Goal: Information Seeking & Learning: Find specific fact

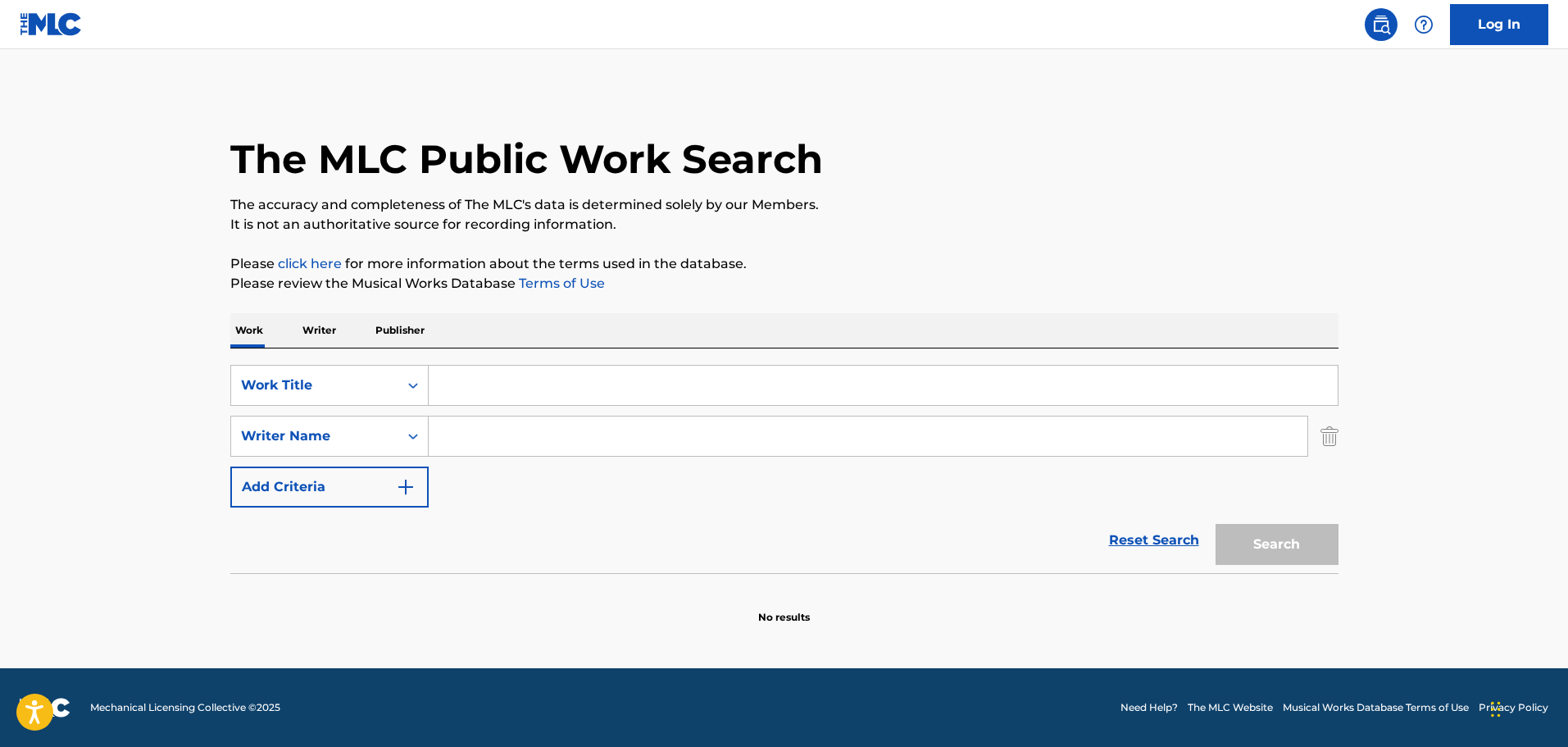
click at [501, 375] on input "Search Form" at bounding box center [883, 385] width 909 height 39
paste input "SAPES COMME JAMAIS"
type input "SAPES COMME JAMAIS"
click at [513, 434] on input "Search Form" at bounding box center [868, 436] width 879 height 39
paste input "MAITRE GIMS"
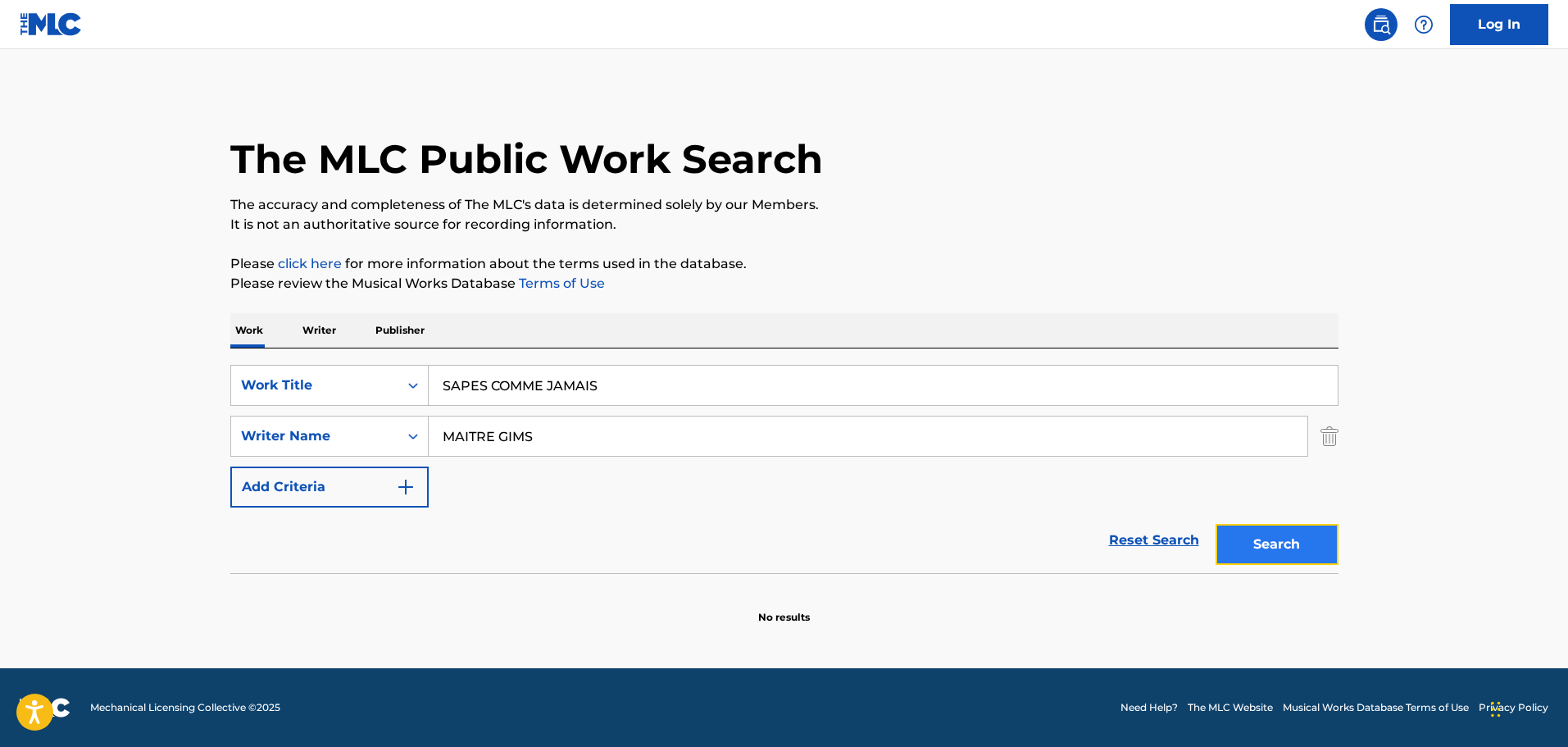
click at [1266, 540] on button "Search" at bounding box center [1277, 544] width 123 height 41
click at [539, 457] on div "SearchWithCriteria1c0733c6-3717-45ec-be53-6f25aa4a736e Work Title SAPES COMME J…" at bounding box center [784, 436] width 1108 height 143
click at [532, 445] on input "MAITRE GIMS" at bounding box center [868, 436] width 879 height 39
paste input "DANY SYNTHE"
click at [1241, 554] on button "Search" at bounding box center [1277, 544] width 123 height 41
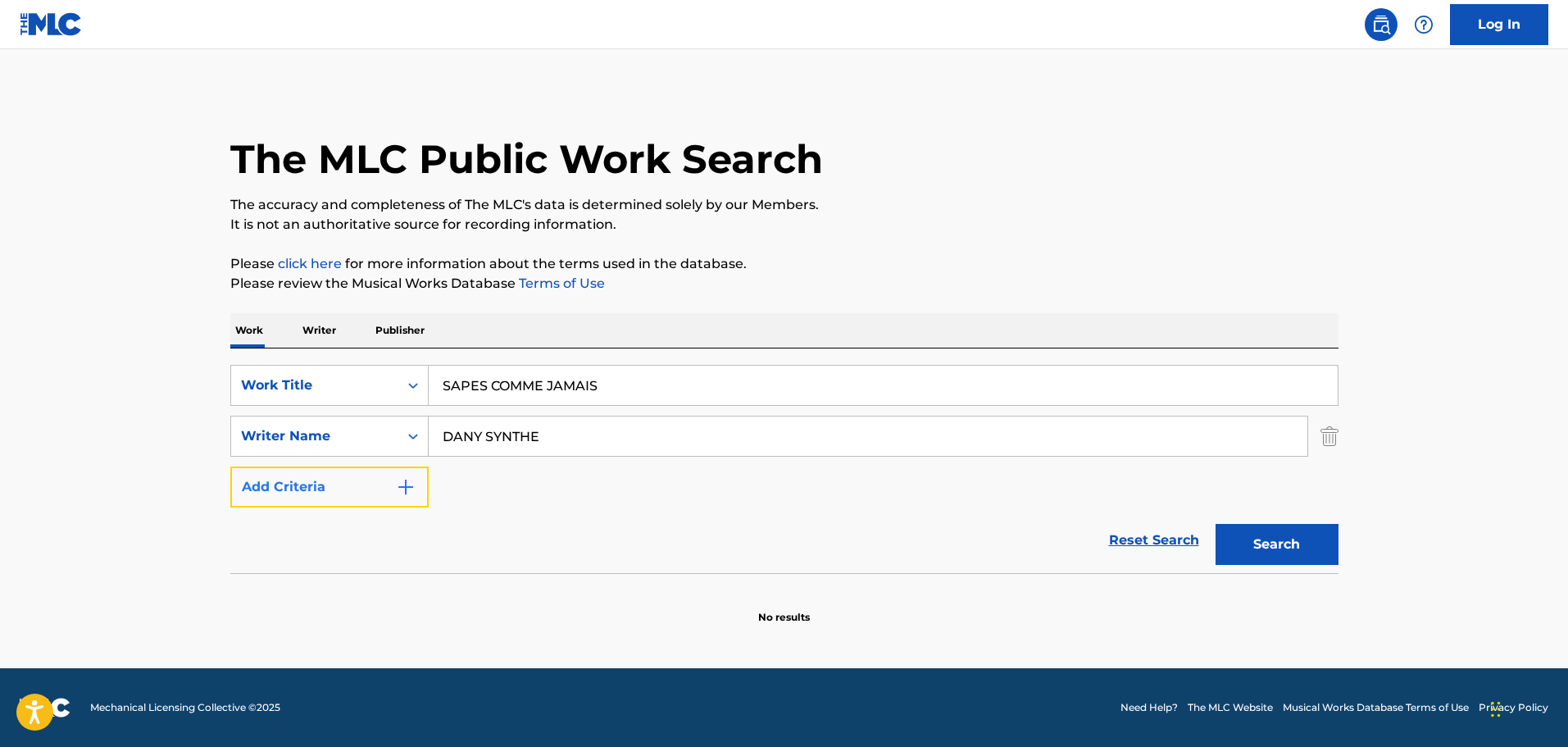
click at [356, 481] on button "Add Criteria" at bounding box center [329, 487] width 198 height 41
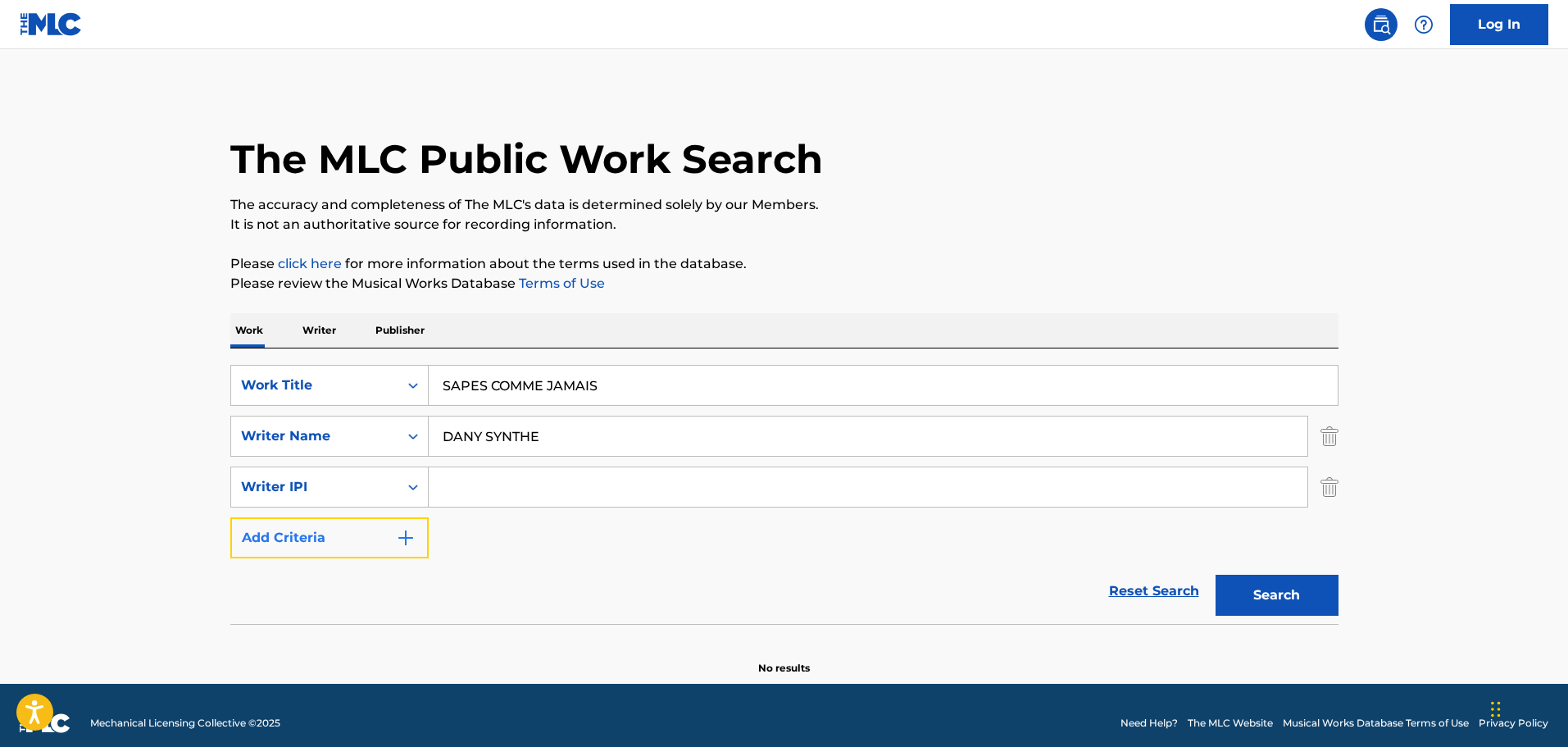
click at [365, 530] on button "Add Criteria" at bounding box center [329, 538] width 198 height 41
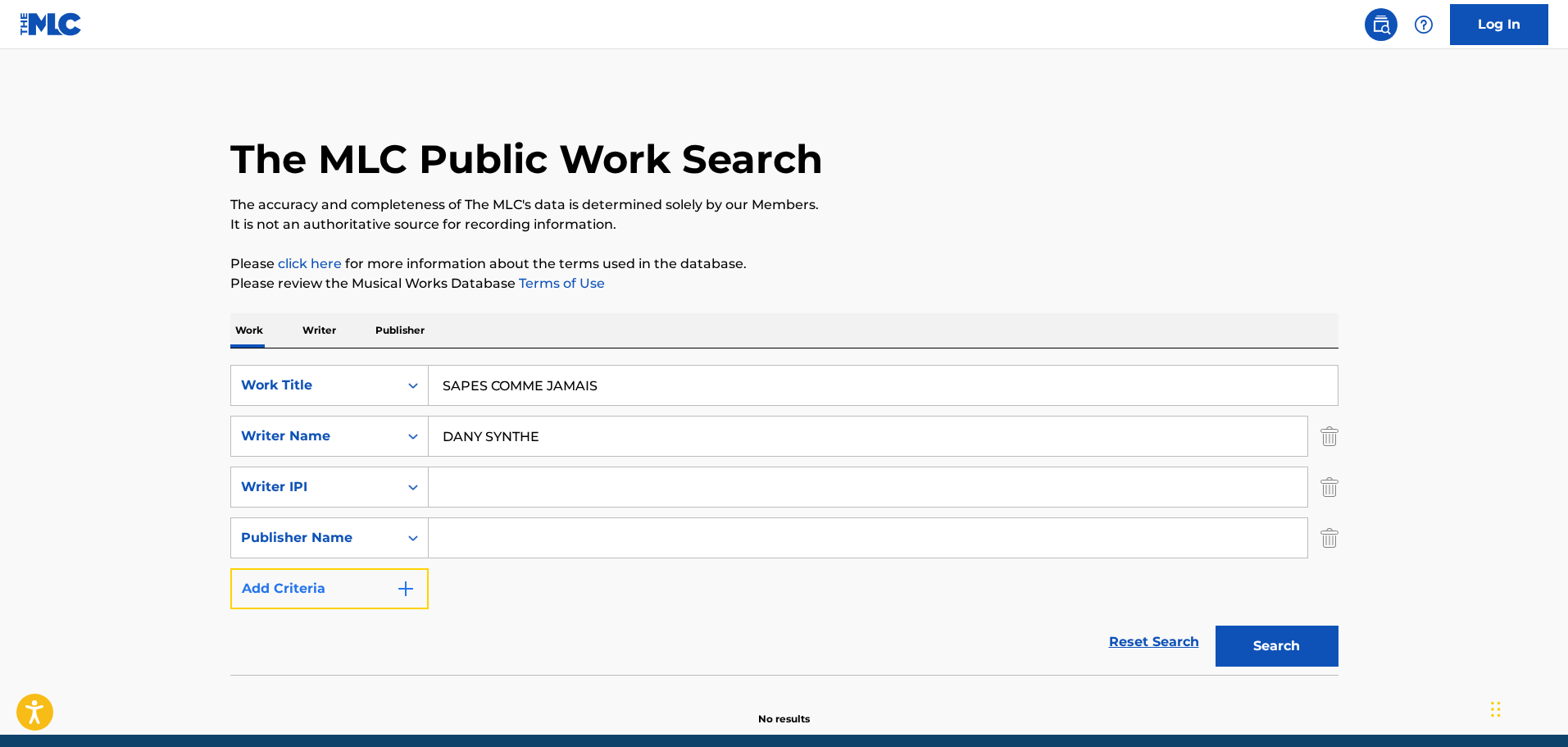
click at [343, 593] on button "Add Criteria" at bounding box center [329, 589] width 198 height 41
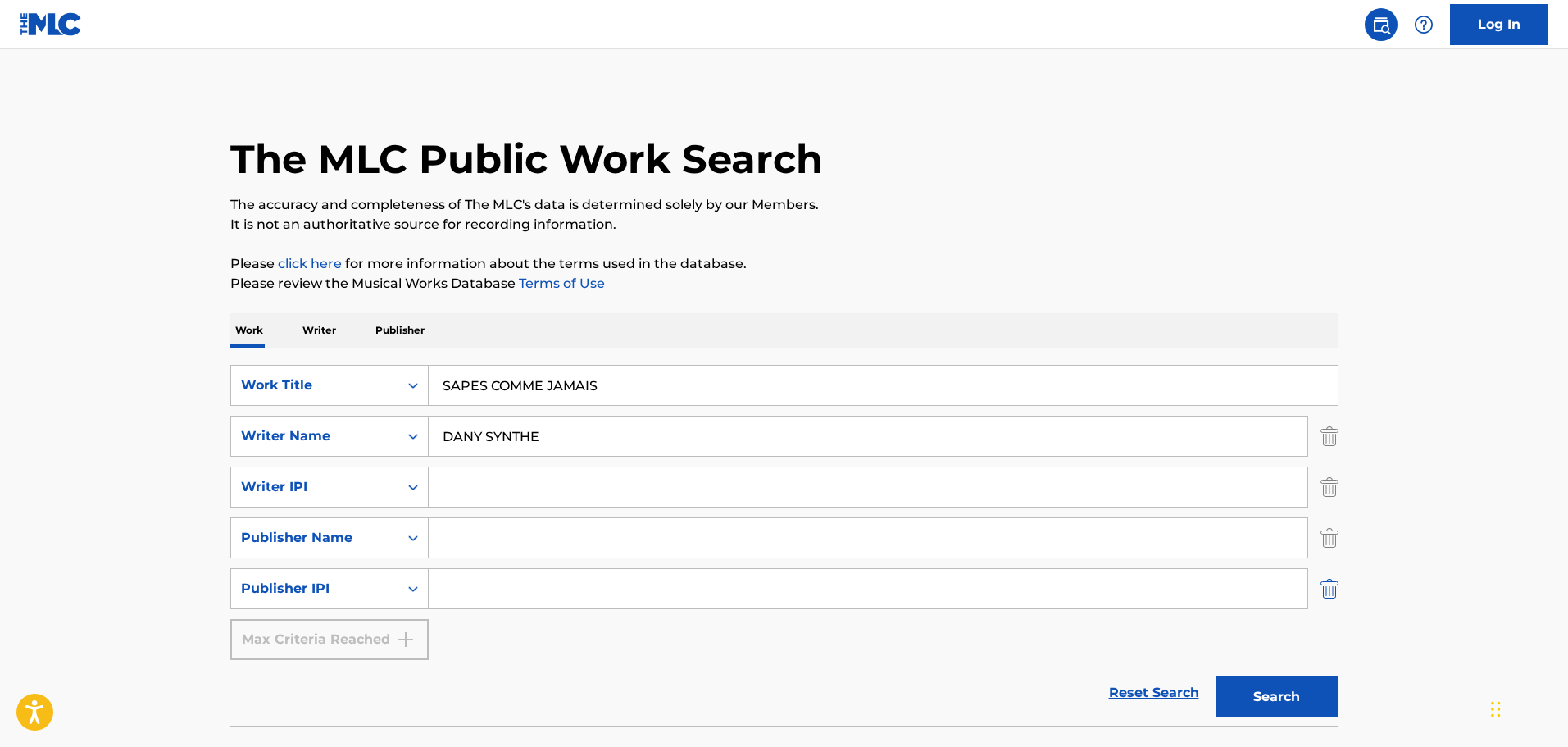
click at [1326, 595] on img "Search Form" at bounding box center [1329, 589] width 18 height 41
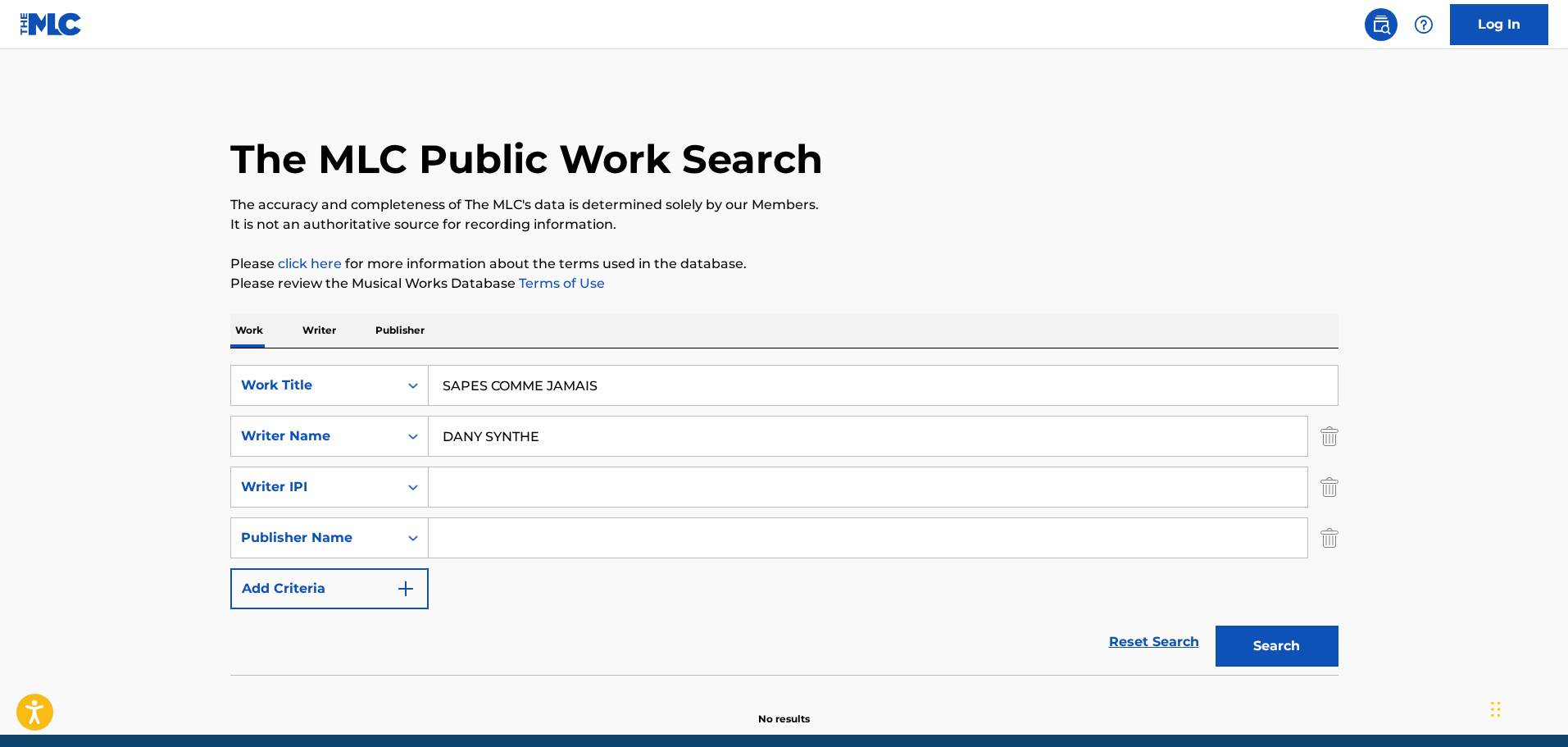
click at [1343, 533] on div "The MLC Public Work Search The accuracy and completeness of The MLC's data is d…" at bounding box center [784, 408] width 1147 height 636
click at [1328, 541] on img "Search Form" at bounding box center [1329, 538] width 18 height 41
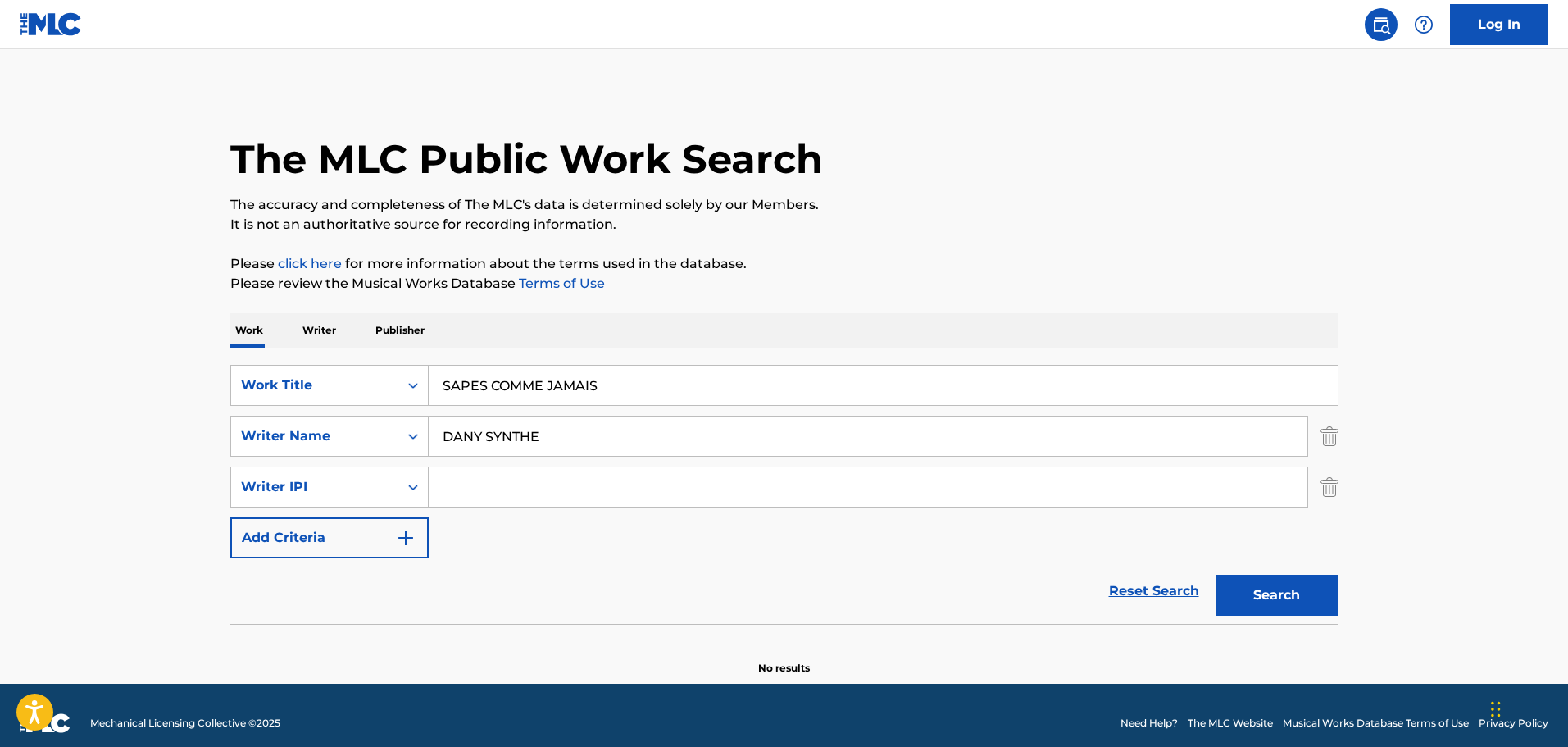
click at [573, 435] on input "DANY SYNTHE" at bounding box center [868, 436] width 879 height 39
paste input "[PERSON_NAME]"
type input "DJUNA"
click at [1216, 575] on button "Search" at bounding box center [1277, 596] width 123 height 41
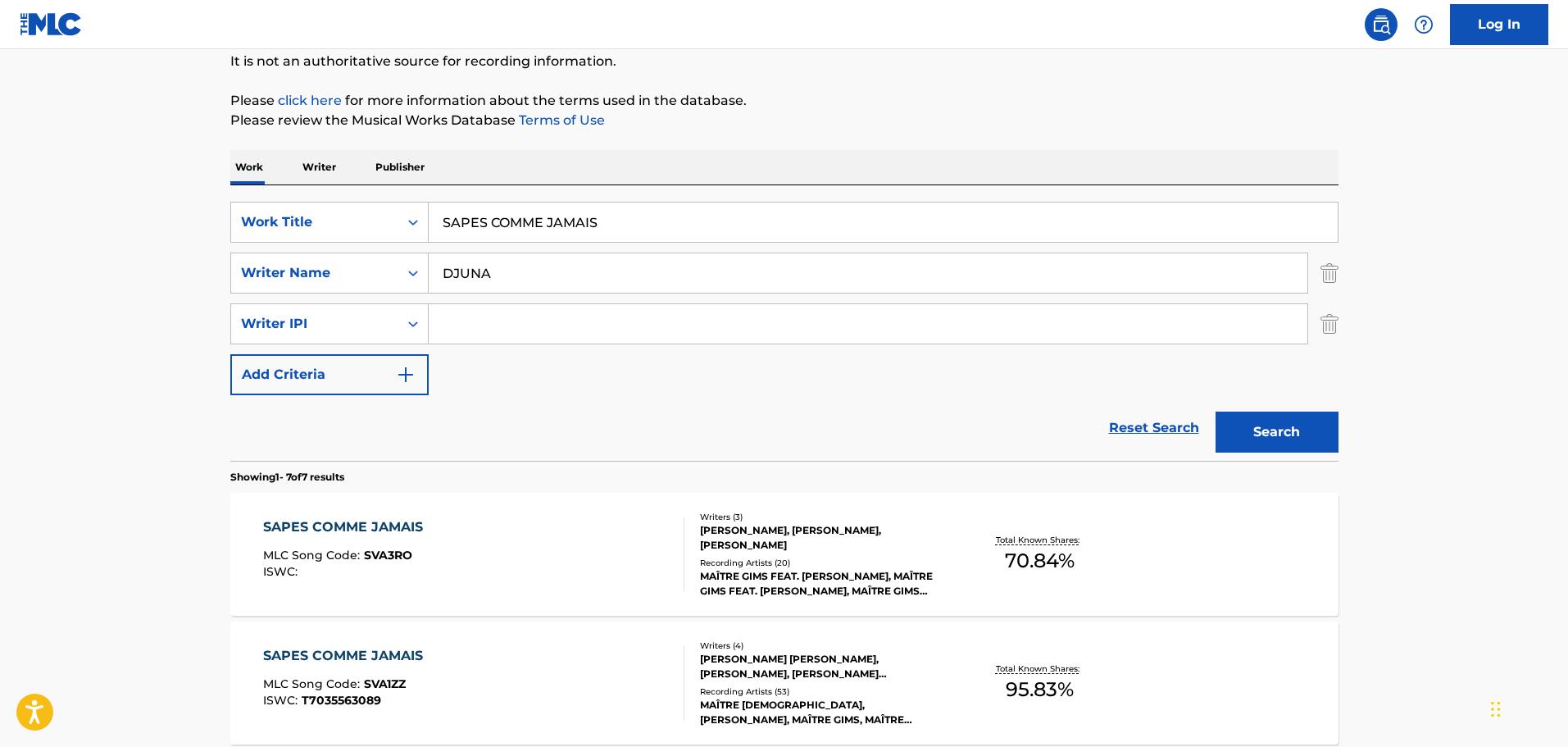
scroll to position [164, 0]
click at [797, 541] on div "[PERSON_NAME], [PERSON_NAME], [PERSON_NAME]" at bounding box center [824, 537] width 248 height 30
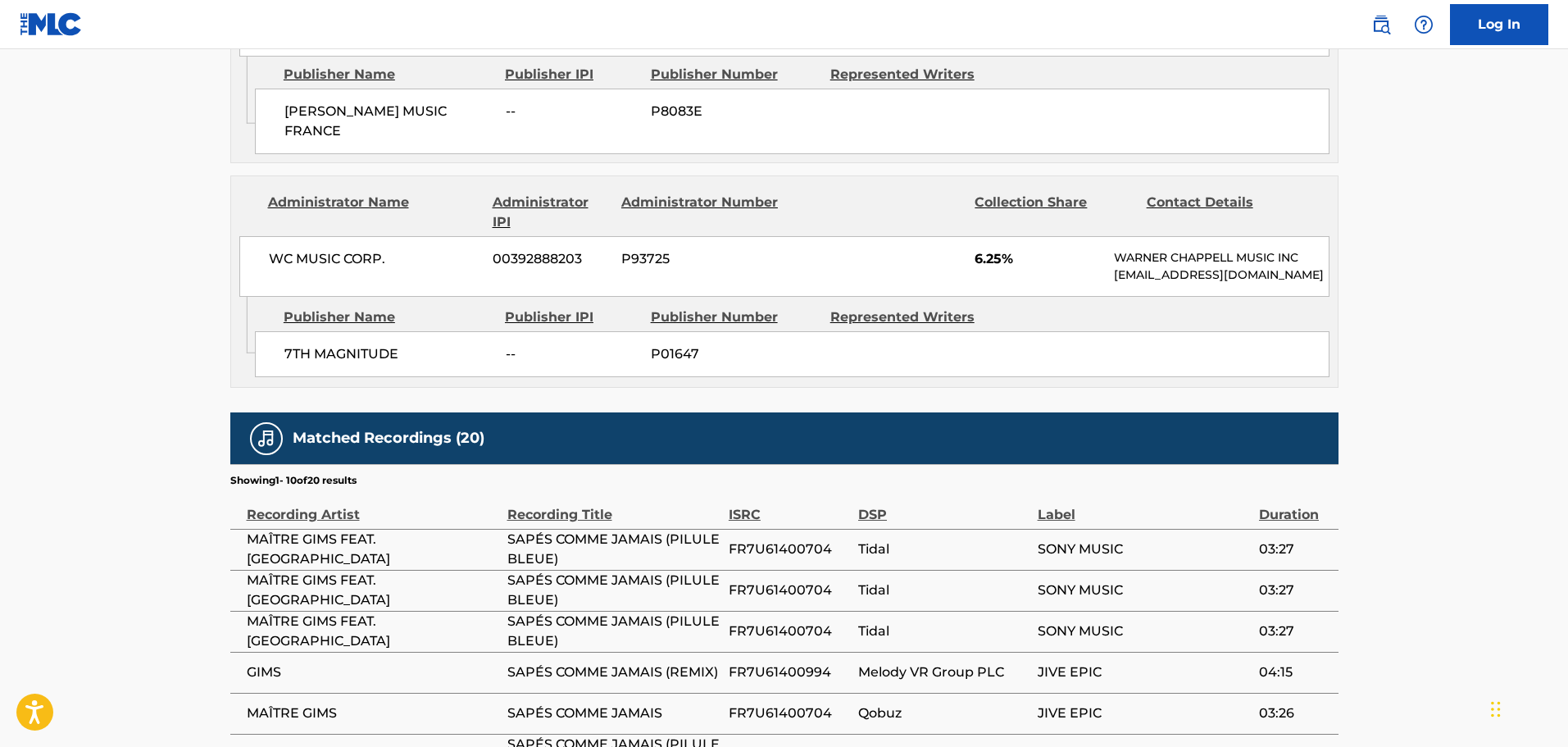
scroll to position [1147, 0]
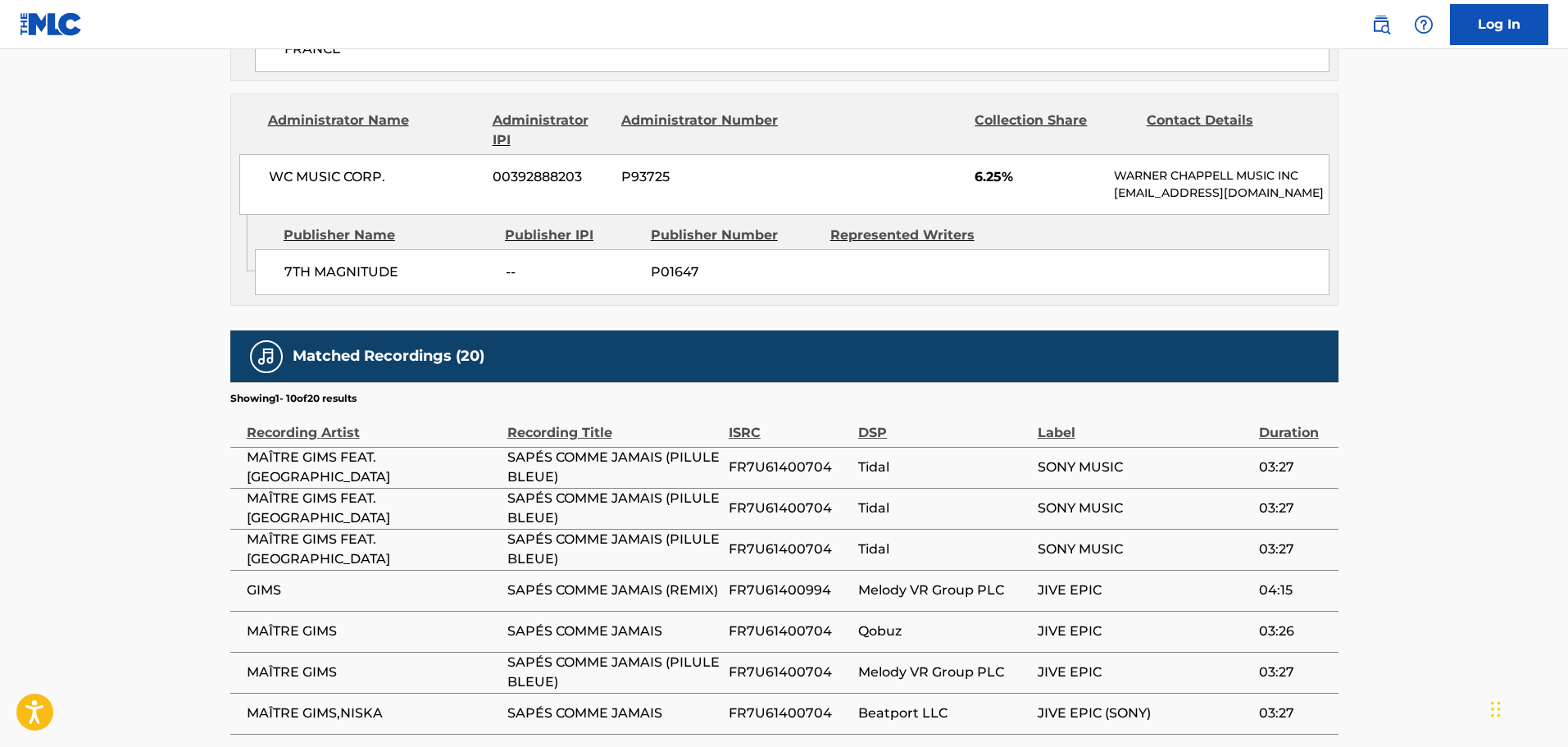
click at [1058, 641] on span "JIVE EPIC" at bounding box center [1144, 631] width 213 height 20
copy div "JIVE EPIC"
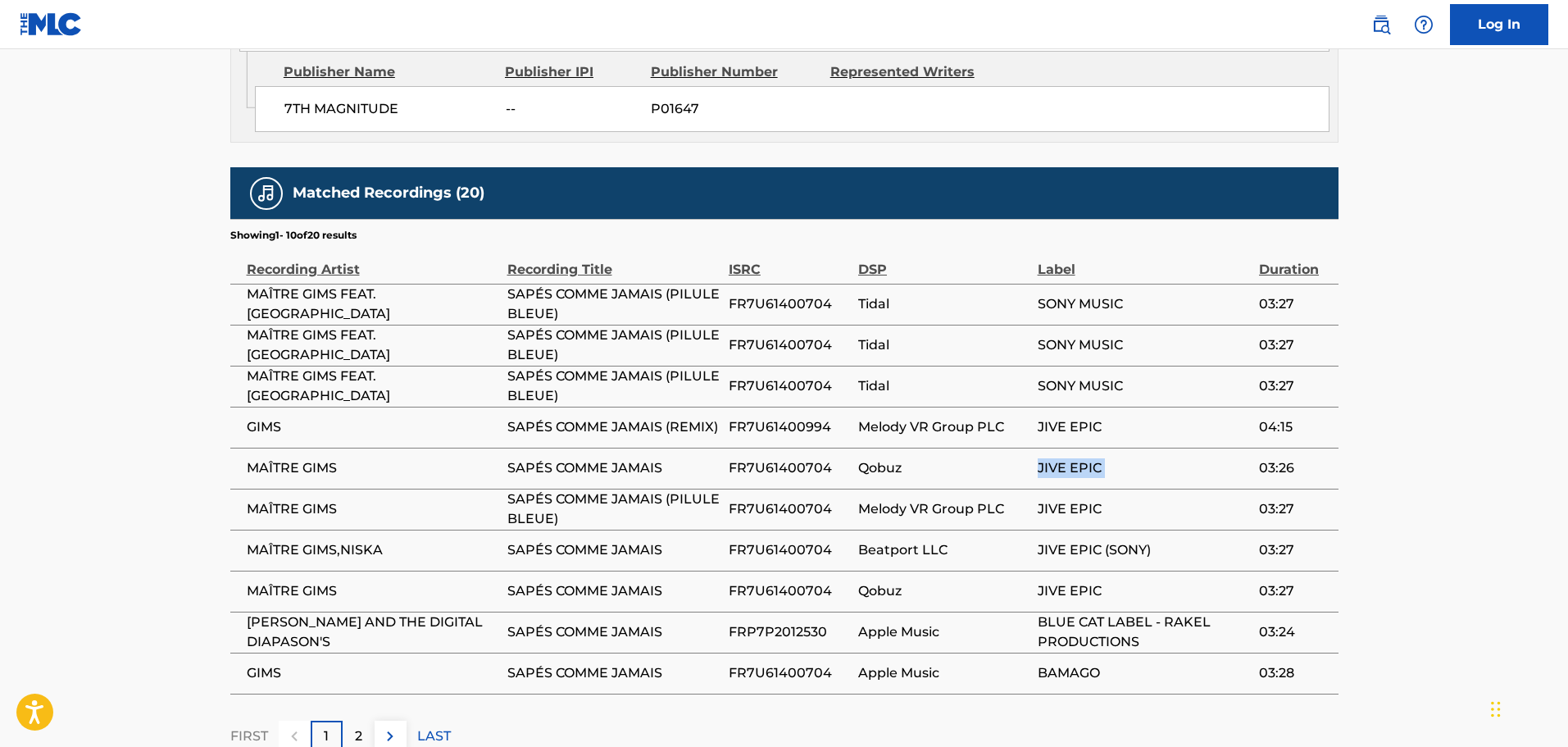
scroll to position [1312, 0]
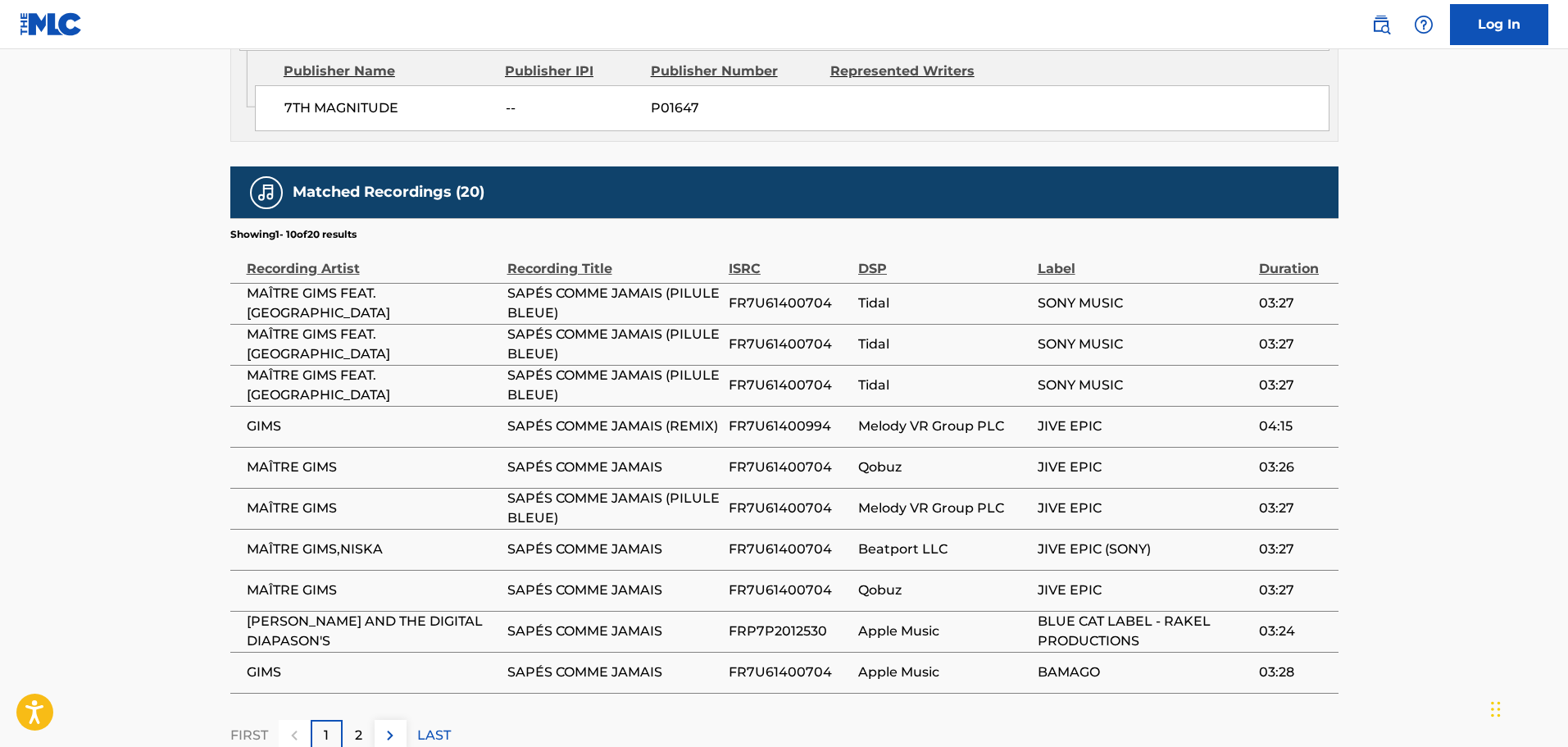
click at [796, 477] on span "FR7U61400704" at bounding box center [789, 467] width 122 height 20
copy span "FR7U61400704"
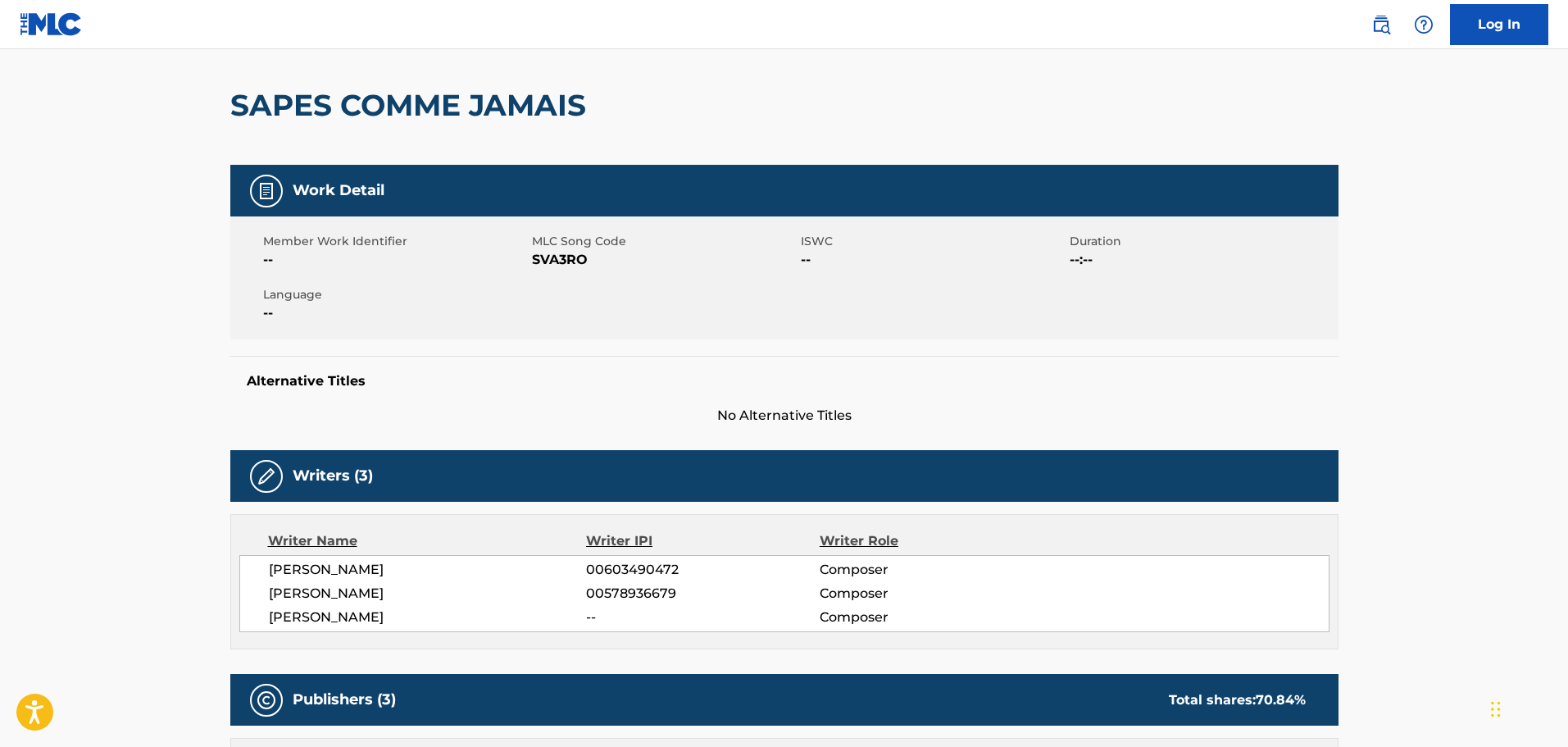
scroll to position [0, 0]
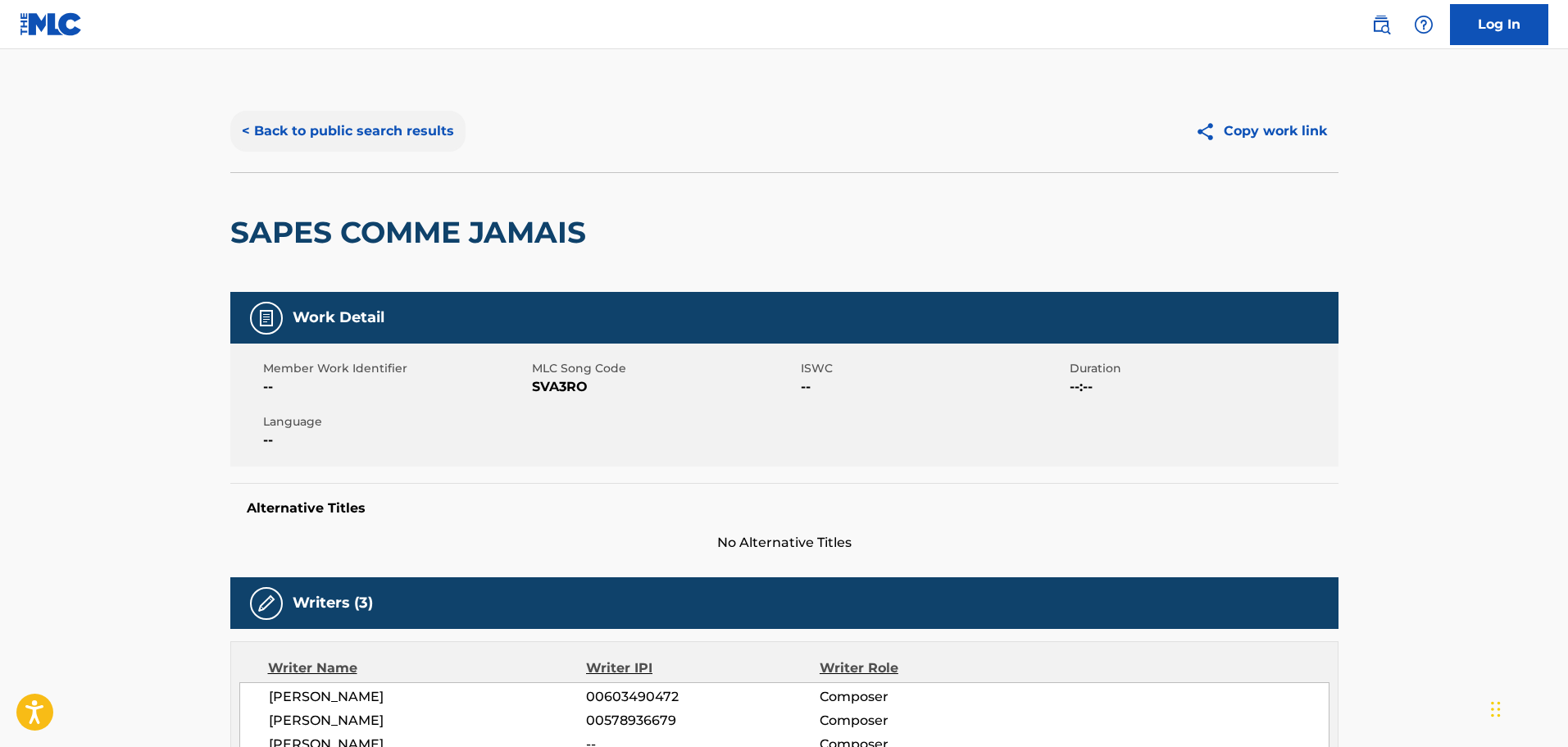
click at [317, 128] on button "< Back to public search results" at bounding box center [348, 131] width 236 height 41
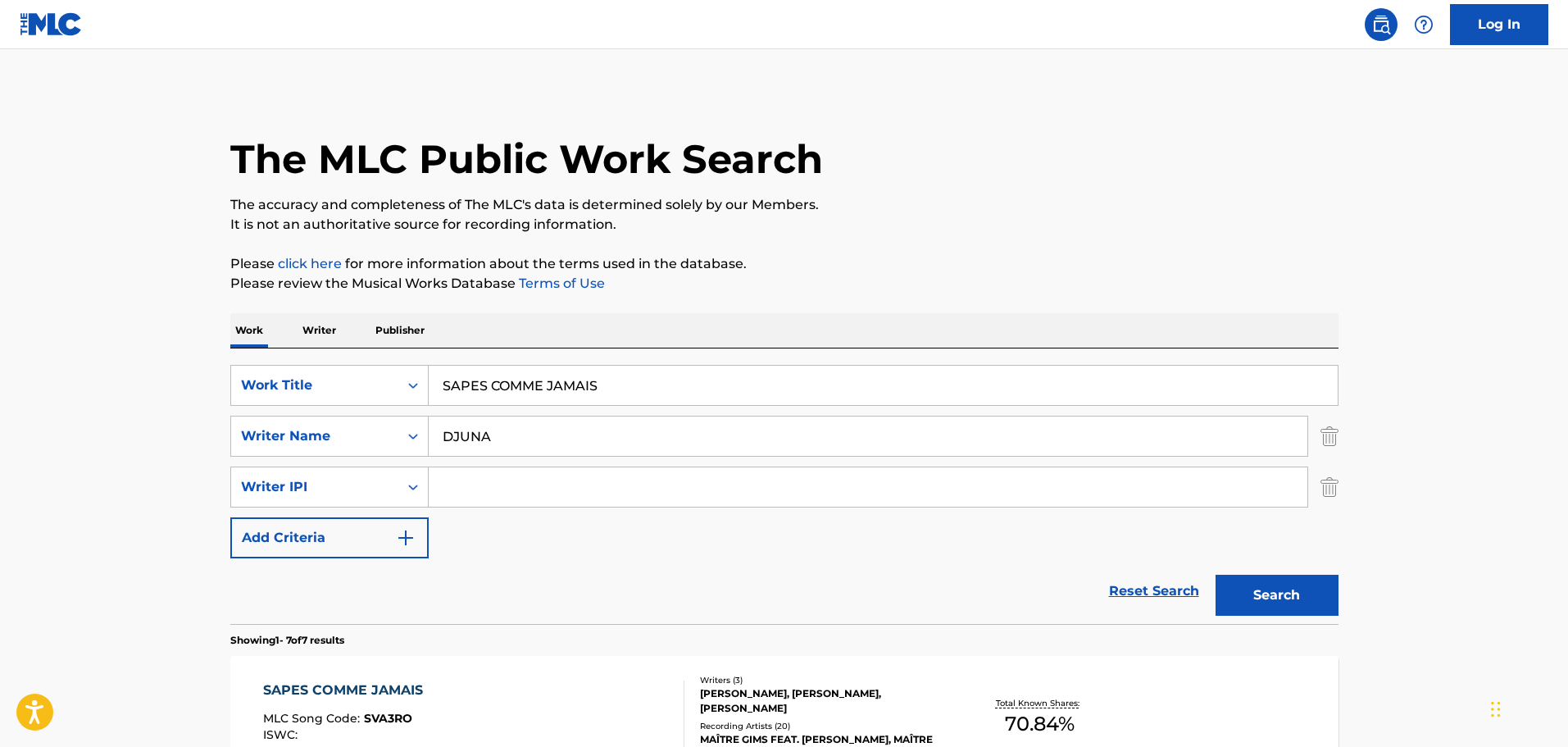
click at [569, 376] on input "SAPES COMME JAMAIS" at bounding box center [883, 385] width 909 height 39
paste input "EST CE QUE TU M_AIME"
type input "EST CE QUE TU M_AIMES"
click at [1230, 570] on div "Search" at bounding box center [1273, 591] width 131 height 65
click at [1244, 596] on button "Search" at bounding box center [1277, 596] width 123 height 41
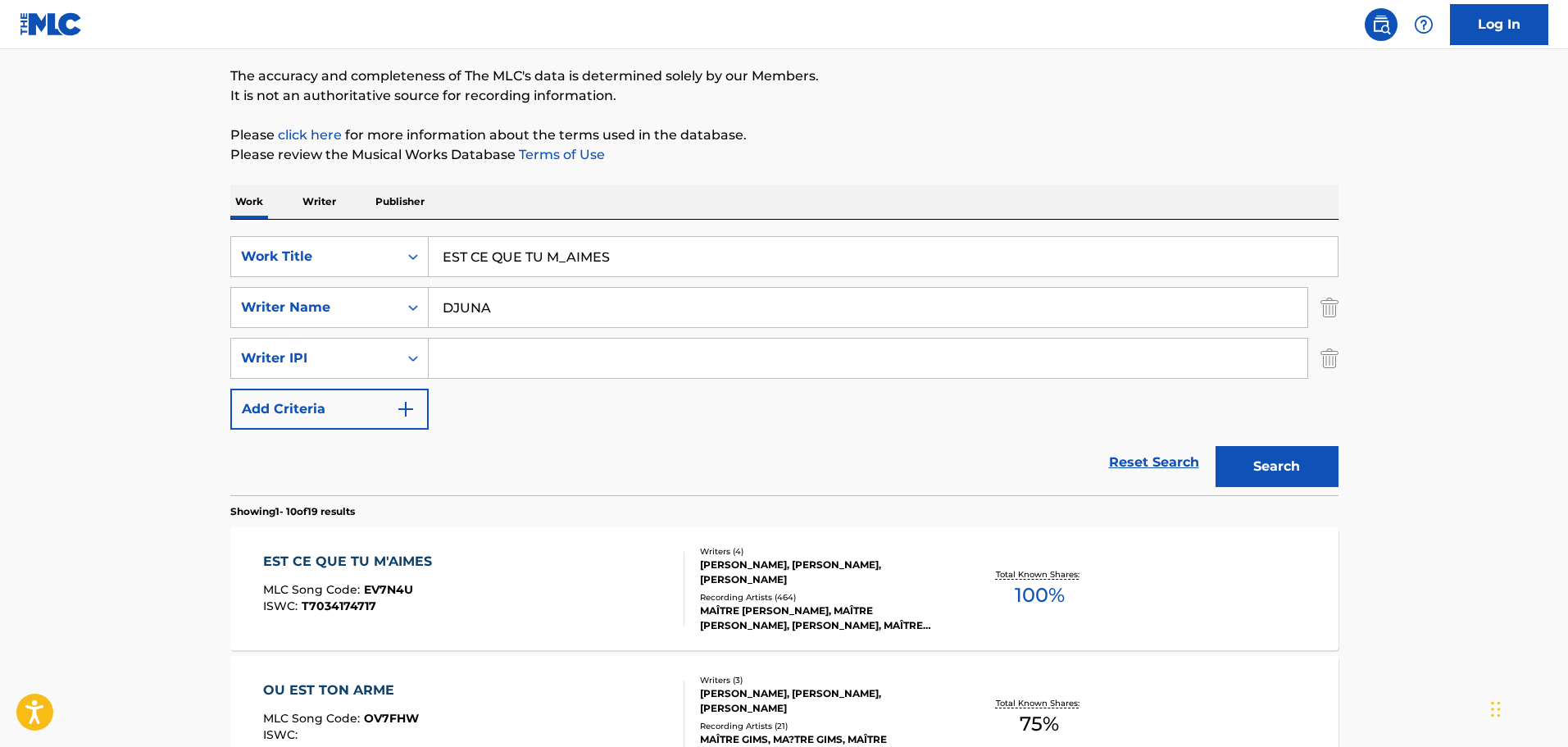
scroll to position [164, 0]
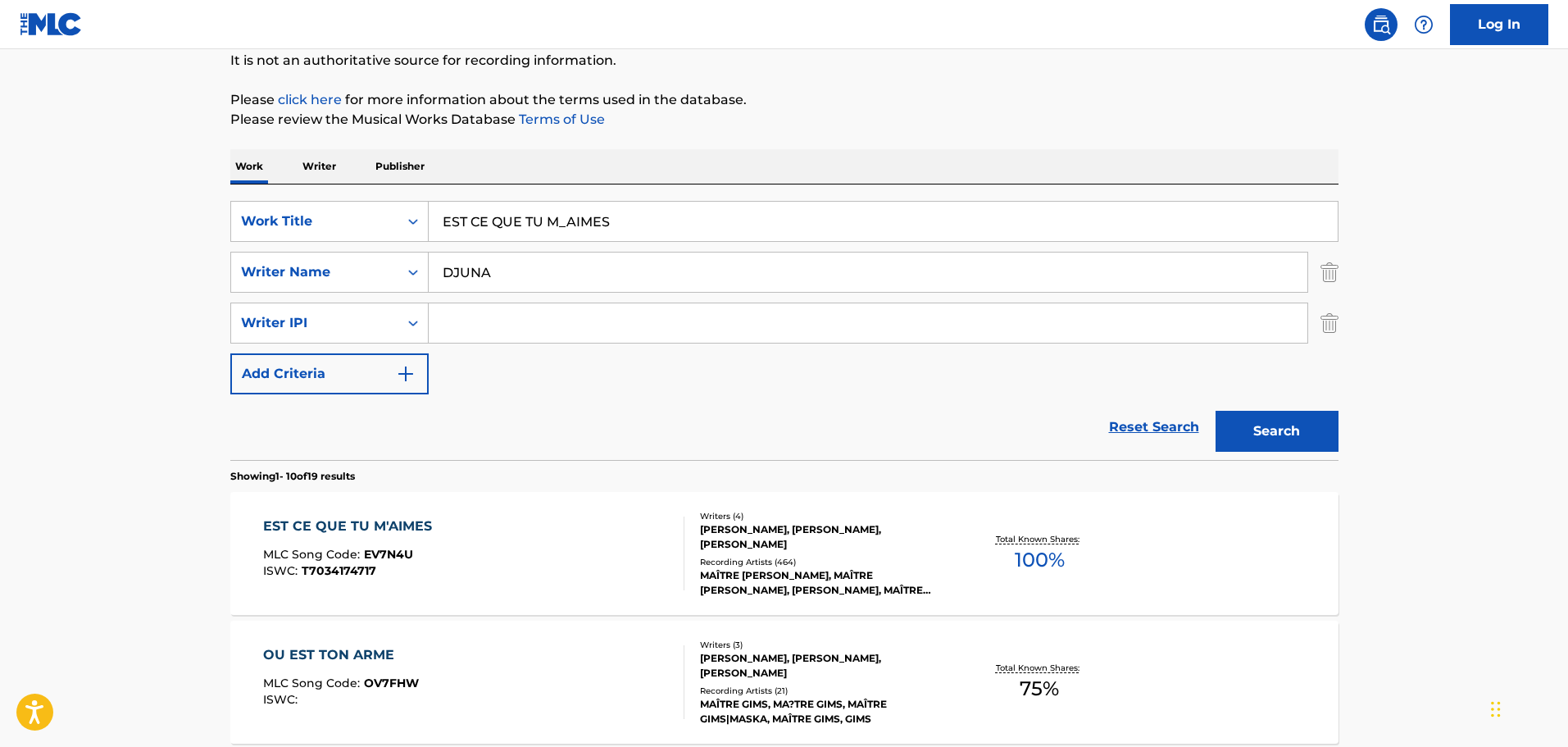
click at [620, 536] on div "EST CE QUE TU M'AIMES MLC Song Code : EV7N4U ISWC : T7034174717" at bounding box center [473, 553] width 422 height 74
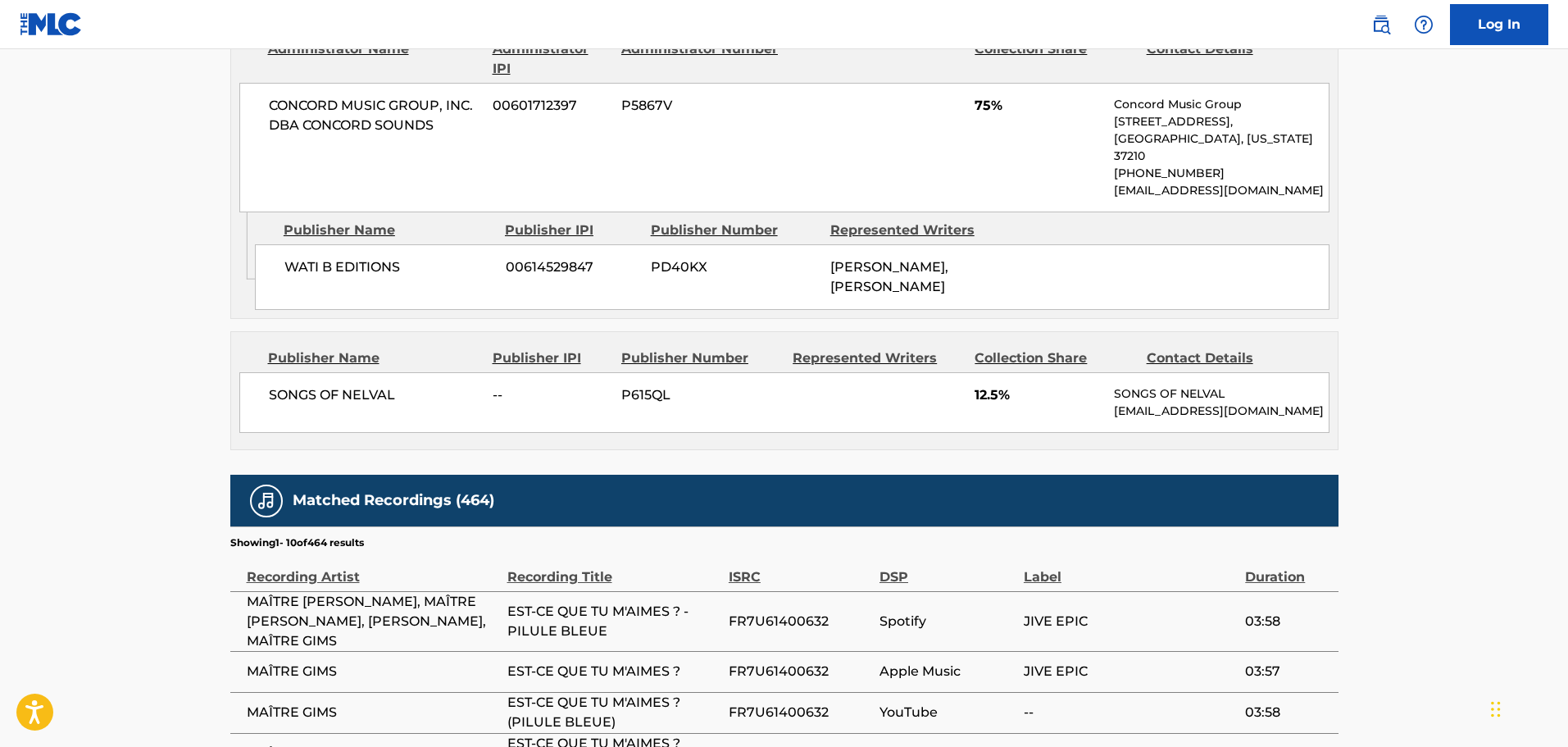
scroll to position [1229, 0]
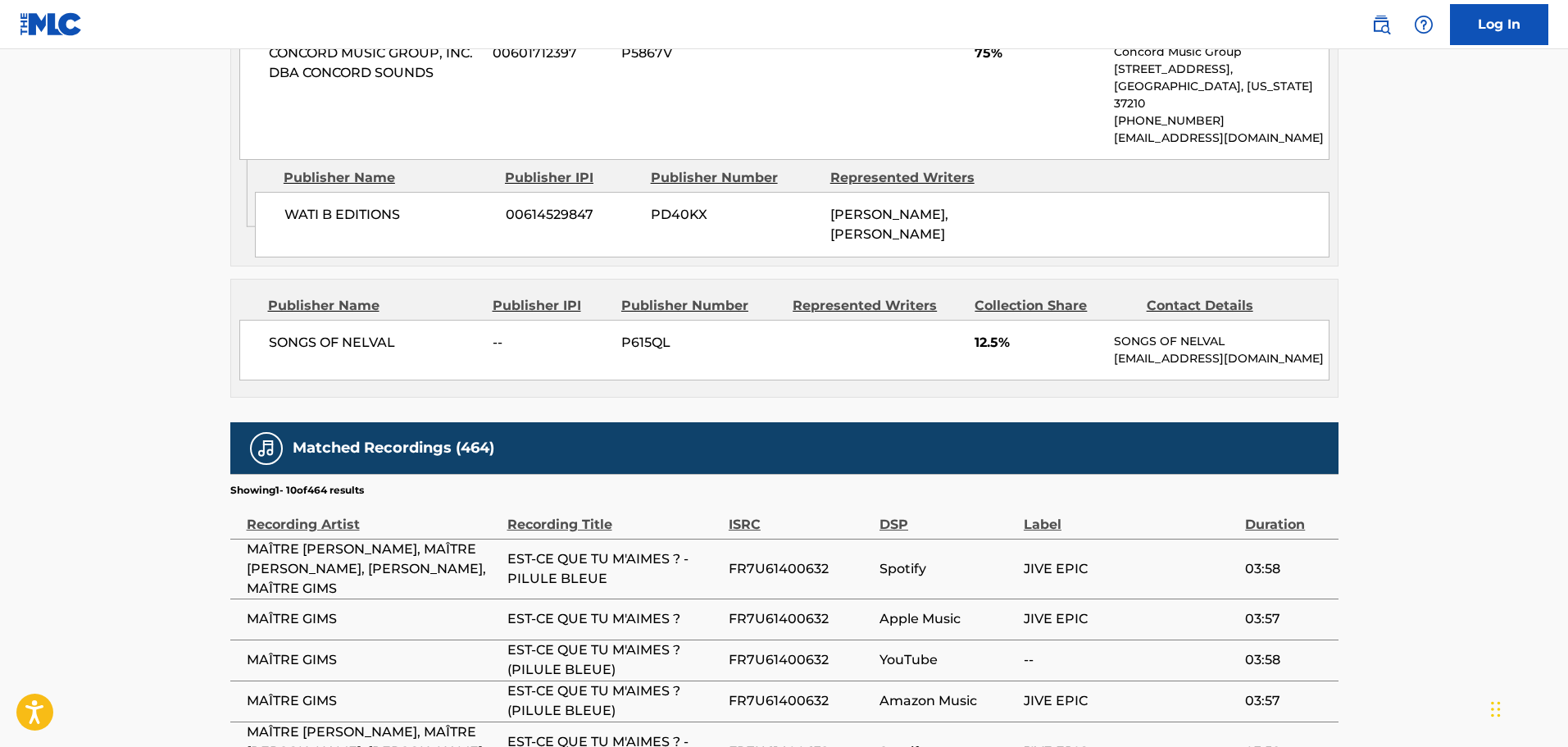
click at [1054, 559] on span "JIVE EPIC" at bounding box center [1130, 568] width 213 height 20
copy div "JIVE EPIC"
click at [778, 563] on span "FR7U61400632" at bounding box center [799, 568] width 143 height 20
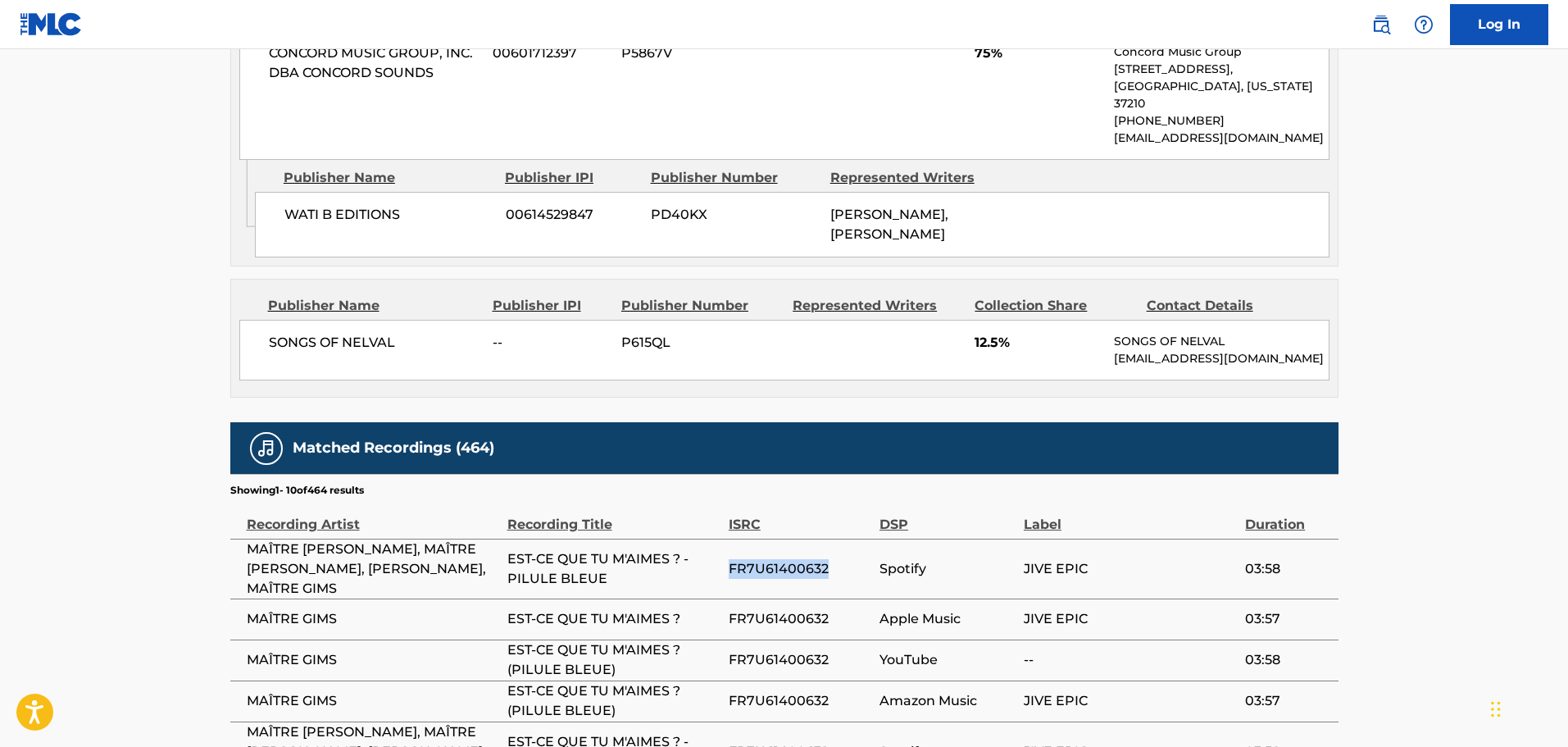
click at [778, 563] on span "FR7U61400632" at bounding box center [799, 568] width 143 height 20
copy span "FR7U61400632"
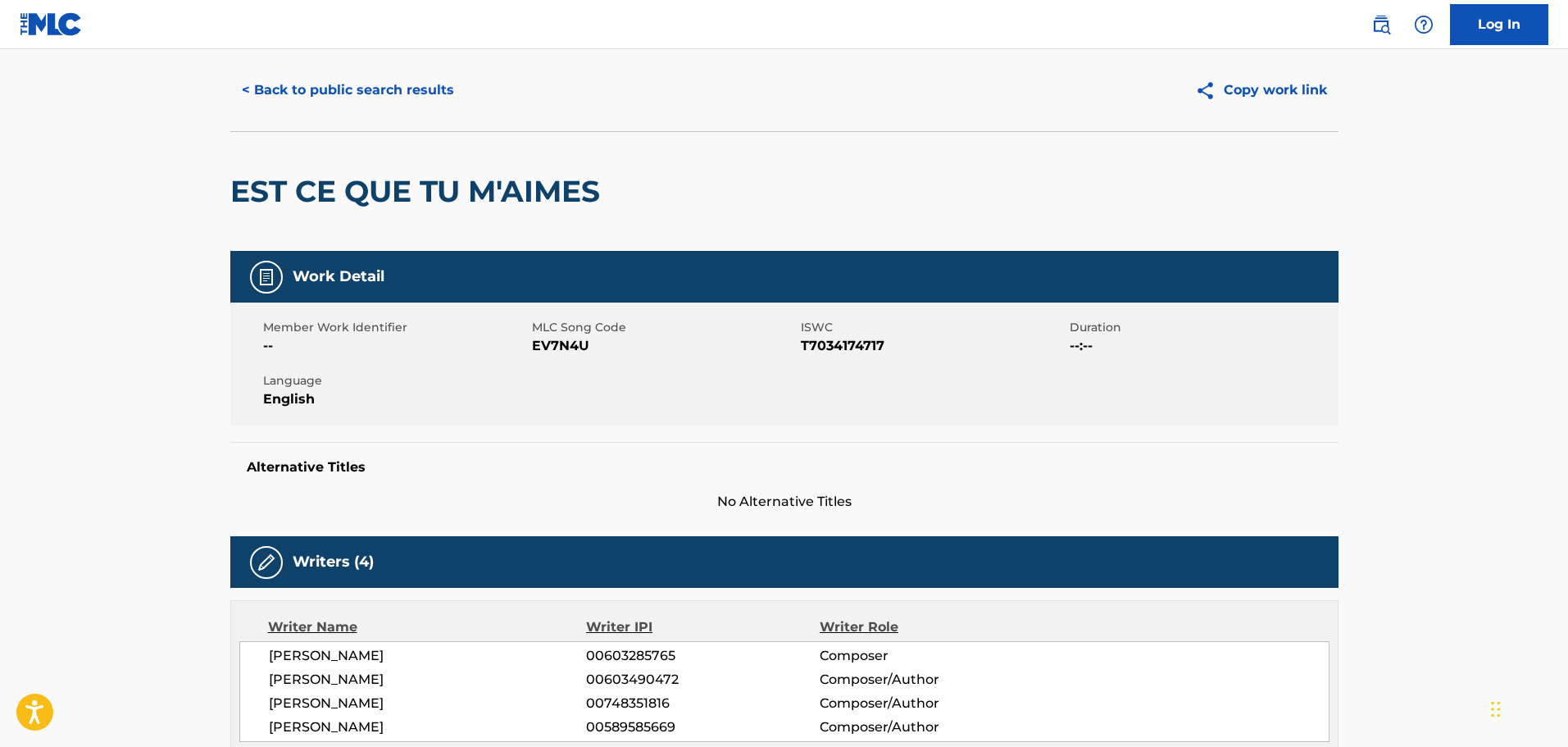
scroll to position [0, 0]
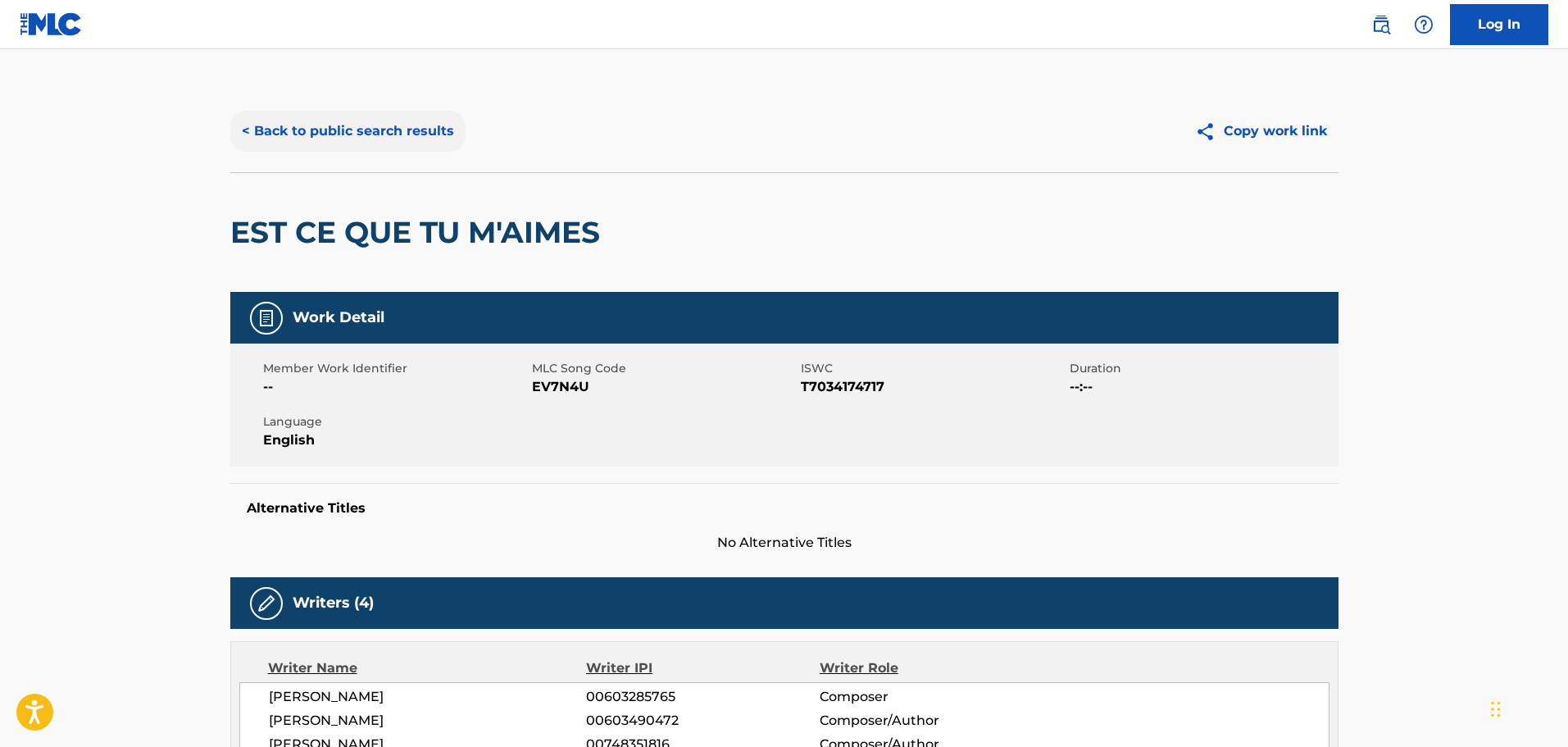
click at [311, 135] on button "< Back to public search results" at bounding box center [348, 131] width 236 height 41
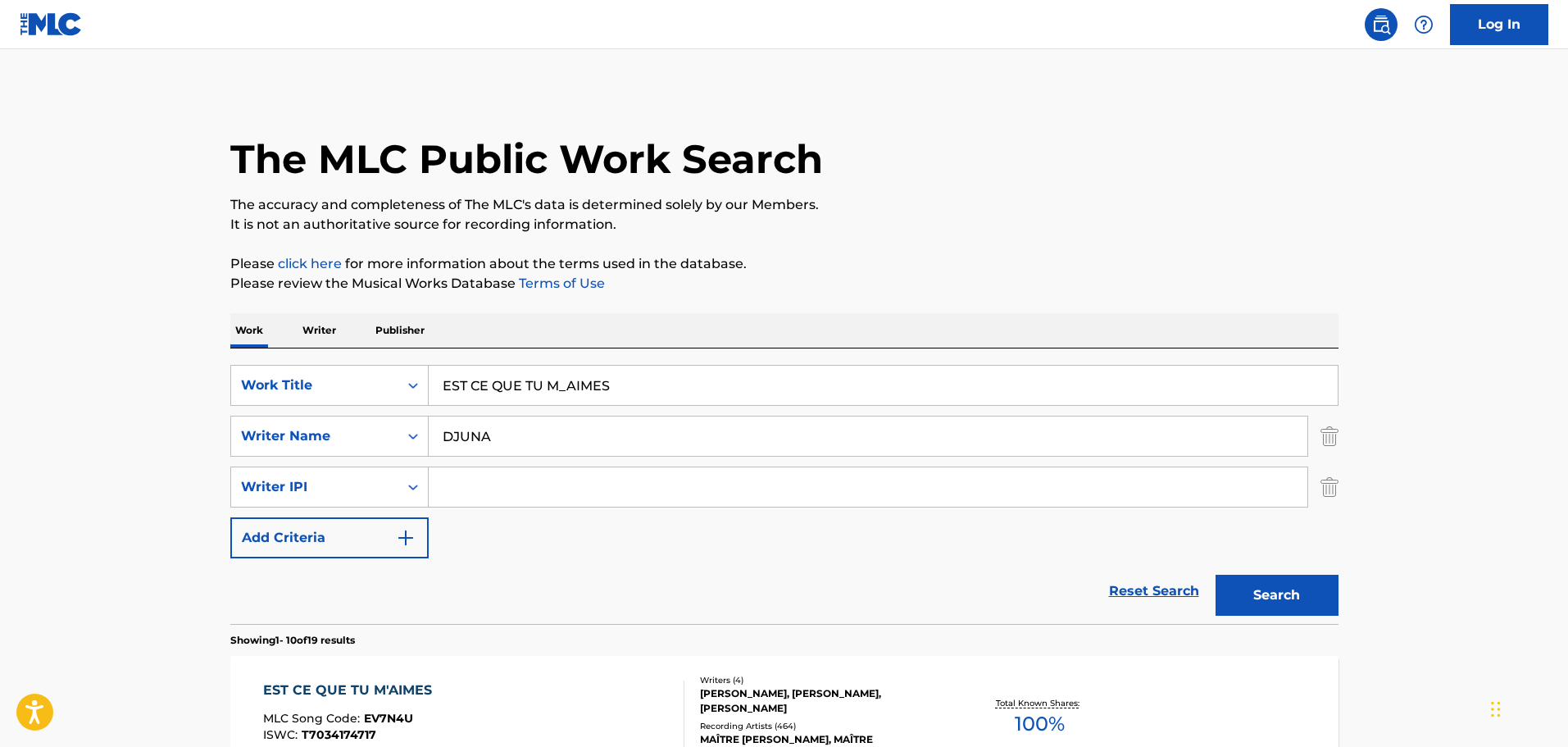
scroll to position [164, 0]
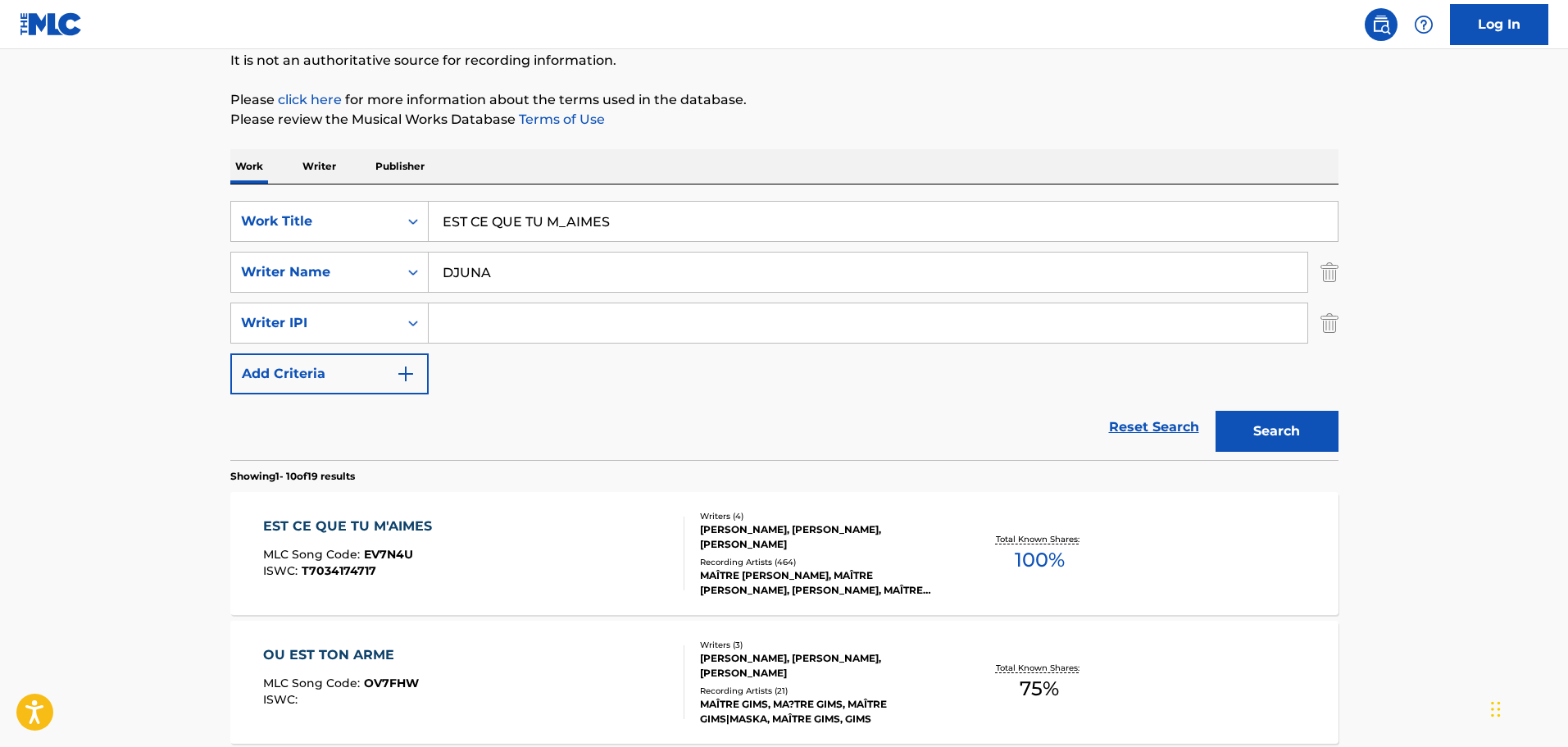
click at [547, 219] on input "EST CE QUE TU M_AIMES" at bounding box center [883, 222] width 909 height 39
paste input "BRISE"
type input "BRISE"
click at [1280, 422] on button "Search" at bounding box center [1277, 431] width 123 height 41
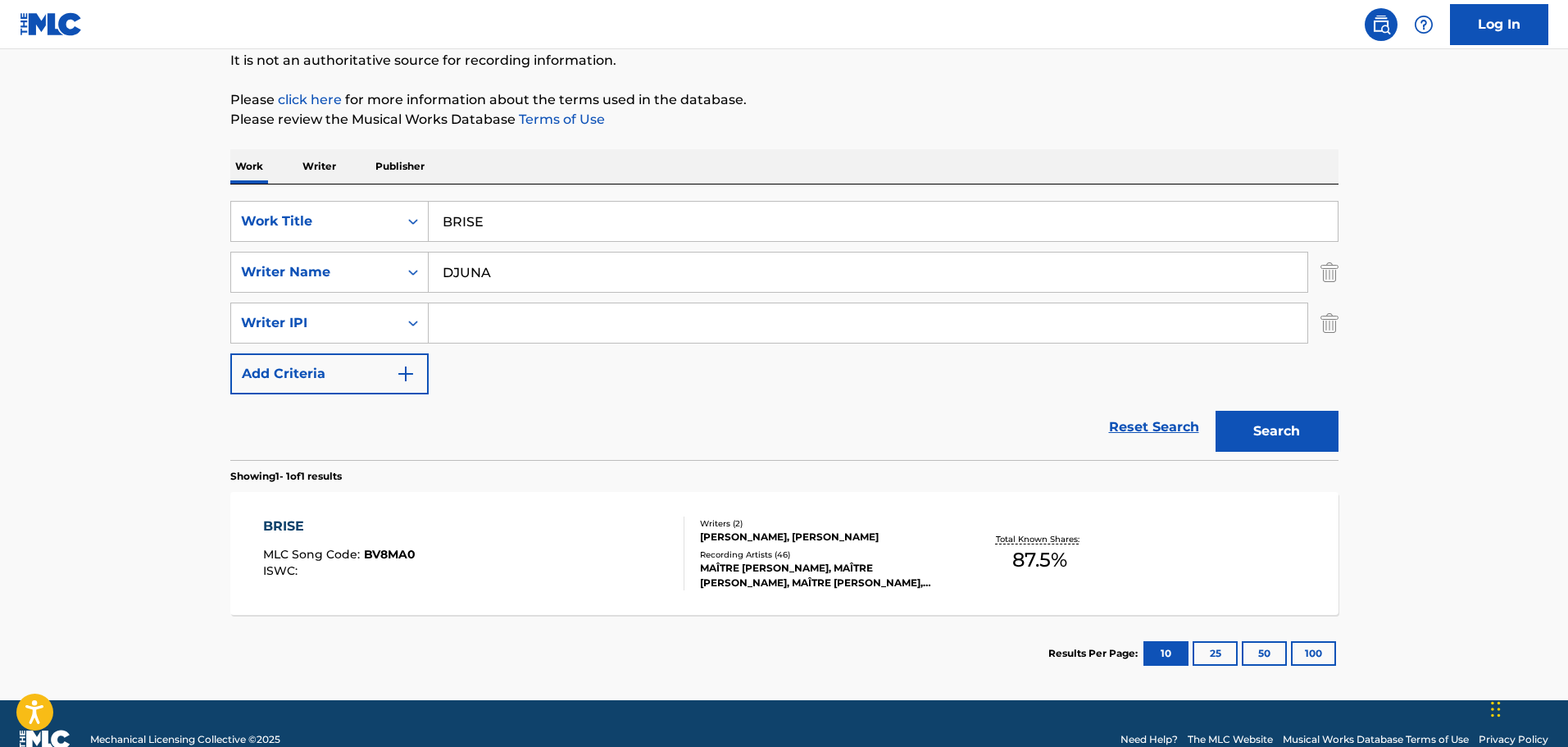
click at [476, 537] on div "BRISE MLC Song Code : BV8MA0 ISWC :" at bounding box center [473, 553] width 422 height 74
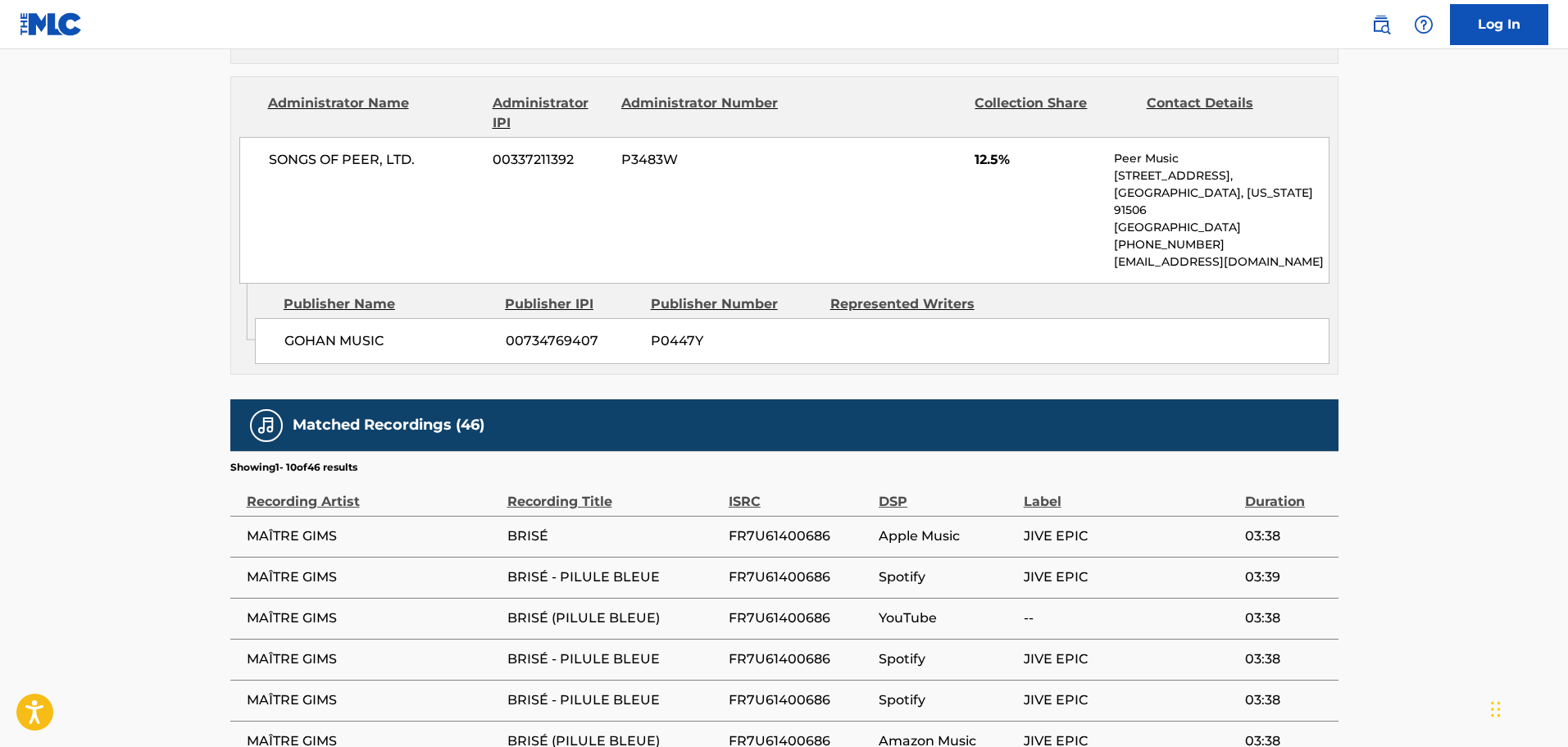
scroll to position [901, 0]
click at [1054, 541] on span "JIVE EPIC" at bounding box center [1130, 535] width 213 height 20
click at [831, 537] on span "FR7U61400686" at bounding box center [799, 535] width 142 height 20
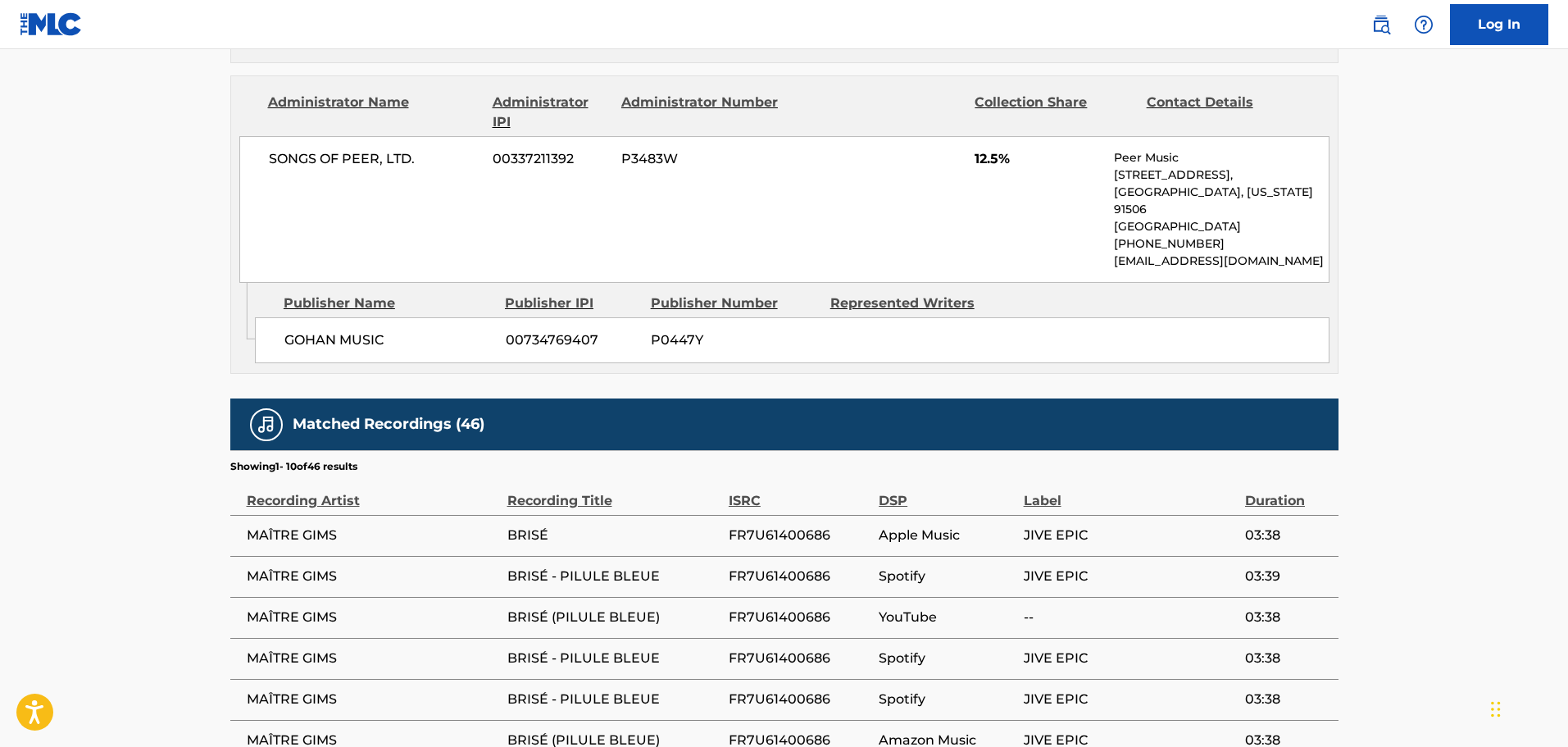
click at [831, 537] on span "FR7U61400686" at bounding box center [799, 535] width 142 height 20
click at [822, 539] on span "FR7U61400686" at bounding box center [799, 535] width 142 height 20
copy span "FR7U61400686"
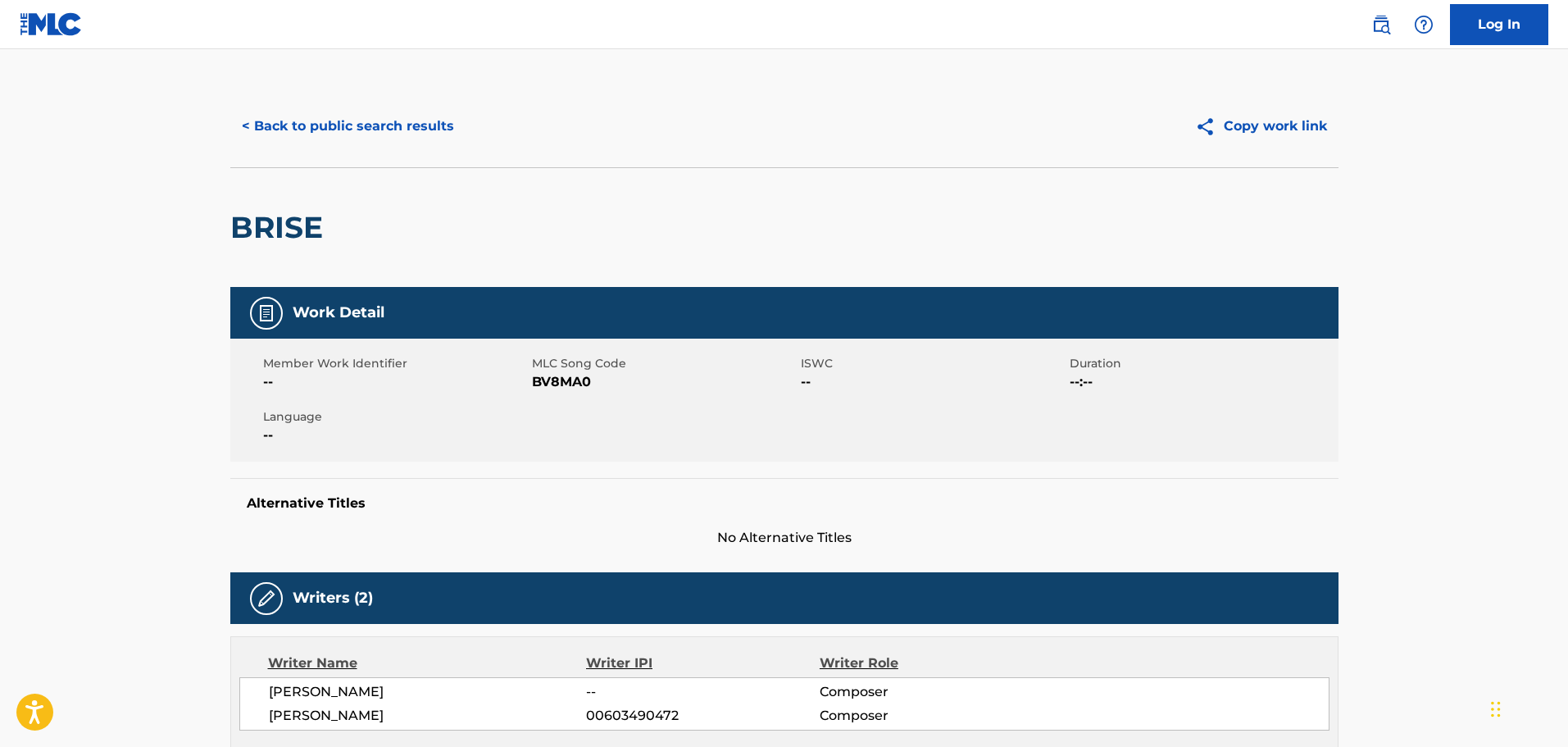
scroll to position [0, 0]
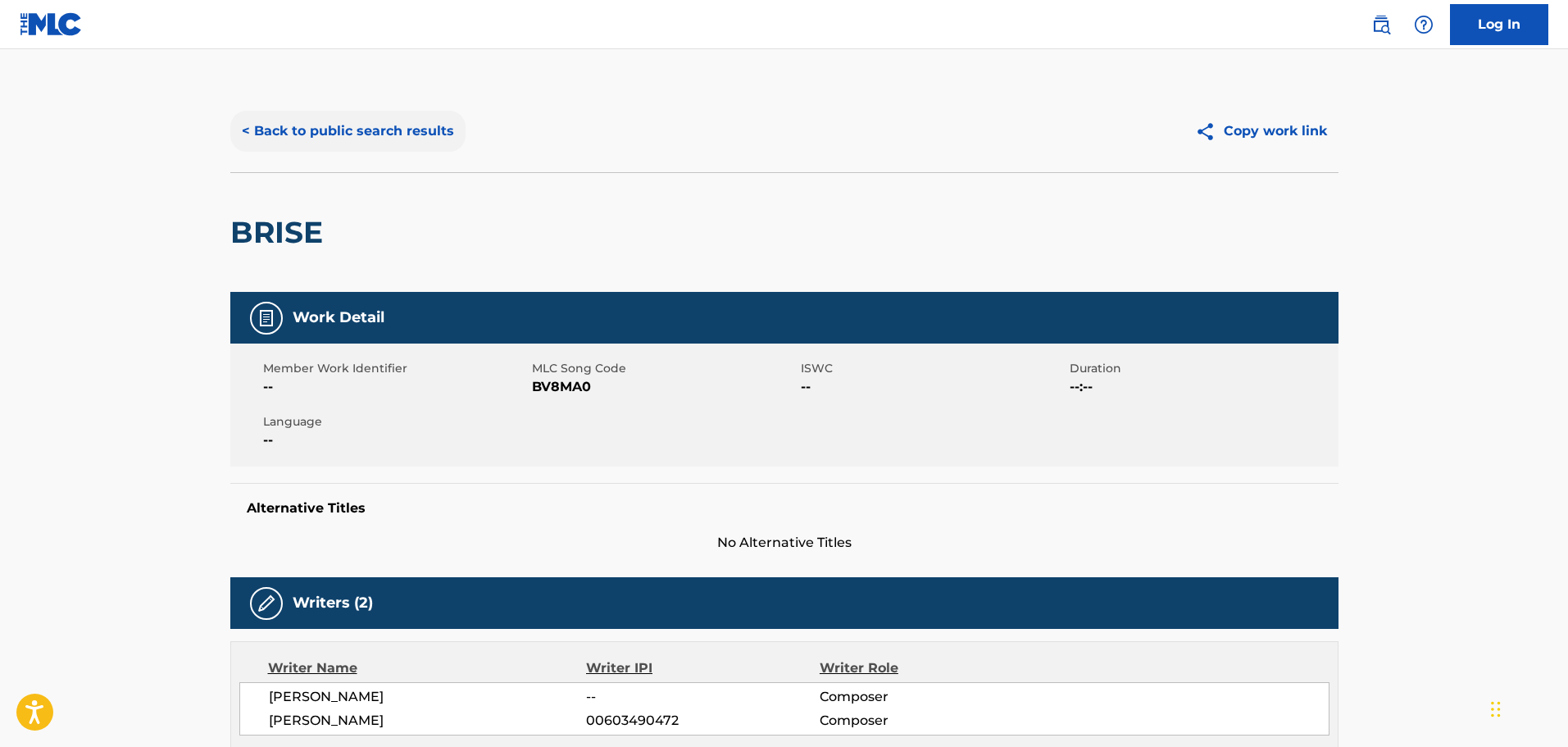
click at [282, 141] on button "< Back to public search results" at bounding box center [348, 131] width 236 height 41
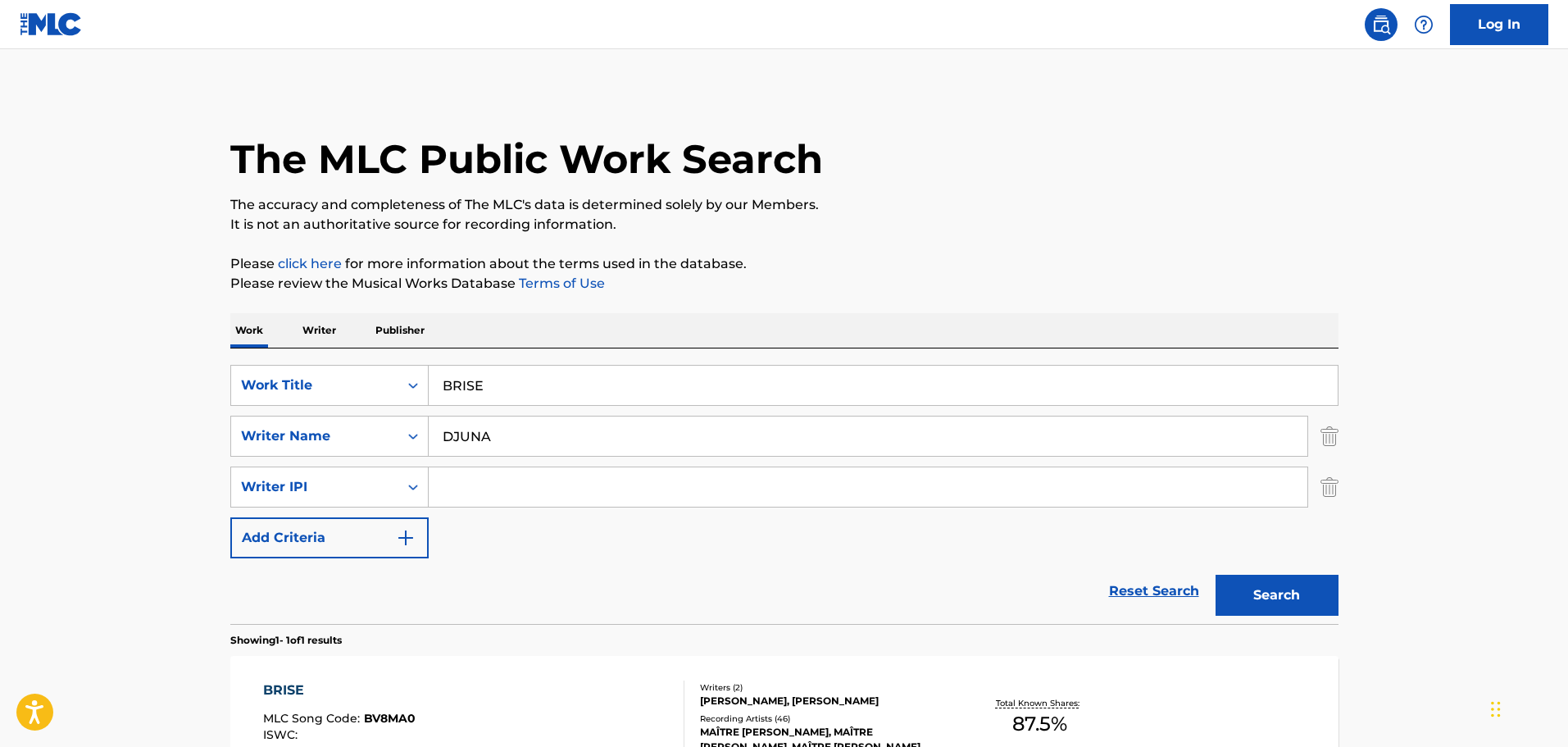
scroll to position [51, 0]
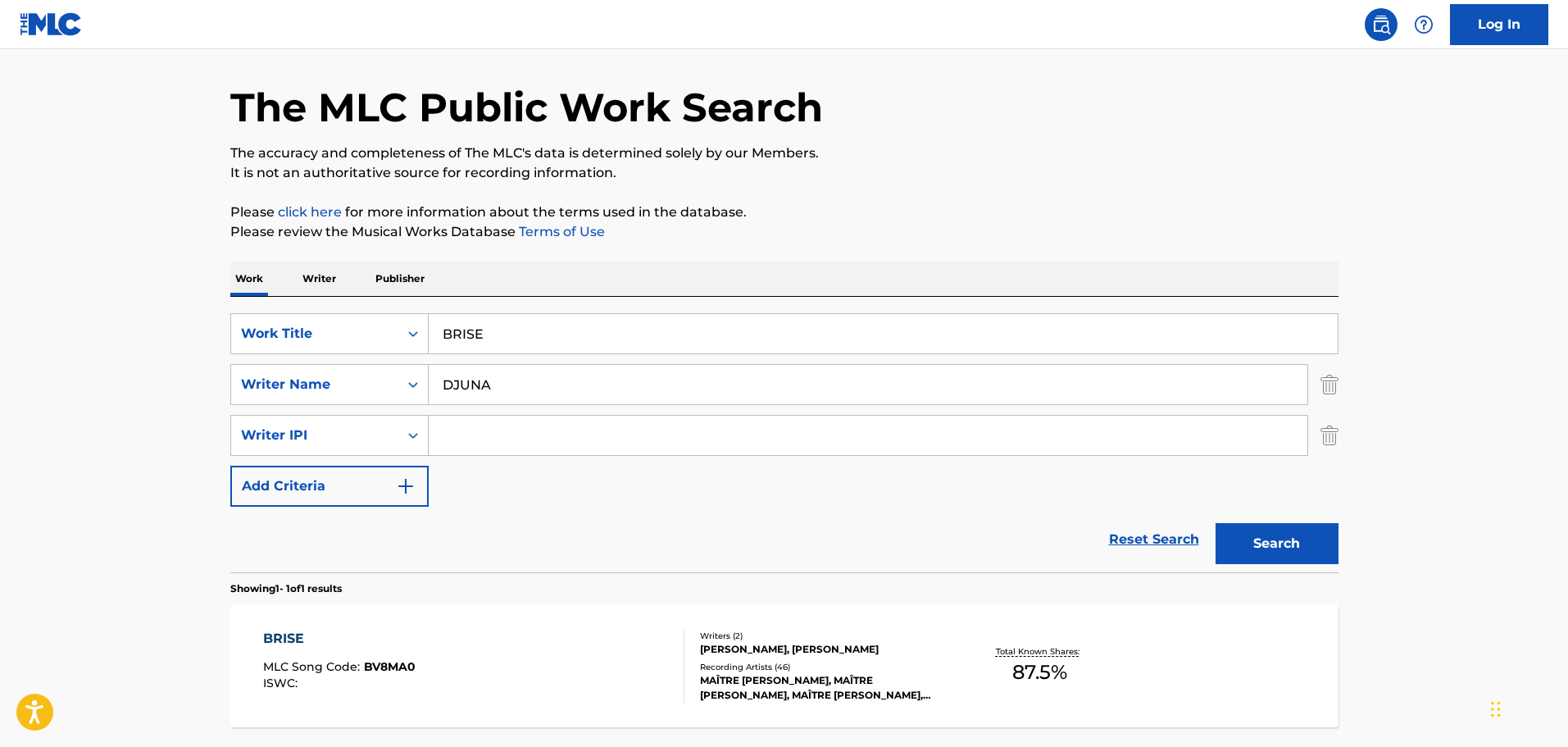
click at [511, 344] on input "BRISE" at bounding box center [883, 334] width 909 height 39
paste input "ZOMBI"
type input "ZOMBIE"
click at [1243, 549] on button "Search" at bounding box center [1277, 543] width 123 height 41
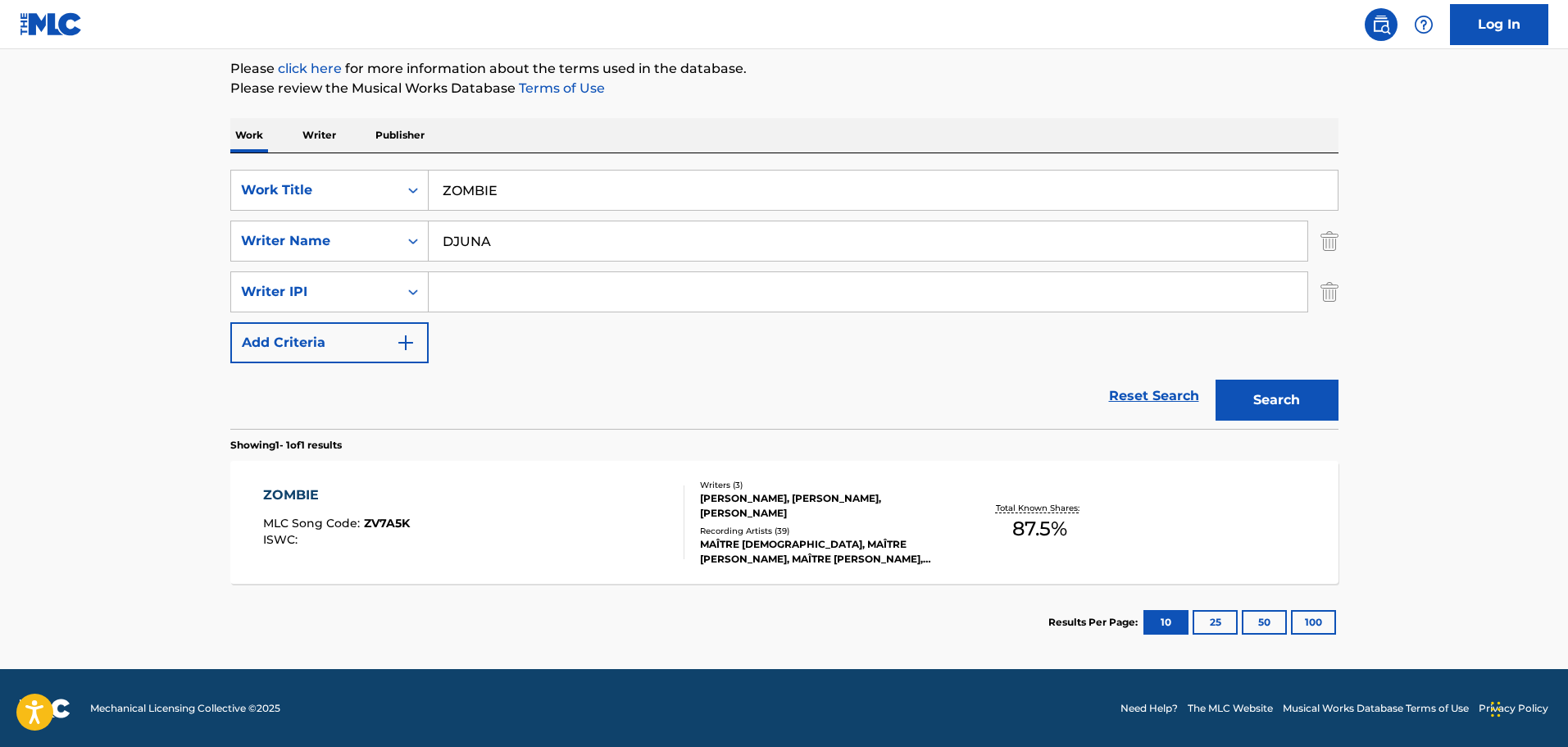
scroll to position [196, 0]
click at [501, 516] on div "ZOMBIE MLC Song Code : ZV7A5K ISWC :" at bounding box center [473, 521] width 422 height 74
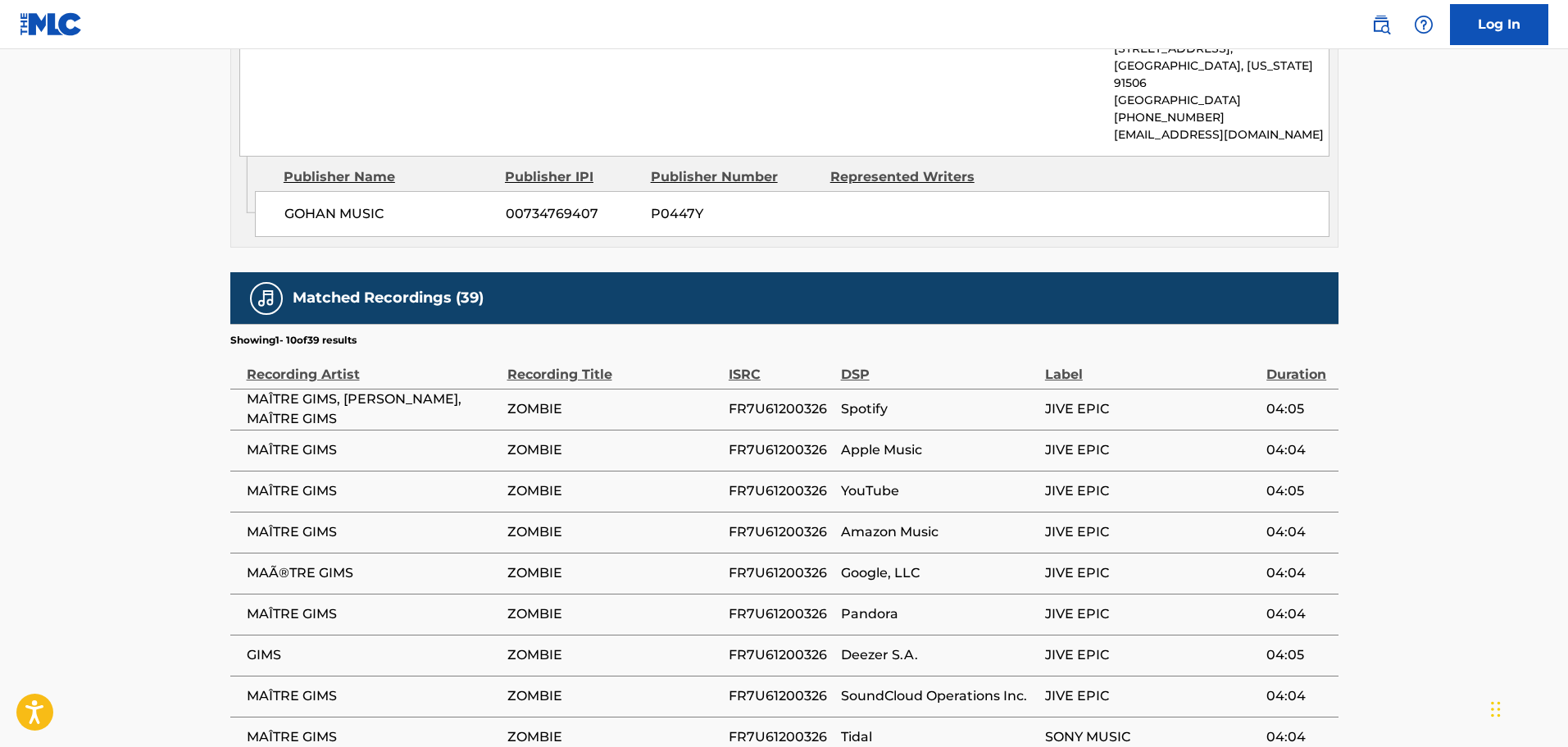
scroll to position [1066, 0]
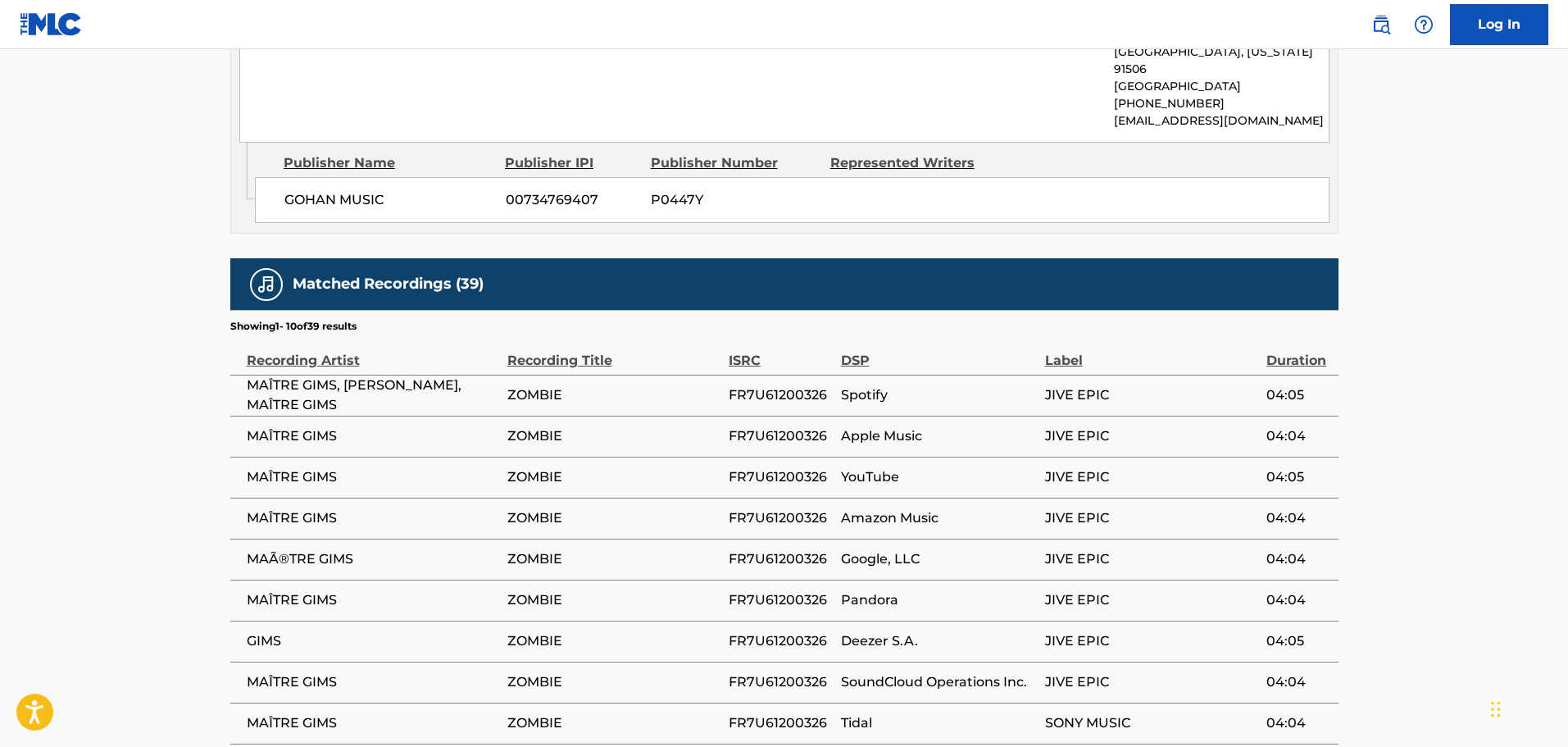
click at [748, 389] on span "FR7U61200326" at bounding box center [780, 395] width 104 height 20
copy span "FR7U61200326"
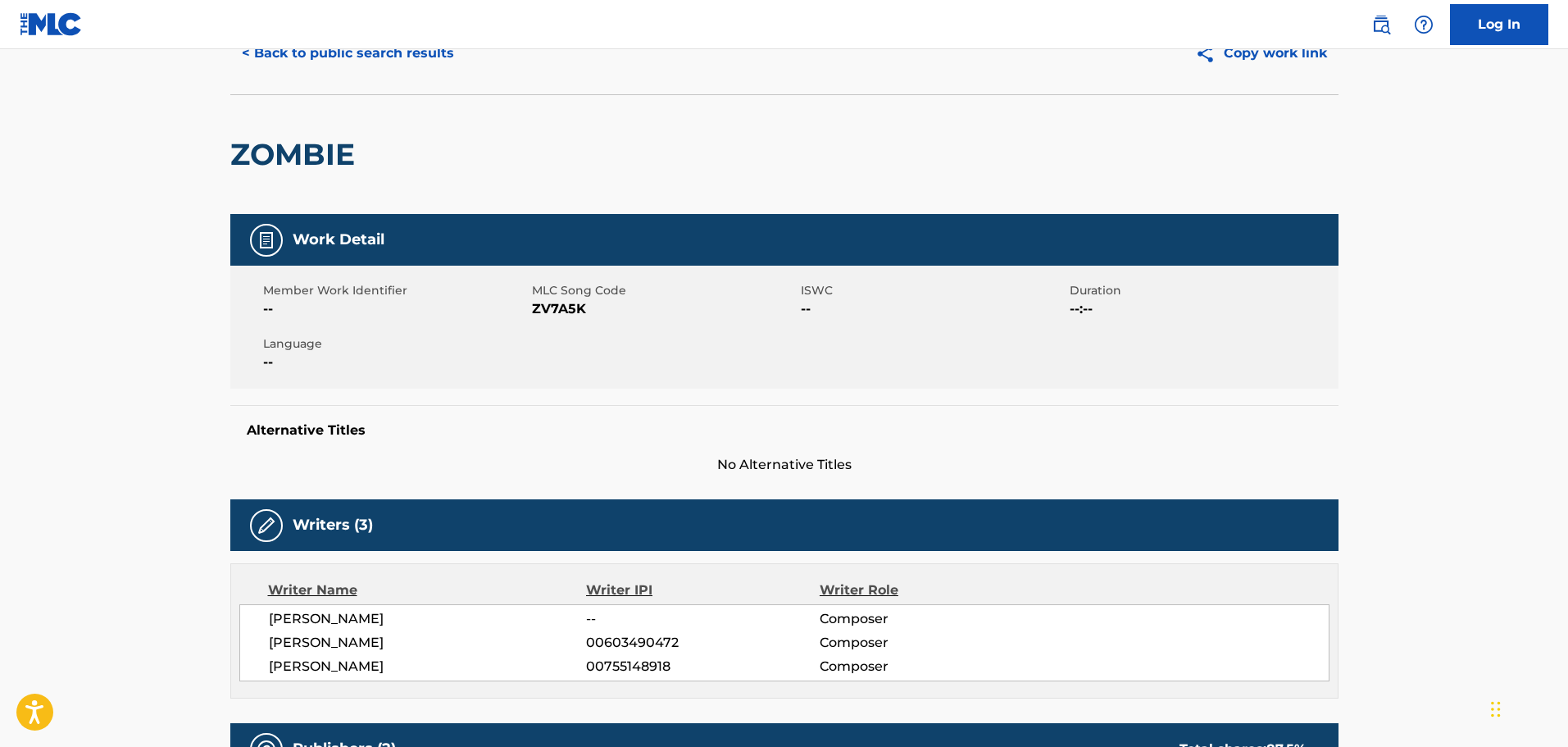
scroll to position [0, 0]
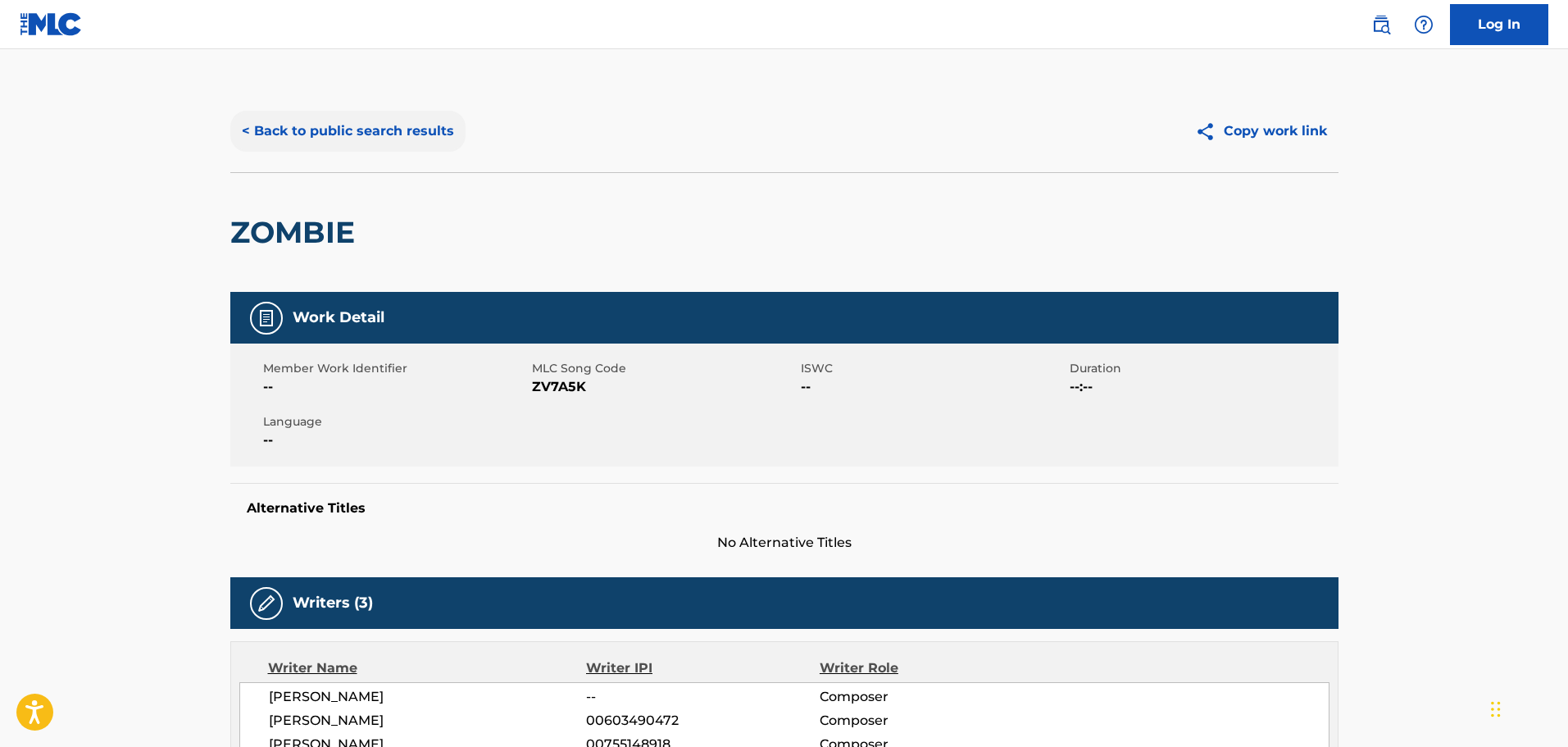
click at [295, 129] on button "< Back to public search results" at bounding box center [348, 131] width 236 height 41
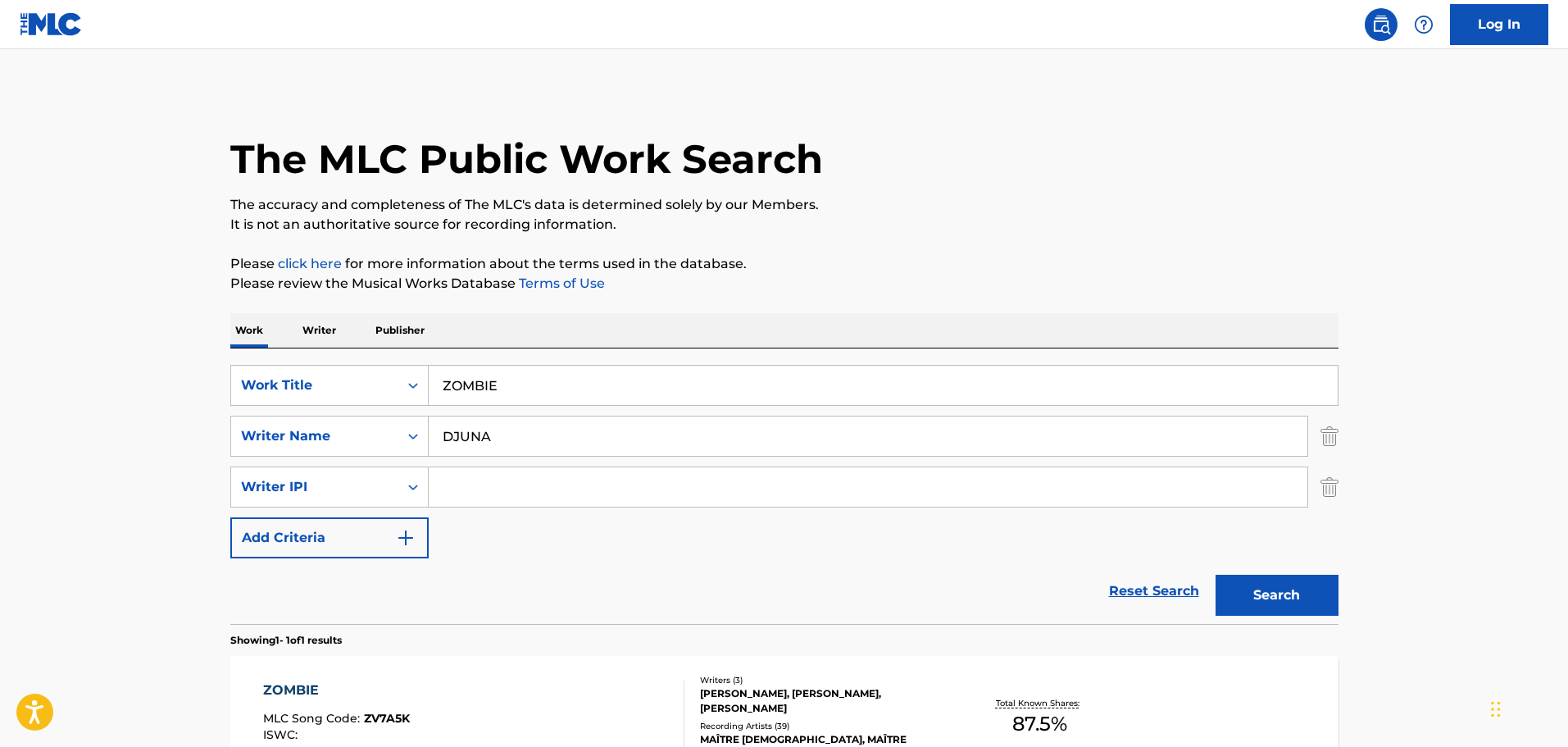
scroll to position [51, 0]
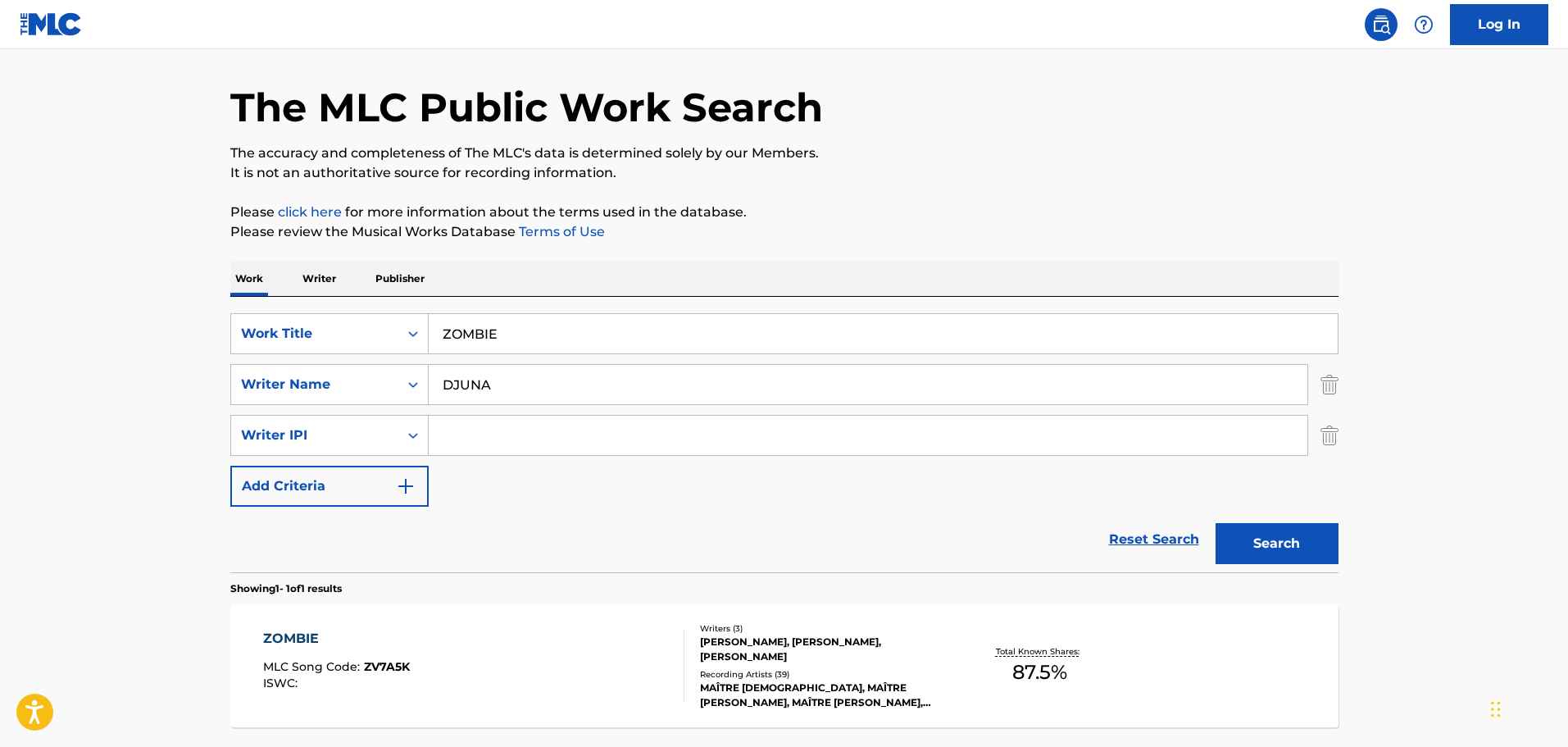
click at [539, 329] on input "ZOMBIE" at bounding box center [883, 334] width 909 height 39
paste input "BELLA"
type input "BELLA"
click at [1282, 536] on button "Search" at bounding box center [1277, 543] width 123 height 41
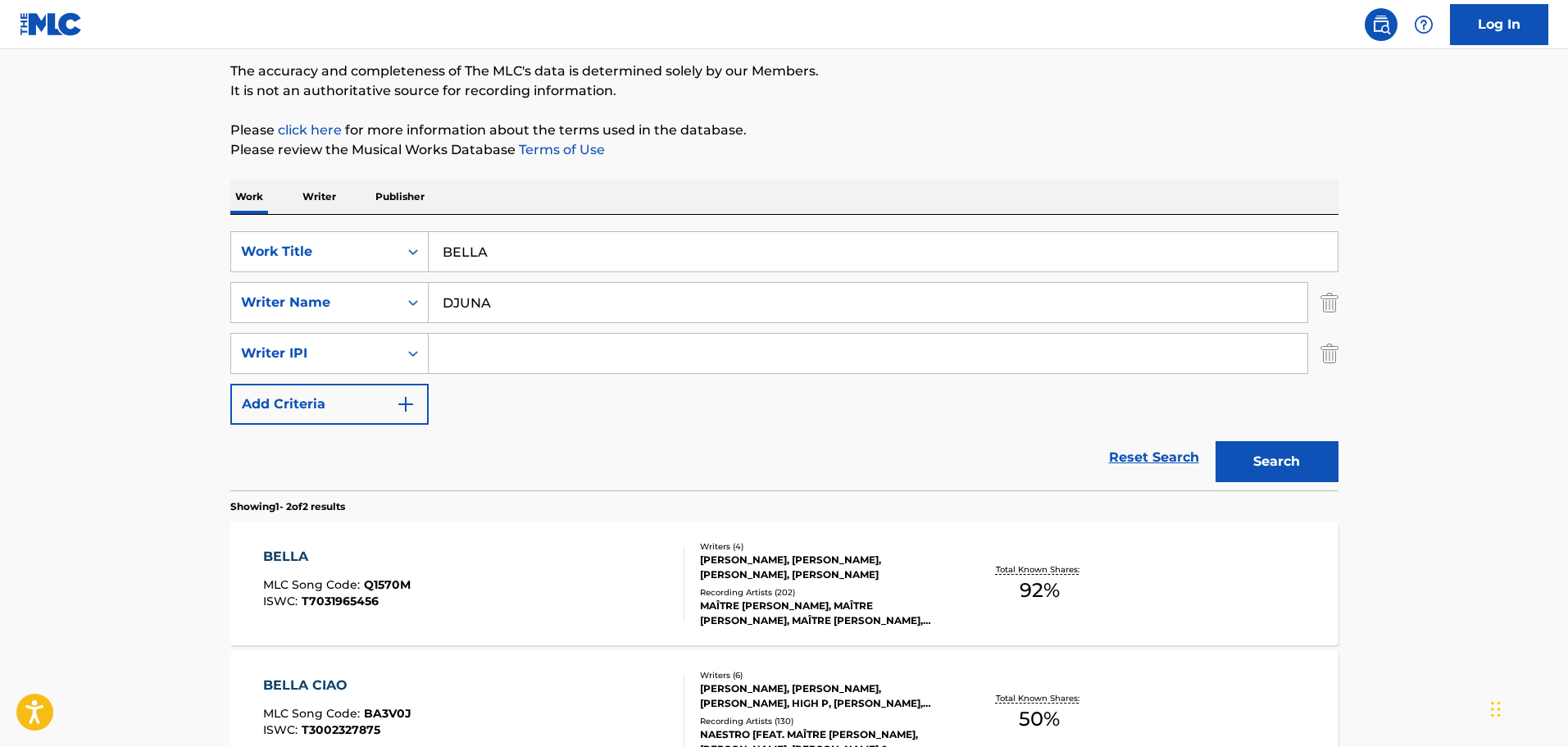
click at [753, 561] on div "[PERSON_NAME], [PERSON_NAME], [PERSON_NAME], [PERSON_NAME]" at bounding box center [824, 567] width 248 height 30
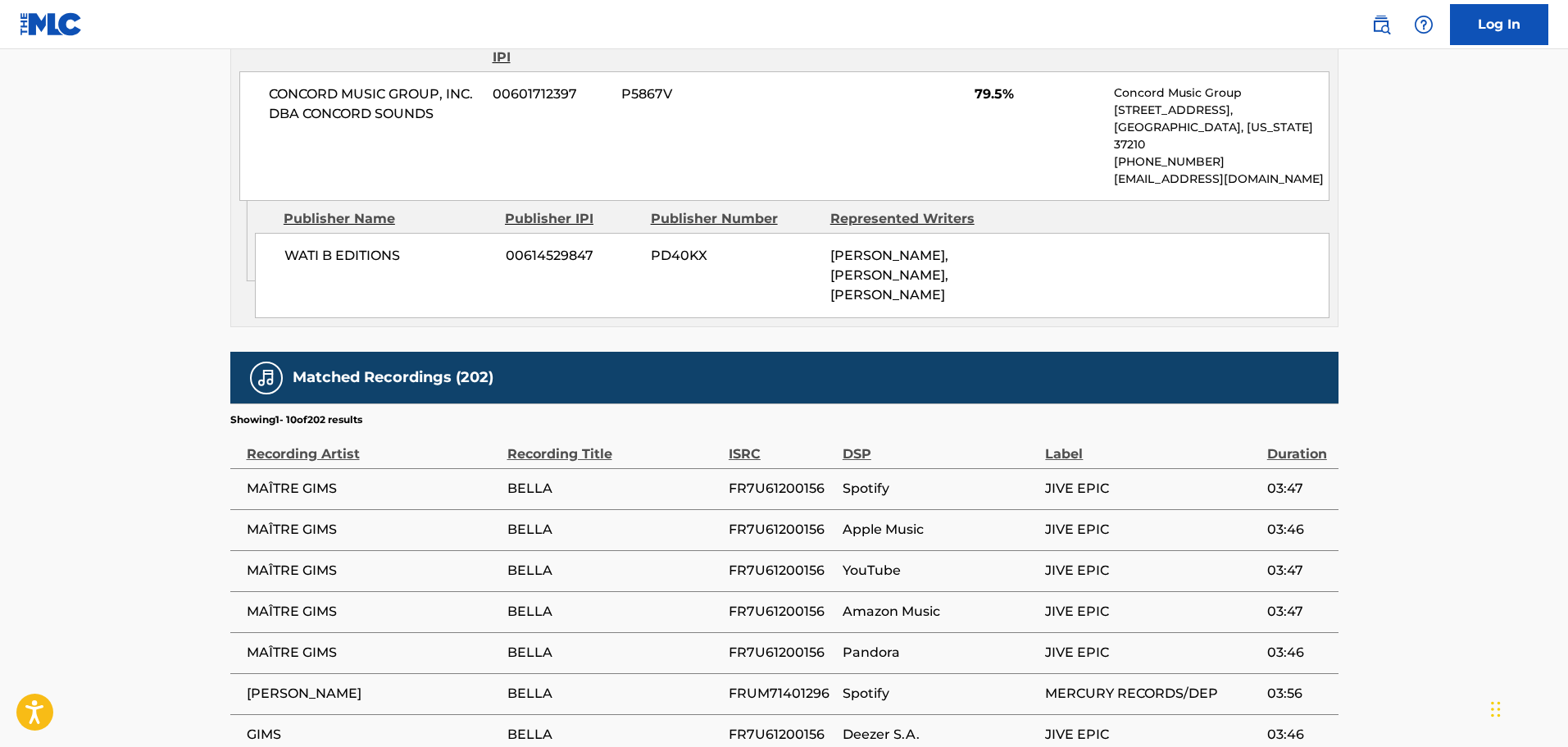
scroll to position [1229, 0]
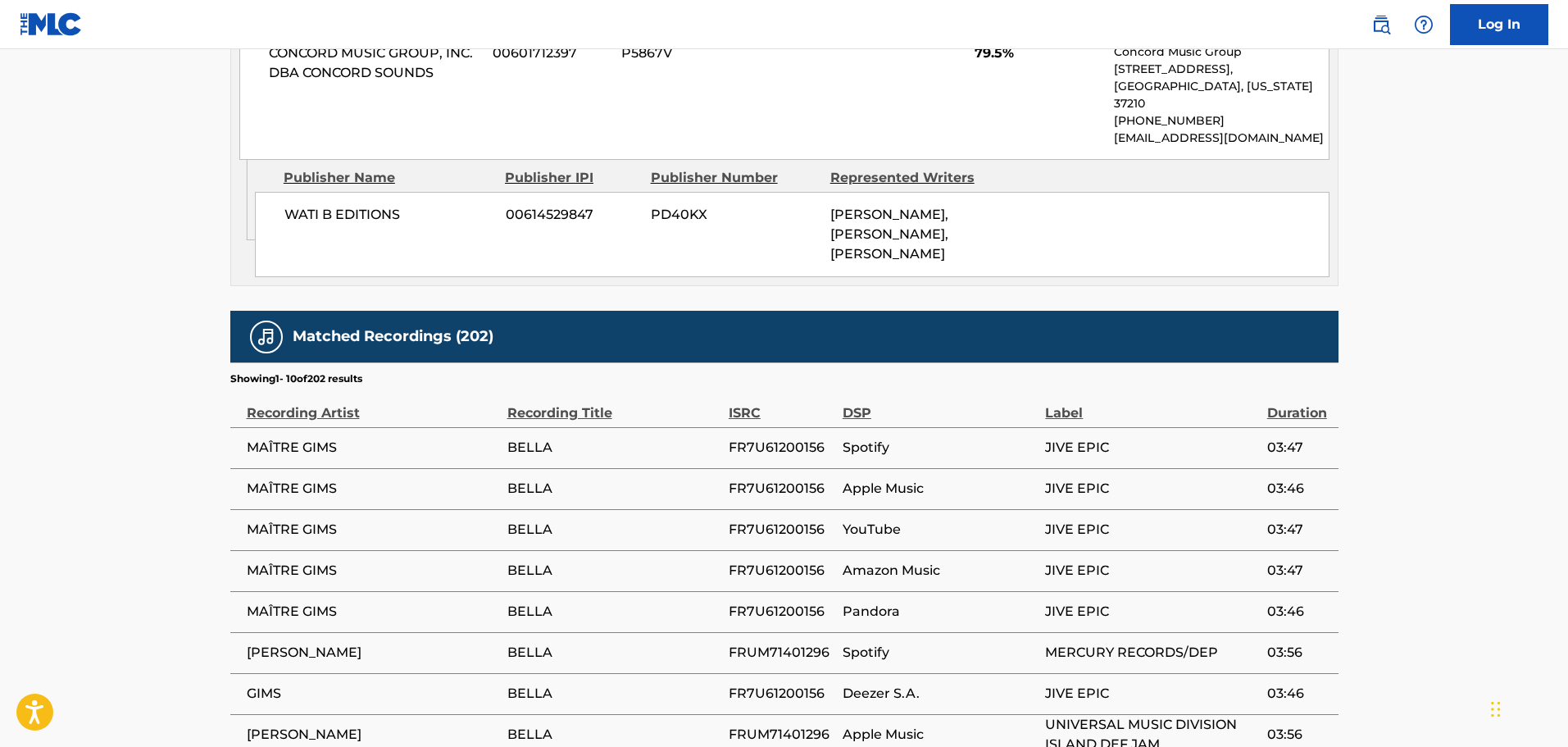
click at [805, 446] on span "FR7U61200156" at bounding box center [781, 447] width 106 height 20
copy span "FR7U61200156"
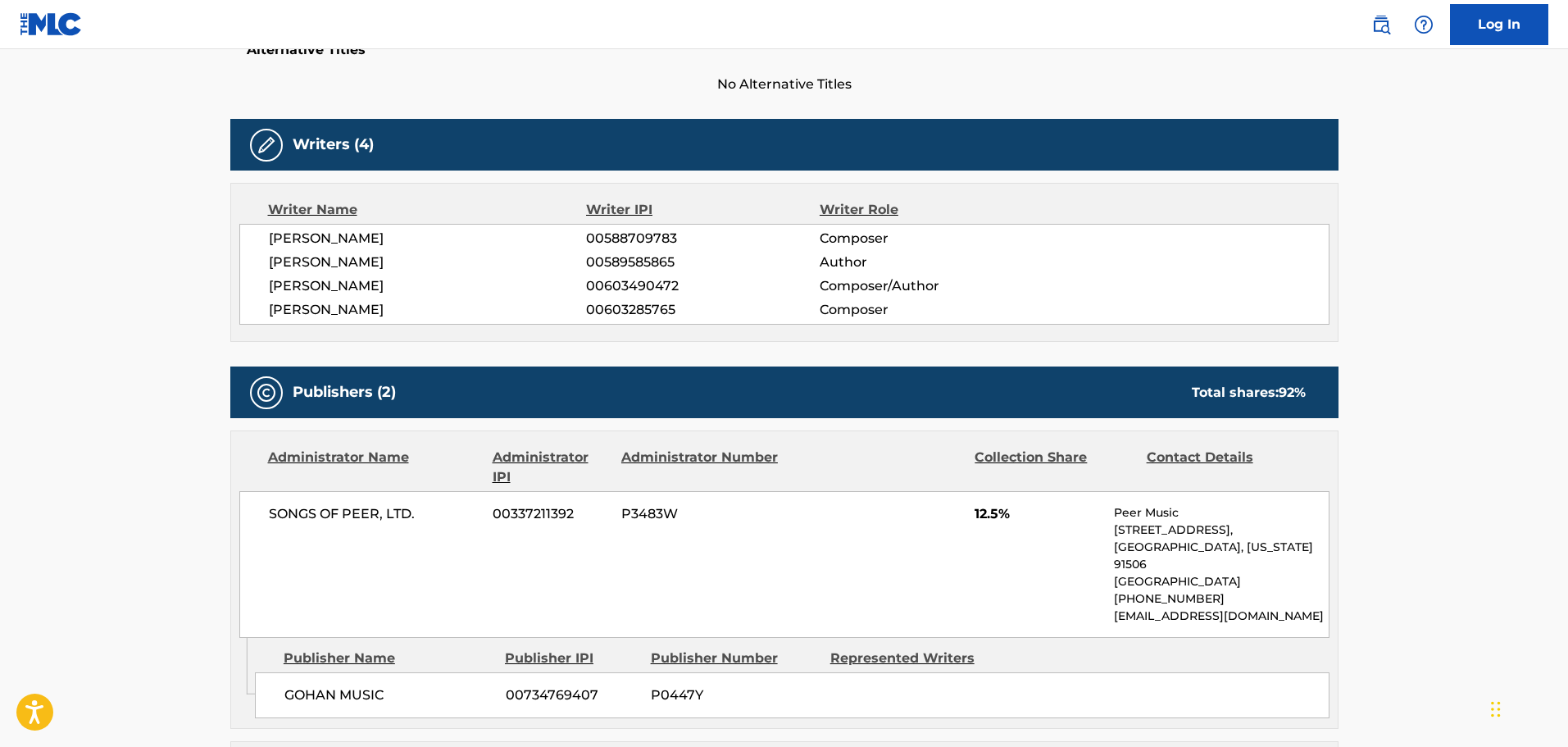
scroll to position [0, 0]
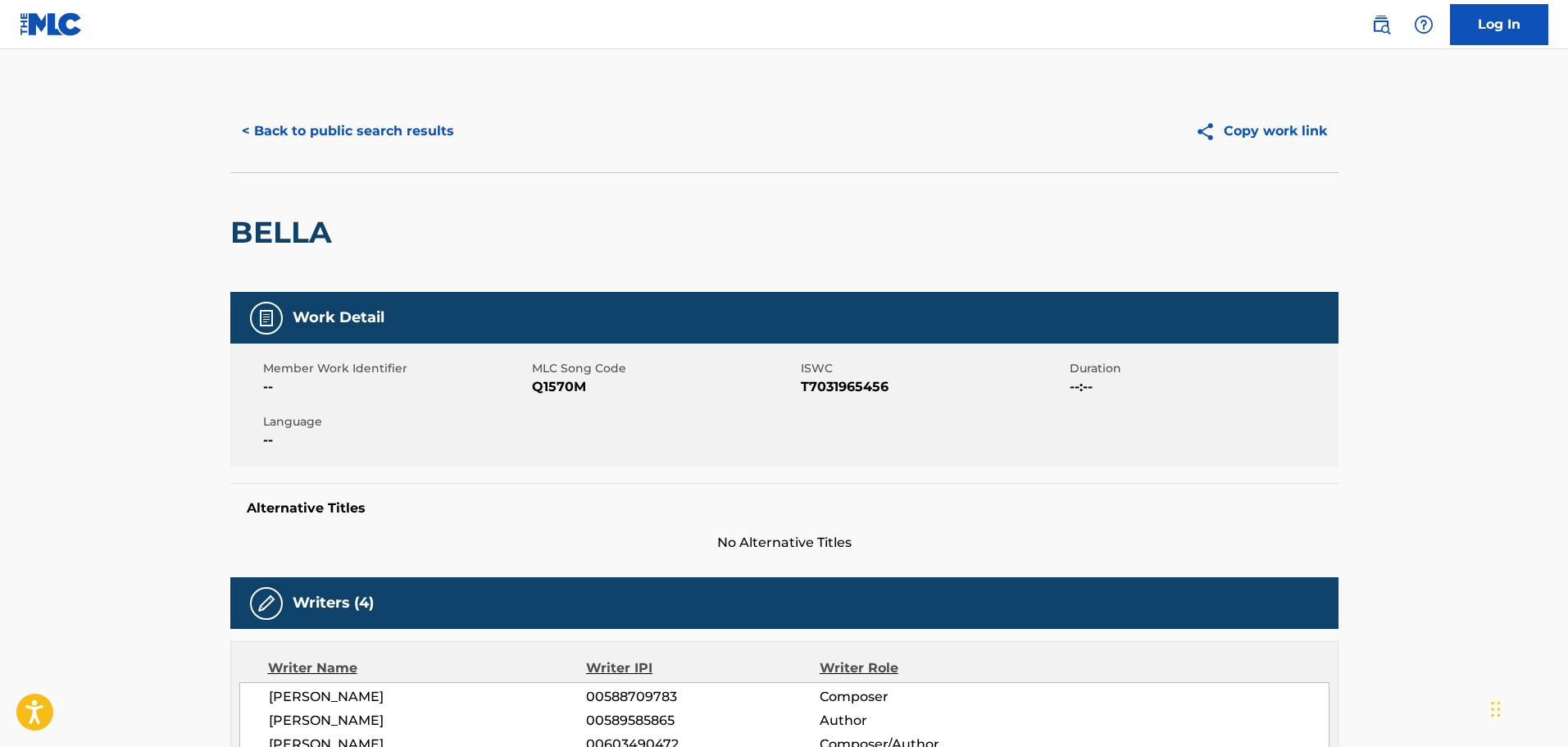
click at [329, 159] on div "< Back to public search results Copy work link" at bounding box center [784, 131] width 1108 height 82
click at [329, 136] on button "< Back to public search results" at bounding box center [348, 131] width 236 height 41
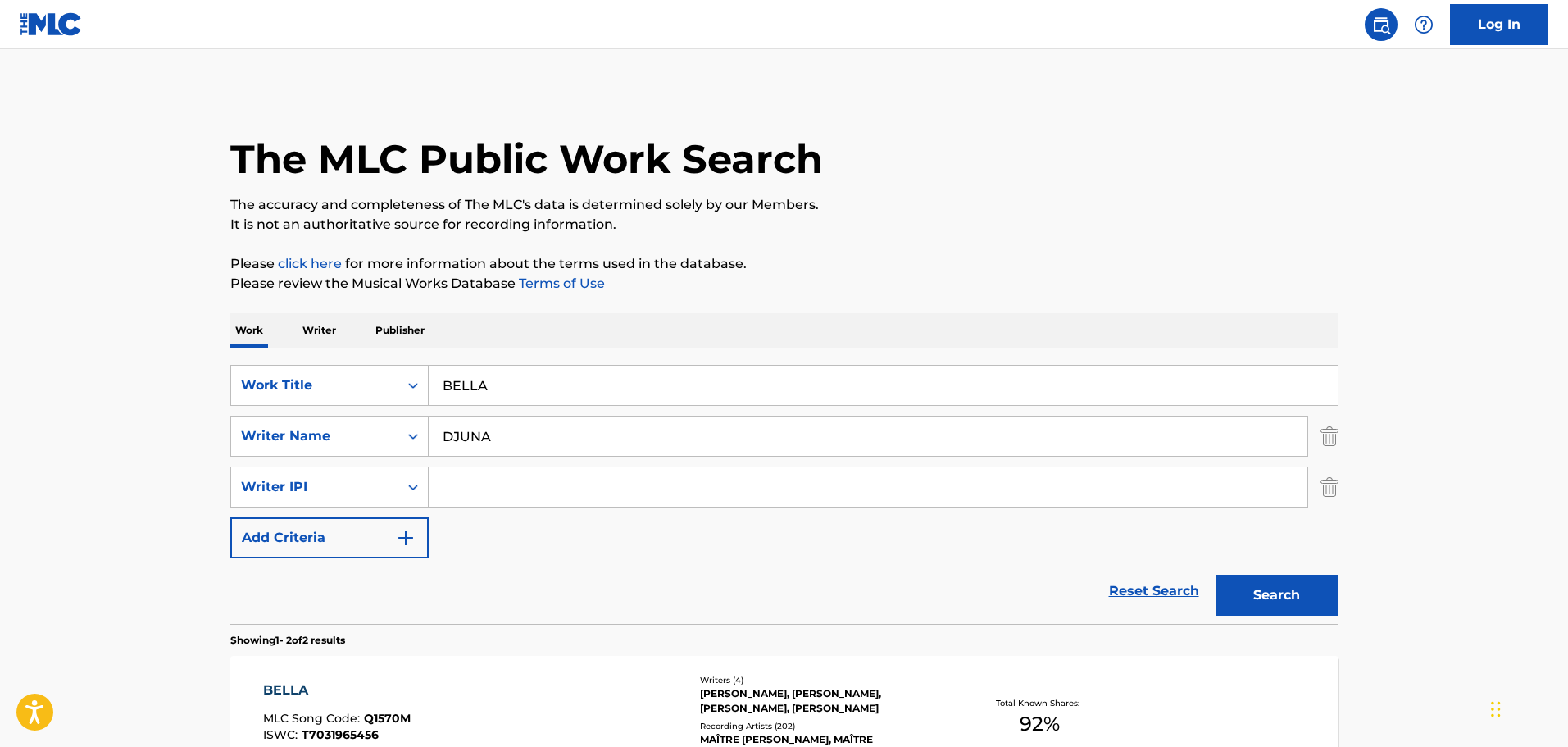
scroll to position [134, 0]
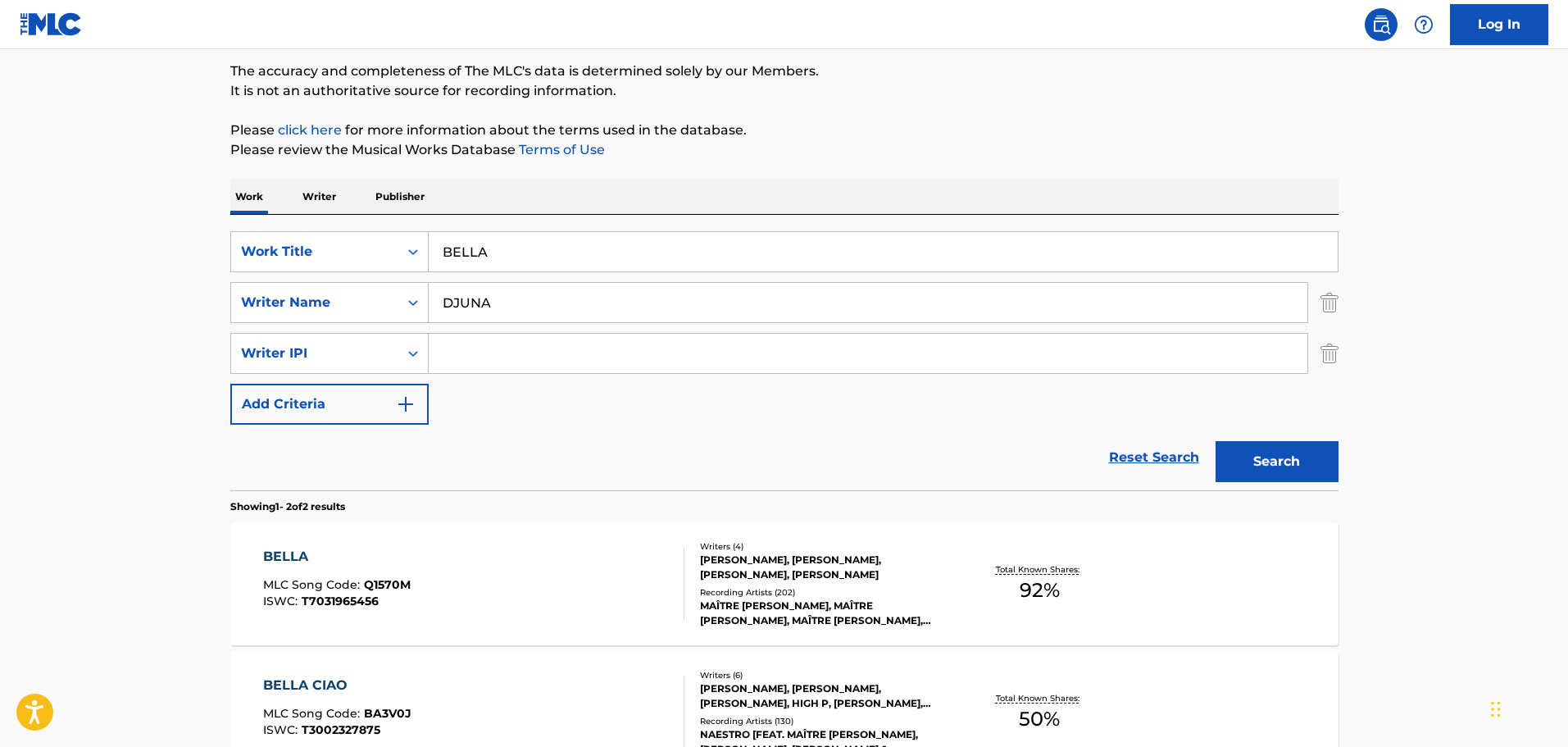
click at [553, 255] on input "BELLA" at bounding box center [883, 251] width 909 height 39
paste input "DESOLE"
type input "DESOLE"
click at [1216, 441] on button "Search" at bounding box center [1277, 462] width 123 height 41
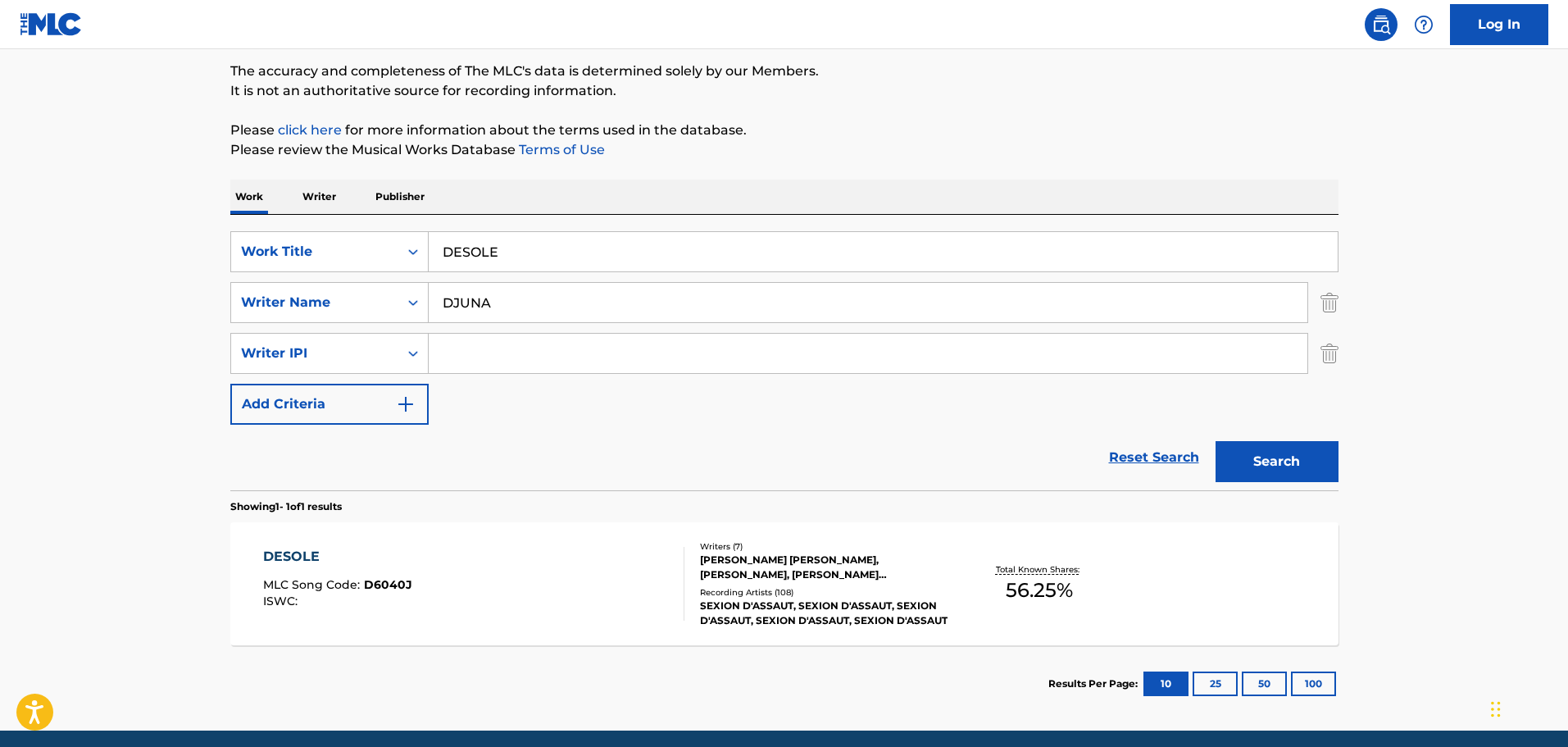
scroll to position [196, 0]
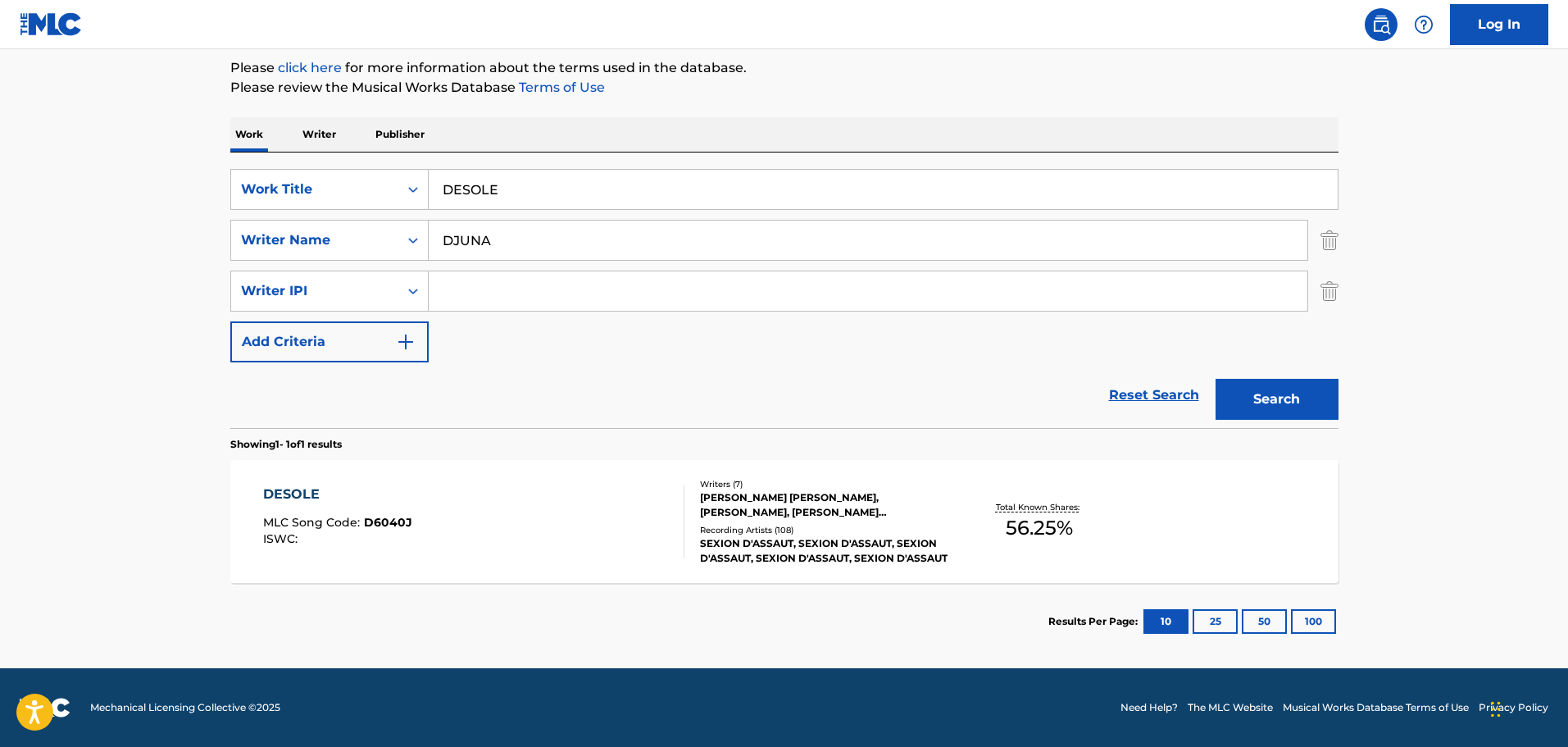
click at [760, 502] on div "[PERSON_NAME] [PERSON_NAME], [PERSON_NAME], [PERSON_NAME] [PERSON_NAME], [PERSO…" at bounding box center [824, 505] width 248 height 30
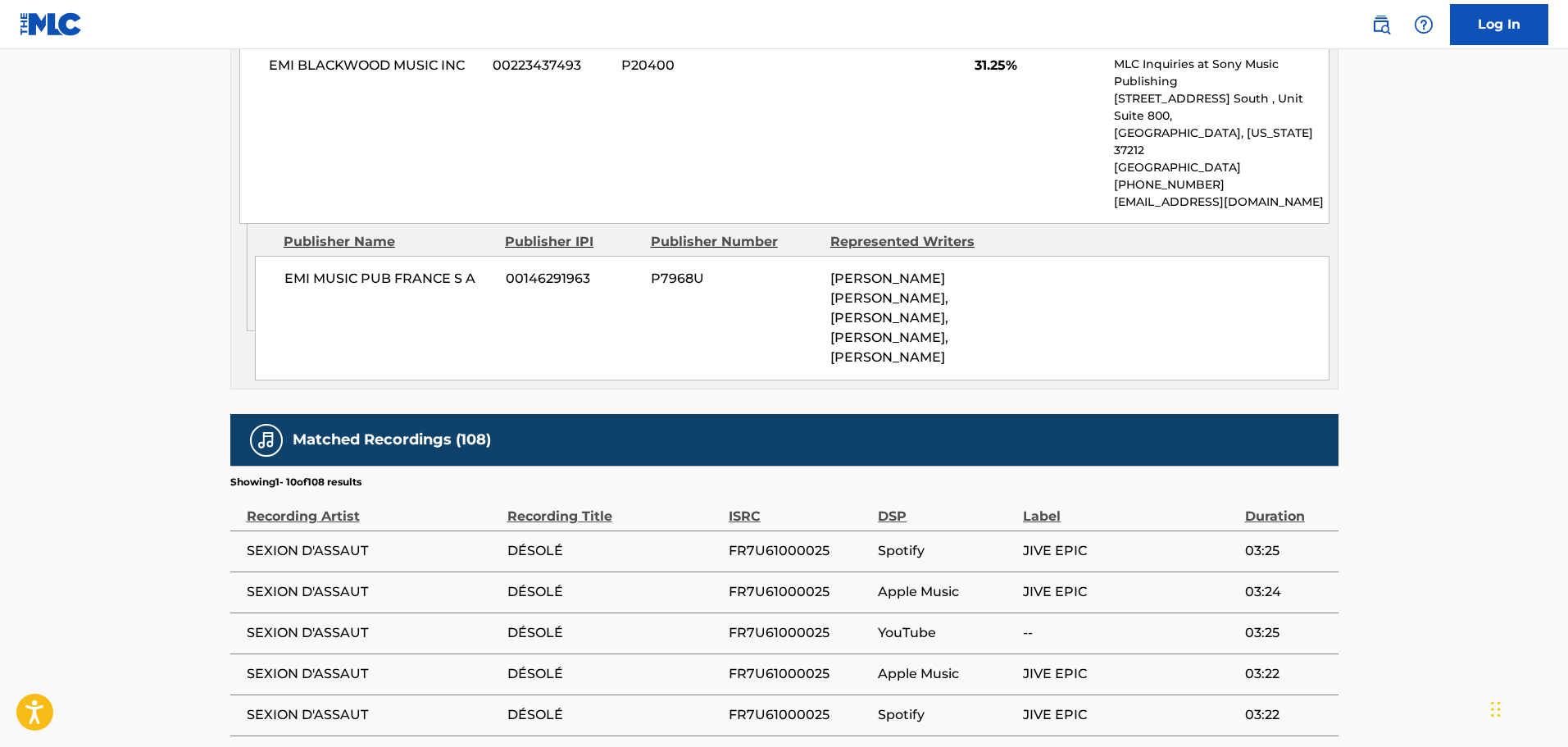
scroll to position [1147, 0]
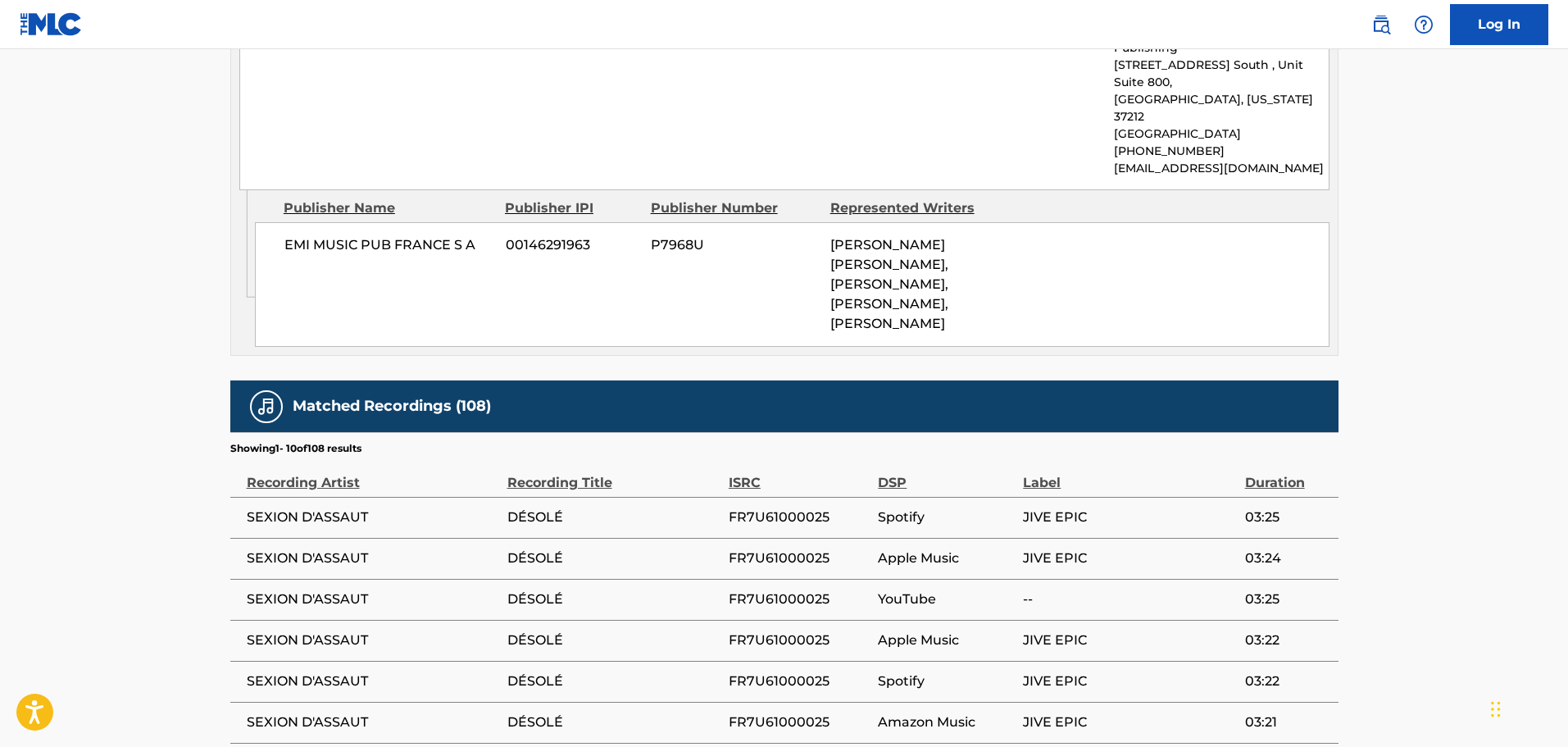
click at [767, 508] on span "FR7U61000025" at bounding box center [798, 517] width 141 height 20
copy span "FR7U61000025"
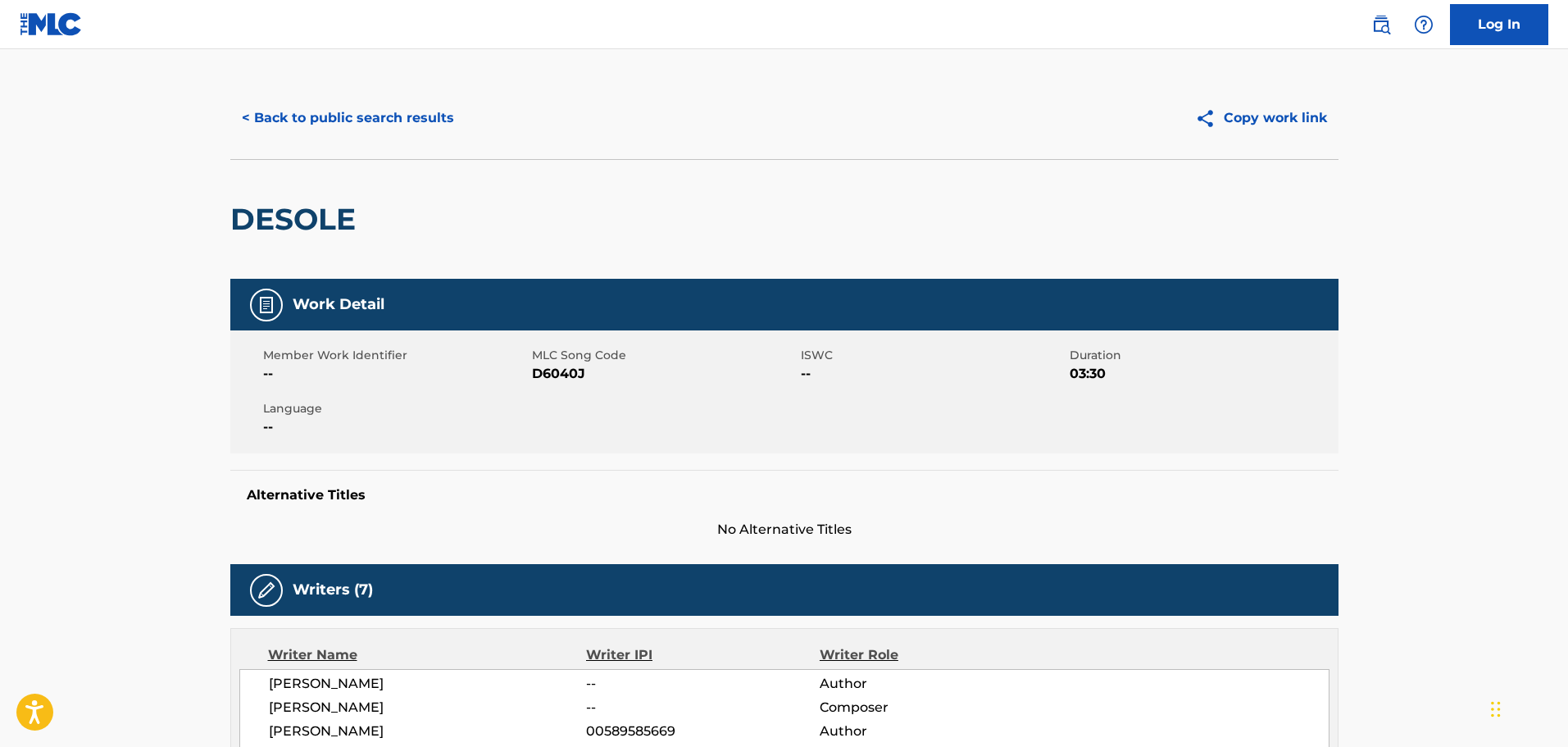
scroll to position [0, 0]
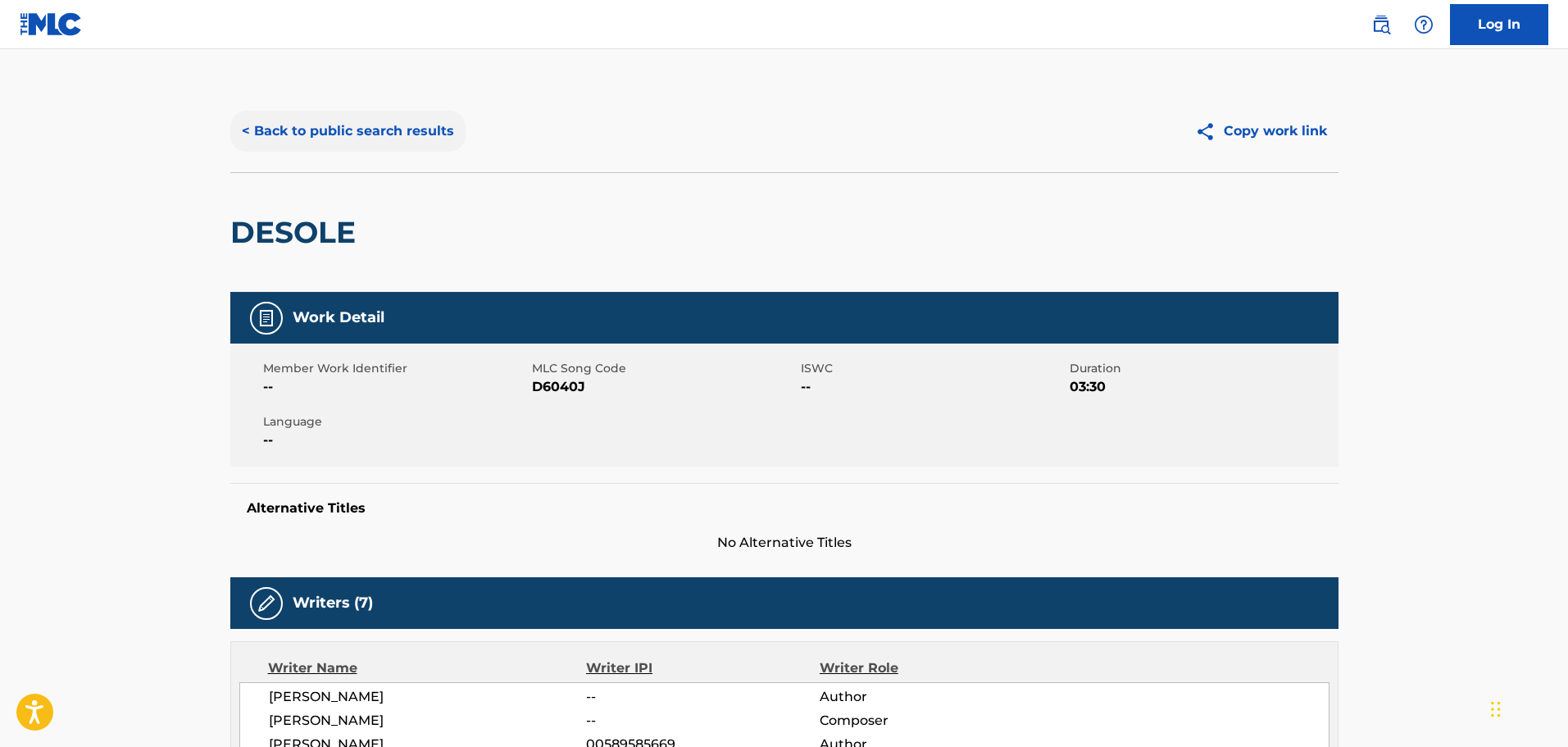
click at [342, 131] on button "< Back to public search results" at bounding box center [348, 131] width 236 height 41
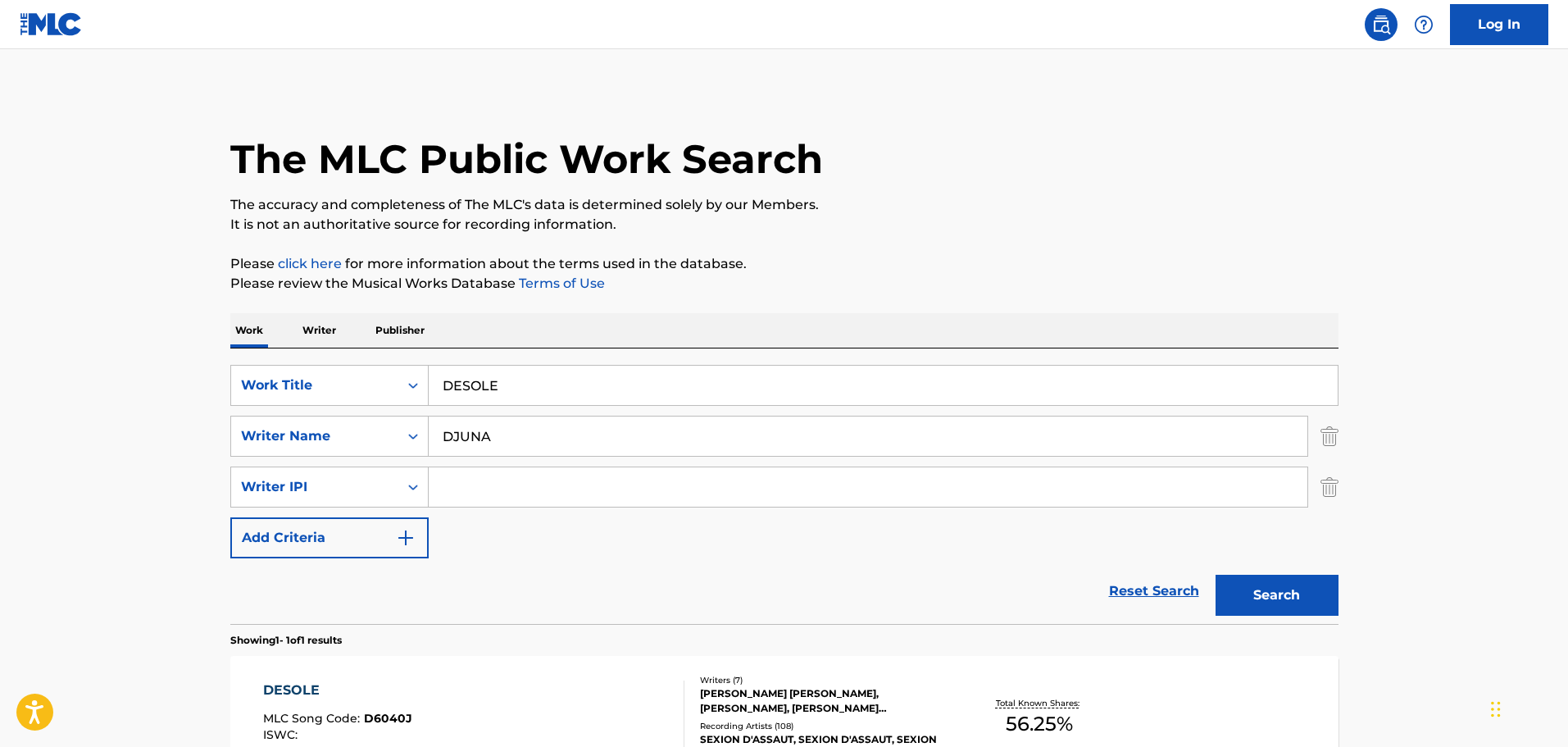
scroll to position [51, 0]
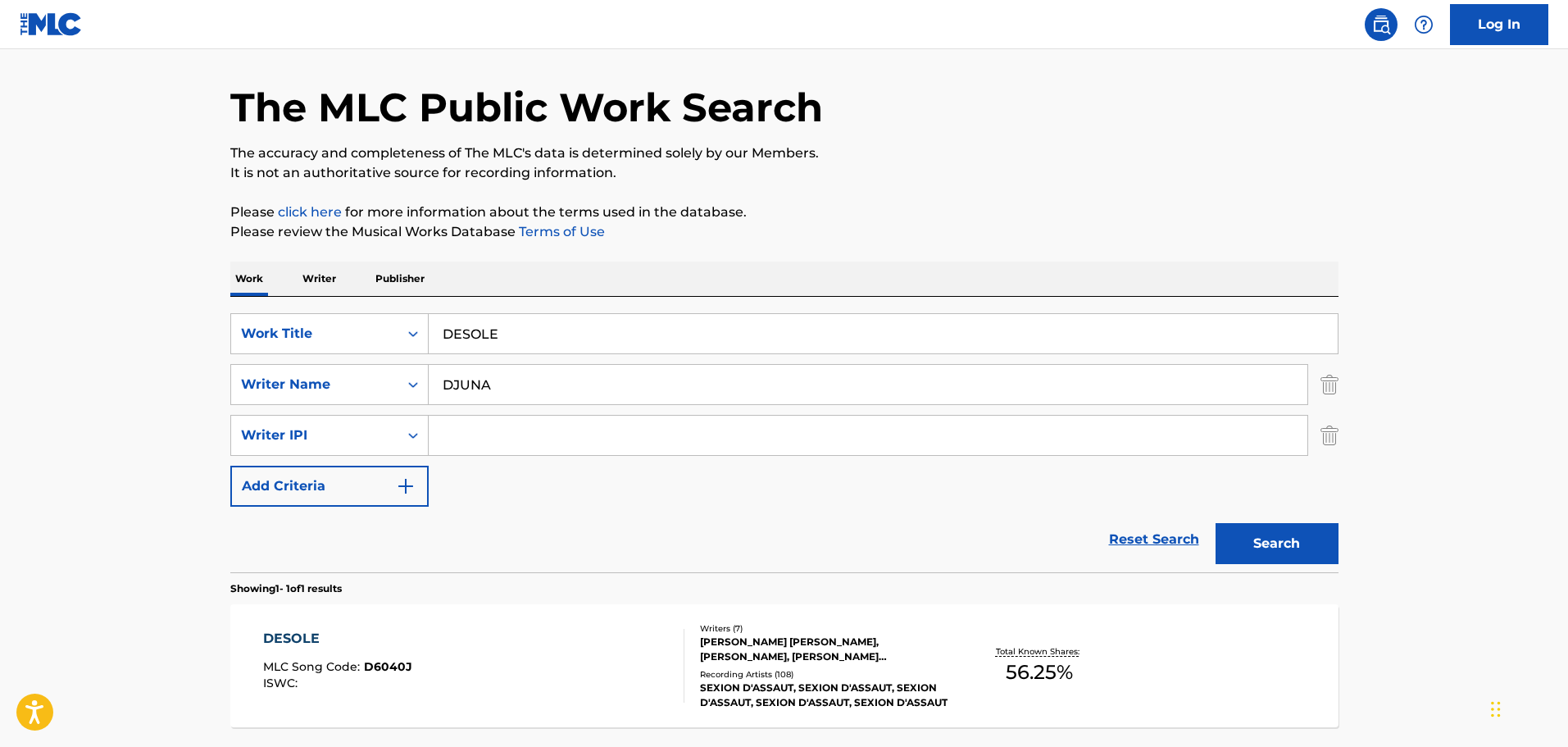
click at [535, 341] on input "DESOLE" at bounding box center [883, 334] width 909 height 39
paste input "MA DIRECTION"
type input "MA DIRECTION"
click at [1216, 523] on button "Search" at bounding box center [1277, 543] width 123 height 41
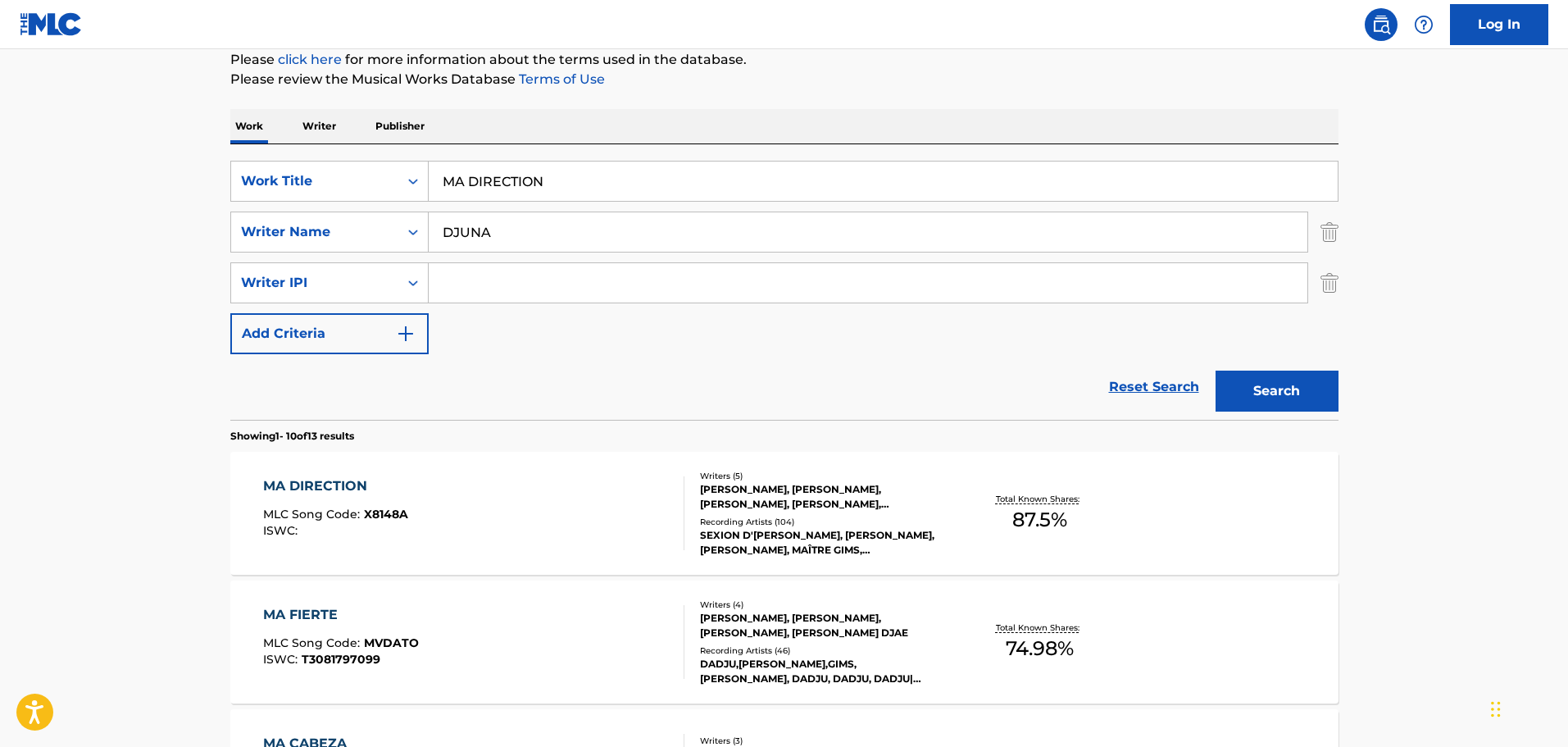
scroll to position [216, 0]
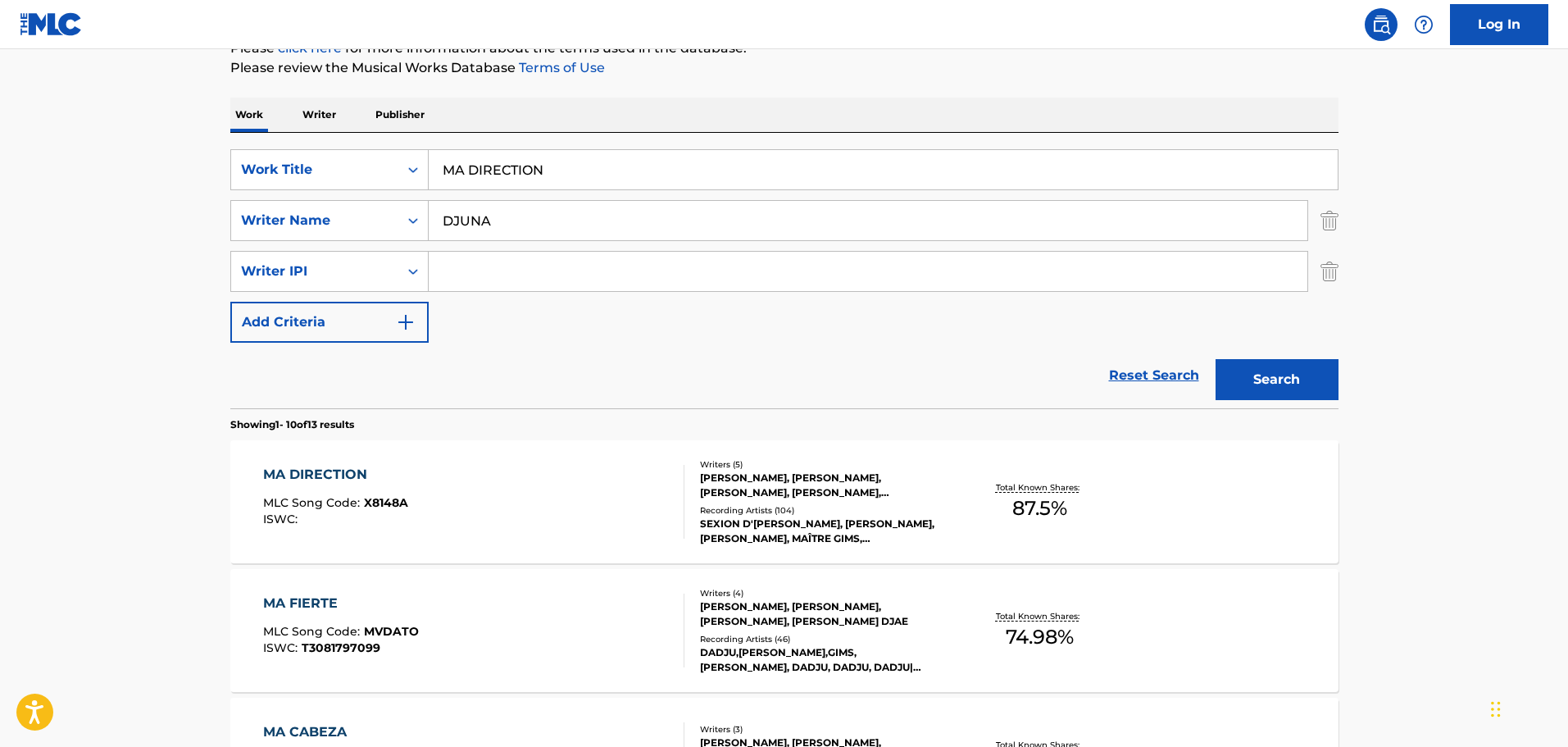
click at [757, 497] on div "[PERSON_NAME], [PERSON_NAME], [PERSON_NAME], [PERSON_NAME], [PERSON_NAME]" at bounding box center [824, 485] width 248 height 30
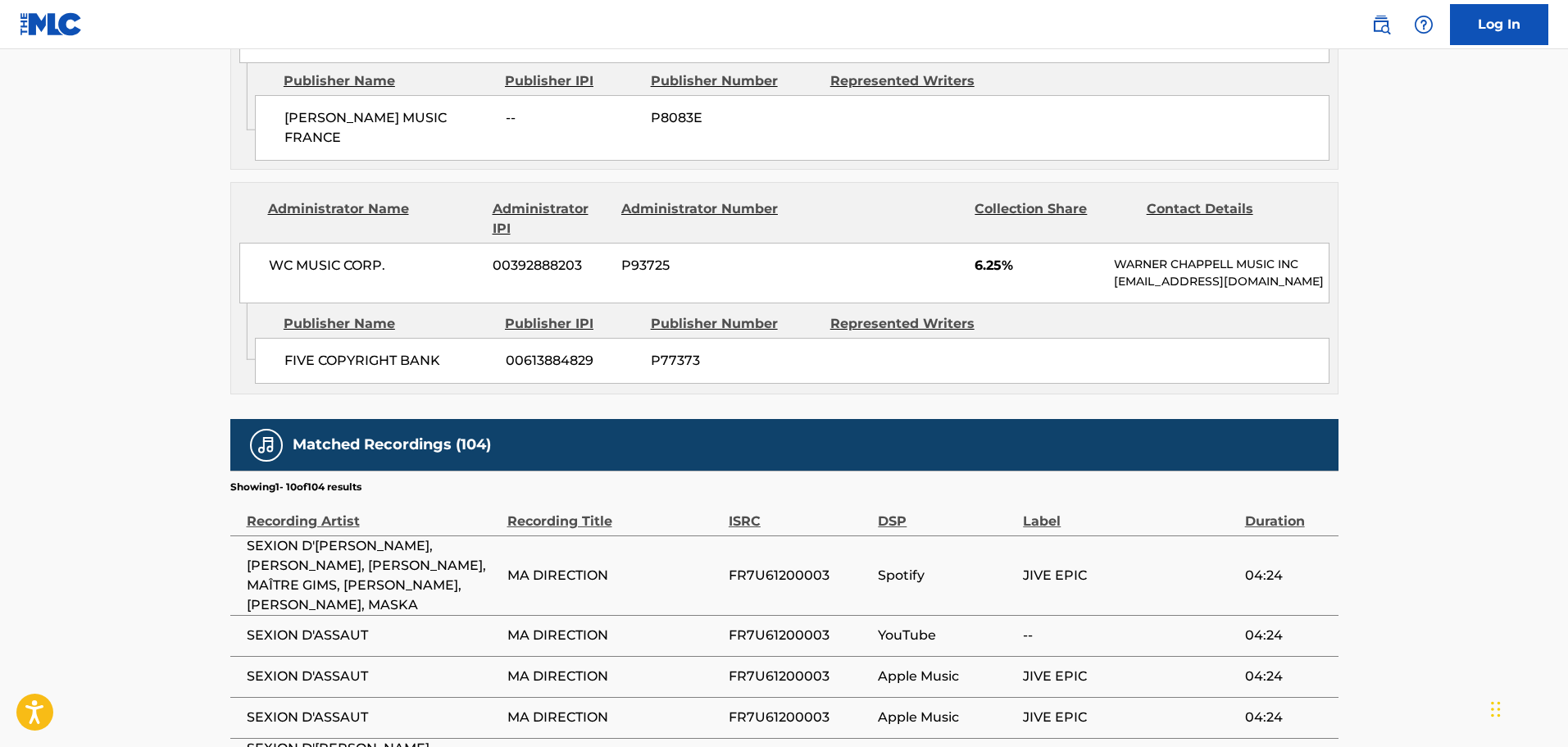
scroll to position [1147, 0]
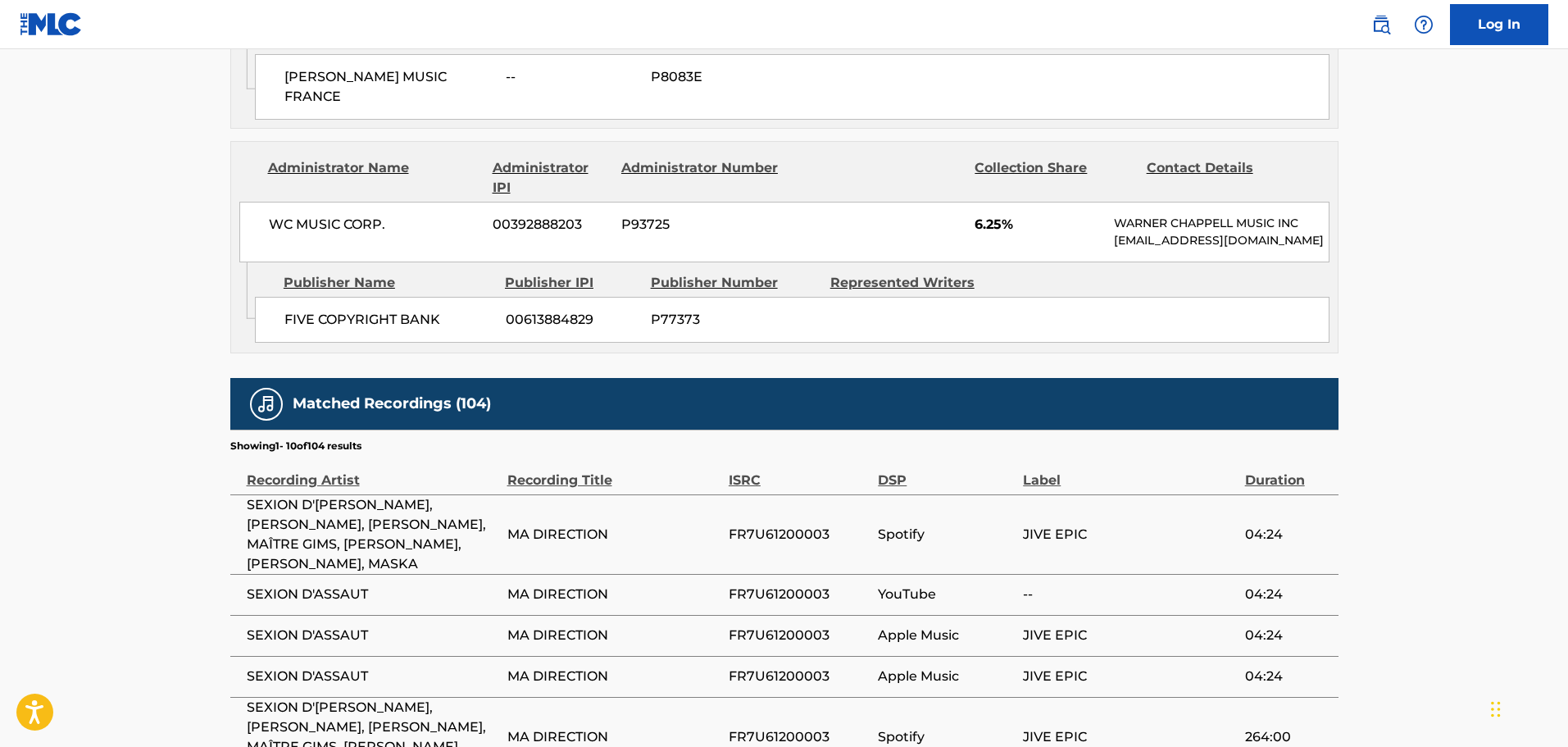
click at [779, 544] on span "FR7U61200003" at bounding box center [798, 534] width 141 height 20
copy span "FR7U61200003"
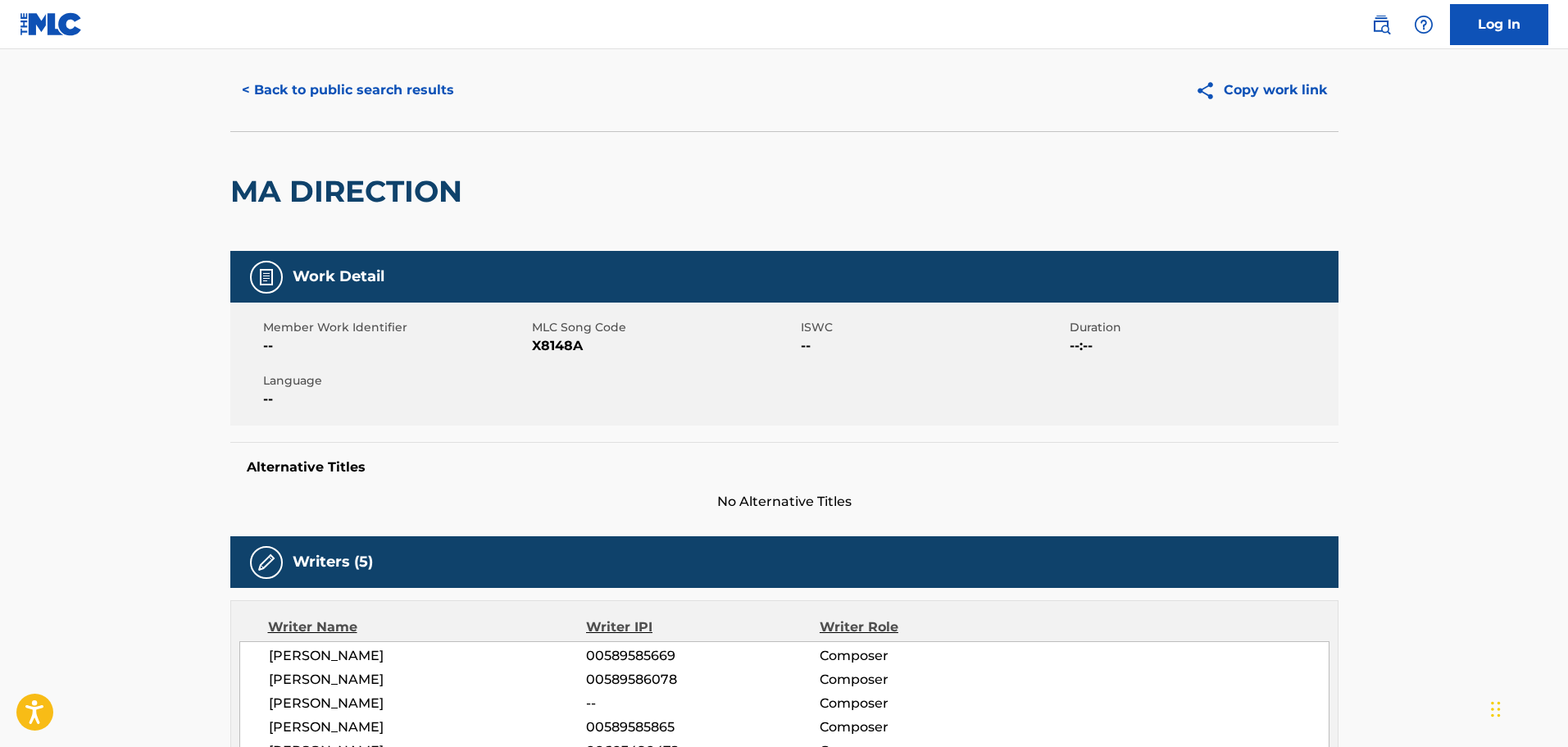
scroll to position [0, 0]
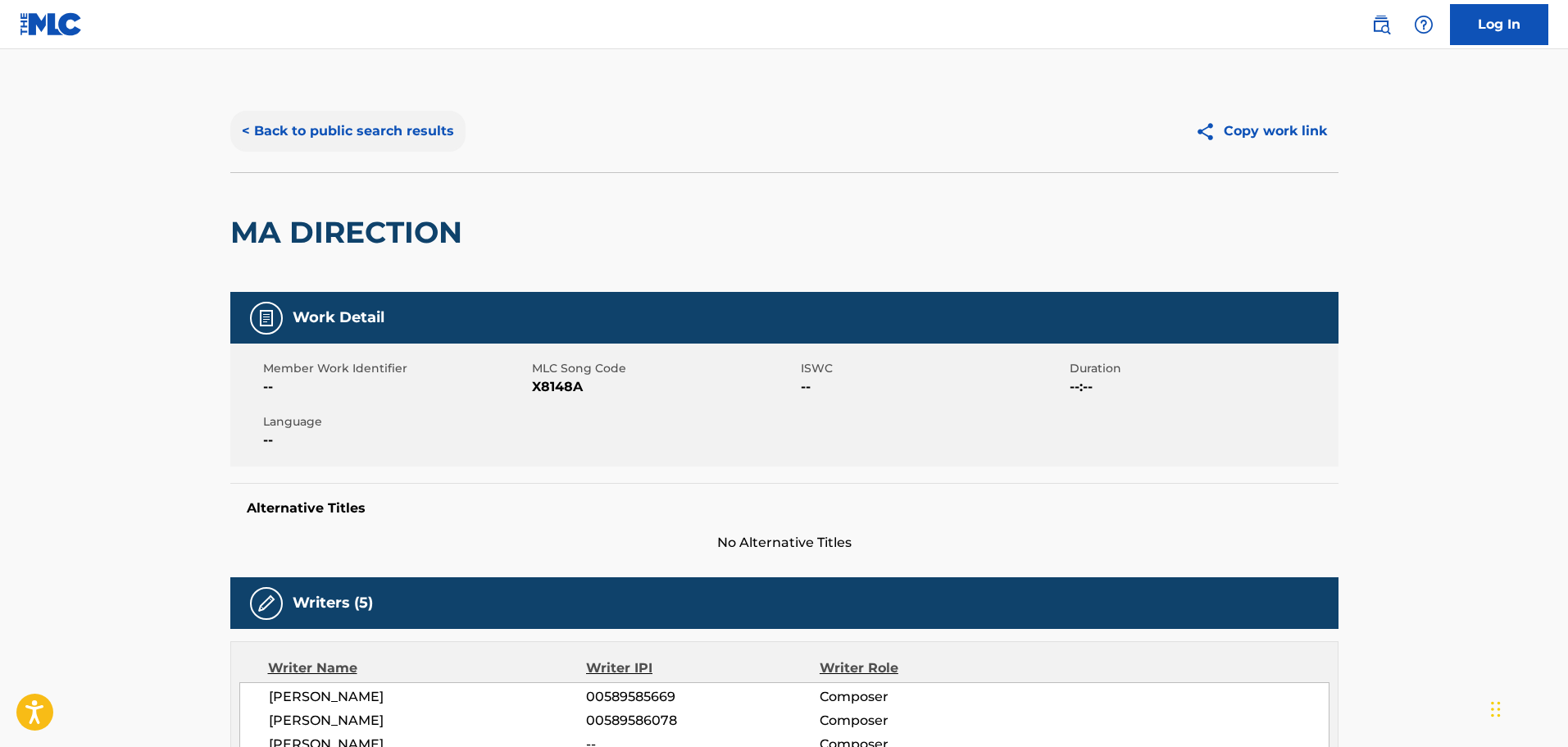
click at [334, 127] on button "< Back to public search results" at bounding box center [348, 131] width 236 height 41
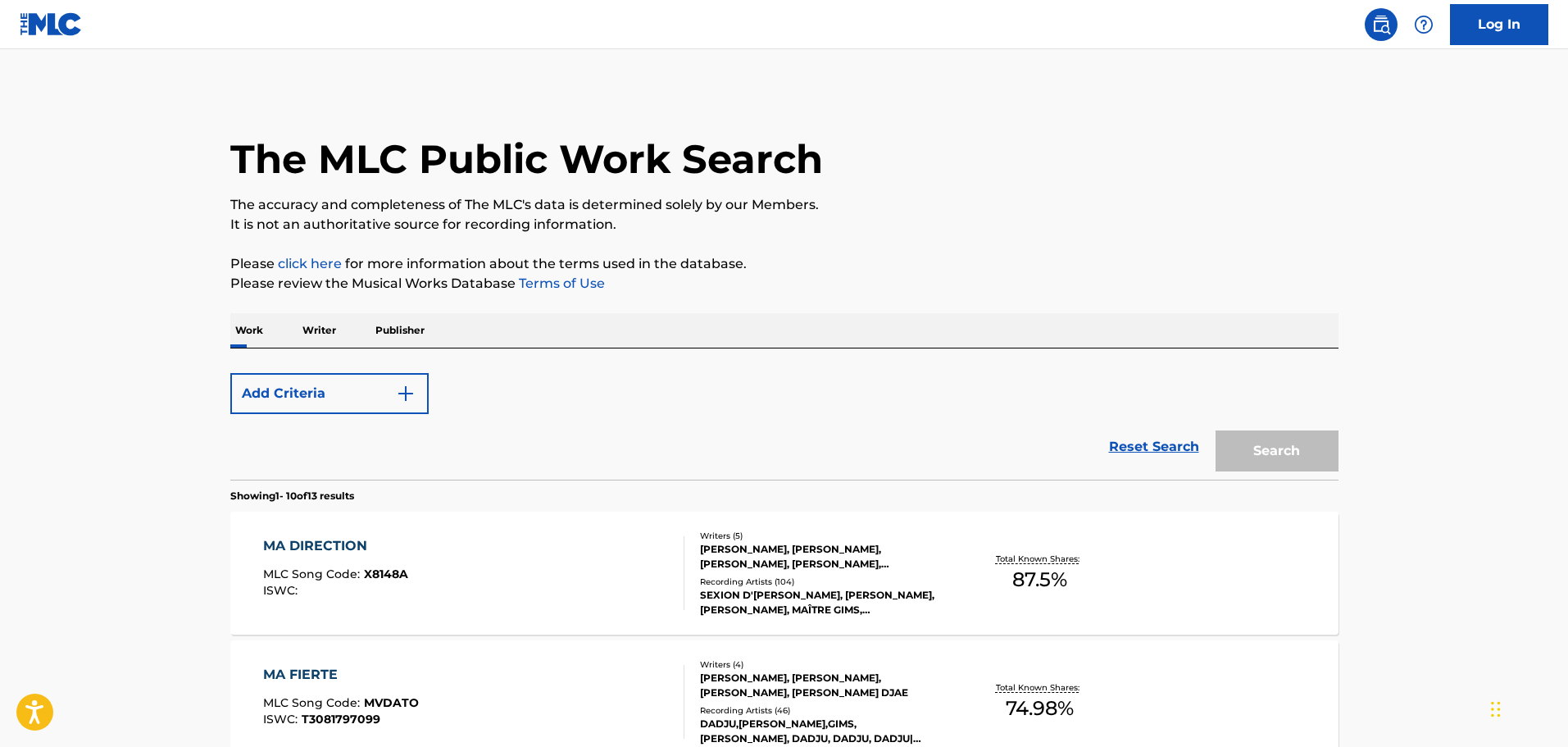
scroll to position [216, 0]
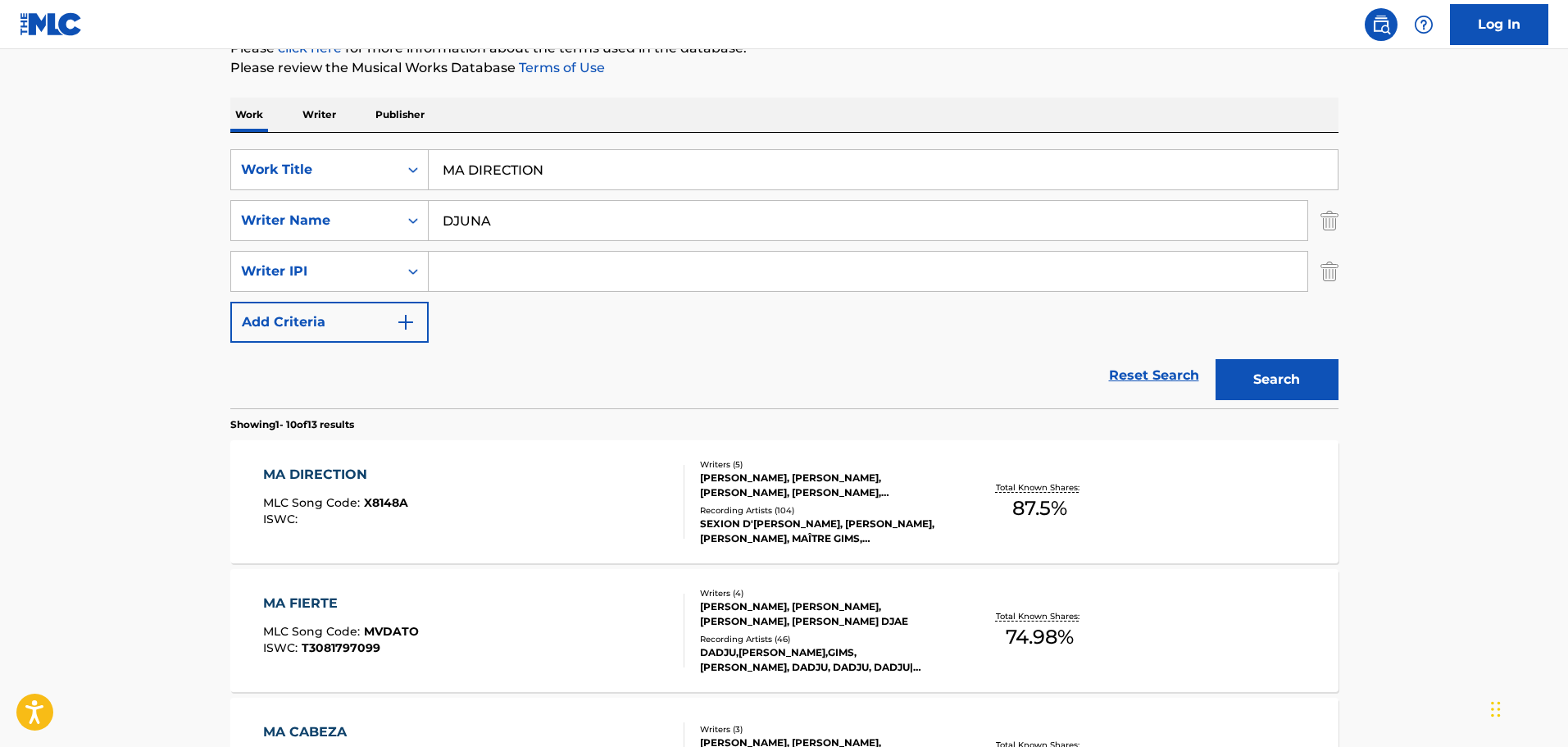
click at [555, 166] on input "MA DIRECTION" at bounding box center [883, 169] width 909 height 39
paste input "RESTE"
type input "RESTE"
click at [1216, 359] on button "Search" at bounding box center [1277, 380] width 123 height 41
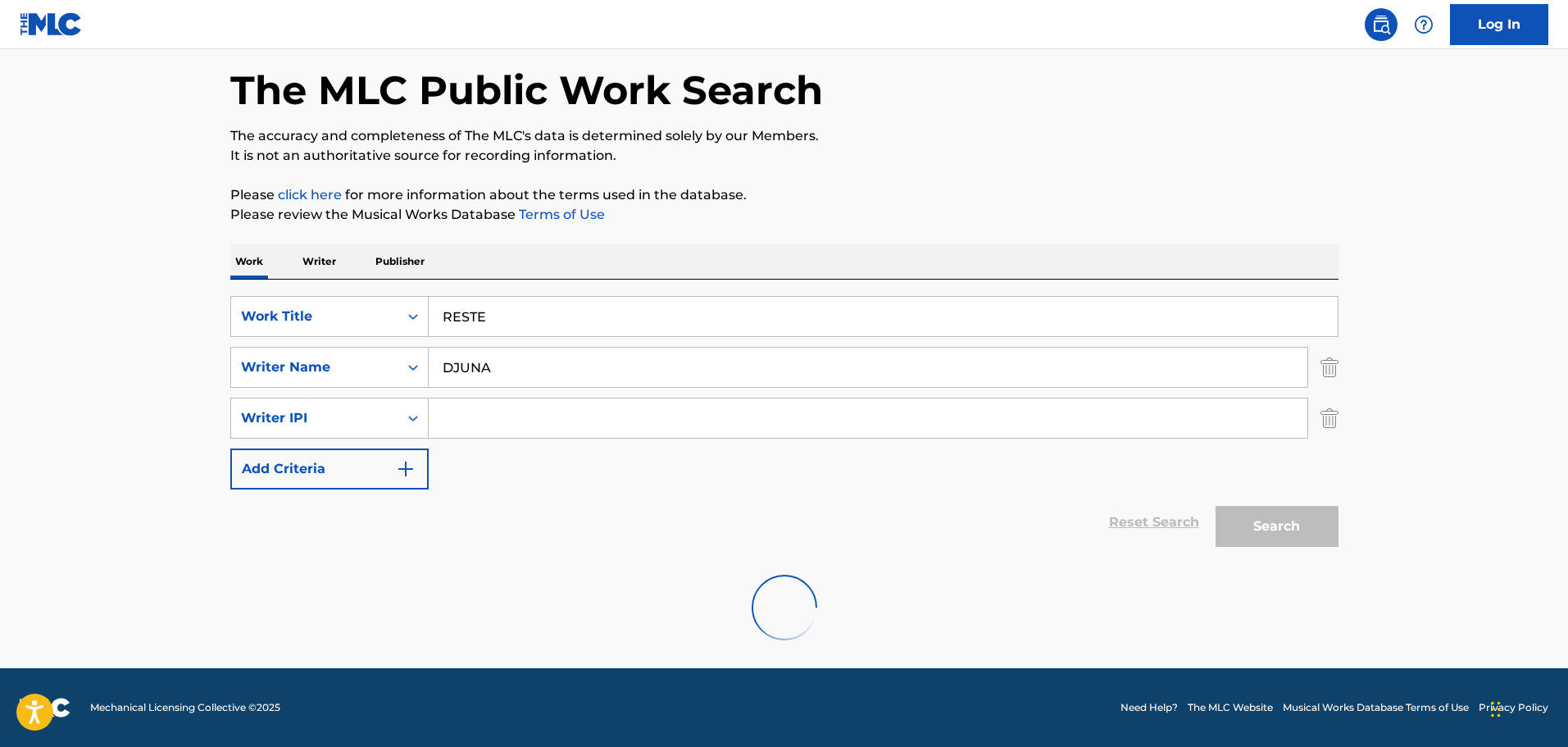
scroll to position [196, 0]
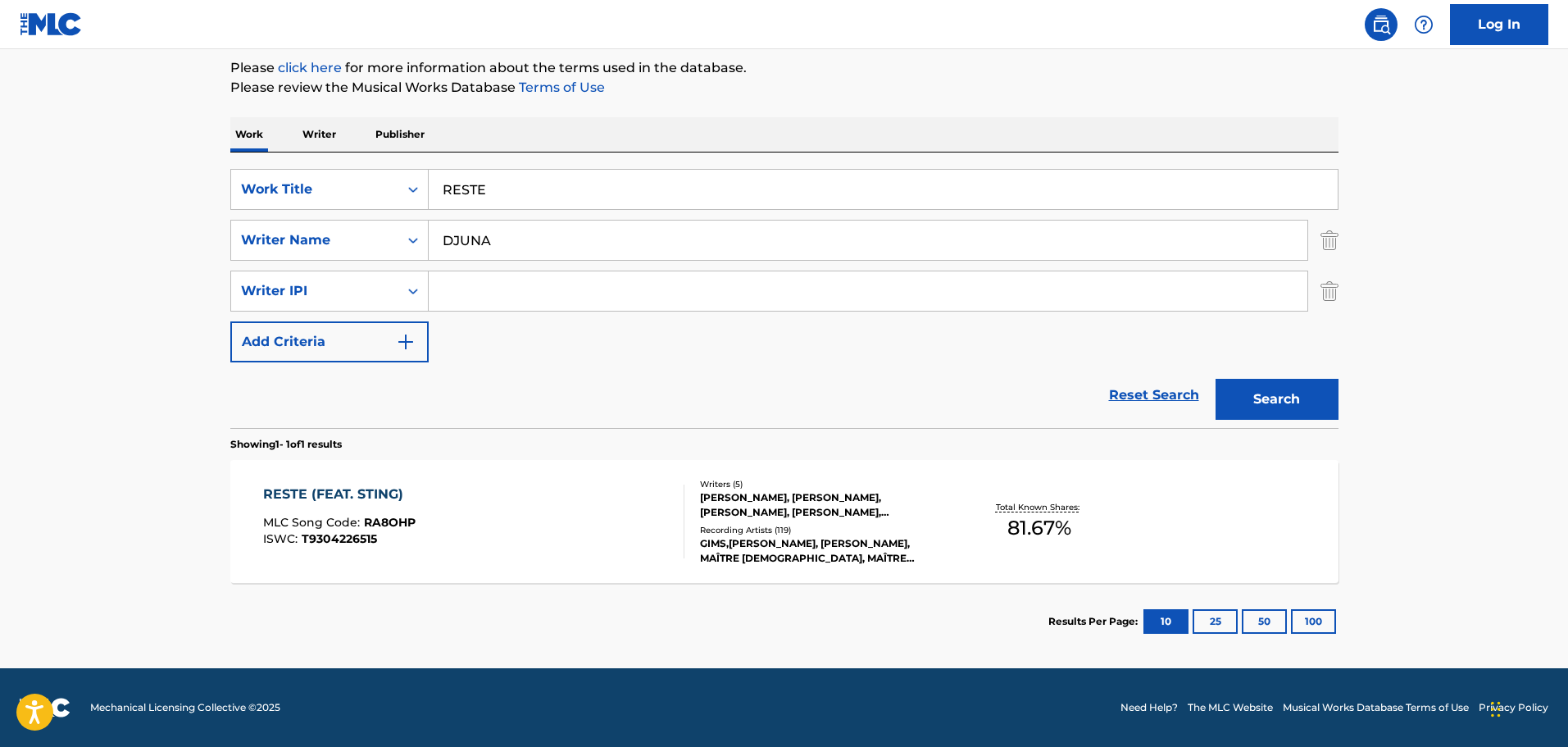
click at [751, 485] on div "Writers ( 5 )" at bounding box center [824, 483] width 248 height 12
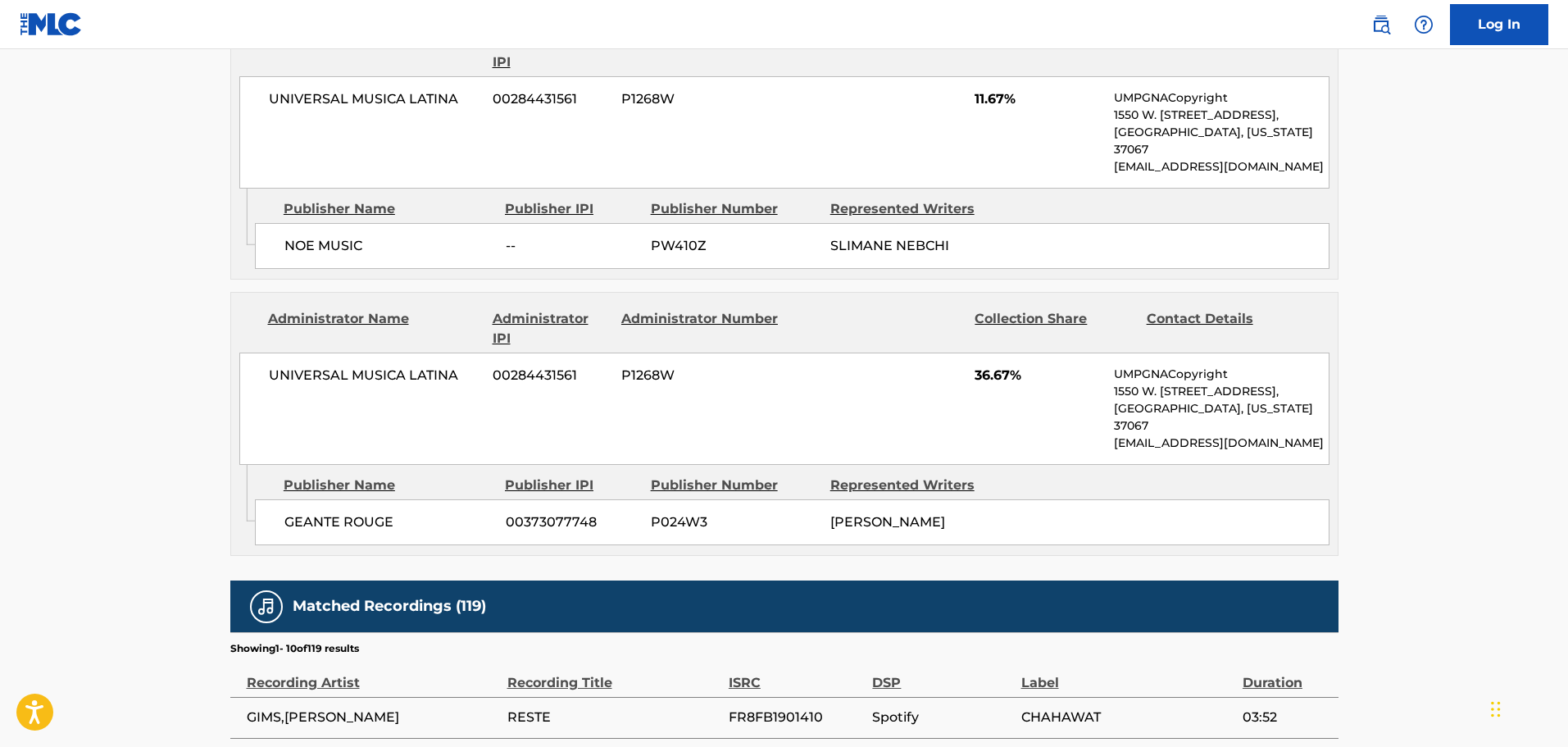
scroll to position [1885, 0]
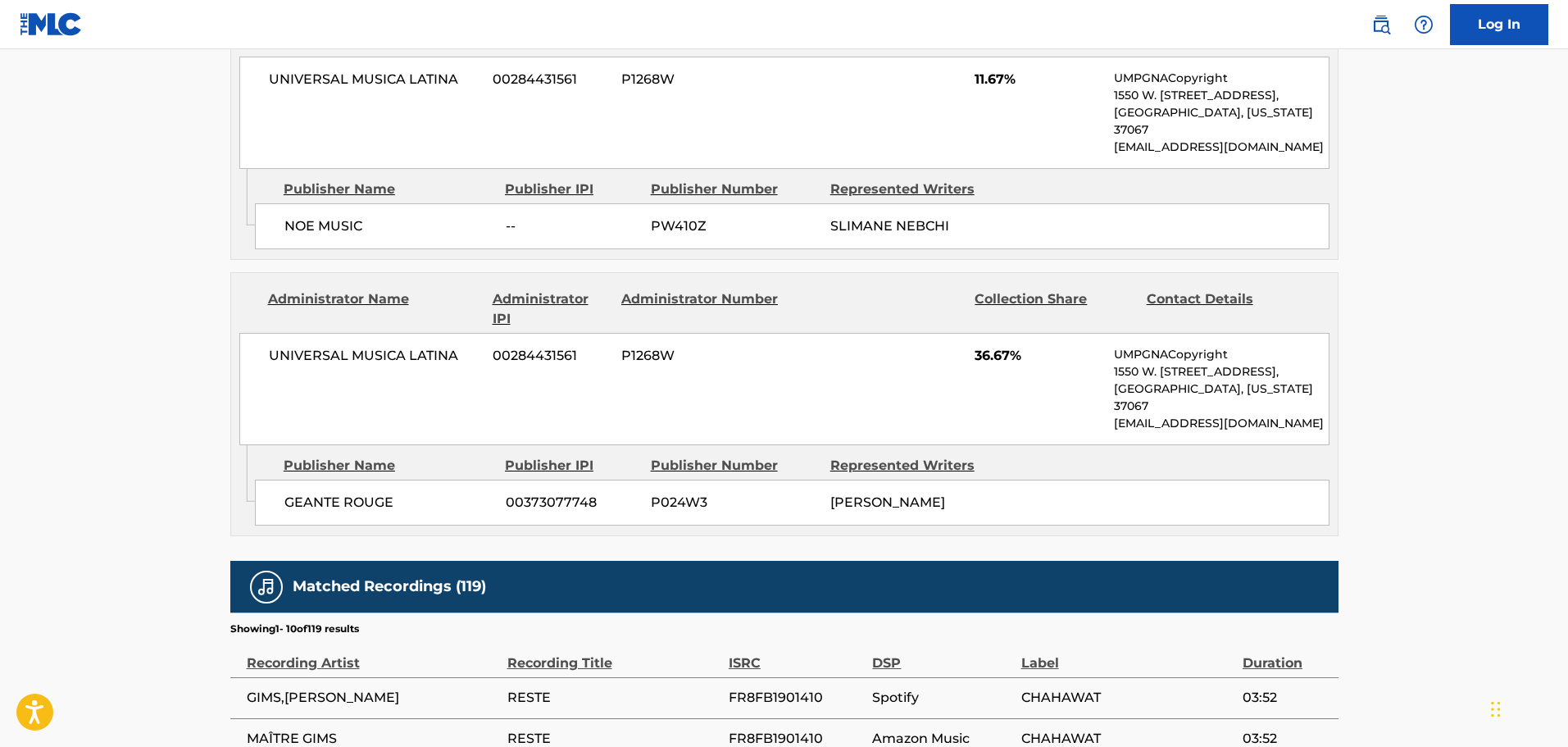
click at [766, 688] on span "FR8FB1901410" at bounding box center [797, 697] width 137 height 20
copy span "FR8FB1901410"
click at [1045, 688] on span "CHAHAWAT" at bounding box center [1128, 697] width 213 height 20
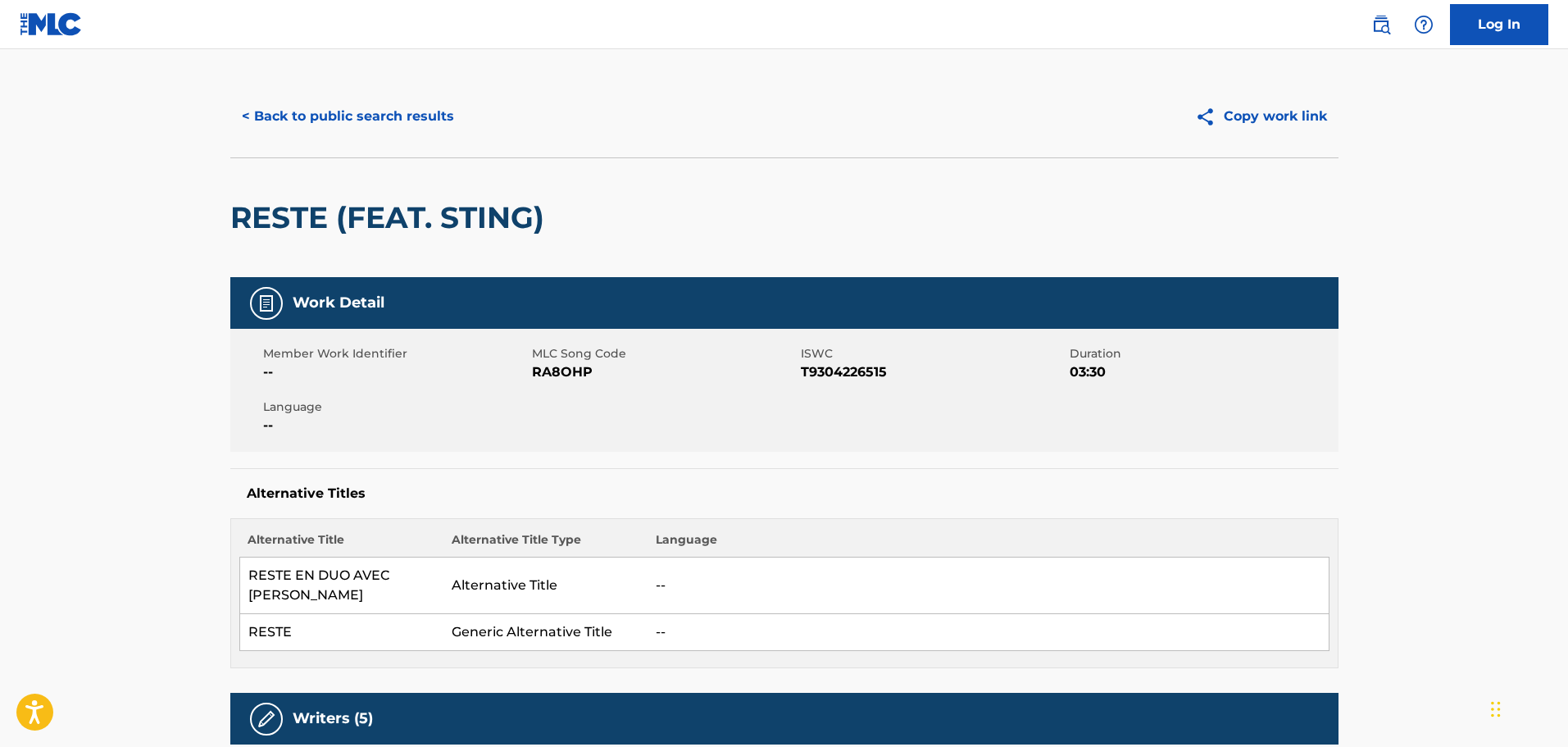
scroll to position [0, 0]
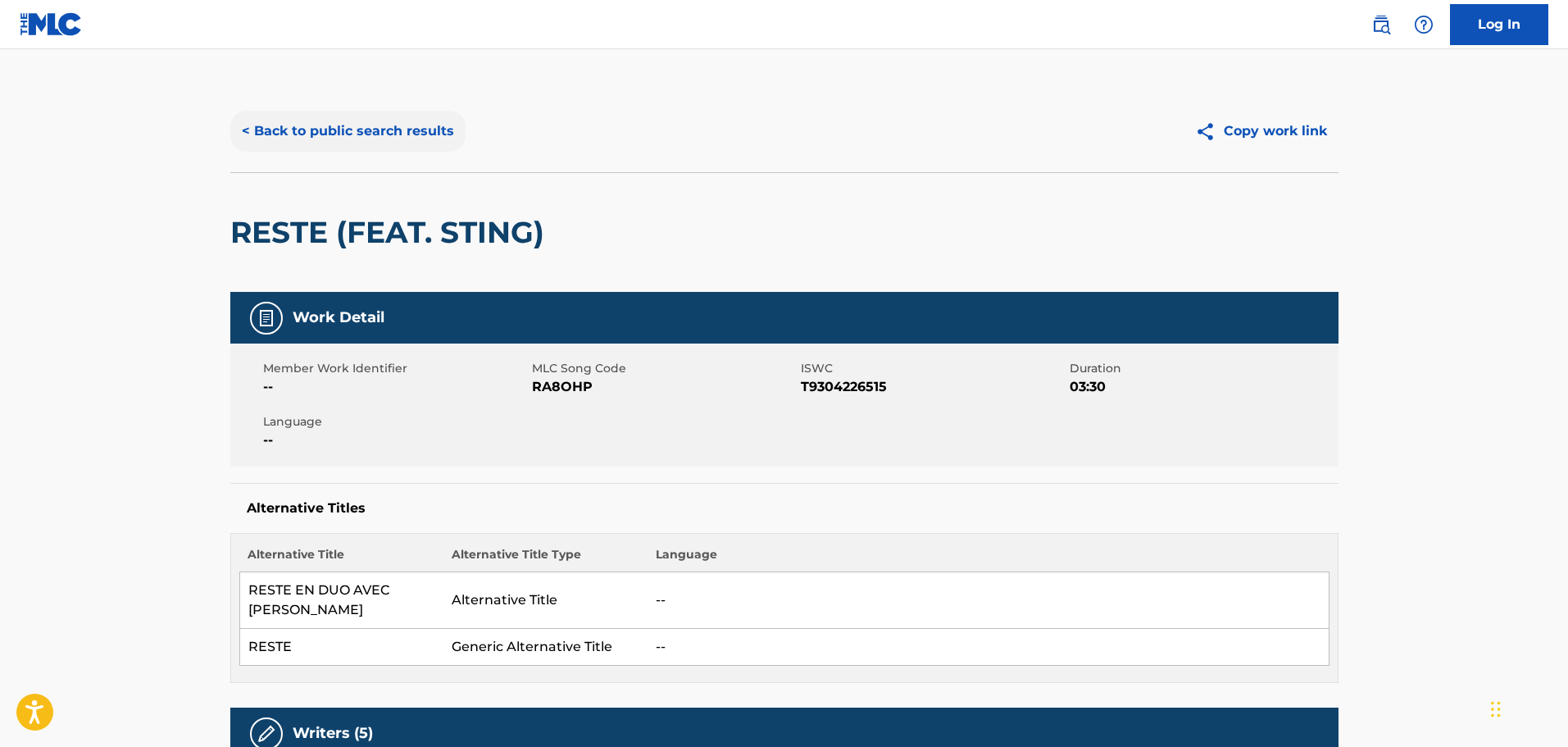
click at [313, 125] on button "< Back to public search results" at bounding box center [348, 131] width 236 height 41
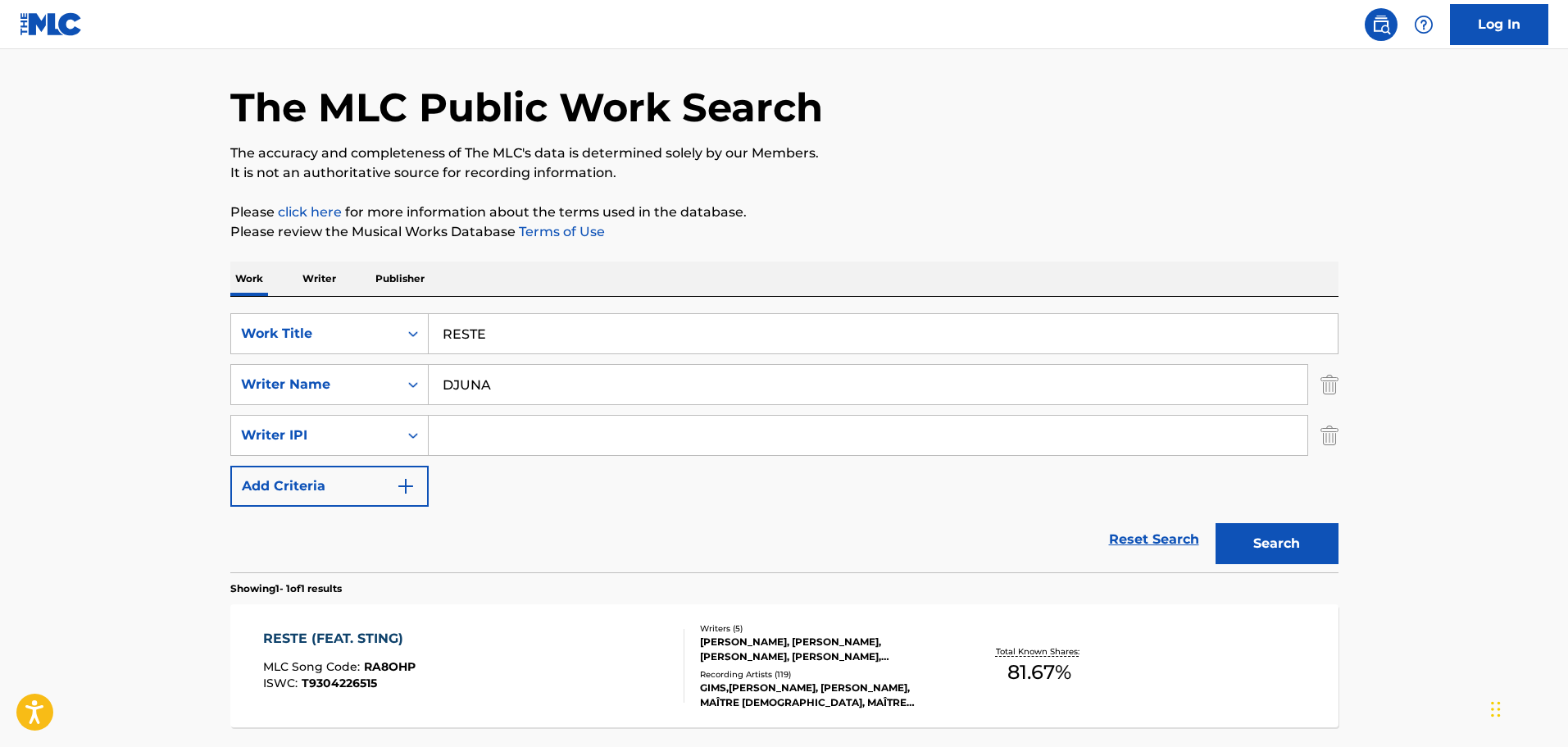
click at [523, 329] on input "RESTE" at bounding box center [883, 334] width 909 height 39
paste input "CHANGER"
type input "CHANGER"
click at [1216, 523] on button "Search" at bounding box center [1277, 543] width 123 height 41
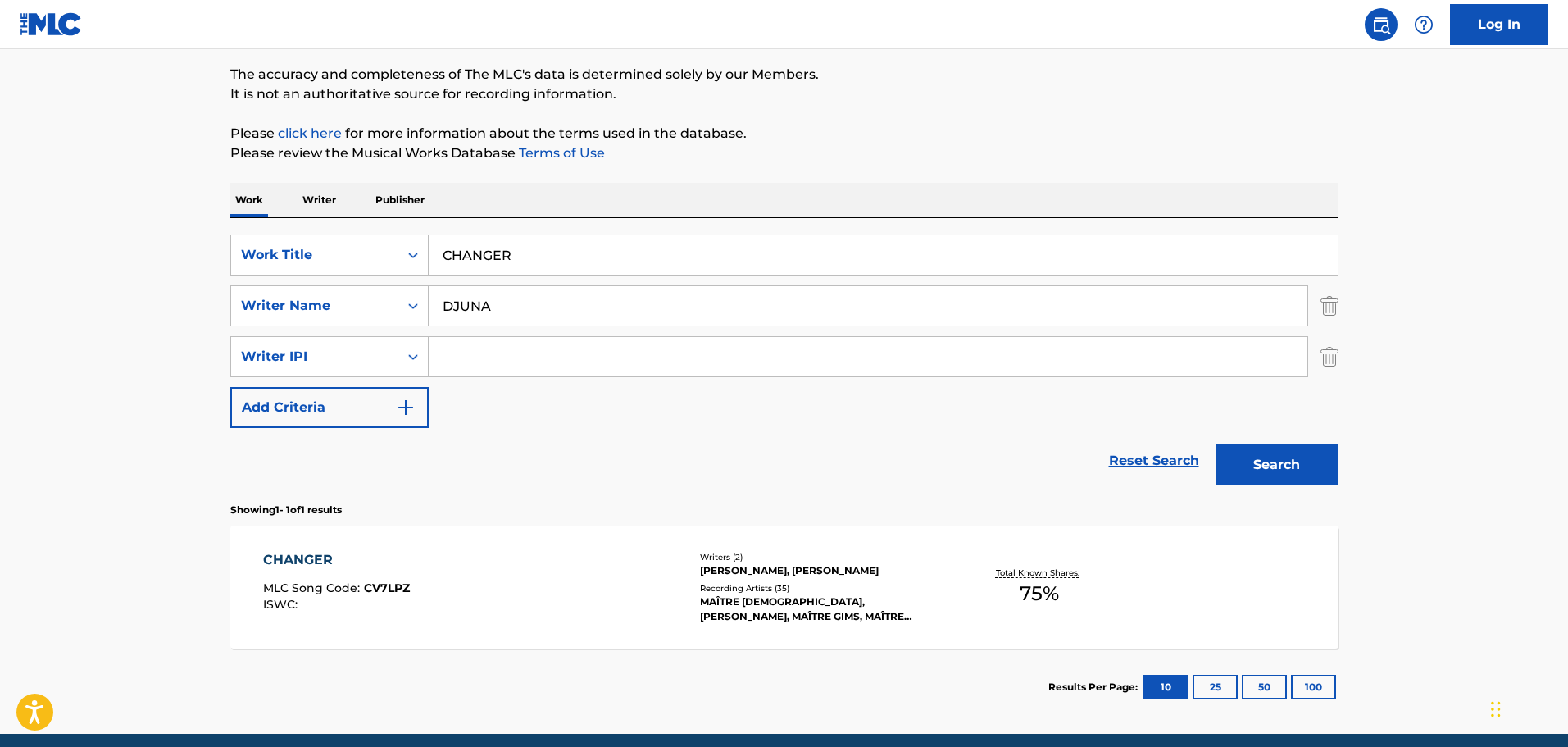
scroll to position [134, 0]
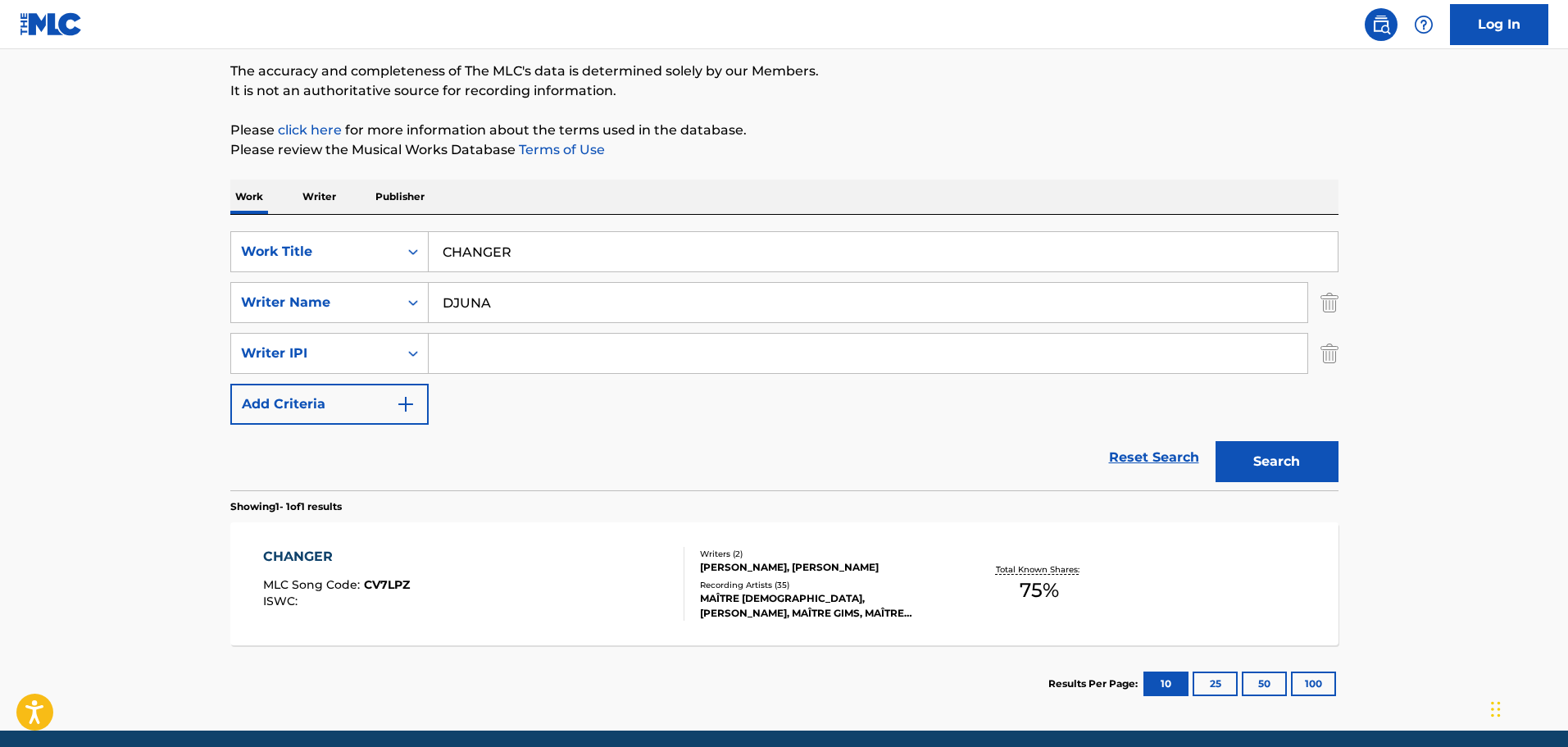
click at [795, 585] on div "Recording Artists ( 35 )" at bounding box center [824, 584] width 248 height 12
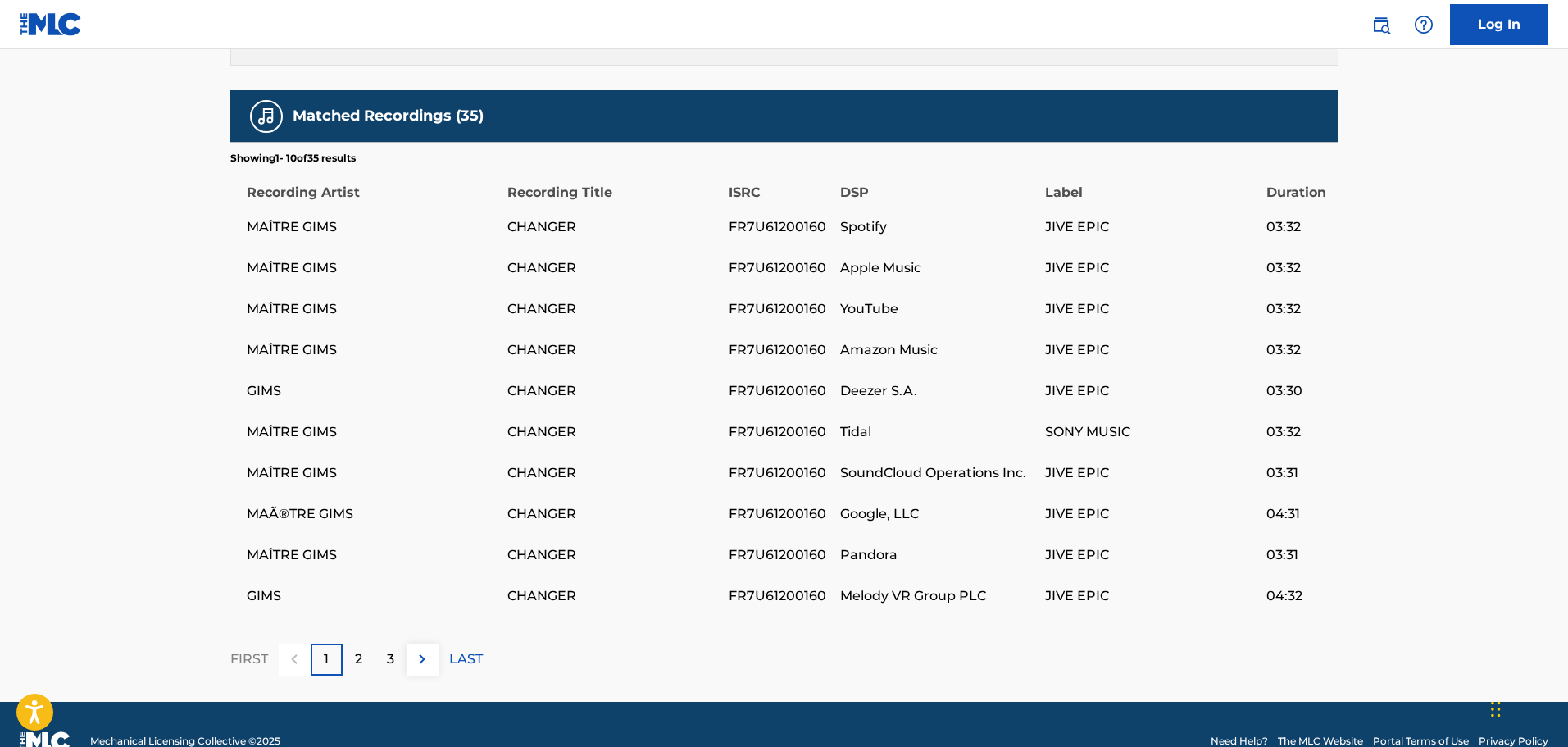
scroll to position [687, 0]
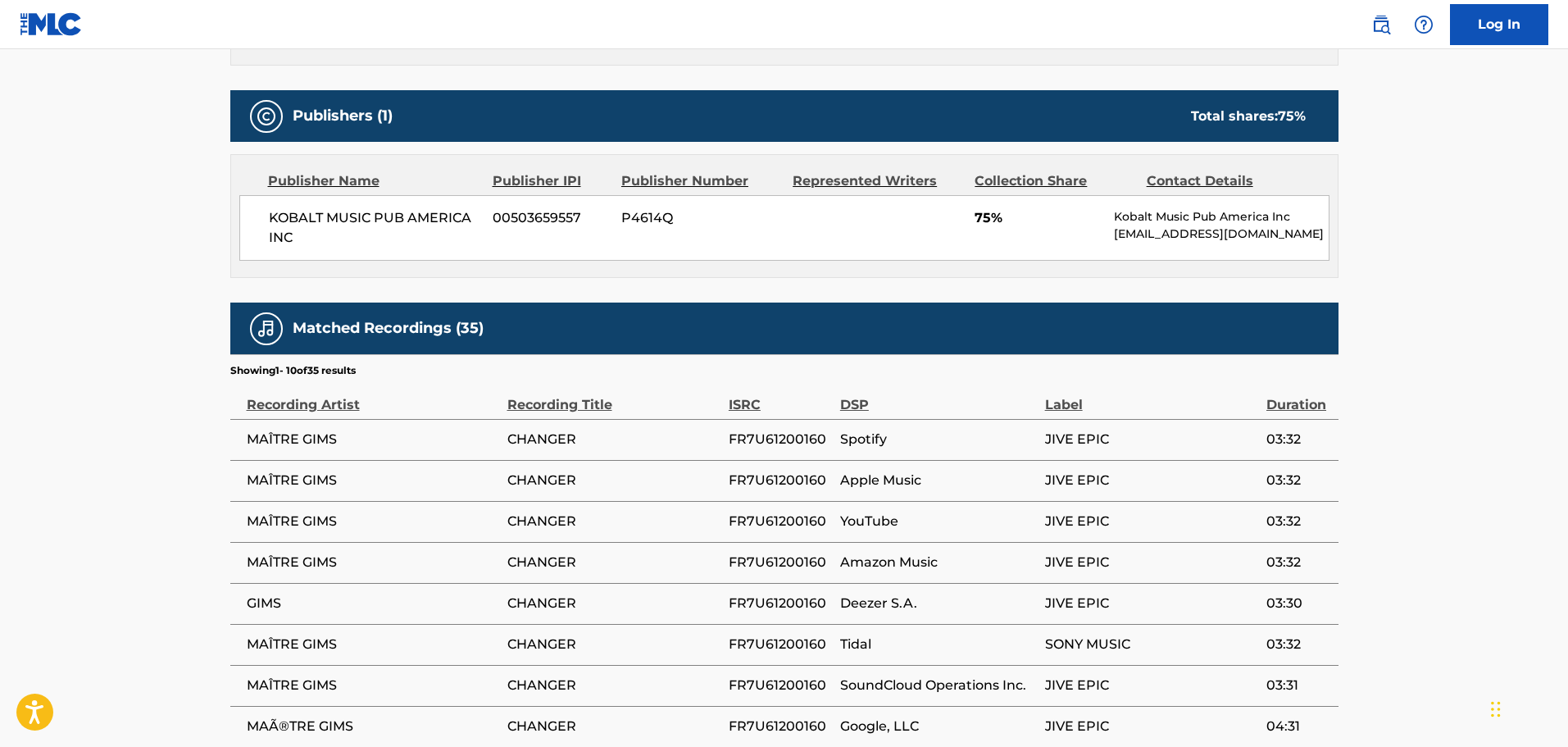
click at [761, 442] on span "FR7U61200160" at bounding box center [780, 438] width 103 height 20
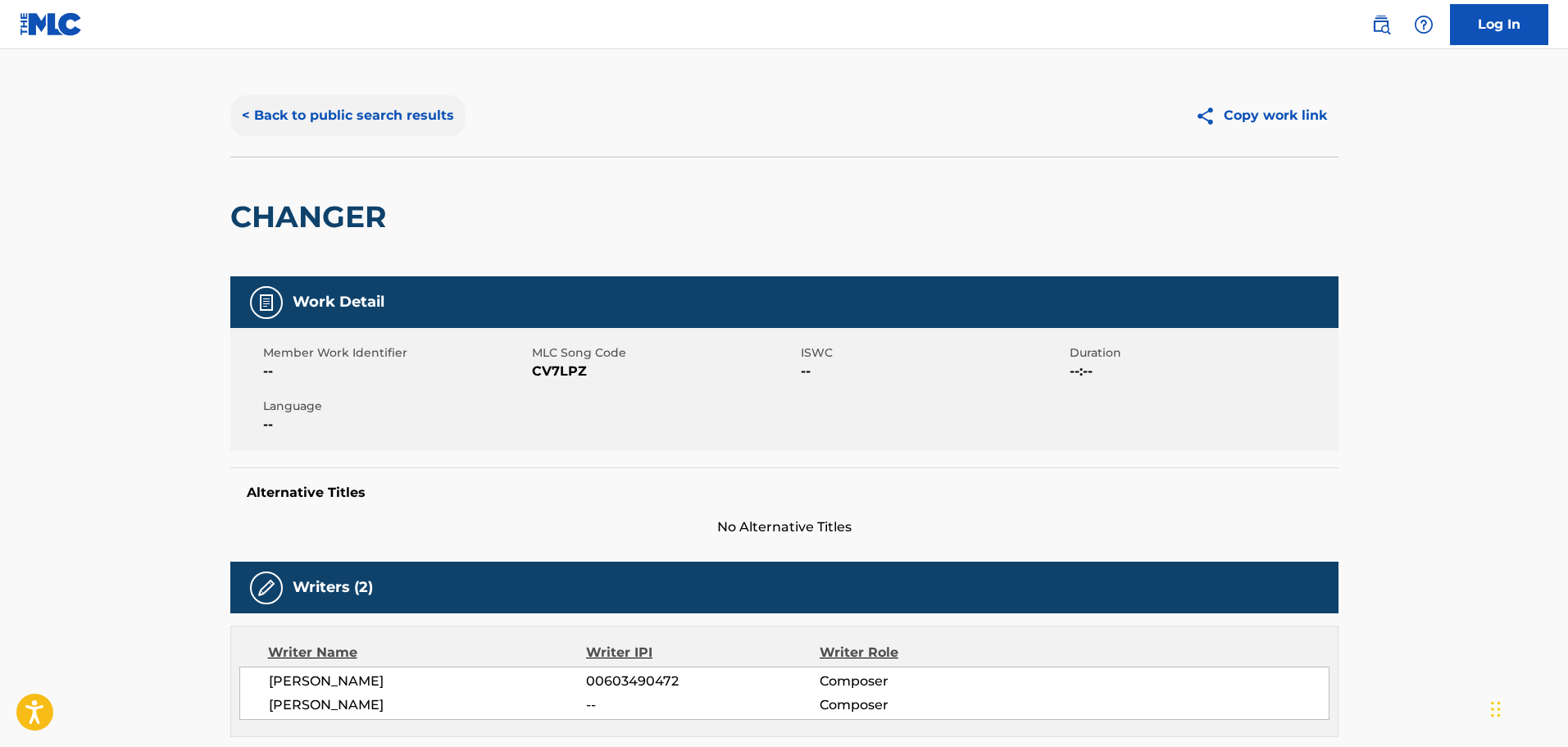
scroll to position [0, 0]
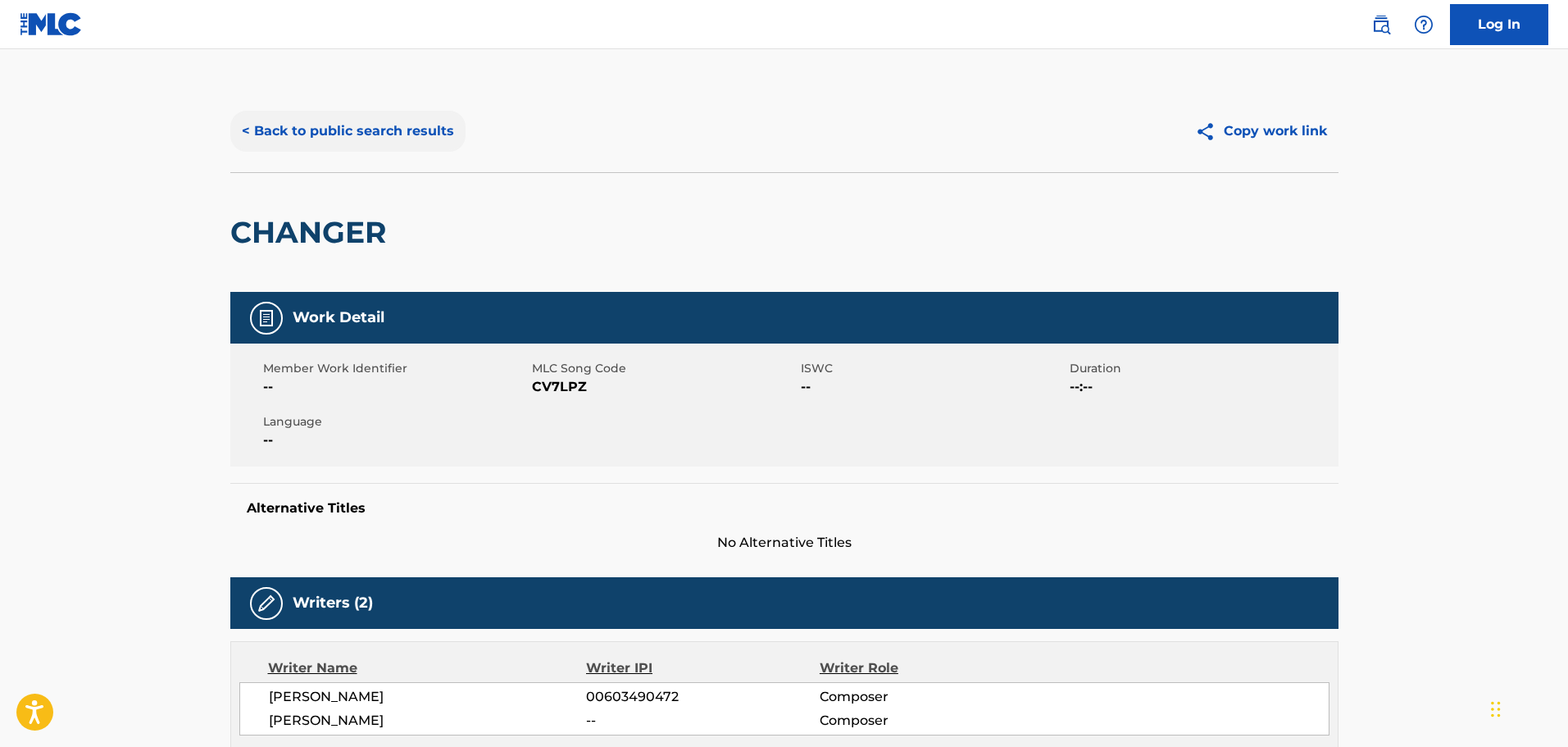
click at [302, 140] on button "< Back to public search results" at bounding box center [348, 131] width 236 height 41
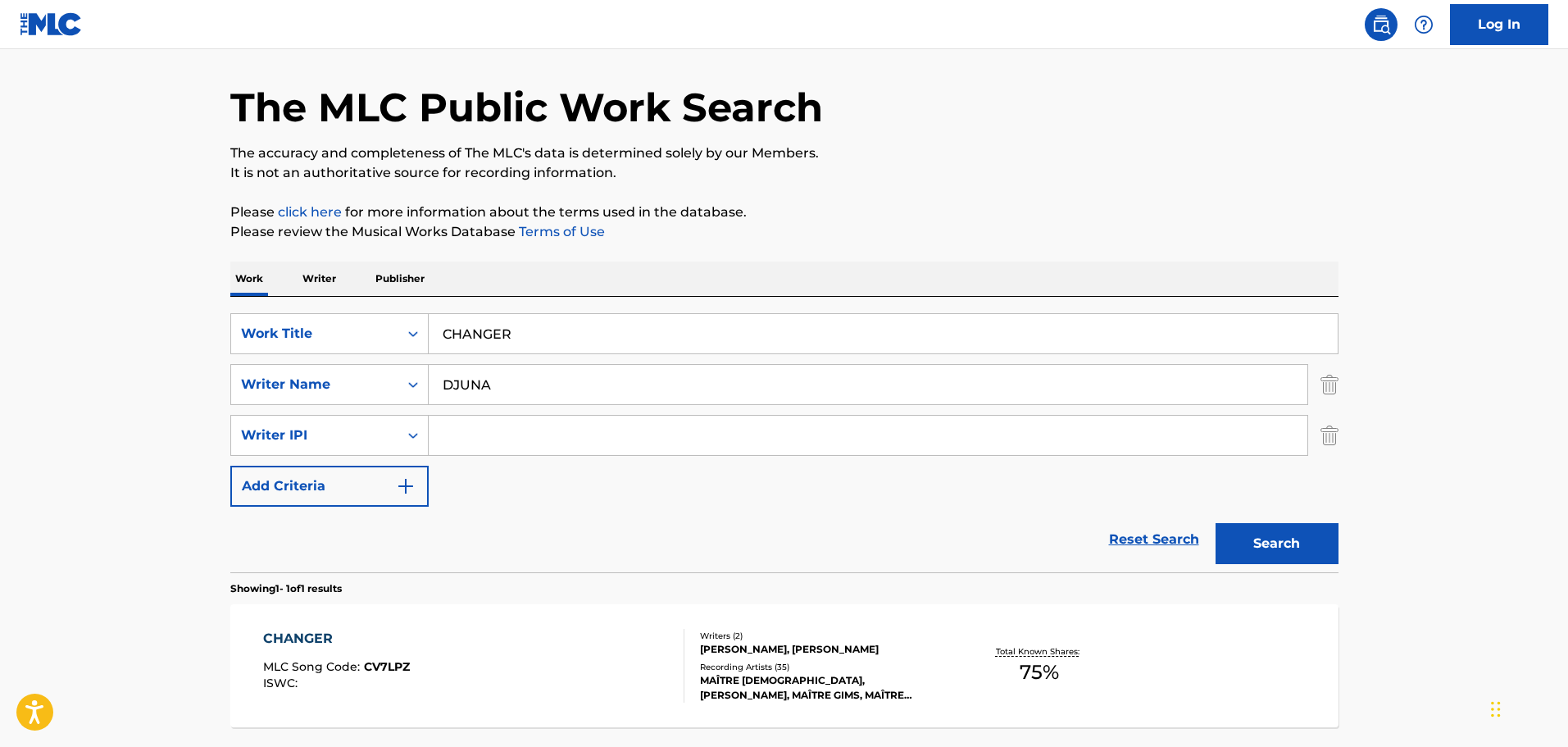
click at [513, 381] on input "DJUNA" at bounding box center [868, 384] width 879 height 39
click at [533, 339] on input "CHANGER" at bounding box center [883, 334] width 909 height 39
paste input "TOUT DONN"
type input "TOUT DONNER"
click at [1216, 523] on button "Search" at bounding box center [1277, 543] width 123 height 41
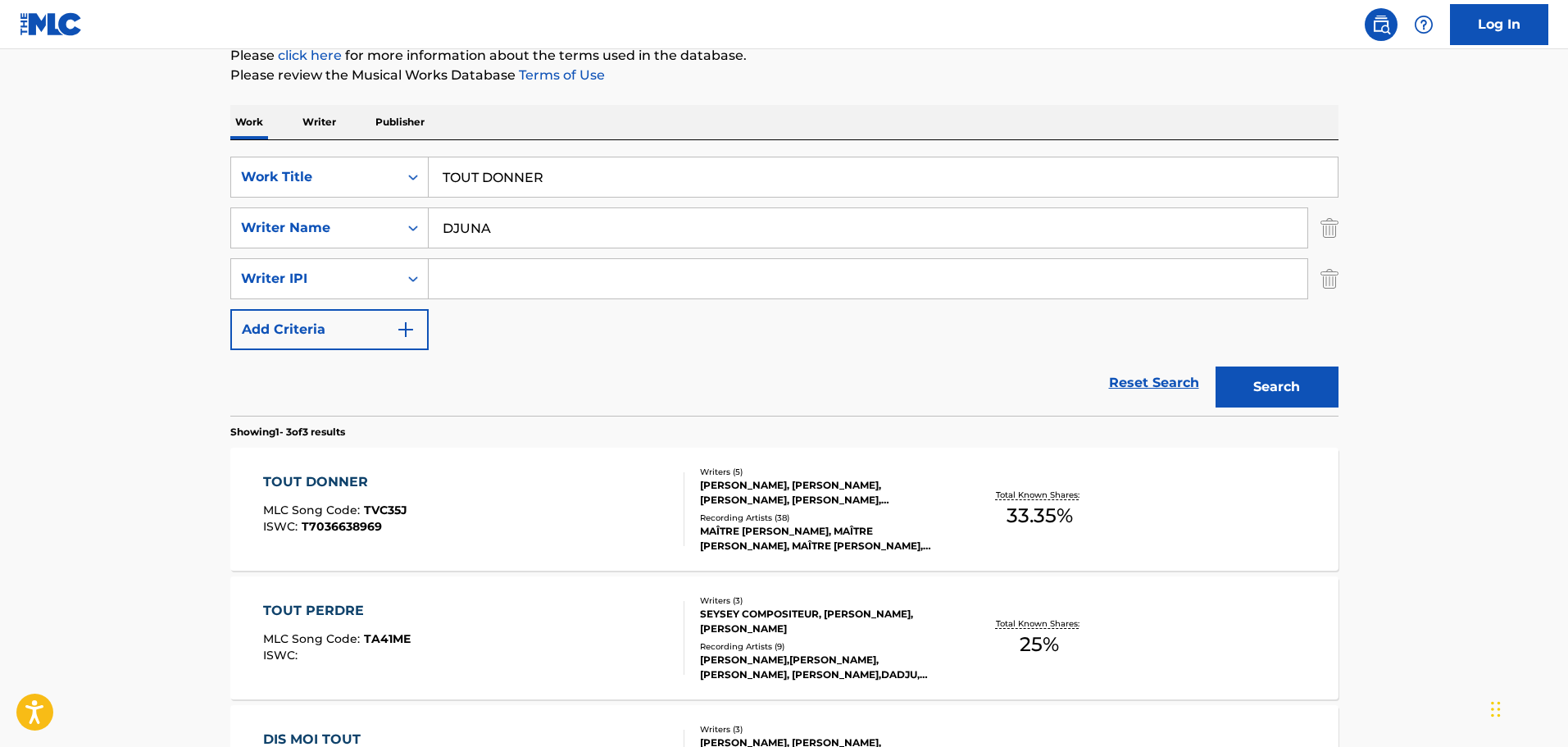
scroll to position [216, 0]
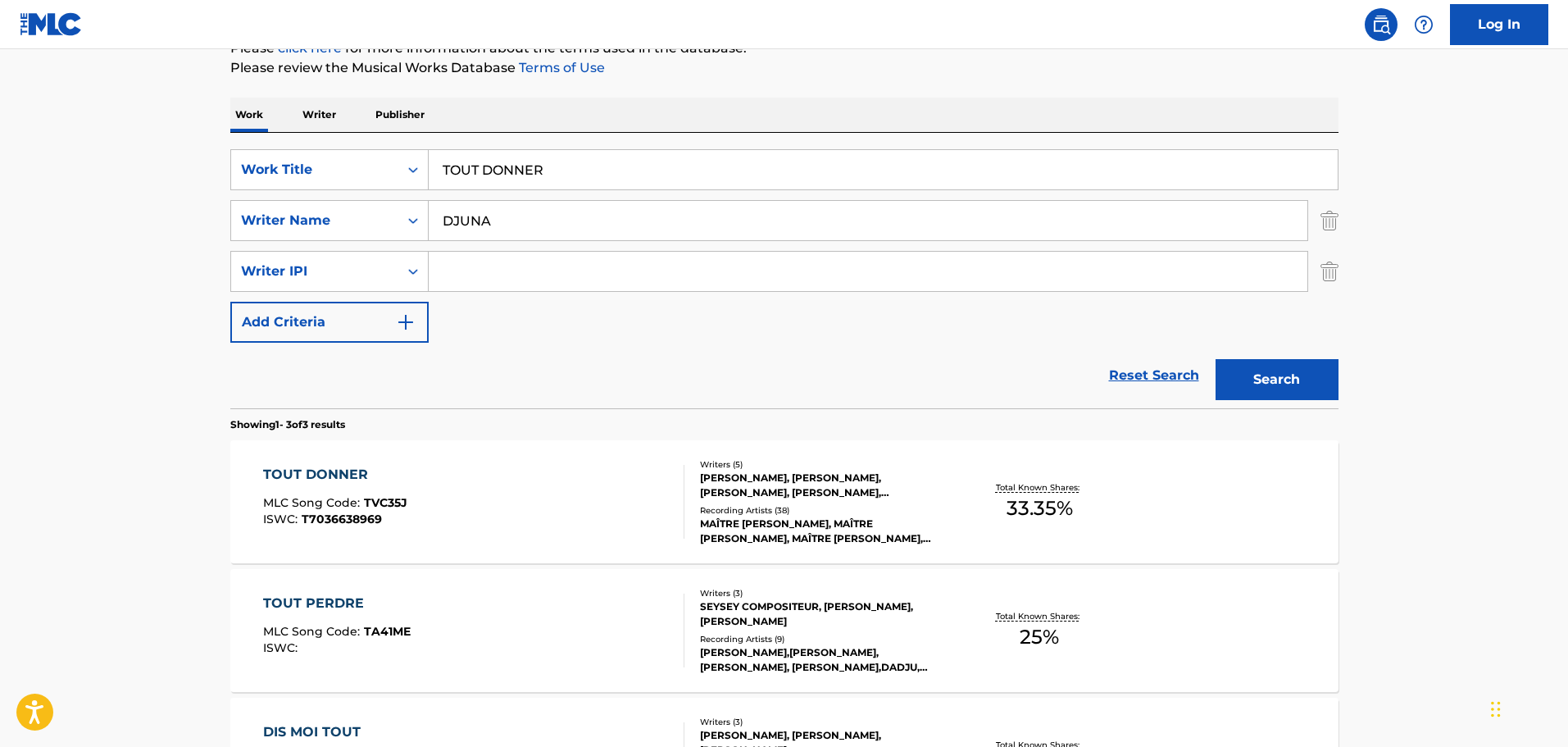
click at [770, 488] on div "[PERSON_NAME], [PERSON_NAME], [PERSON_NAME], [PERSON_NAME], [PERSON_NAME]" at bounding box center [824, 485] width 248 height 30
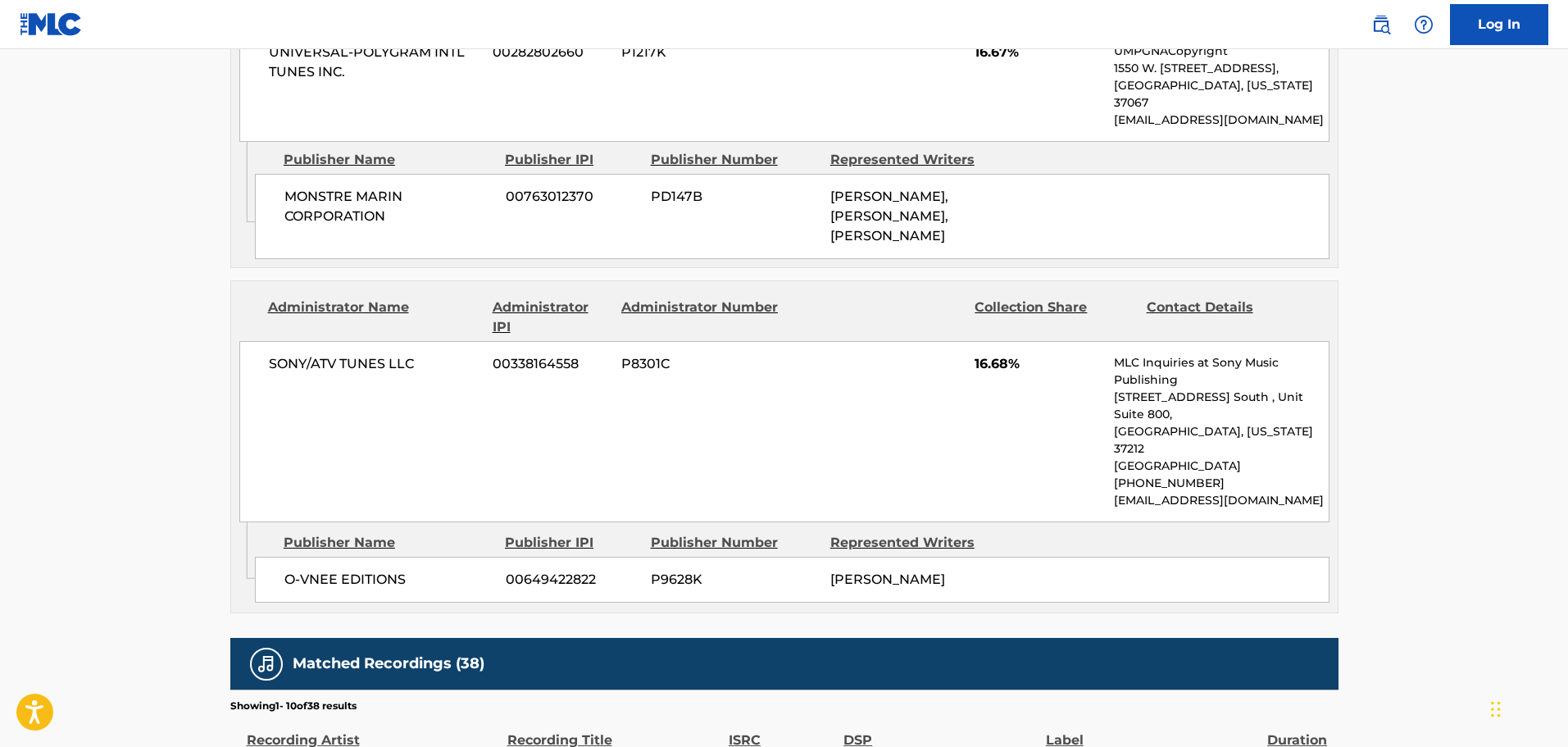
scroll to position [1147, 0]
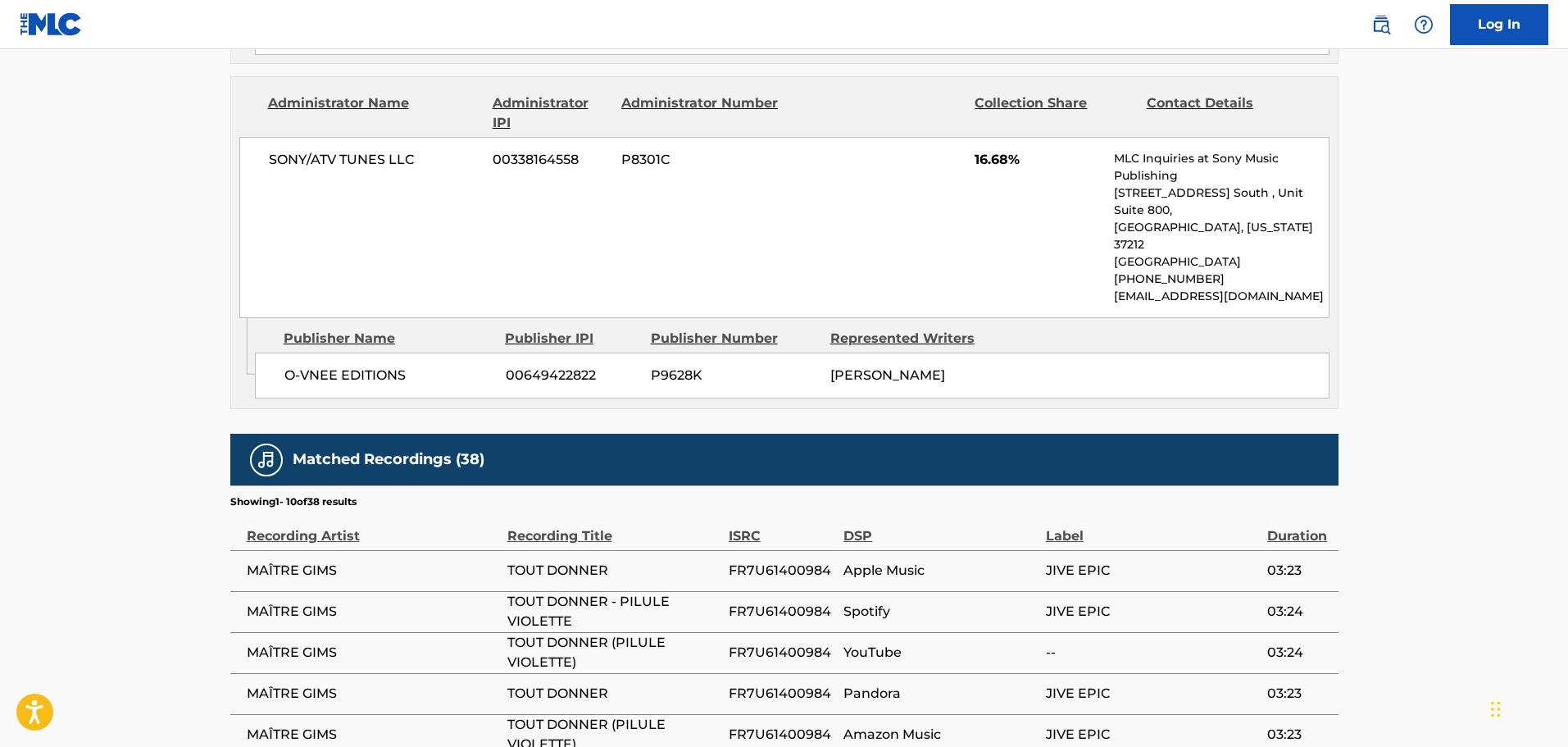
click at [741, 561] on span "FR7U61400984" at bounding box center [782, 570] width 107 height 20
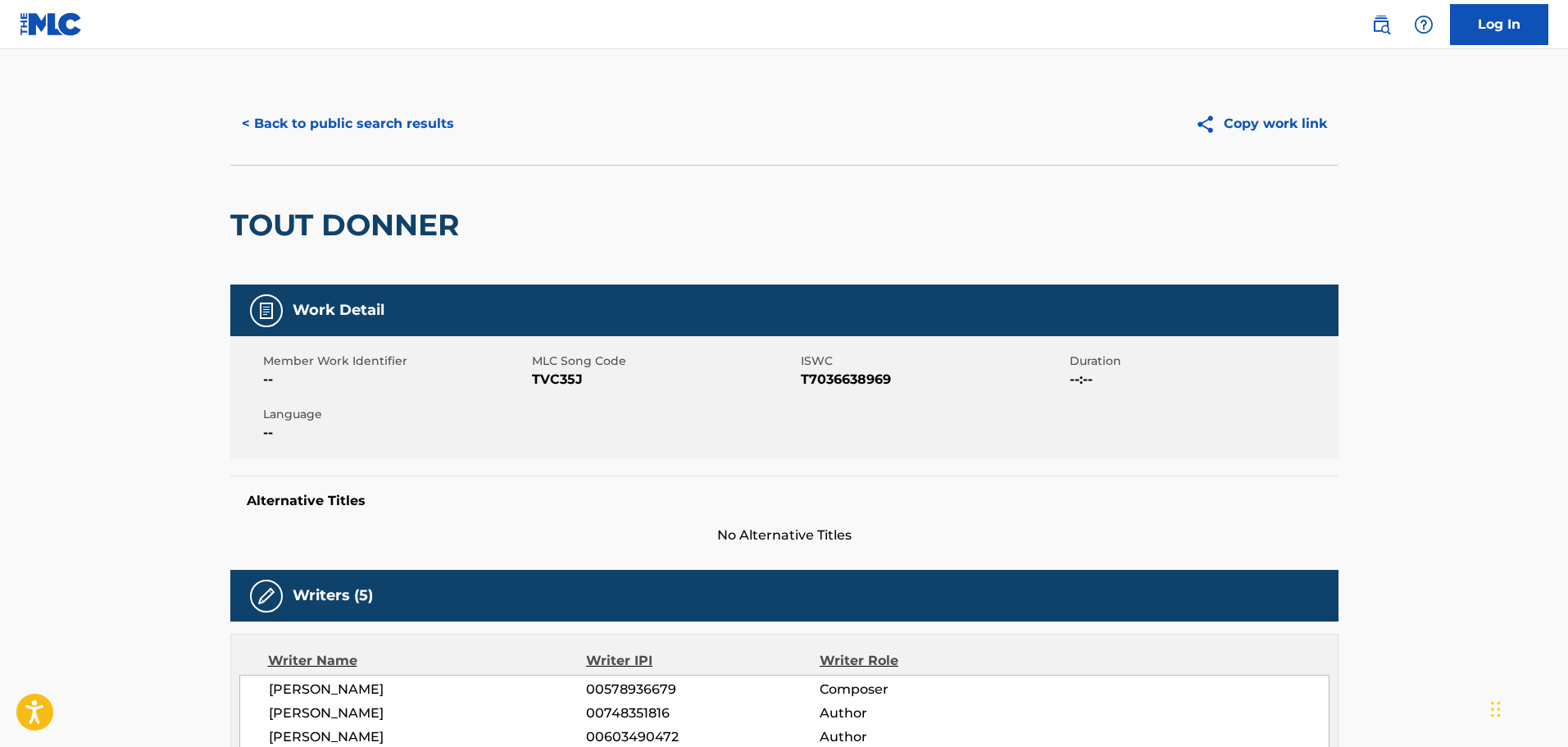
scroll to position [0, 0]
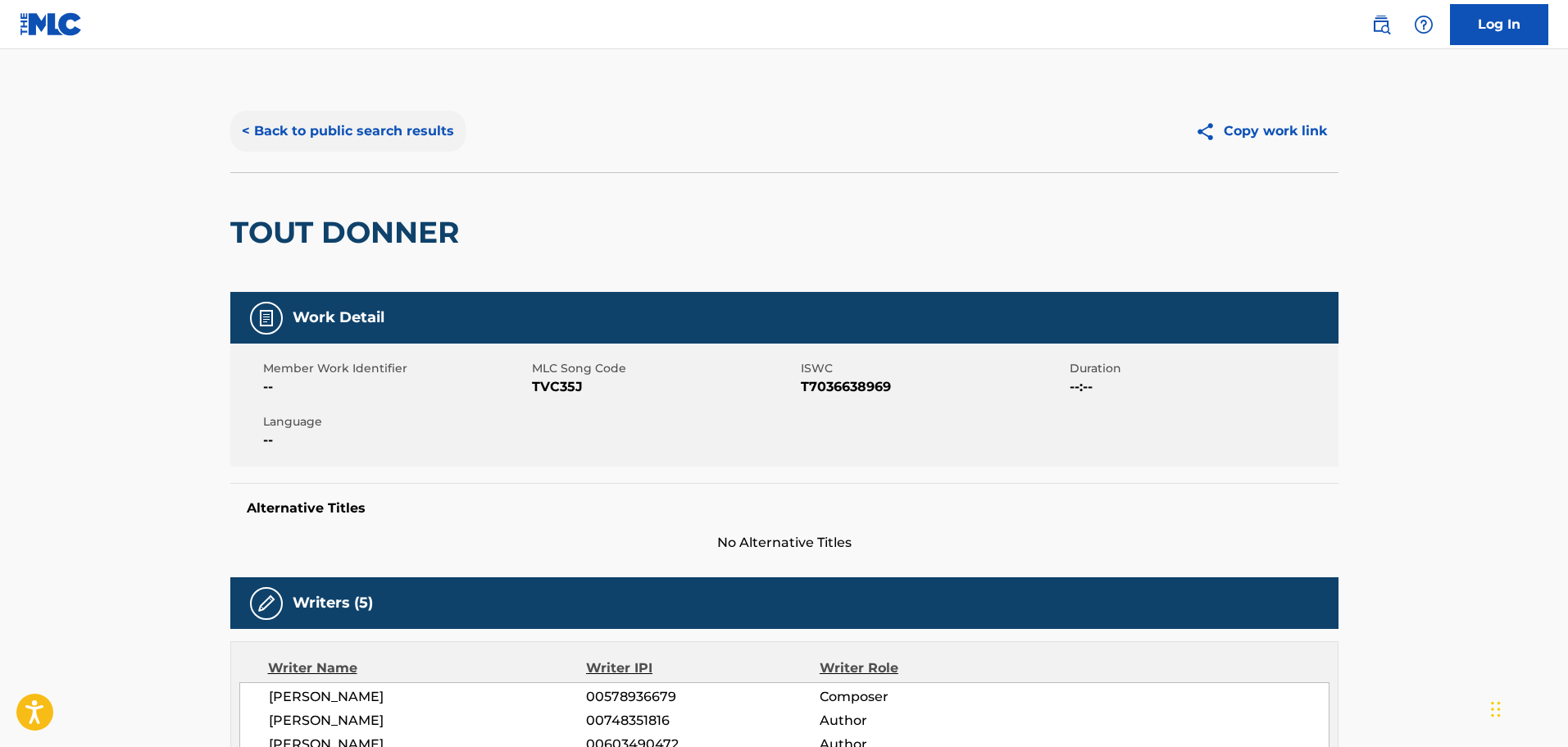
click at [319, 143] on button "< Back to public search results" at bounding box center [348, 131] width 236 height 41
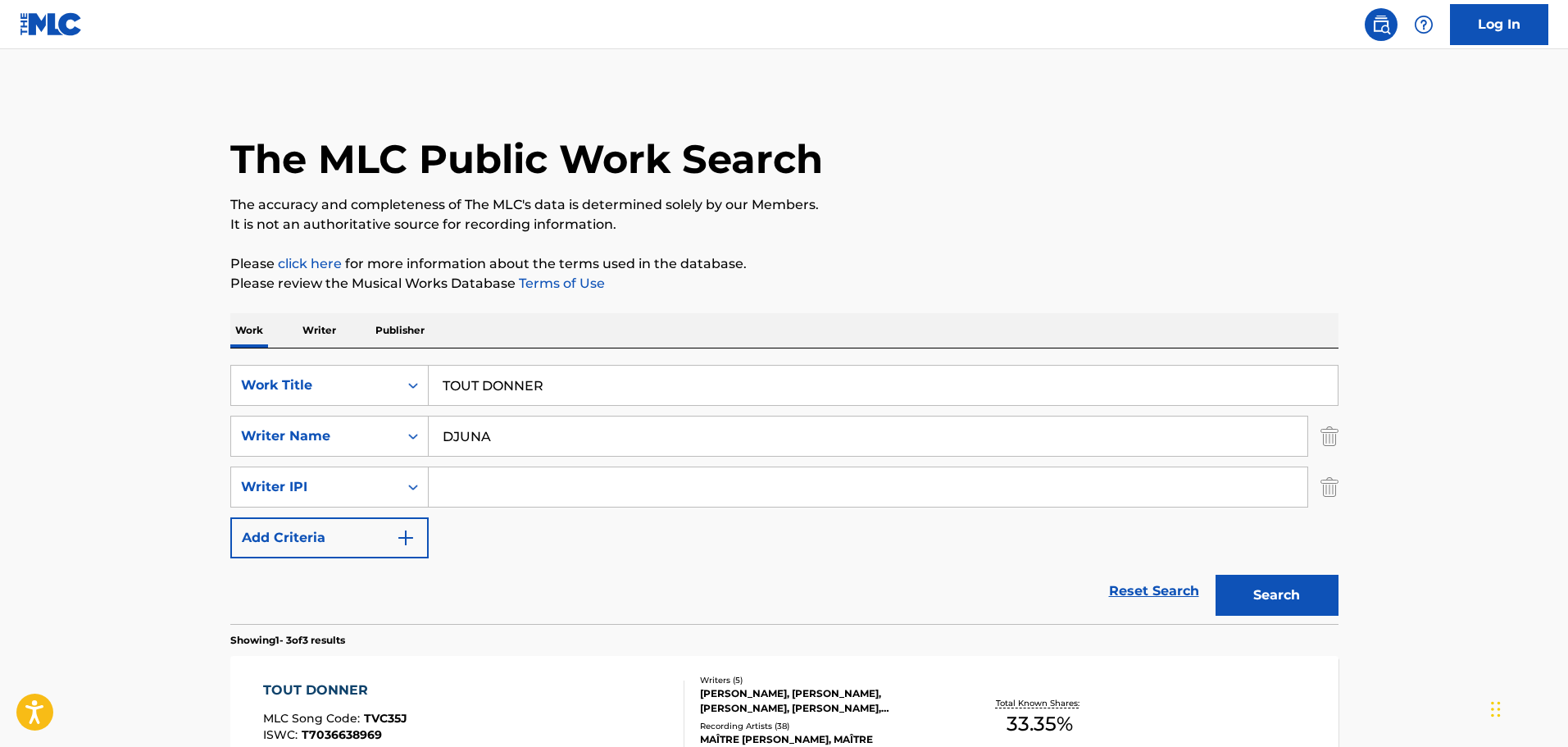
scroll to position [216, 0]
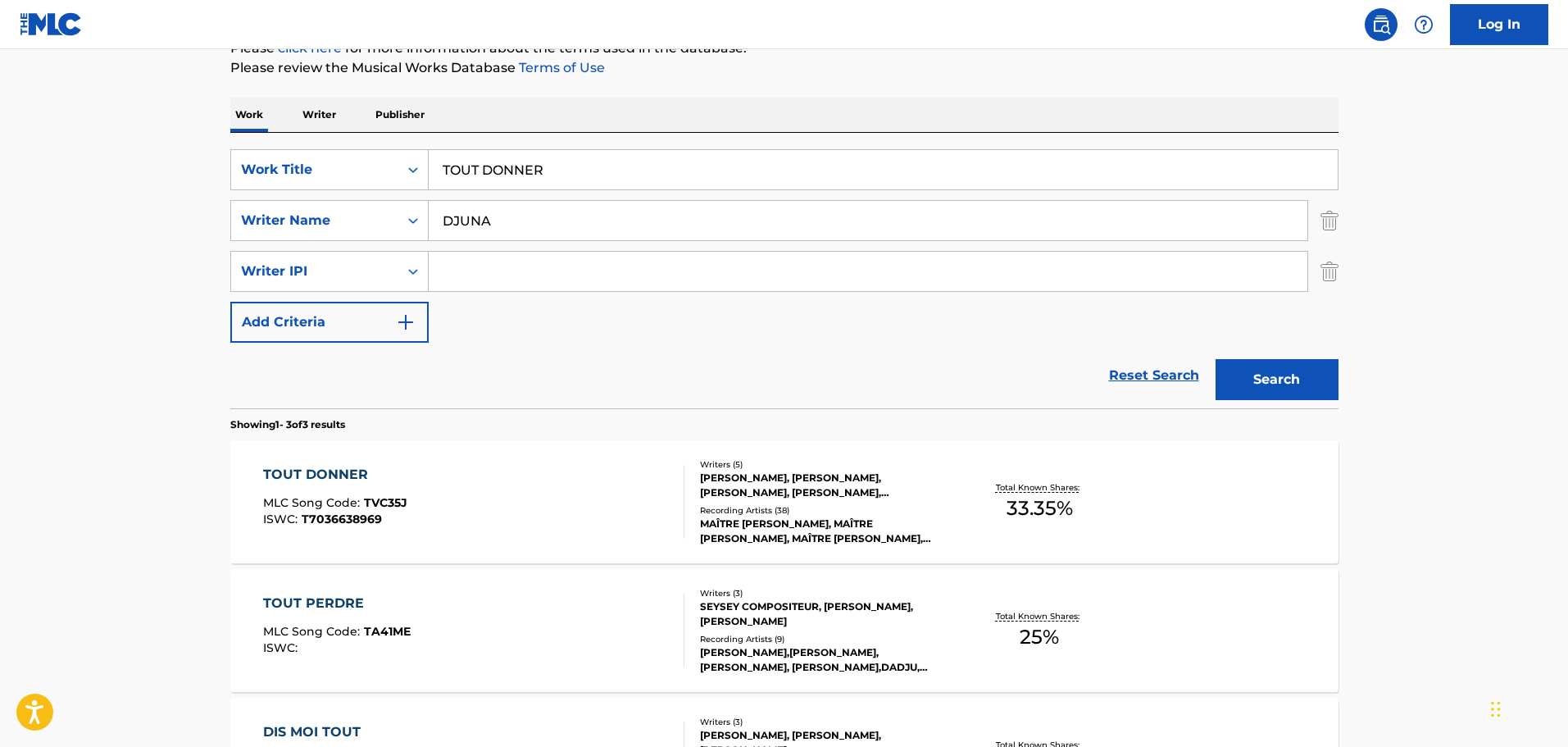
click at [519, 216] on input "DJUNA" at bounding box center [868, 221] width 879 height 39
click at [525, 180] on input "TOUT DONNER" at bounding box center [883, 169] width 909 height 39
paste input "MI GNA"
click at [1216, 359] on button "Search" at bounding box center [1277, 380] width 123 height 41
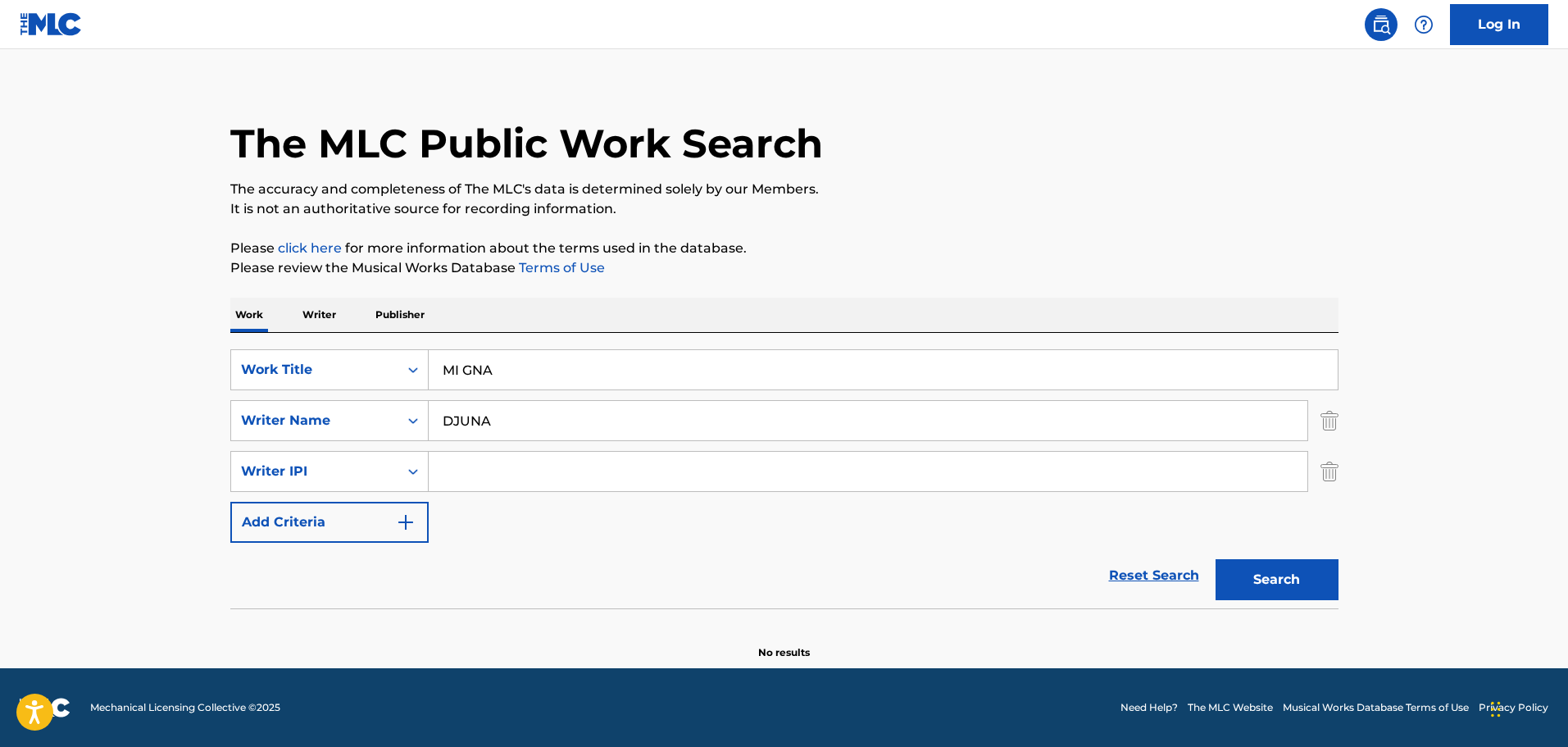
scroll to position [16, 0]
click at [526, 367] on input "MI GNA" at bounding box center [883, 369] width 909 height 39
paste input "Search Form"
click at [464, 369] on input "MI GNA" at bounding box center [883, 369] width 909 height 39
click at [1216, 559] on button "Search" at bounding box center [1277, 580] width 123 height 41
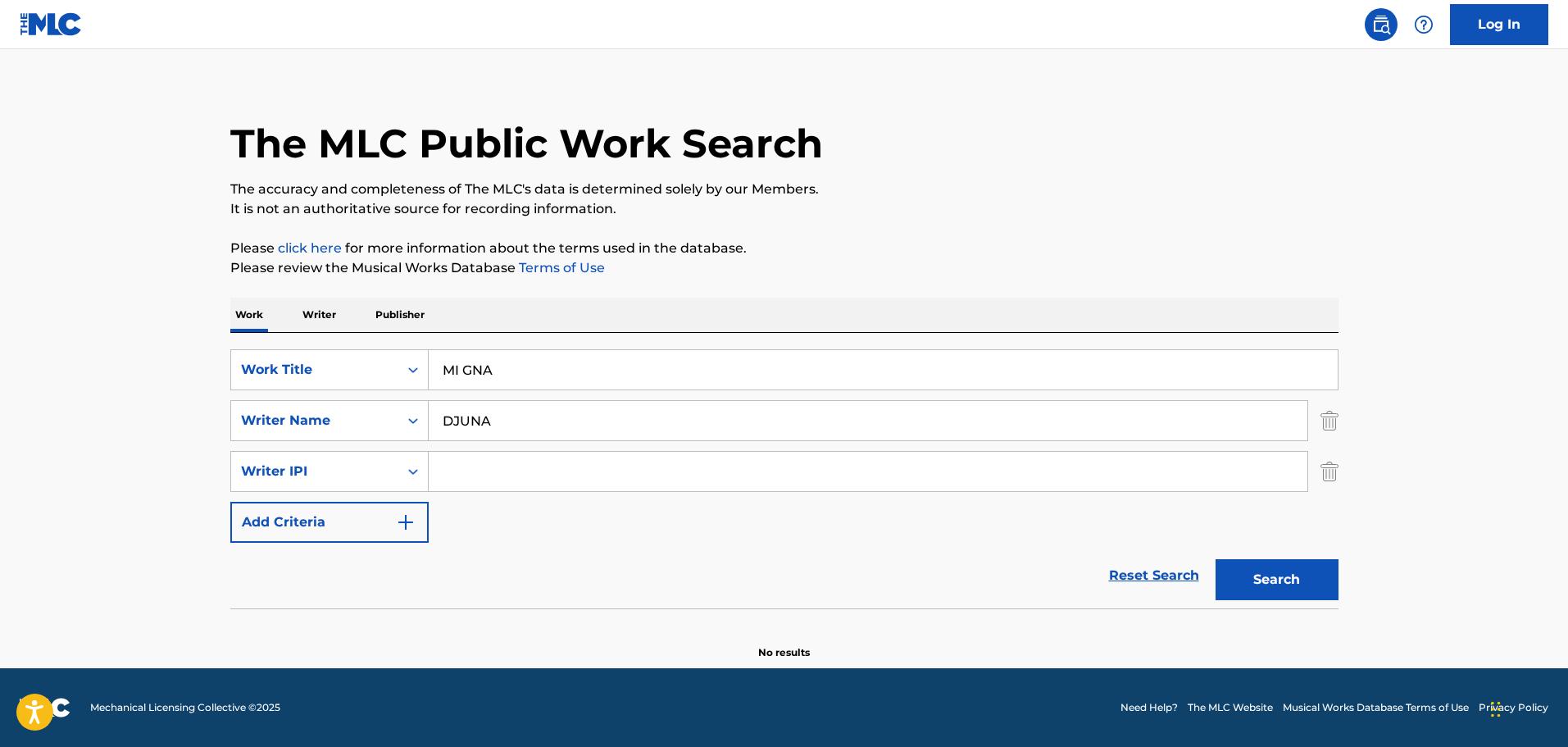
click at [1216, 559] on button "Search" at bounding box center [1277, 580] width 123 height 41
click at [541, 381] on input "MI GNA" at bounding box center [883, 369] width 909 height 39
paste input "([PERSON_NAME] REMIX)"
click at [1216, 559] on button "Search" at bounding box center [1277, 580] width 123 height 41
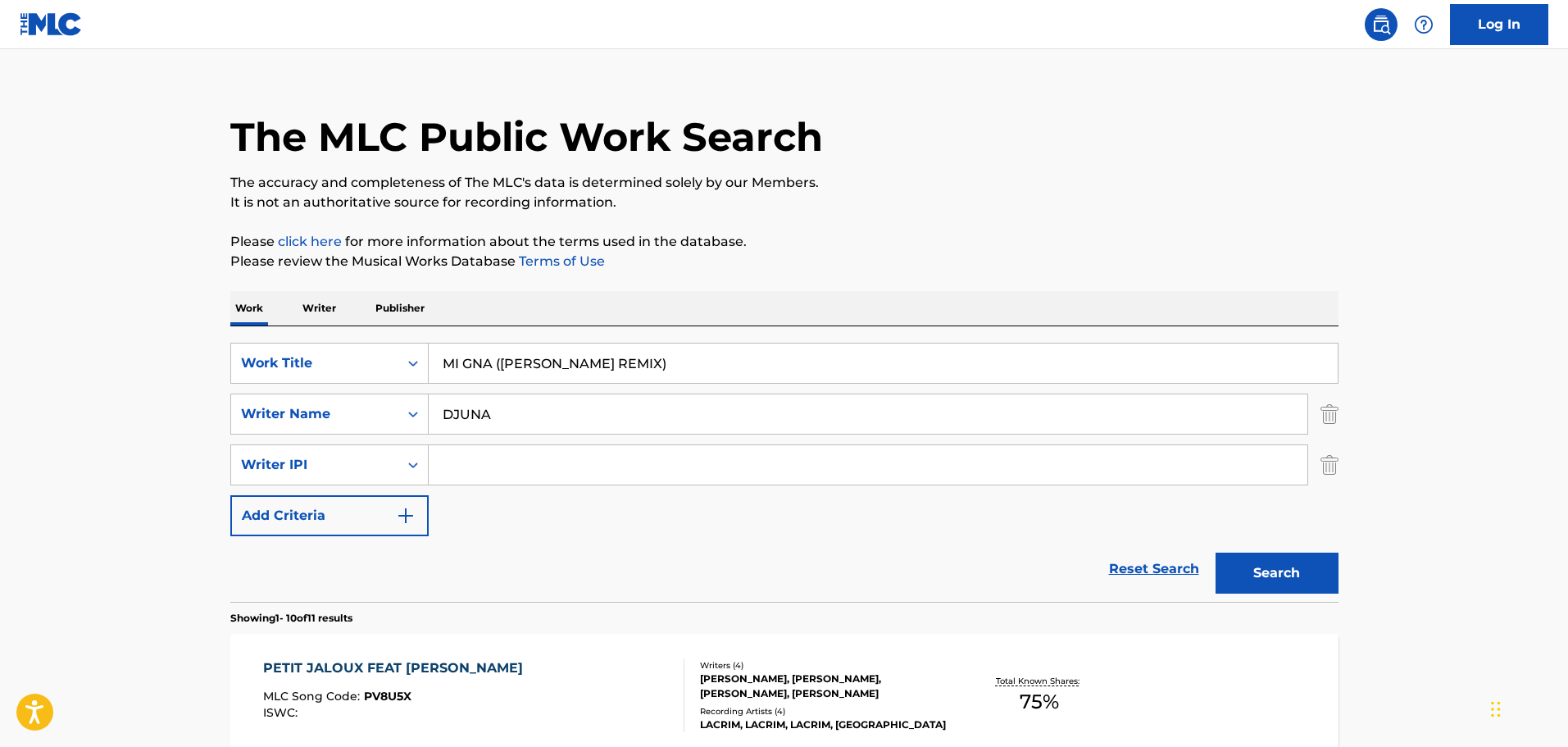
scroll to position [0, 0]
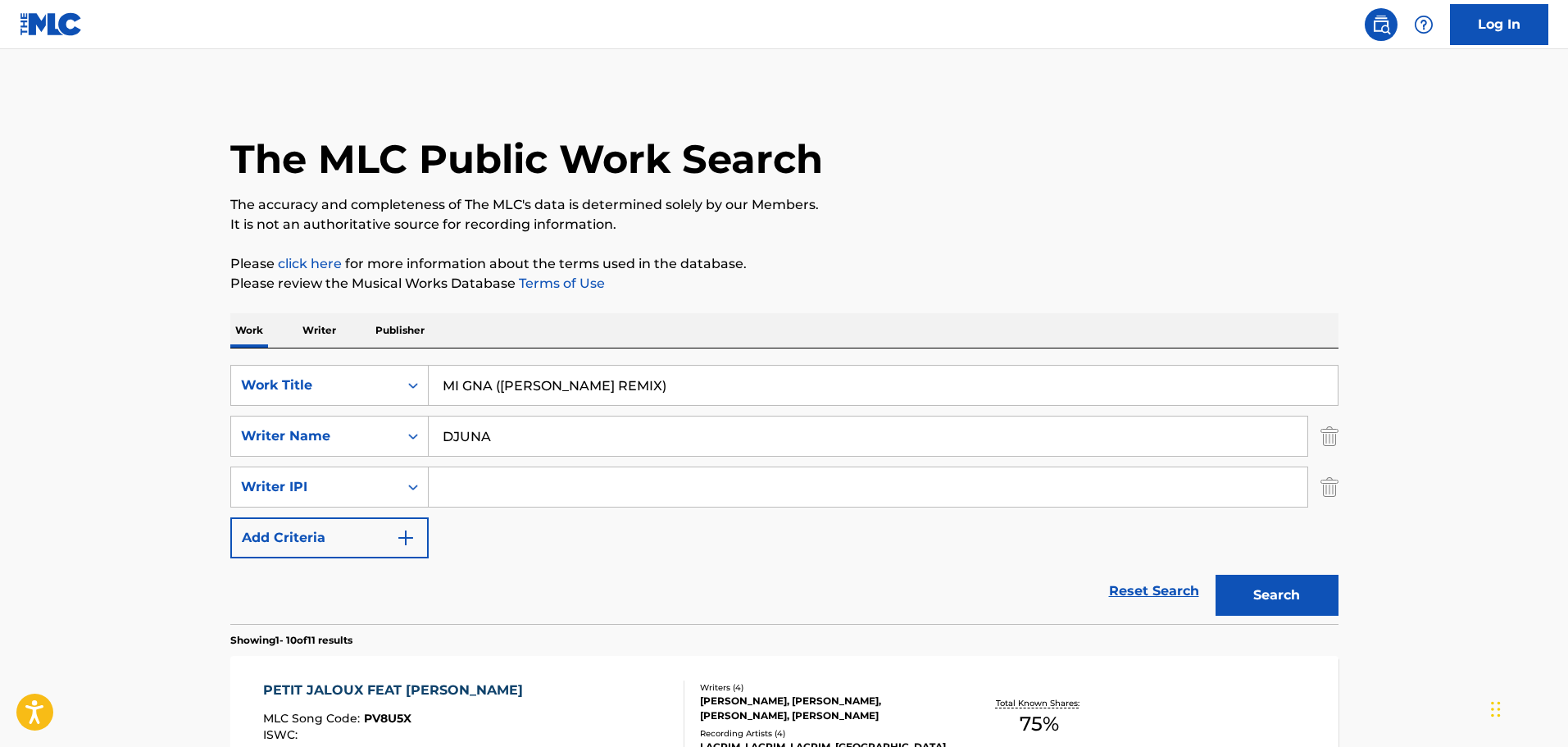
click at [573, 377] on input "MI GNA ([PERSON_NAME] REMIX)" at bounding box center [883, 385] width 909 height 39
paste input "IN DA CLUB"
type input "IN DA CLUB"
click at [568, 439] on input "DJUNA" at bounding box center [868, 436] width 879 height 39
paste input "MAITRE GIMS"
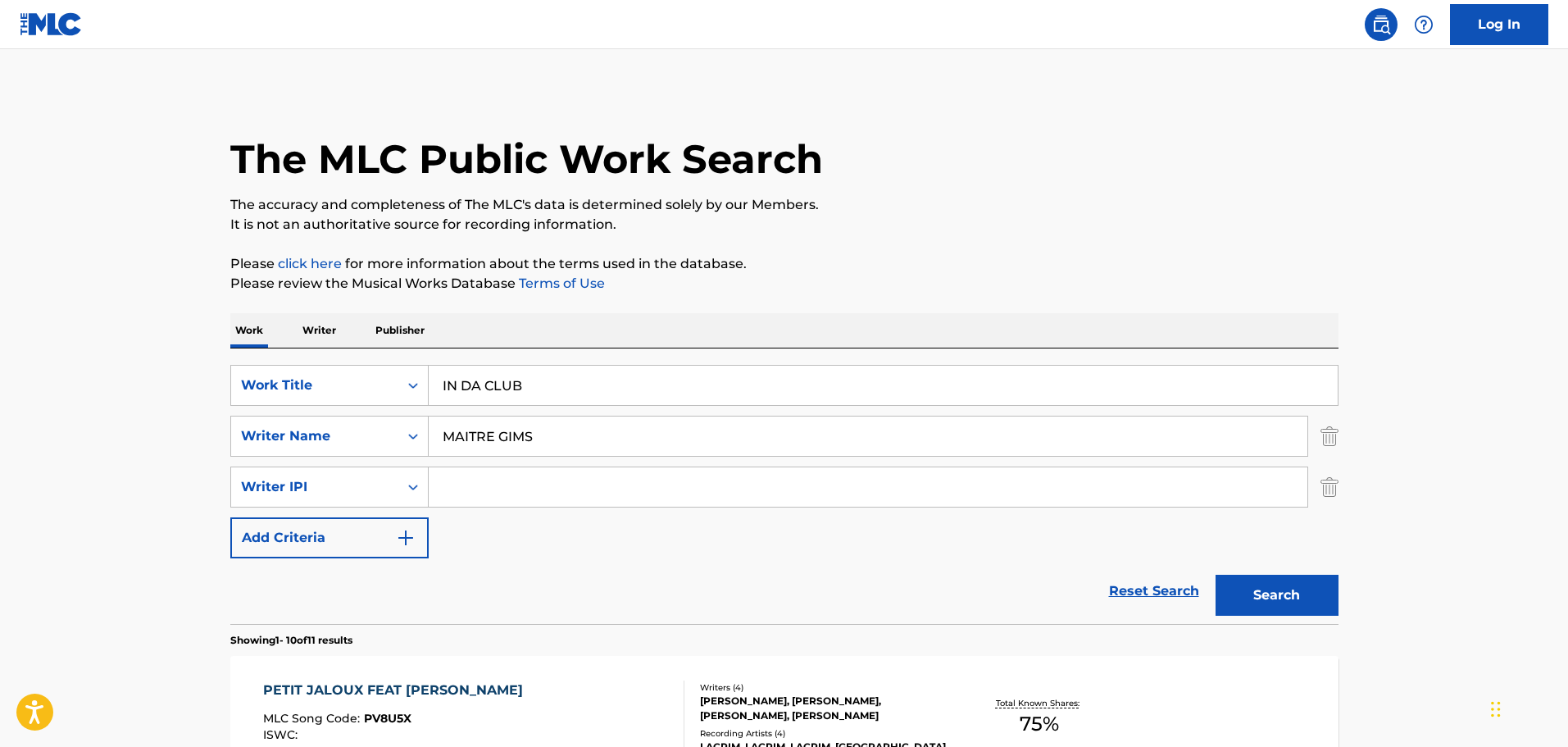
click at [1216, 575] on button "Search" at bounding box center [1277, 596] width 123 height 41
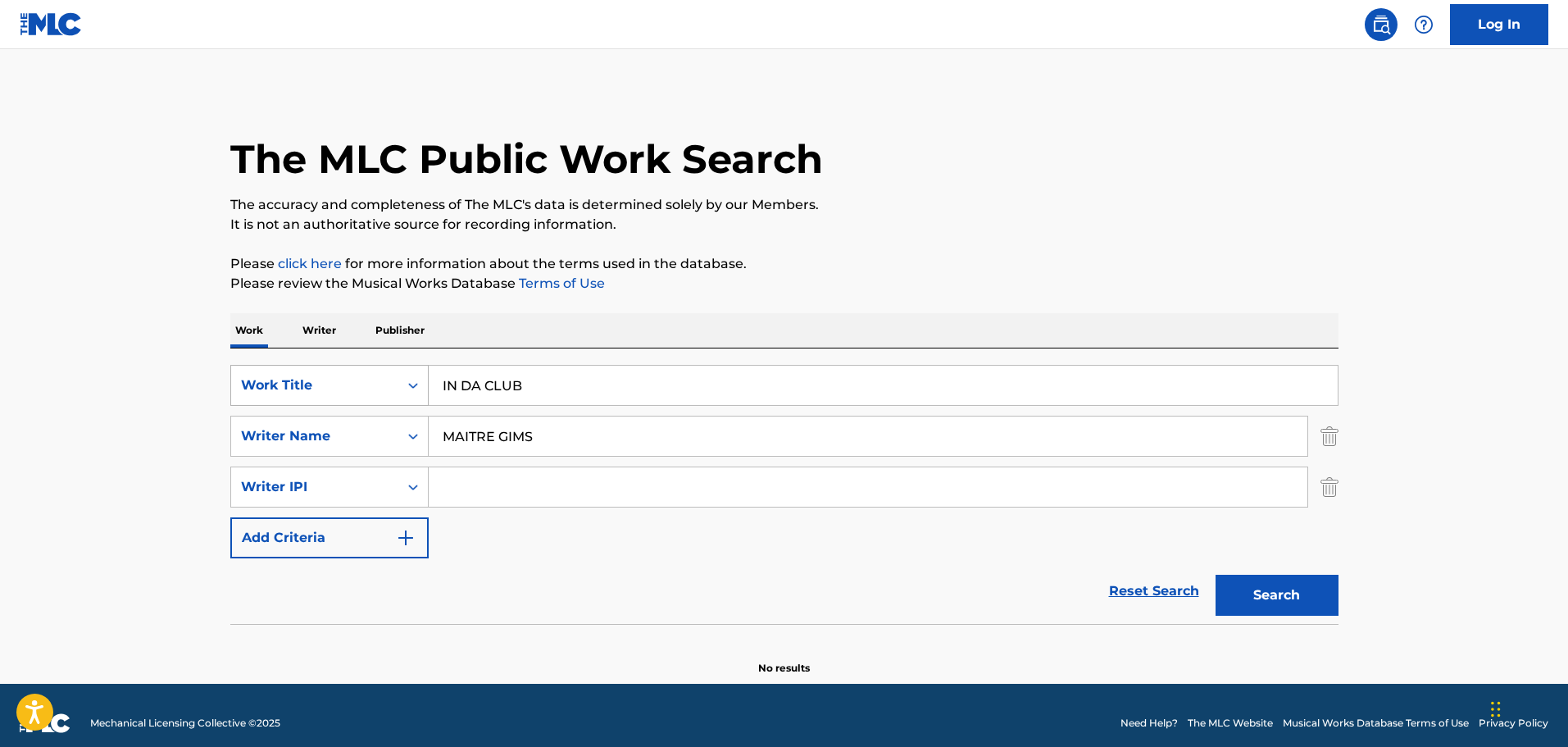
drag, startPoint x: 548, startPoint y: 378, endPoint x: 411, endPoint y: 367, distance: 137.4
click at [411, 367] on div "SearchWithCriteria1c0733c6-3717-45ec-be53-6f25aa4a736e Work Title IN DA CLUB" at bounding box center [784, 385] width 1108 height 41
click at [568, 438] on input "MAITRE GIMS" at bounding box center [868, 436] width 879 height 39
paste input "DJUNA"
click at [1216, 575] on button "Search" at bounding box center [1277, 596] width 123 height 41
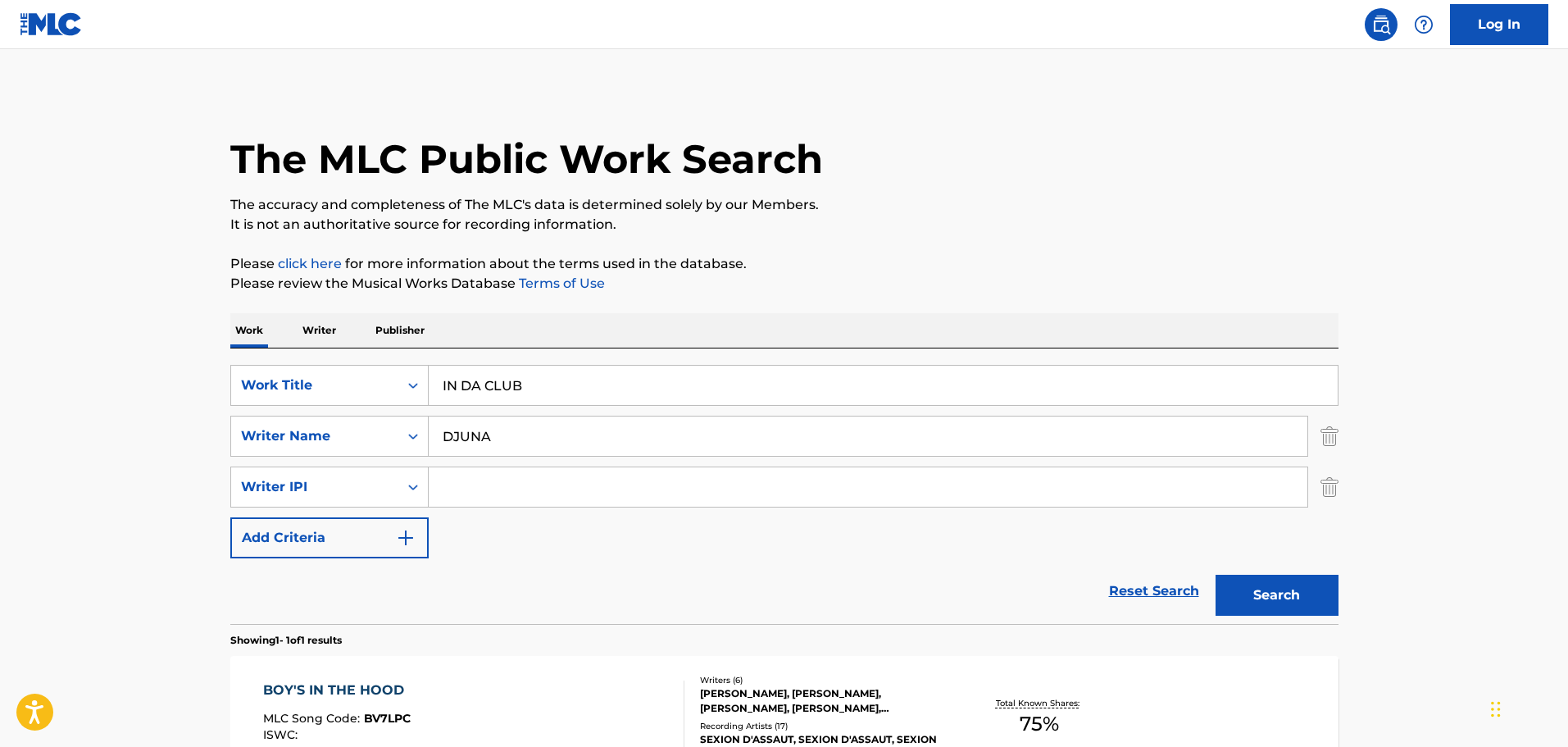
click at [535, 438] on input "DJUNA" at bounding box center [868, 436] width 879 height 39
paste input "MAITRE GIMS"
type input "MAITRE GIMS"
click at [1216, 575] on button "Search" at bounding box center [1277, 596] width 123 height 41
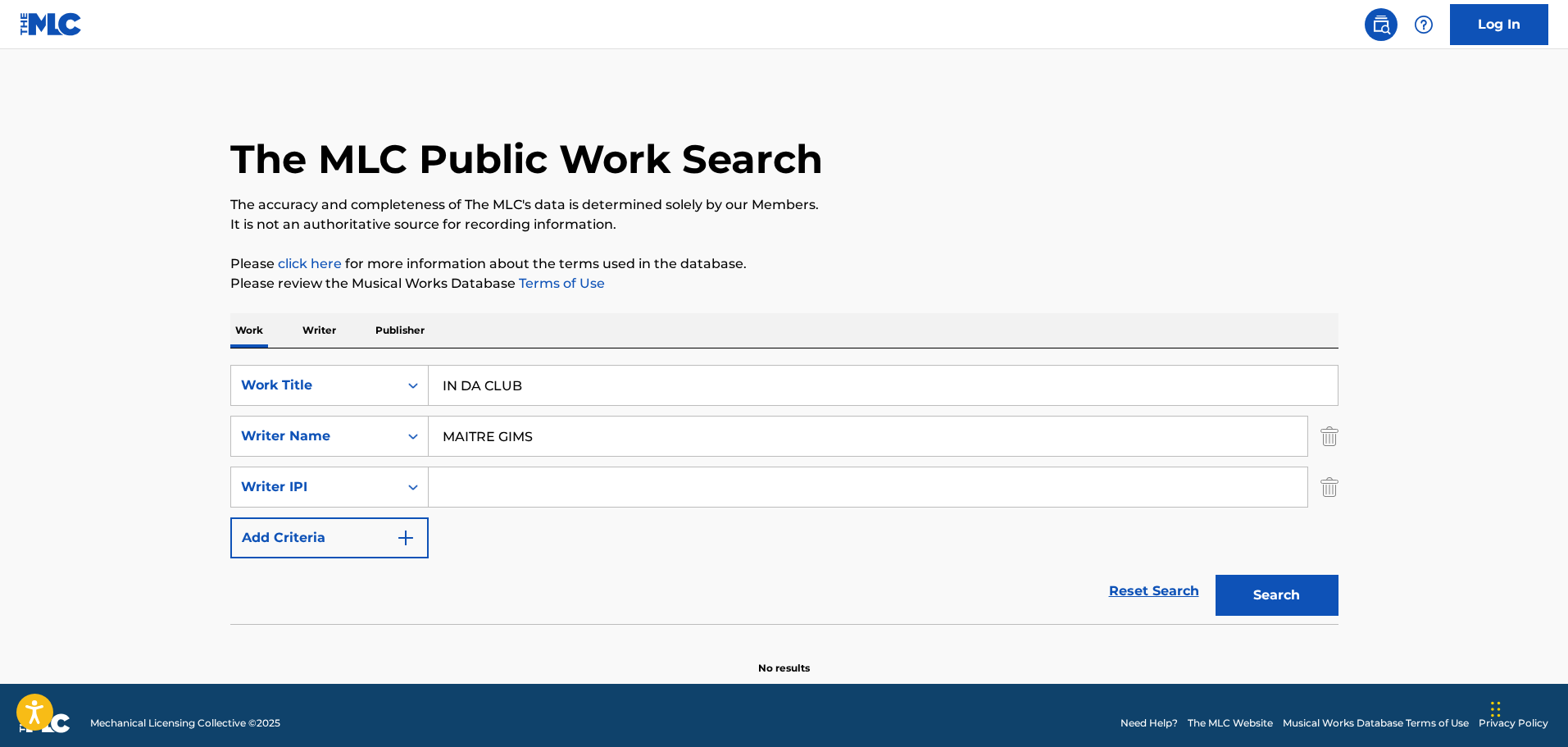
click at [539, 382] on input "IN DA CLUB" at bounding box center [883, 385] width 909 height 39
paste input "YA HABIBI"
type input "YA HABIBI"
click at [562, 455] on div "MAITRE GIMS" at bounding box center [868, 436] width 880 height 41
click at [556, 441] on input "MAITRE GIMS" at bounding box center [868, 436] width 879 height 39
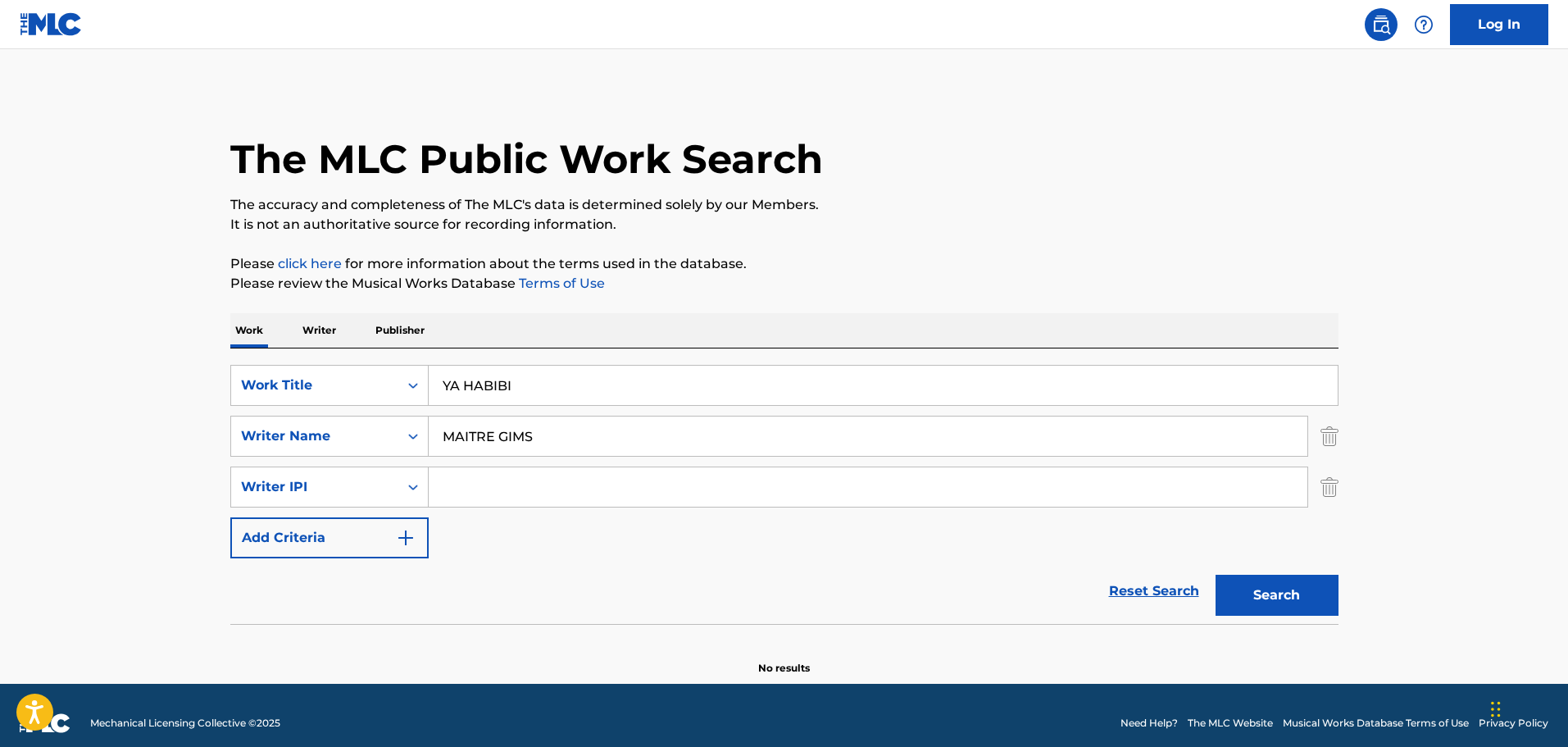
paste input "DJUNA"
type input "DJUNA"
click at [1216, 575] on button "Search" at bounding box center [1277, 596] width 123 height 41
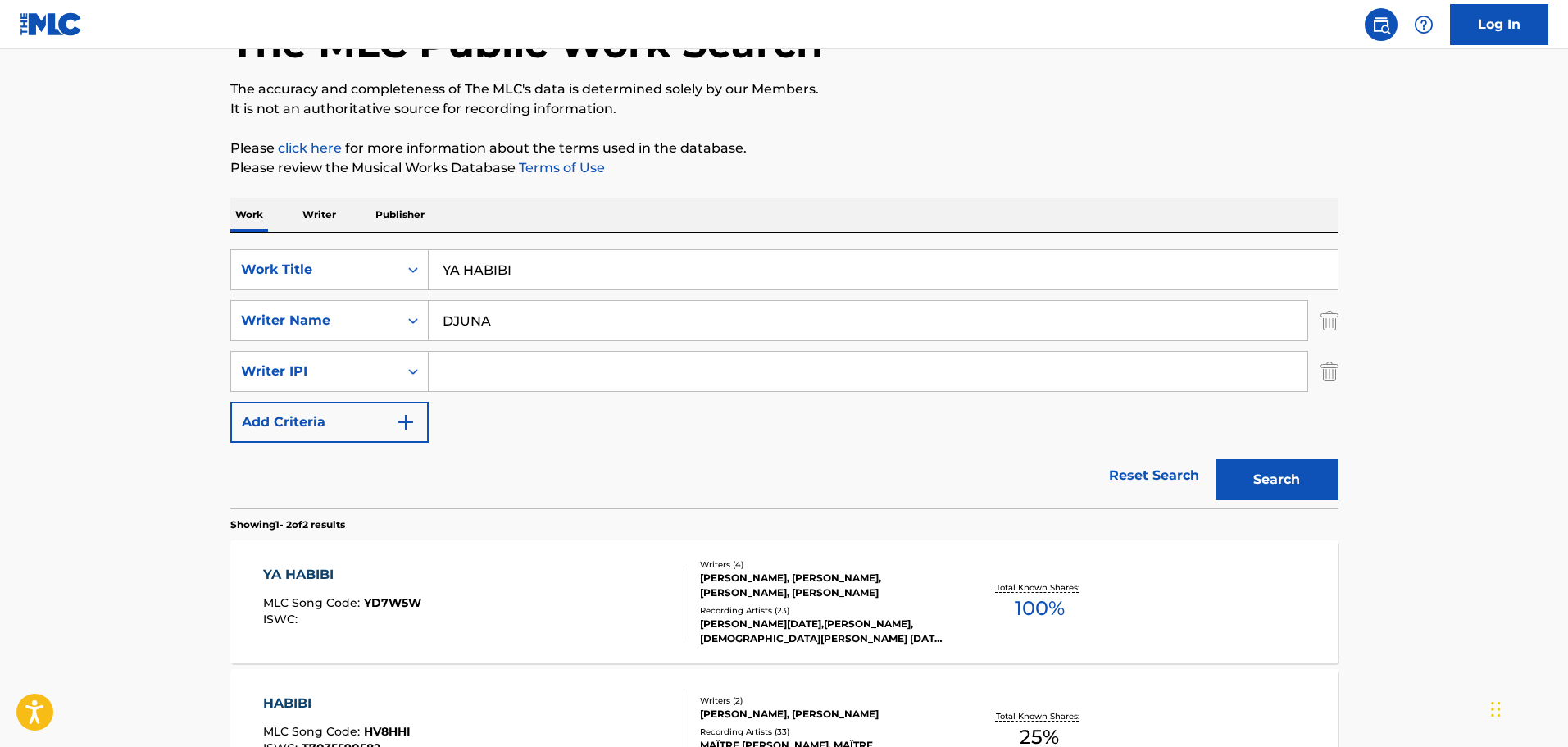
scroll to position [164, 0]
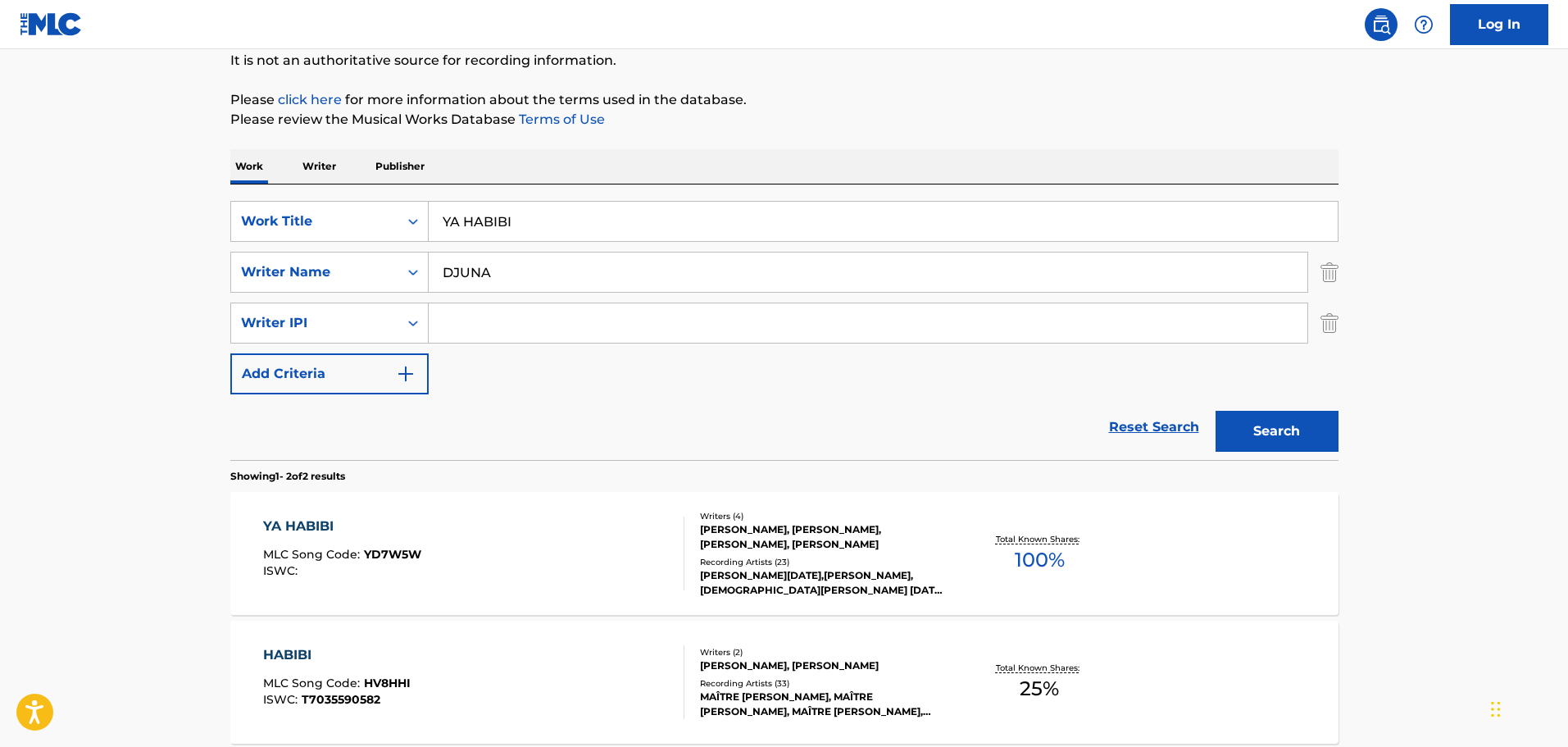
click at [830, 551] on div "[PERSON_NAME], [PERSON_NAME], [PERSON_NAME], [PERSON_NAME]" at bounding box center [824, 537] width 248 height 30
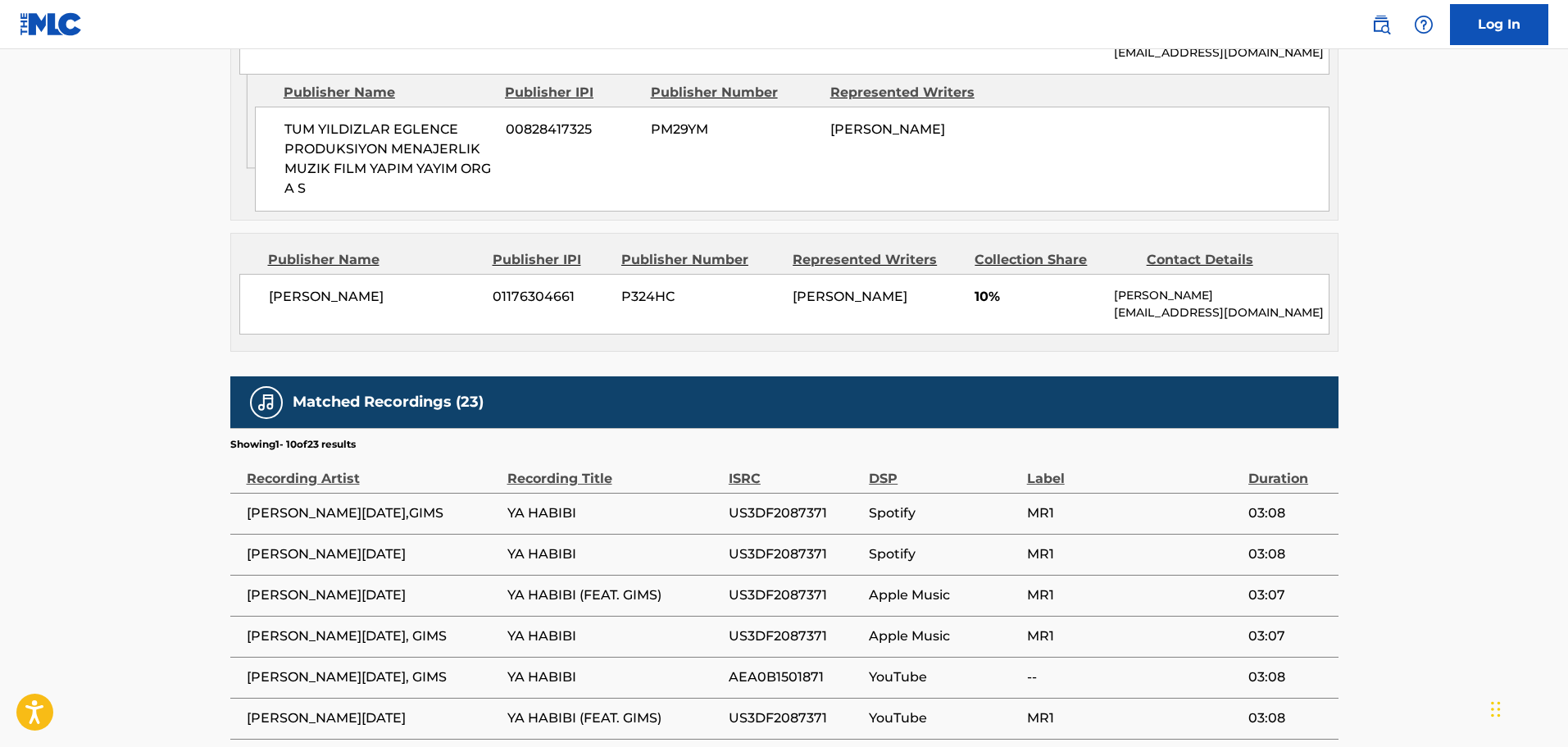
scroll to position [1229, 0]
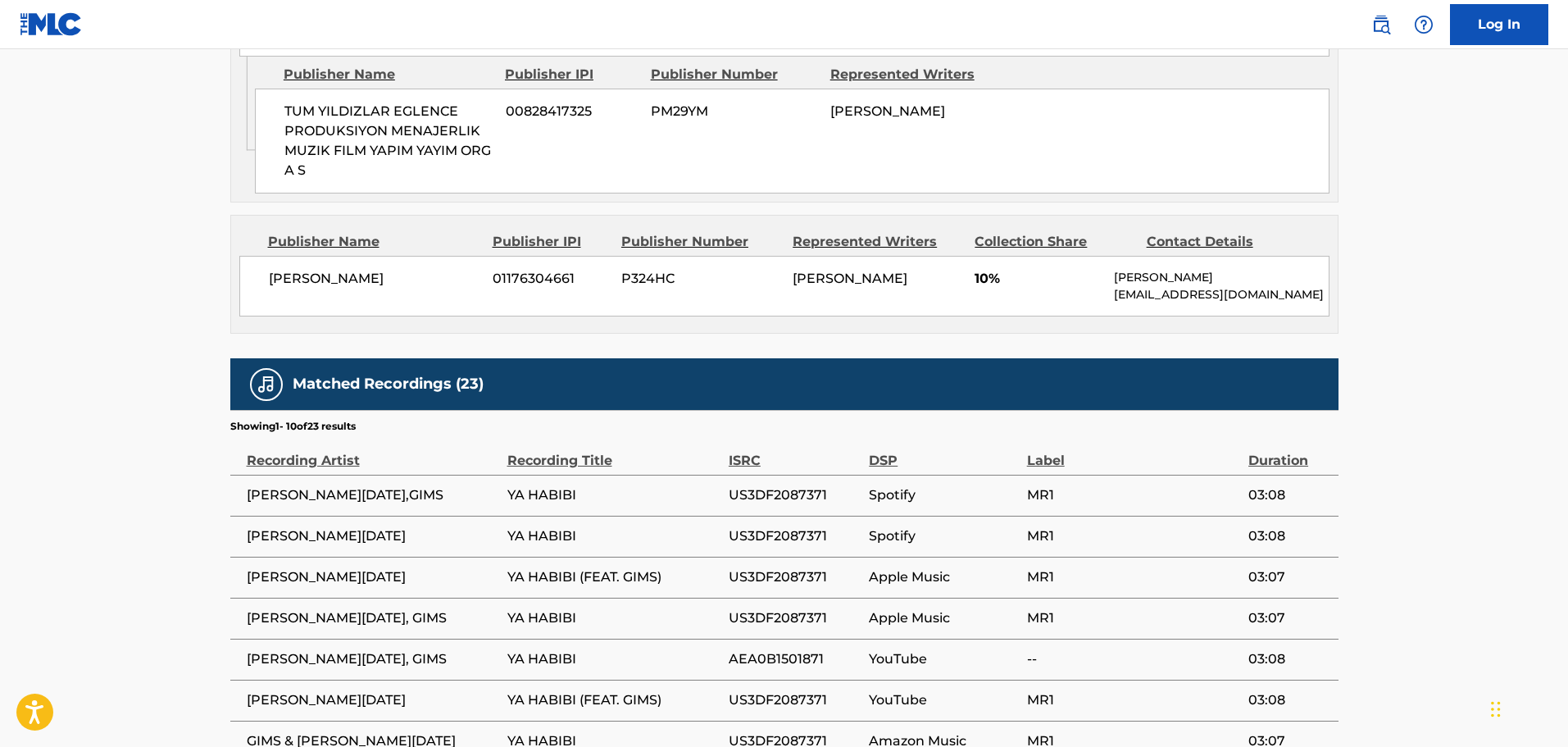
click at [748, 485] on span "US3DF2087371" at bounding box center [794, 495] width 132 height 20
click at [1046, 485] on span "MR1" at bounding box center [1133, 495] width 213 height 20
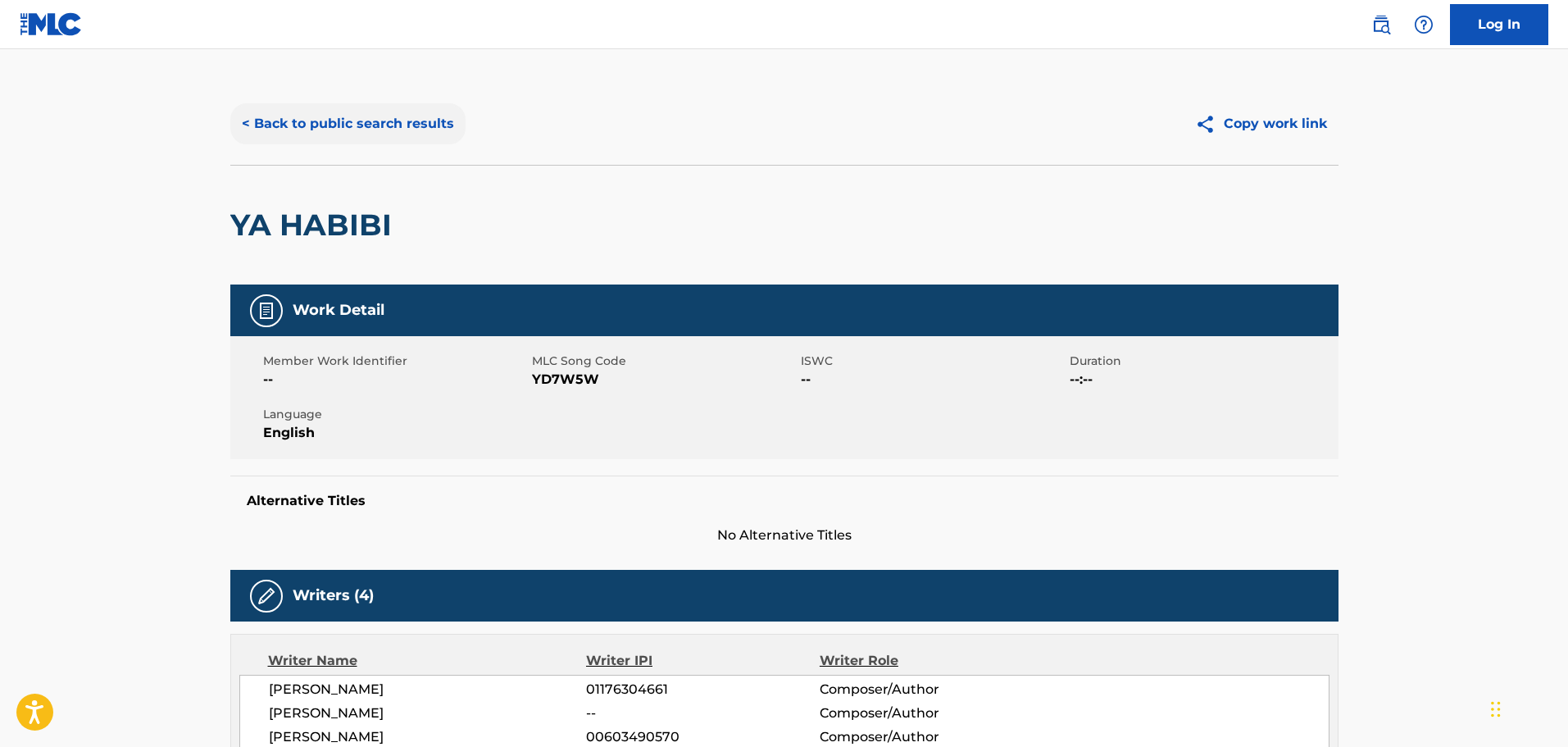
scroll to position [0, 0]
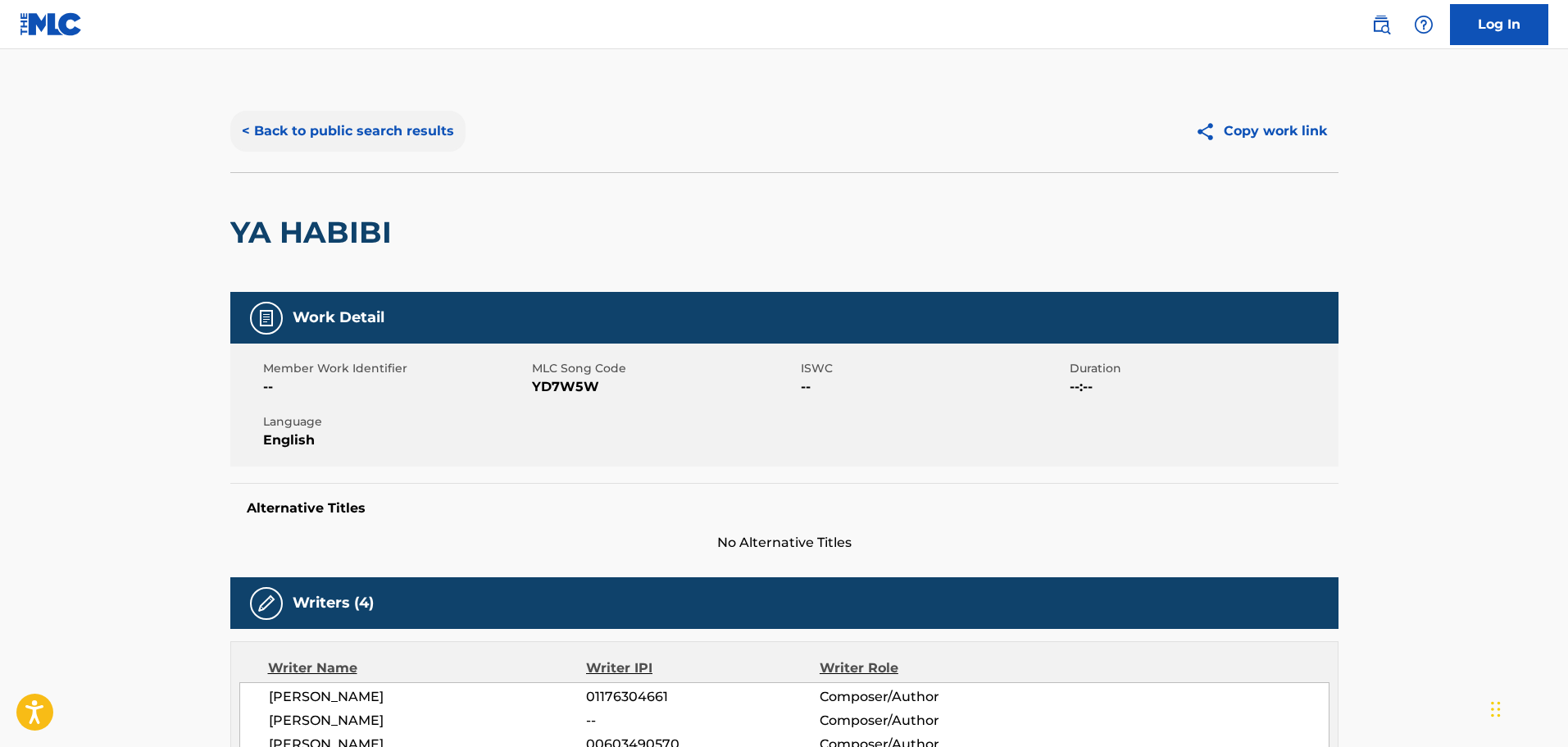
click at [308, 132] on button "< Back to public search results" at bounding box center [348, 131] width 236 height 41
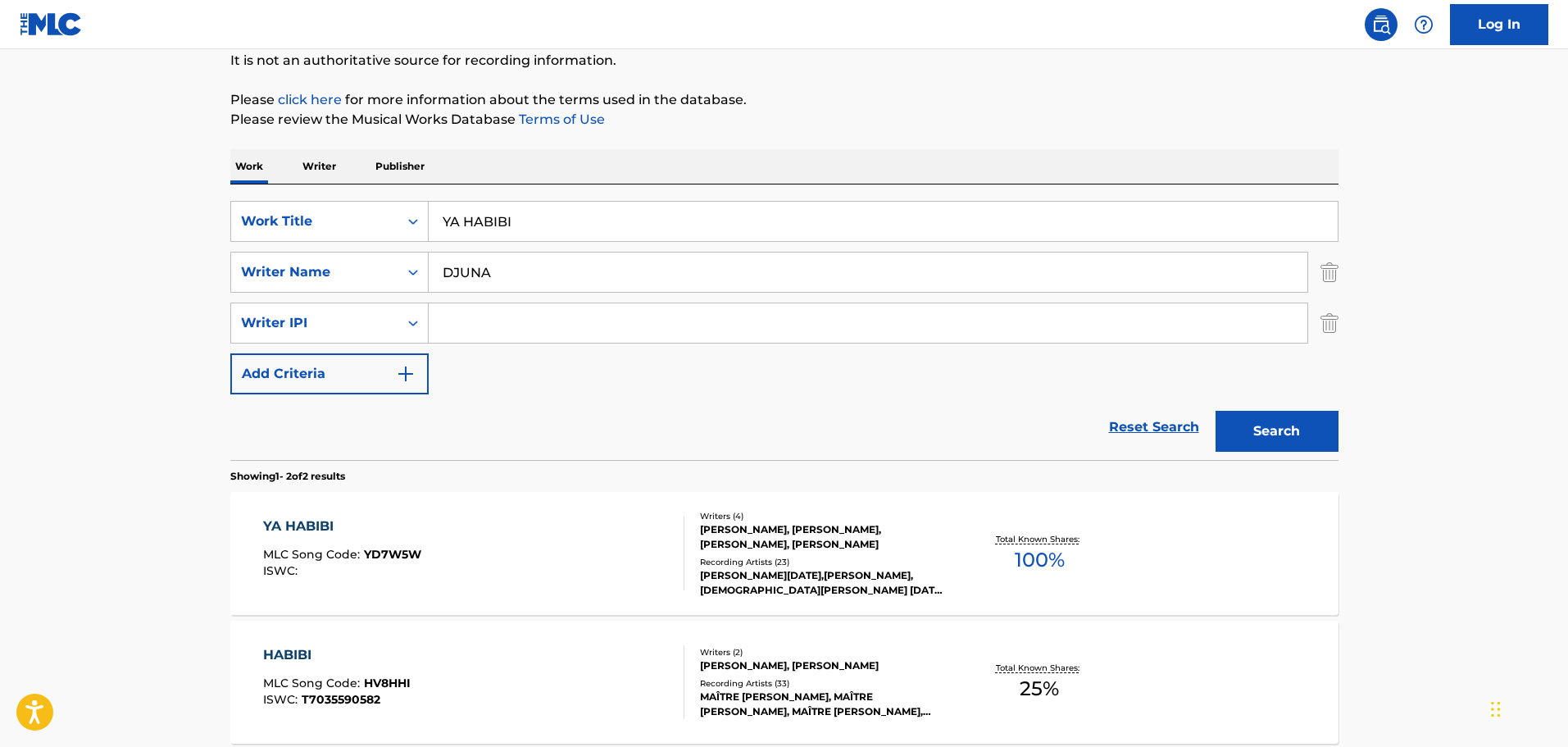
click at [541, 243] on div "SearchWithCriteria1c0733c6-3717-45ec-be53-6f25aa4a736e Work Title YA HABIBI Sea…" at bounding box center [784, 297] width 1108 height 194
click at [536, 226] on input "YA HABIBI" at bounding box center [883, 222] width 909 height 39
paste input "J'ME TIRE"
type input "J'ME TIRE"
click at [1216, 410] on button "Search" at bounding box center [1277, 431] width 123 height 41
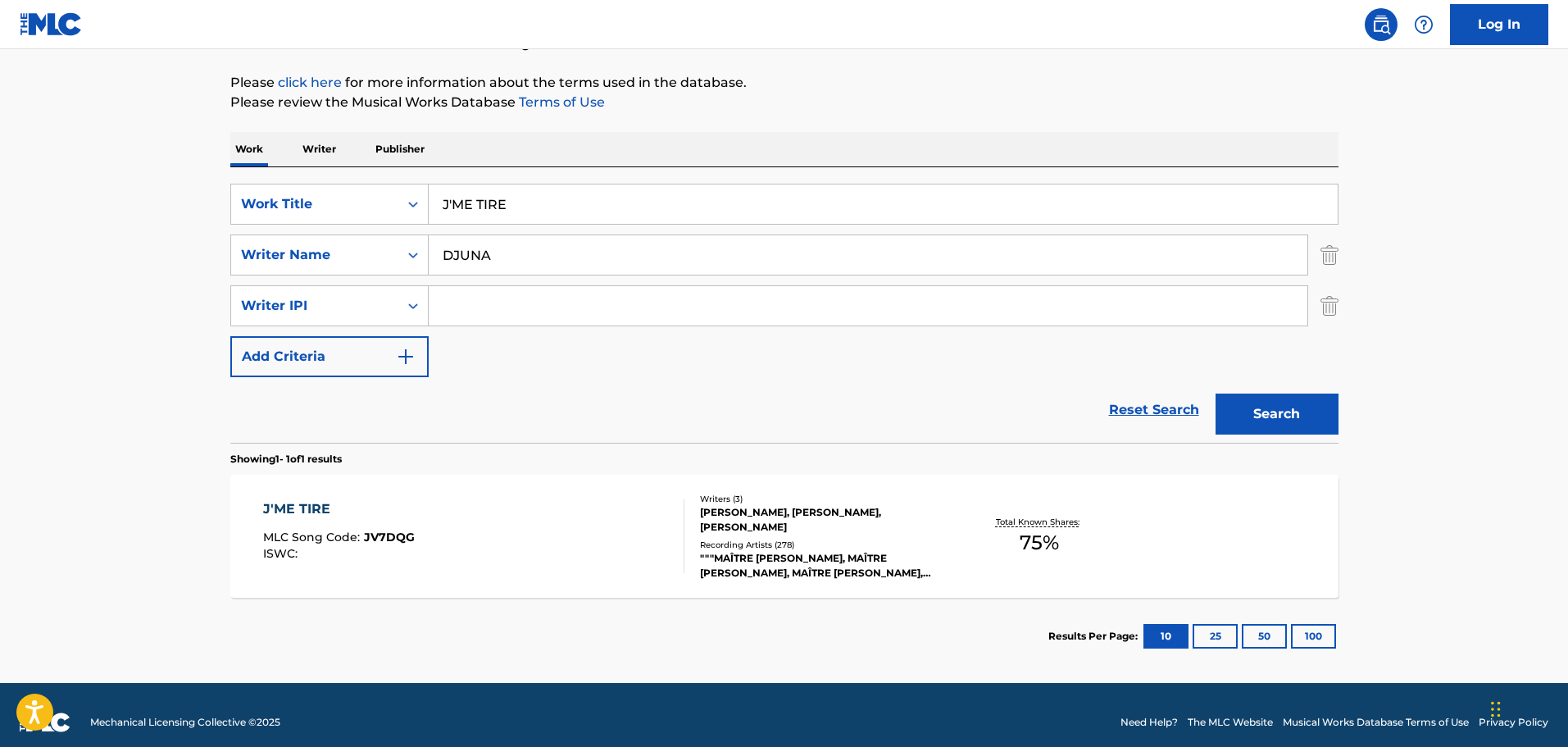
scroll to position [196, 0]
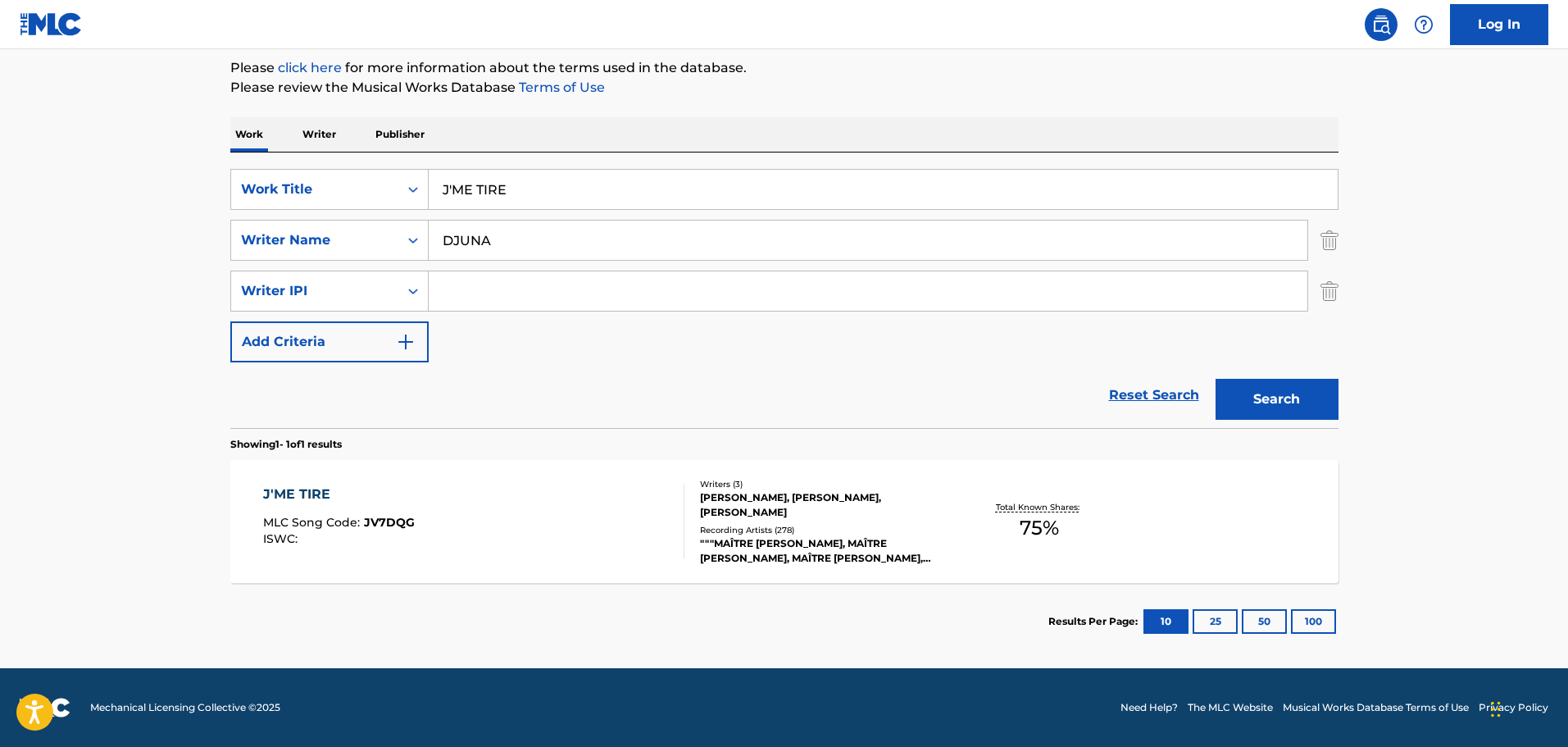
click at [799, 515] on div "[PERSON_NAME], [PERSON_NAME], [PERSON_NAME]" at bounding box center [824, 505] width 248 height 30
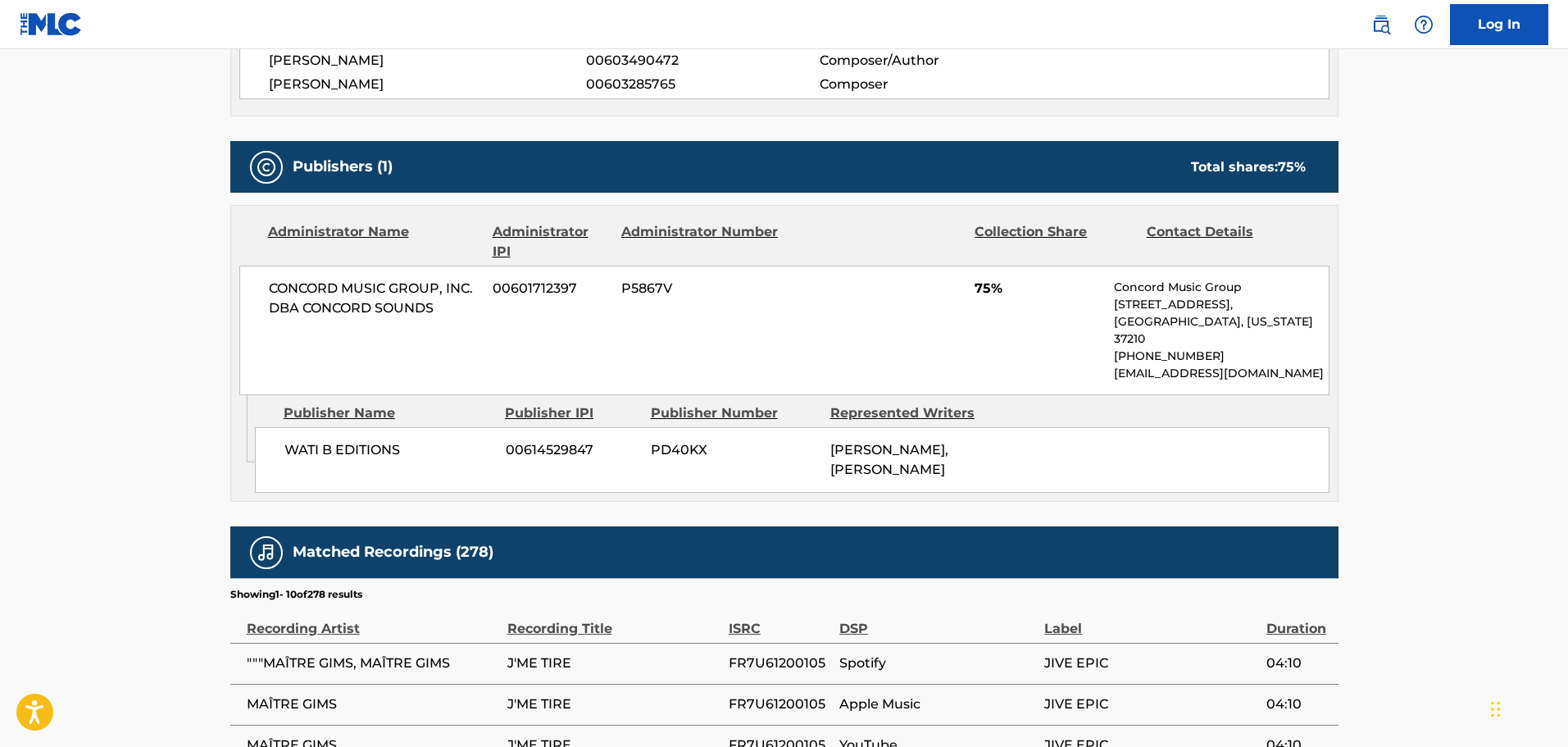
scroll to position [901, 0]
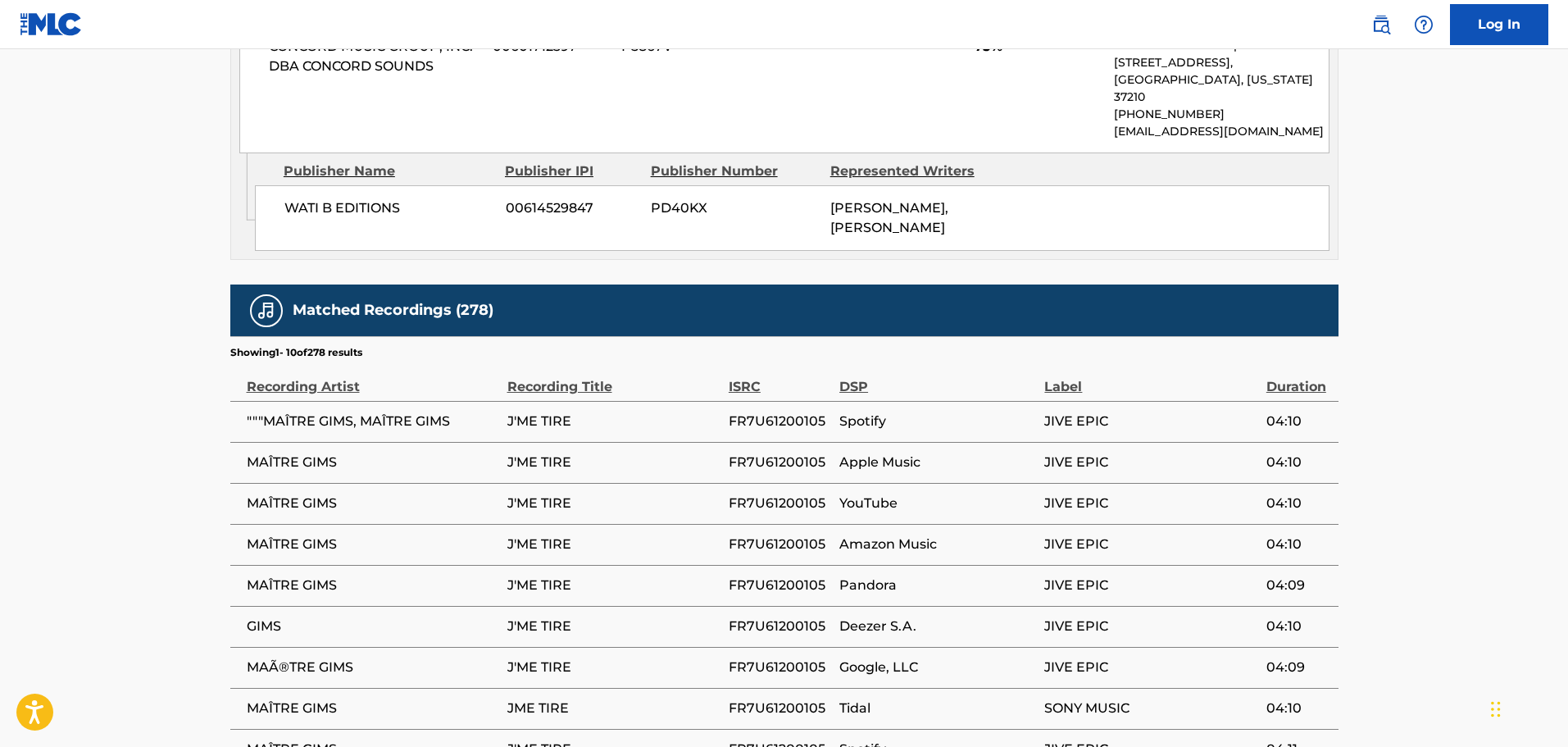
click at [757, 411] on span "FR7U61200105" at bounding box center [780, 421] width 103 height 20
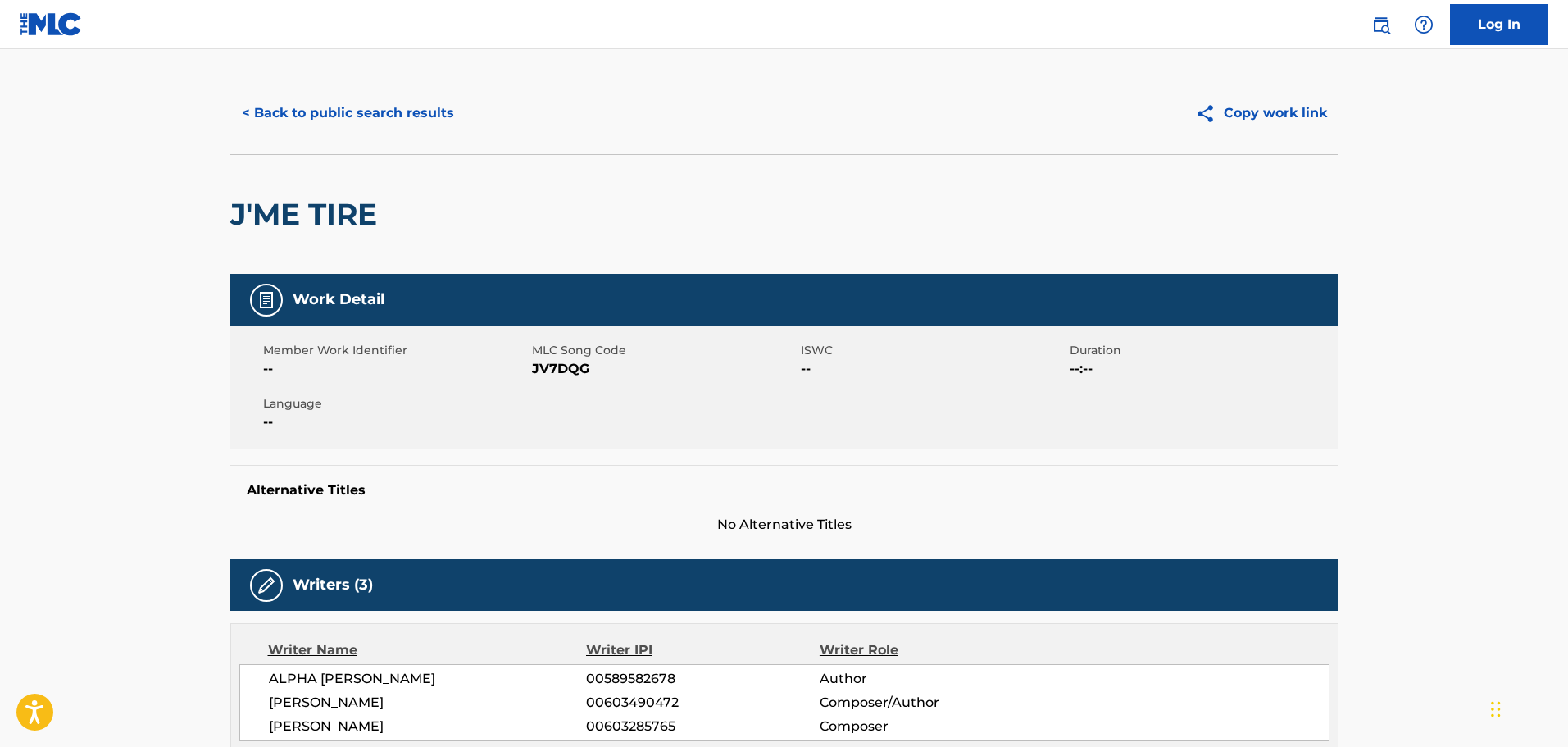
scroll to position [0, 0]
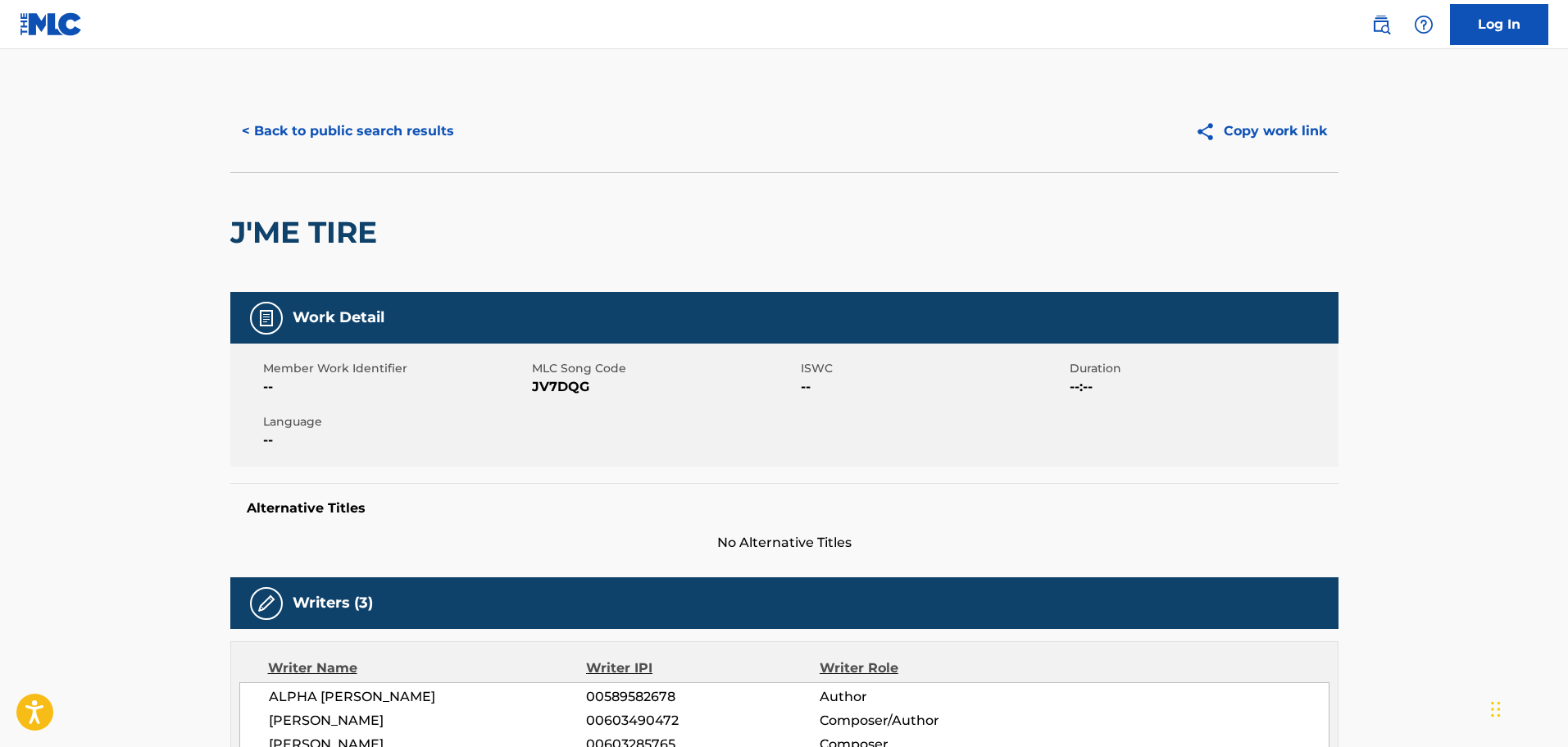
click at [342, 209] on div "J'ME TIRE" at bounding box center [308, 232] width 155 height 119
click at [342, 223] on h2 "J'ME TIRE" at bounding box center [308, 232] width 155 height 36
click at [340, 130] on button "< Back to public search results" at bounding box center [348, 131] width 236 height 41
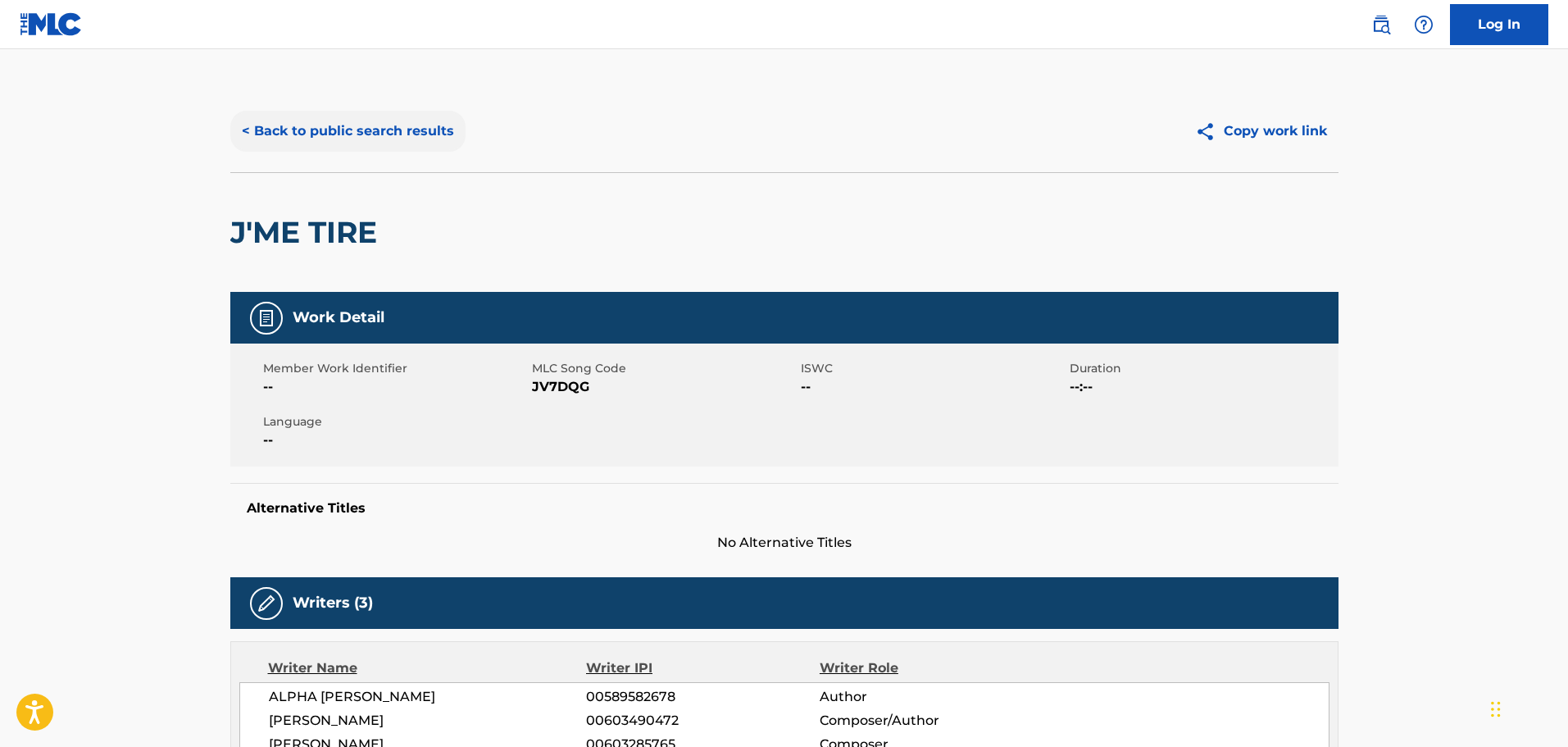
scroll to position [51, 0]
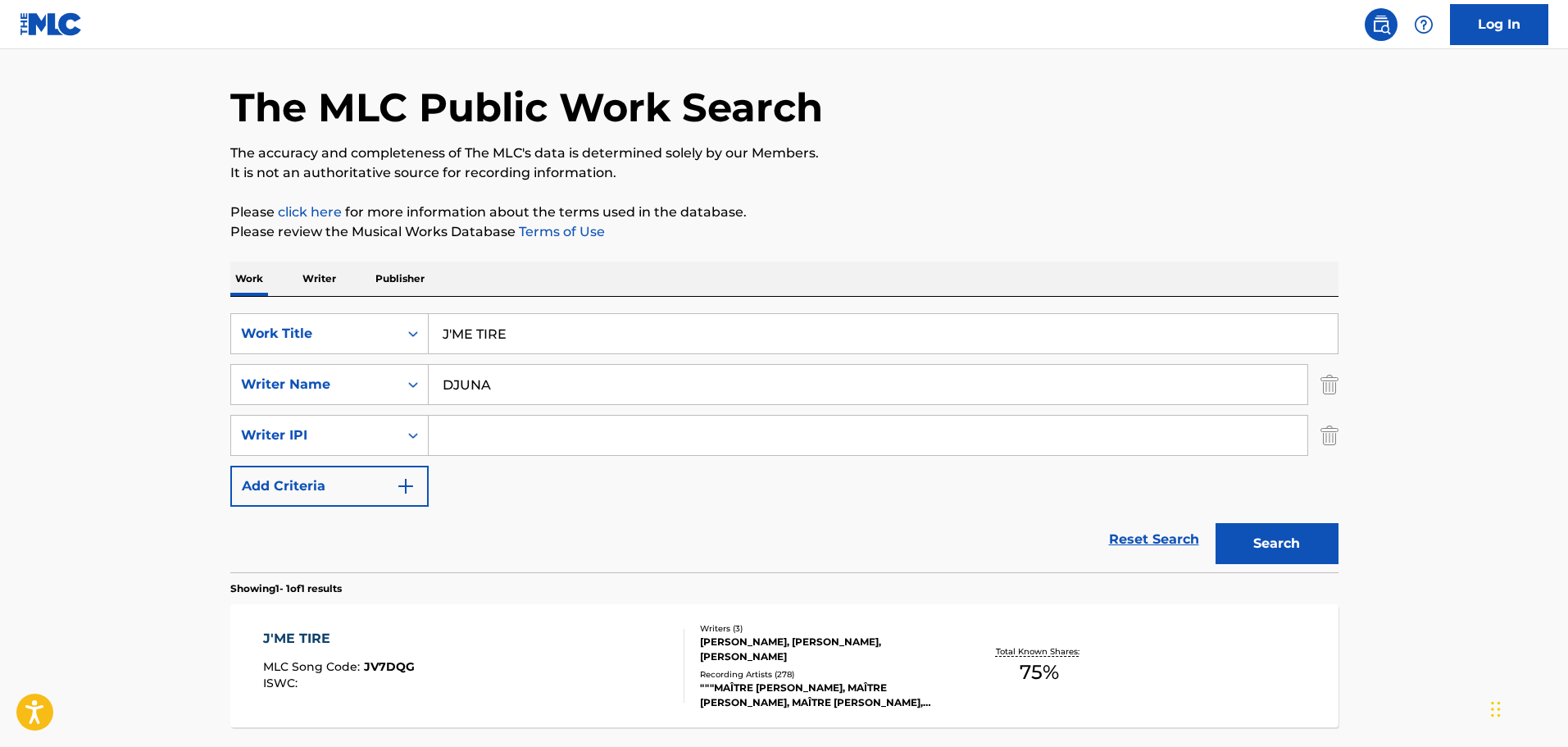
click at [587, 342] on input "J'ME TIRE" at bounding box center [883, 334] width 909 height 39
paste input "LAISSEZ PASSER"
type input "LAISSEZ PASSER"
click at [1216, 523] on button "Search" at bounding box center [1277, 543] width 123 height 41
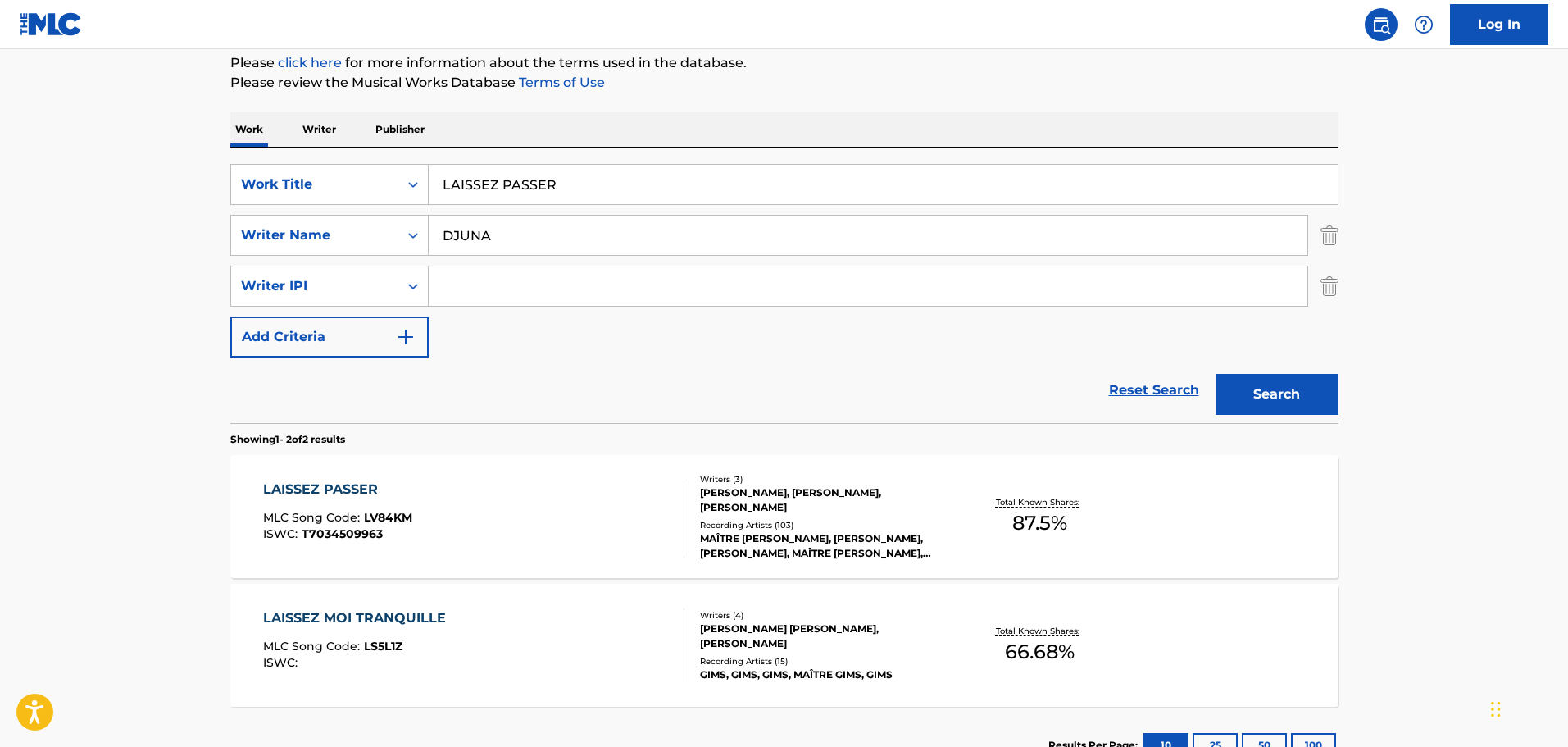
scroll to position [216, 0]
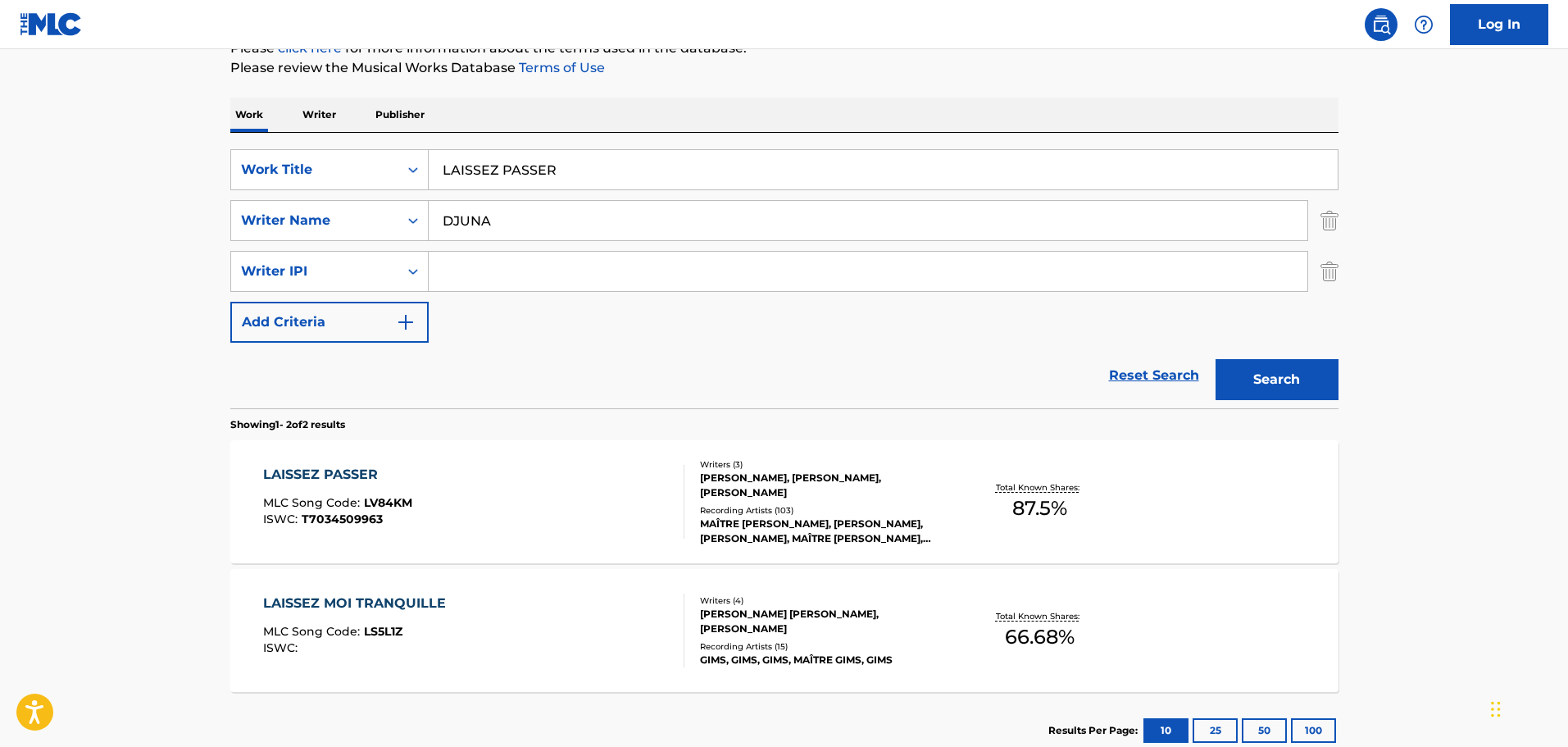
click at [785, 487] on div "[PERSON_NAME], [PERSON_NAME], [PERSON_NAME]" at bounding box center [824, 485] width 248 height 30
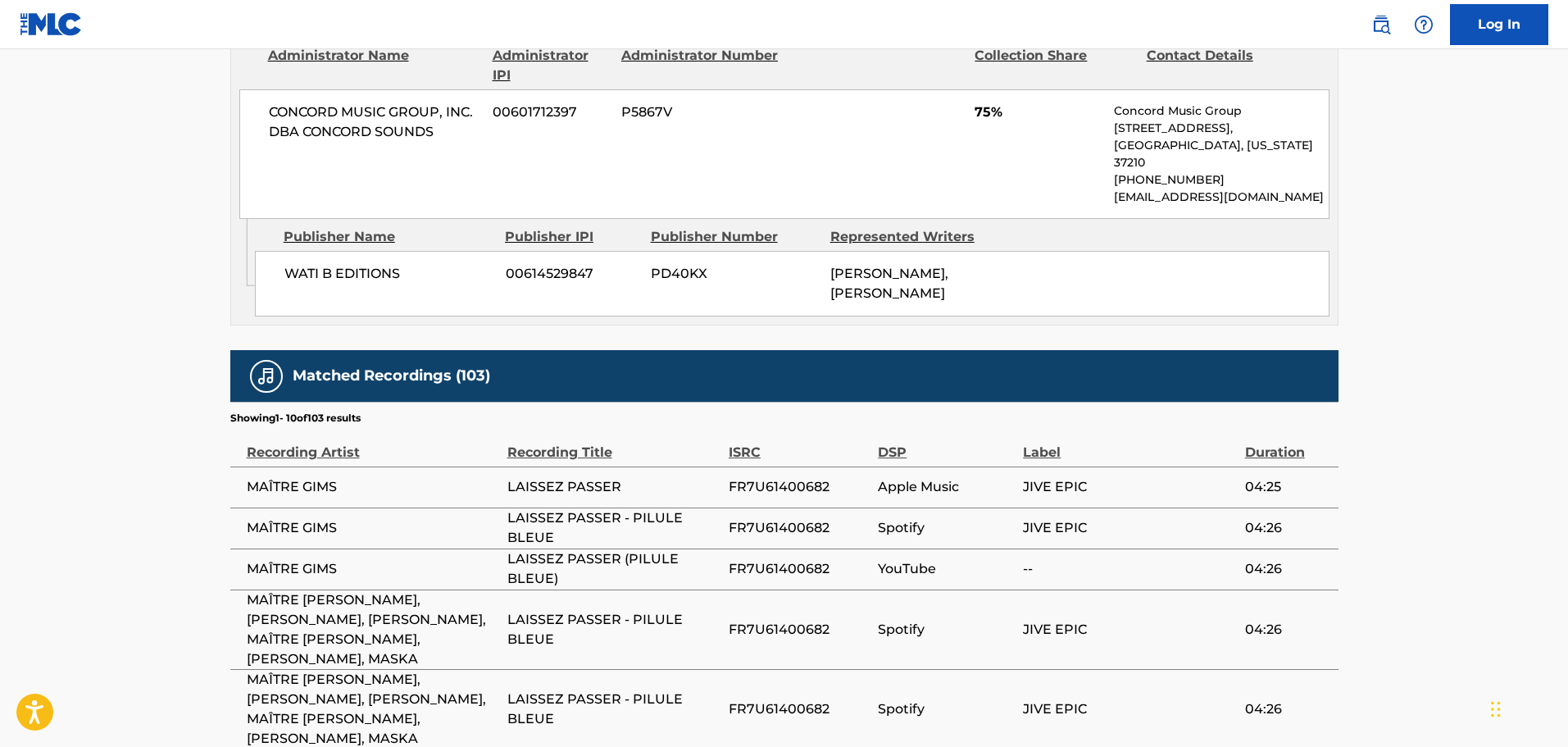
scroll to position [1147, 0]
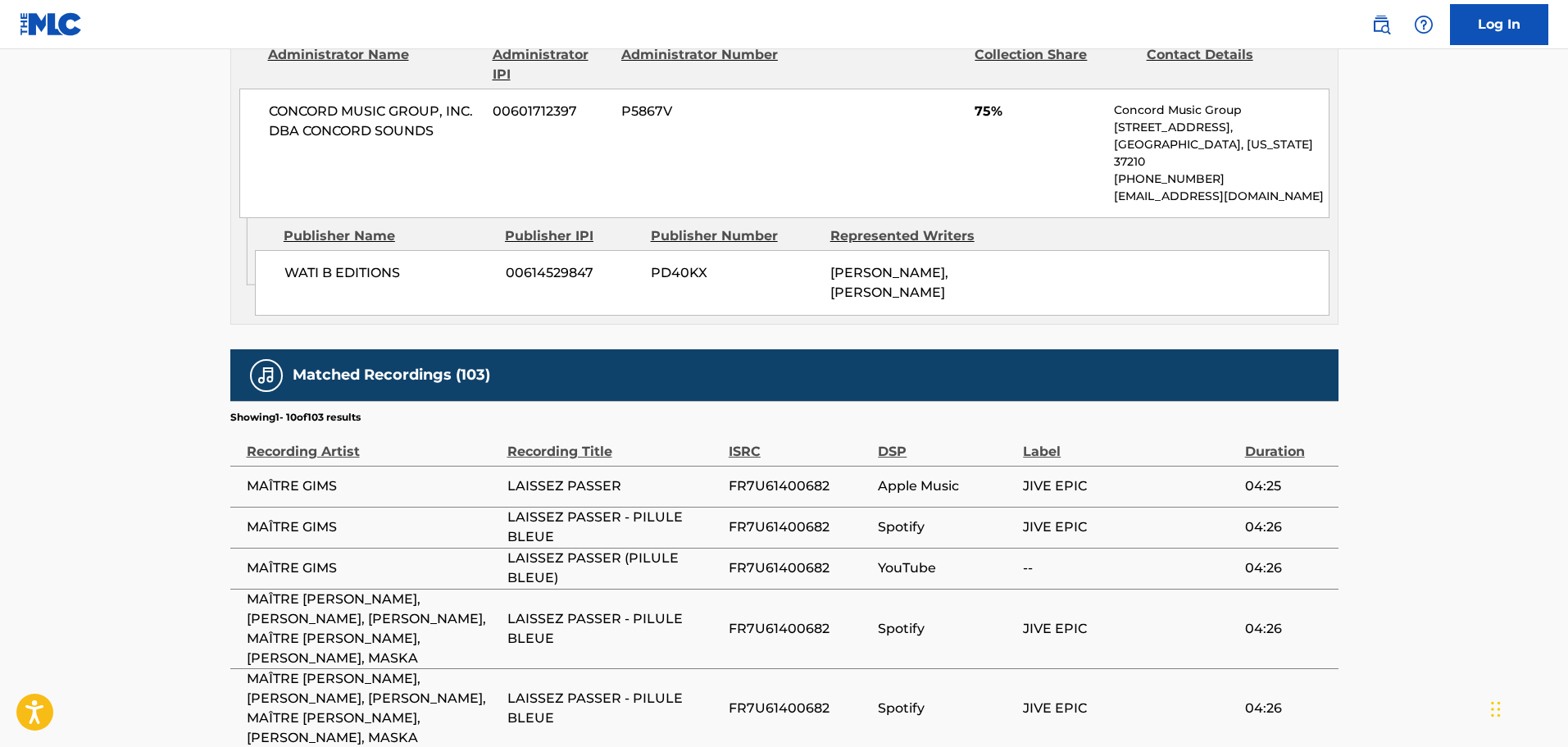
click at [773, 486] on span "FR7U61400682" at bounding box center [798, 485] width 141 height 20
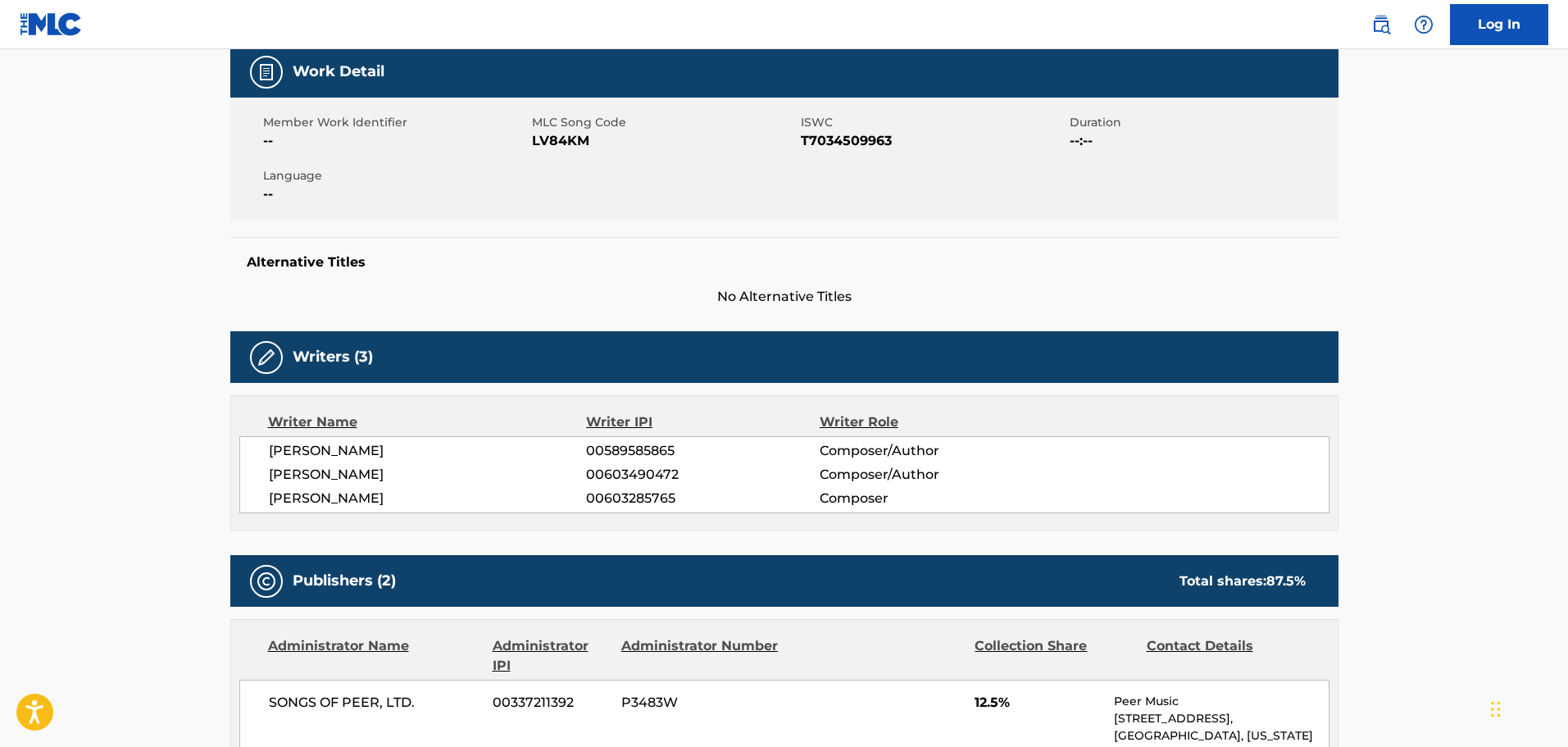
scroll to position [0, 0]
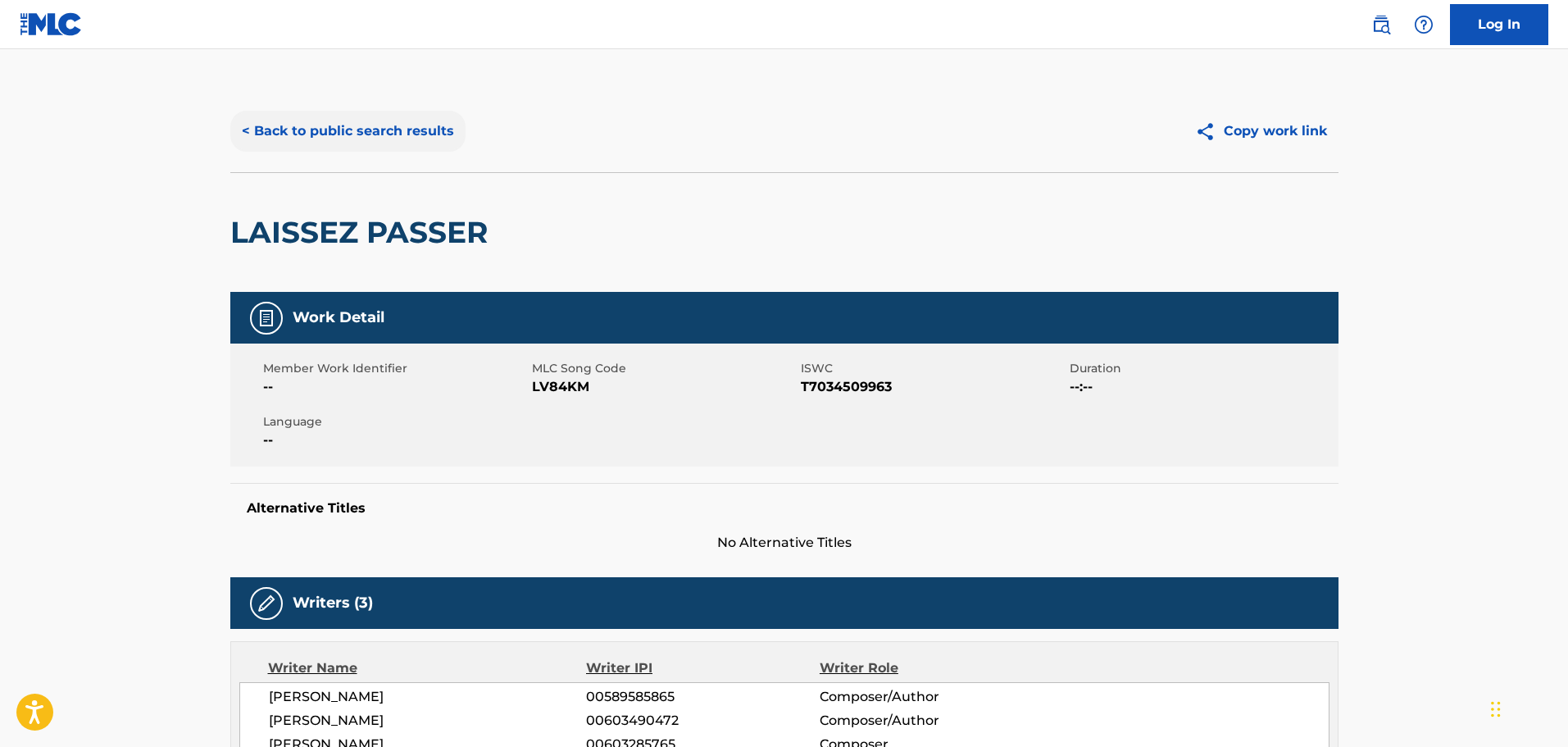
click at [362, 141] on button "< Back to public search results" at bounding box center [348, 131] width 236 height 41
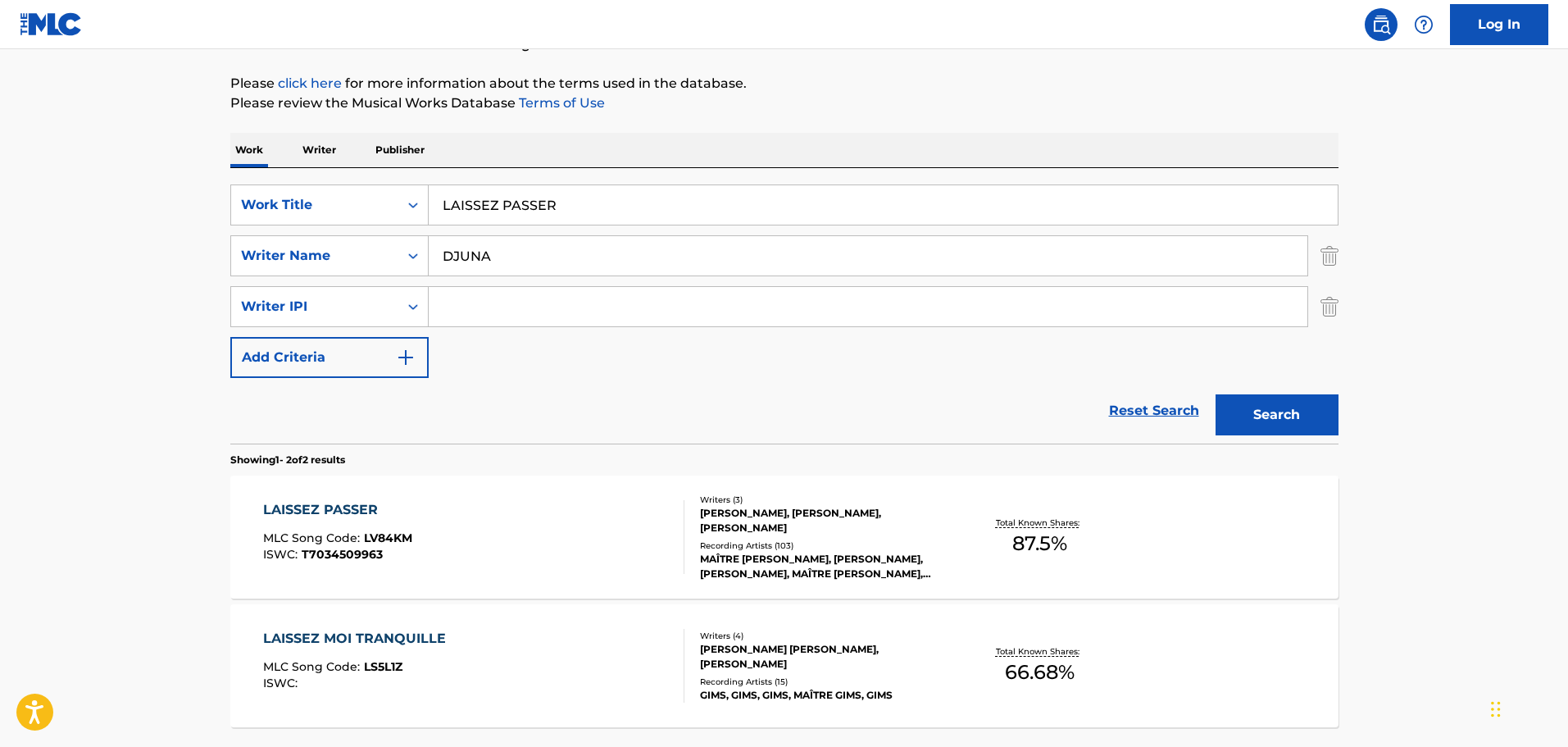
click at [535, 215] on input "LAISSEZ PASSER" at bounding box center [883, 205] width 909 height 39
paste input "MEME"
type input "LA MEME"
click at [1216, 395] on button "Search" at bounding box center [1277, 415] width 123 height 41
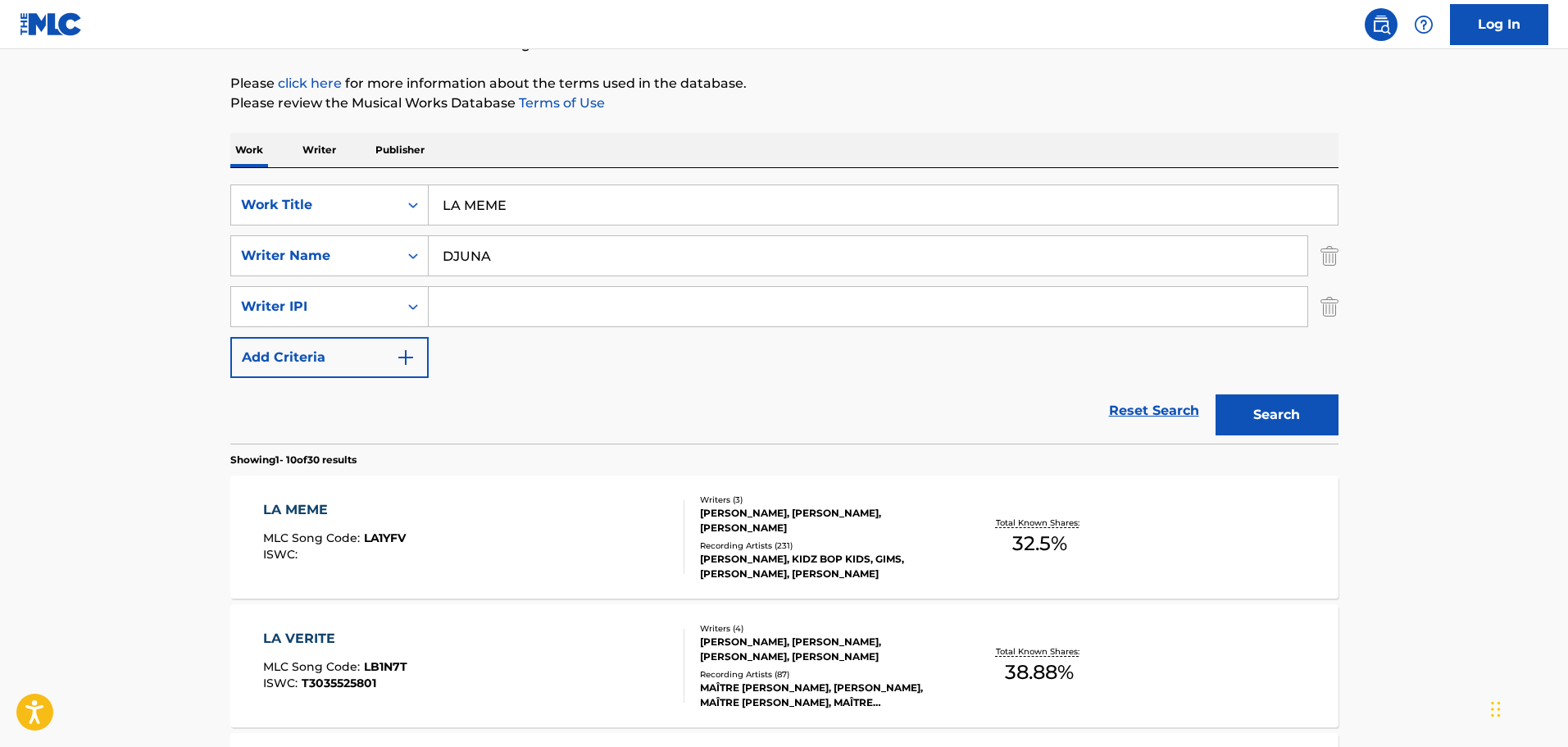
click at [803, 501] on div "Writers ( 3 )" at bounding box center [824, 499] width 248 height 12
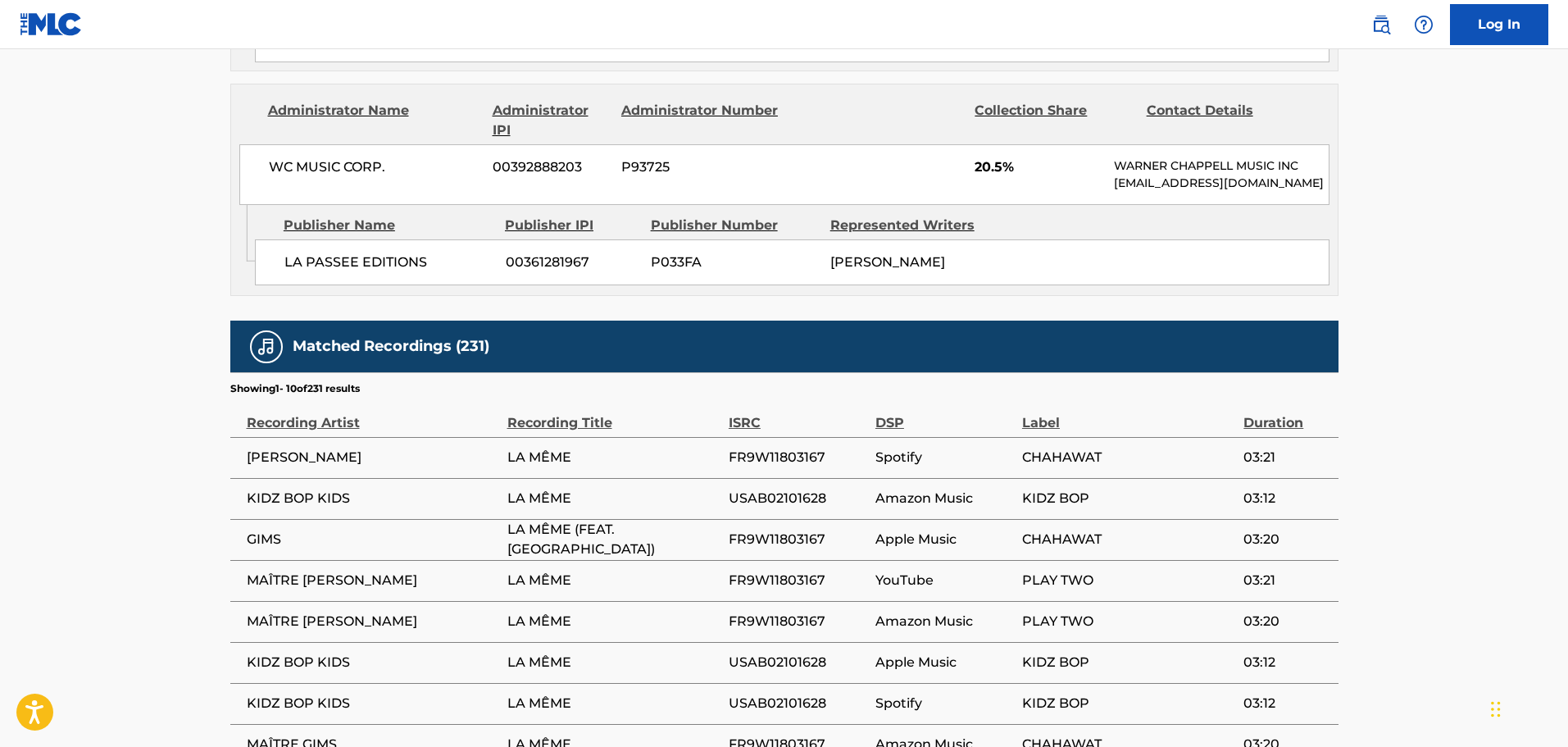
scroll to position [1147, 0]
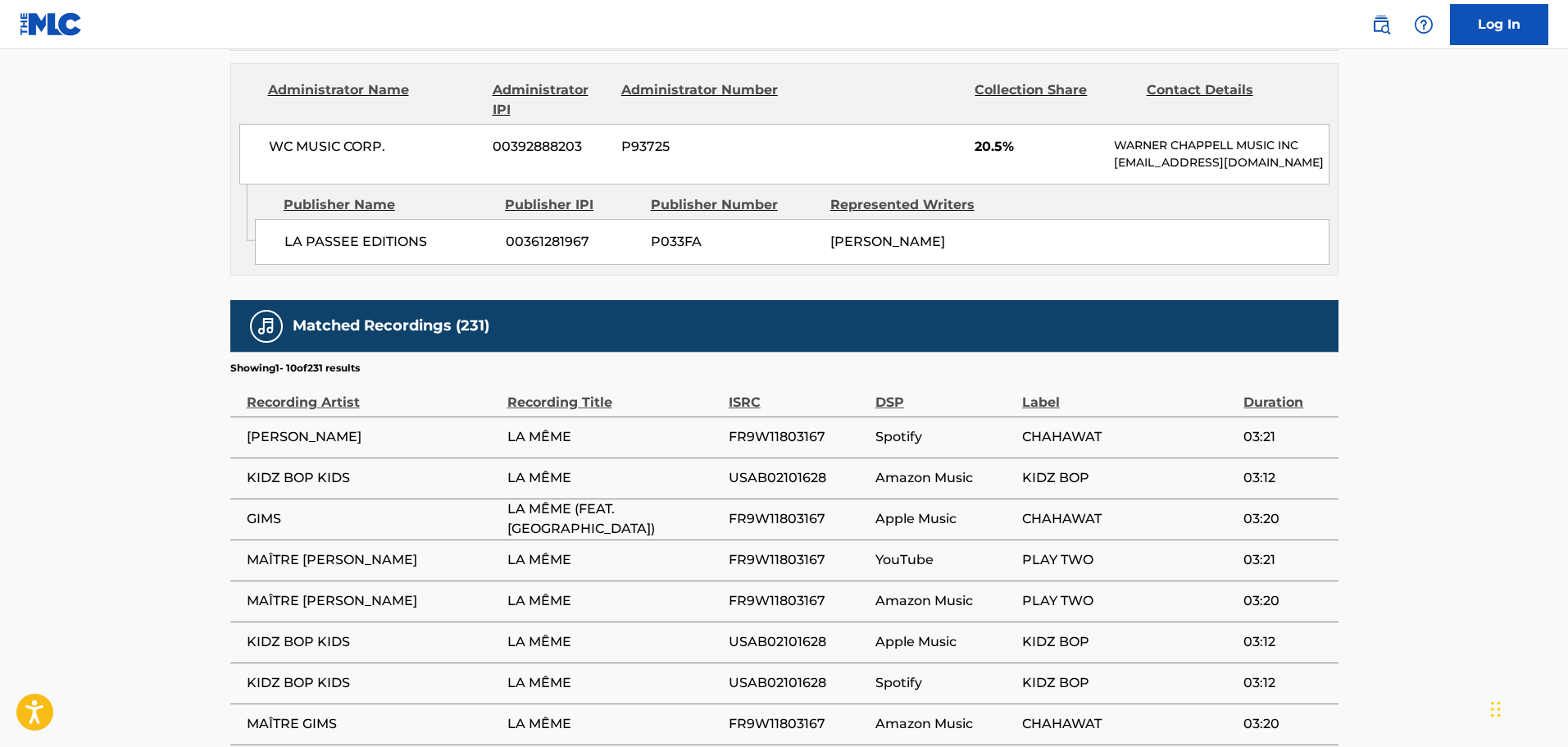
click at [751, 447] on span "FR9W11803167" at bounding box center [798, 437] width 138 height 20
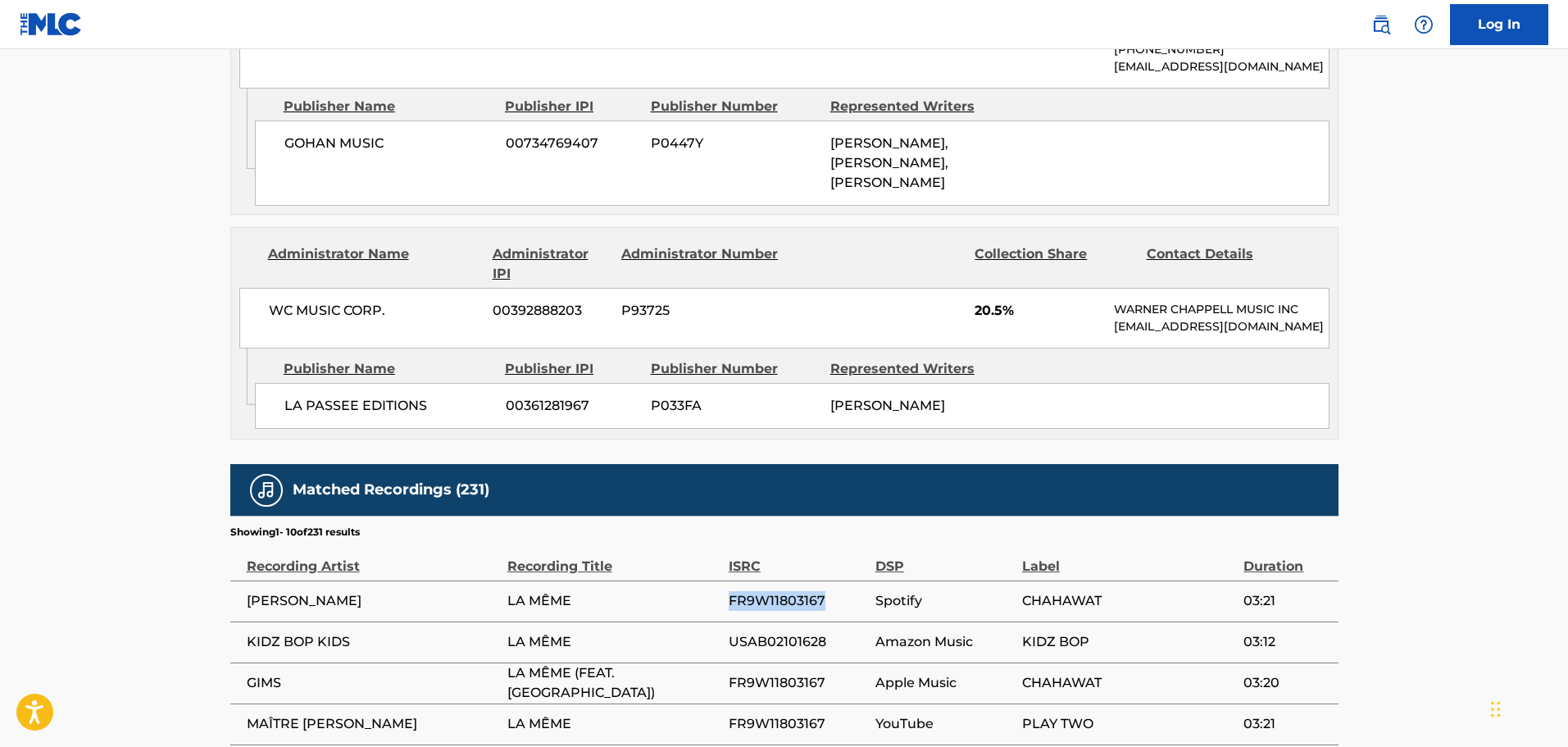
scroll to position [901, 0]
